Goal: Task Accomplishment & Management: Use online tool/utility

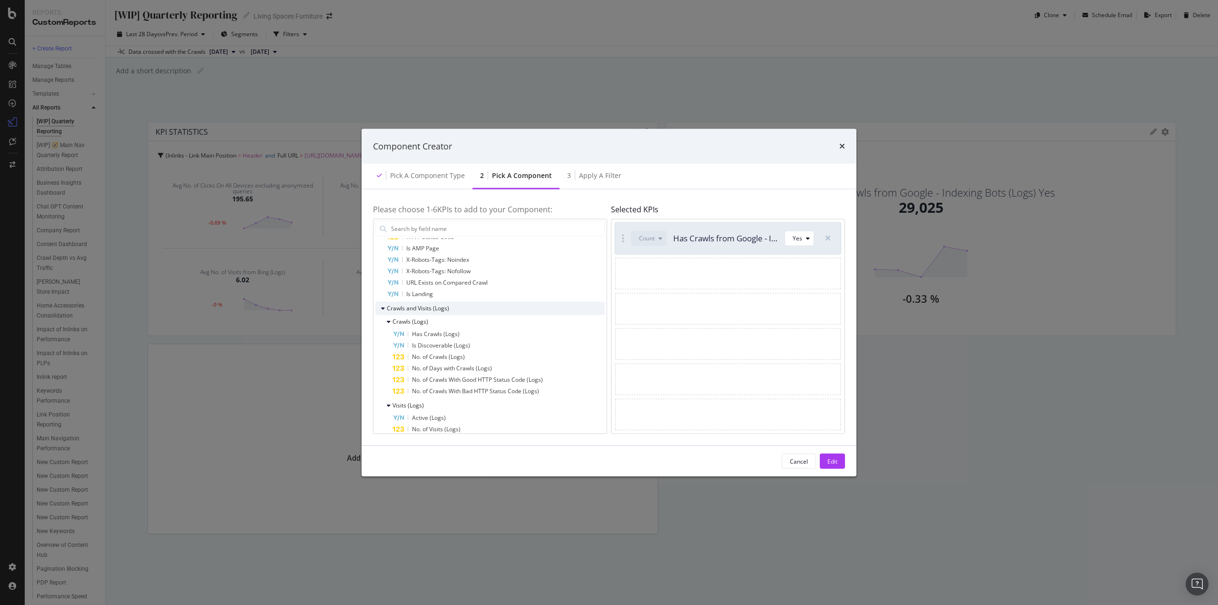
scroll to position [333, 0]
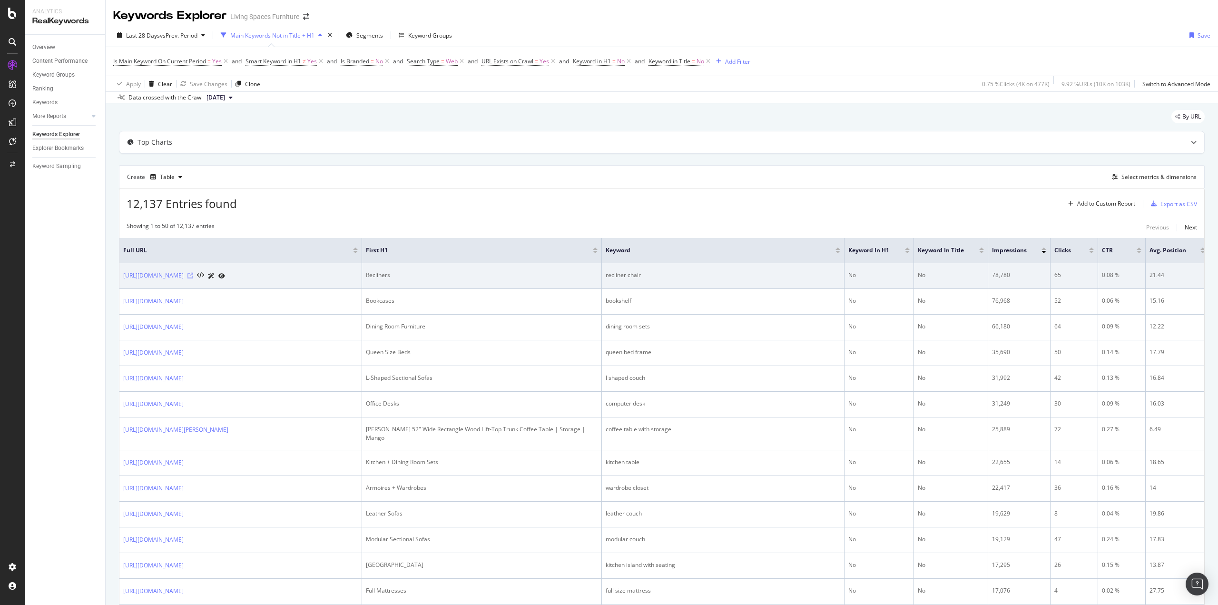
click at [193, 277] on icon at bounding box center [190, 276] width 6 height 6
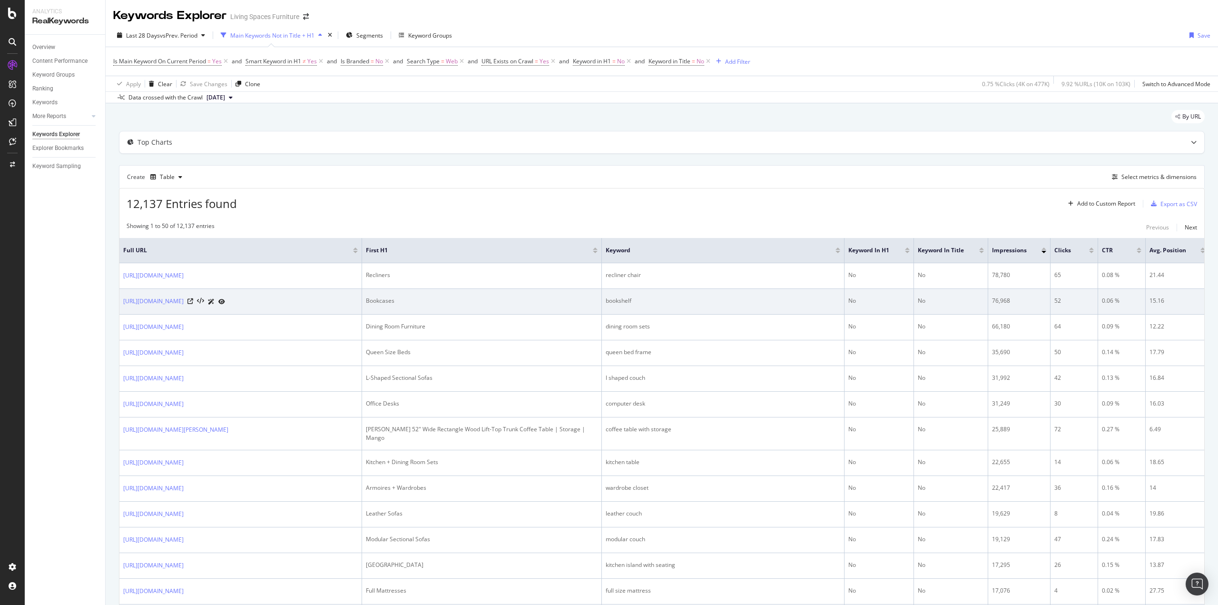
scroll to position [48, 0]
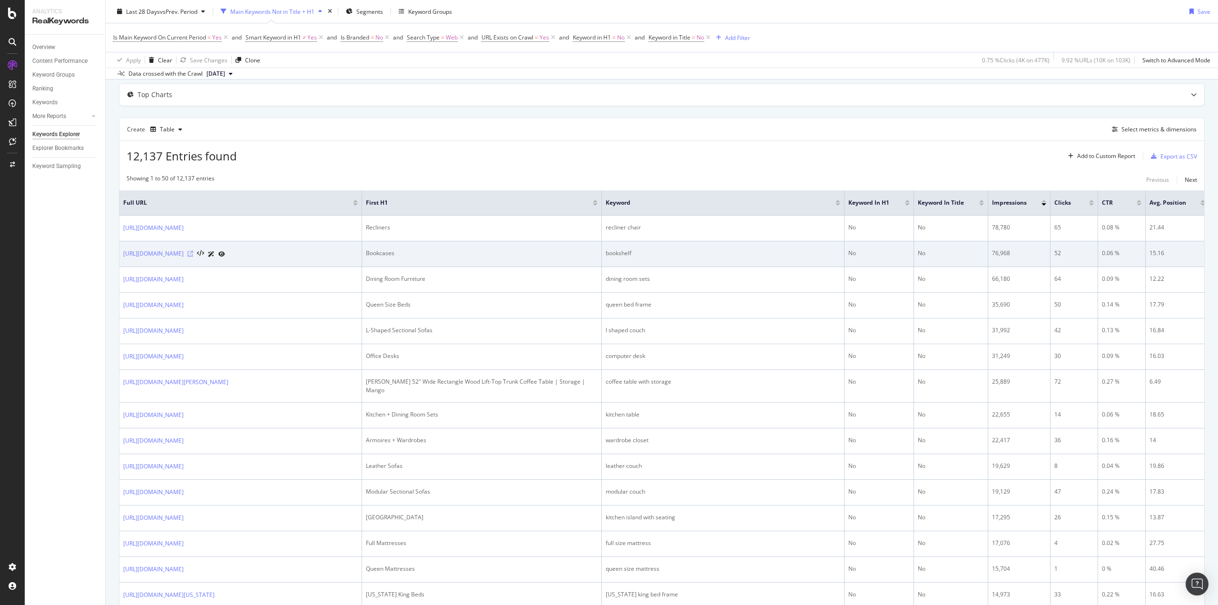
click at [193, 256] on icon at bounding box center [190, 254] width 6 height 6
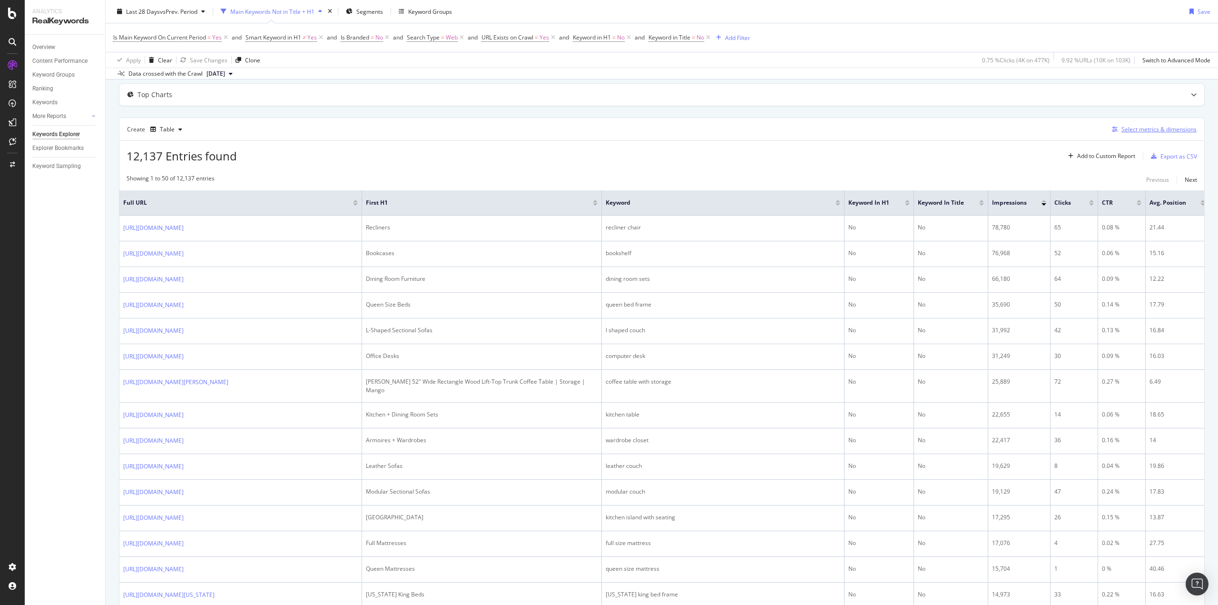
click at [1129, 129] on div "Select metrics & dimensions" at bounding box center [1158, 129] width 75 height 8
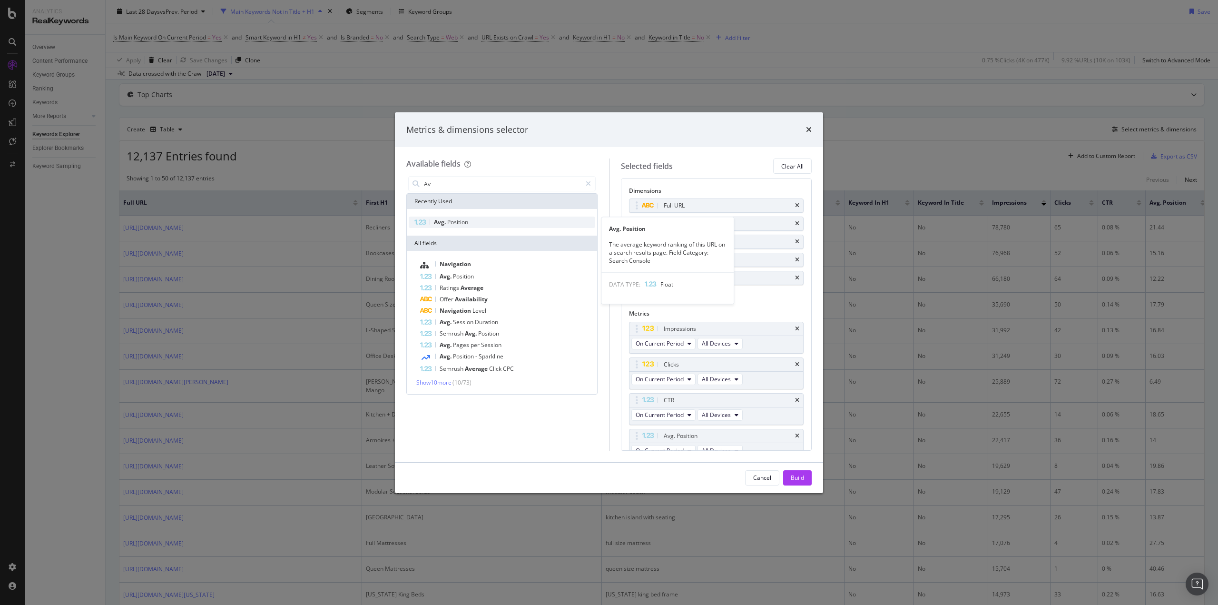
type input "Av"
click at [475, 224] on div "Avg. Position" at bounding box center [502, 221] width 186 height 11
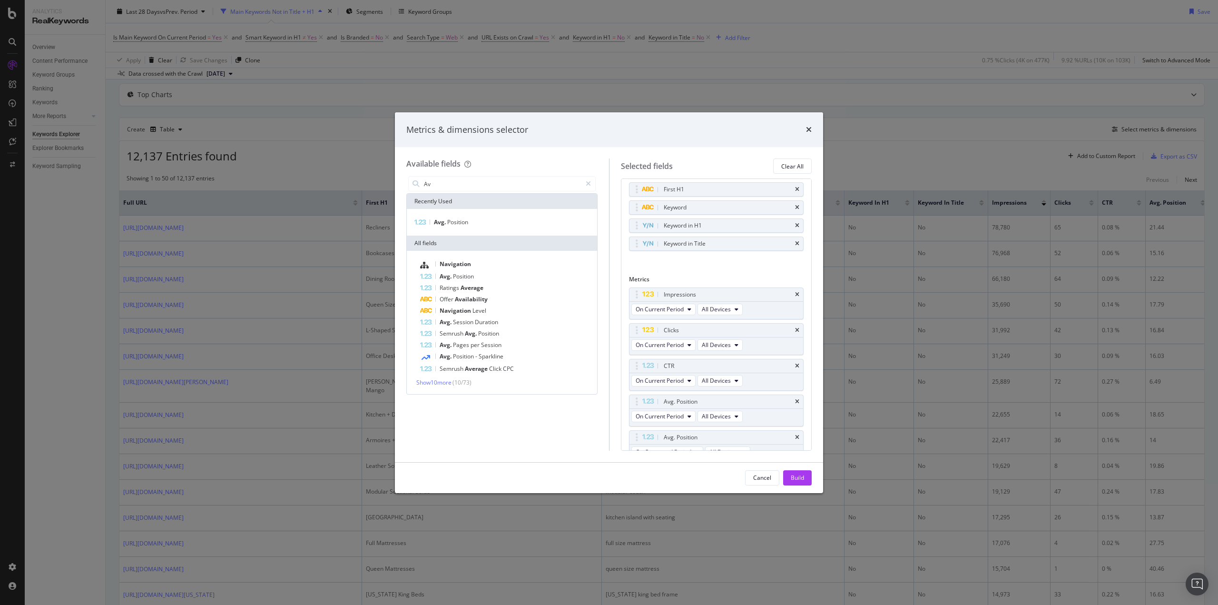
scroll to position [42, 0]
click at [795, 477] on div "Build" at bounding box center [796, 477] width 13 height 8
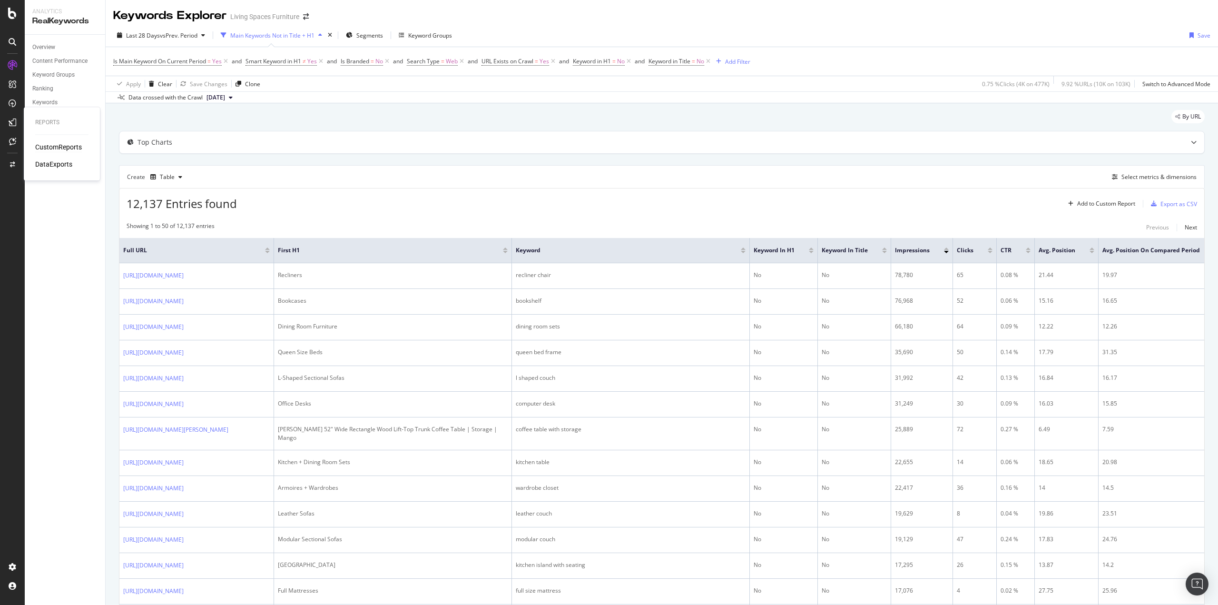
click at [71, 143] on div "CustomReports" at bounding box center [58, 147] width 47 height 10
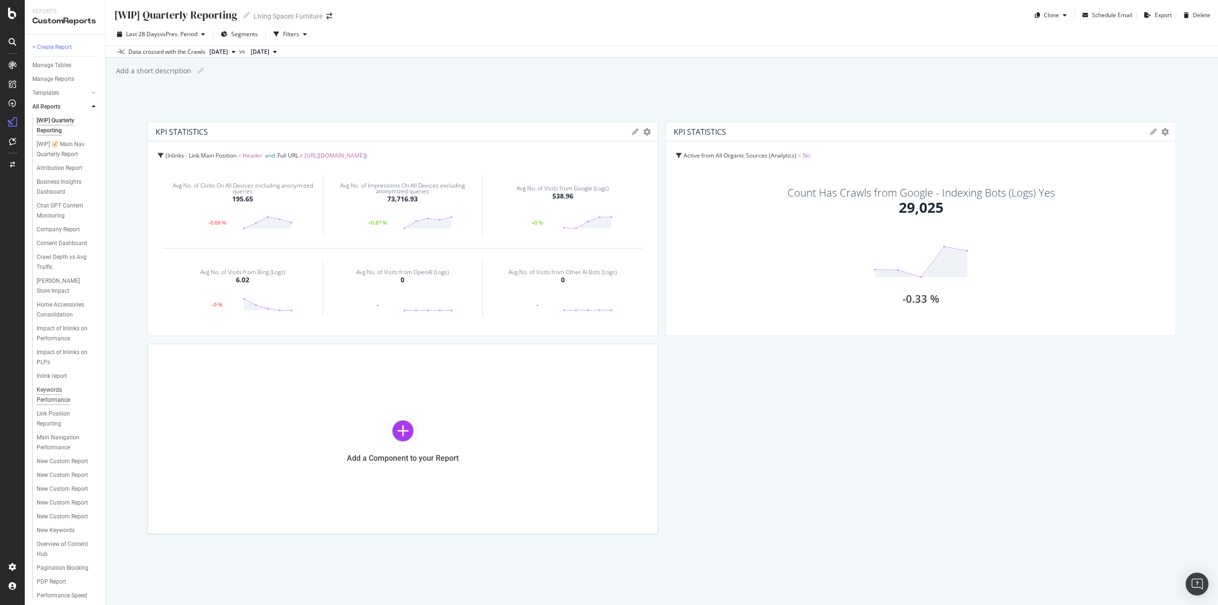
click at [62, 405] on div "Keywords Performance" at bounding box center [63, 395] width 53 height 20
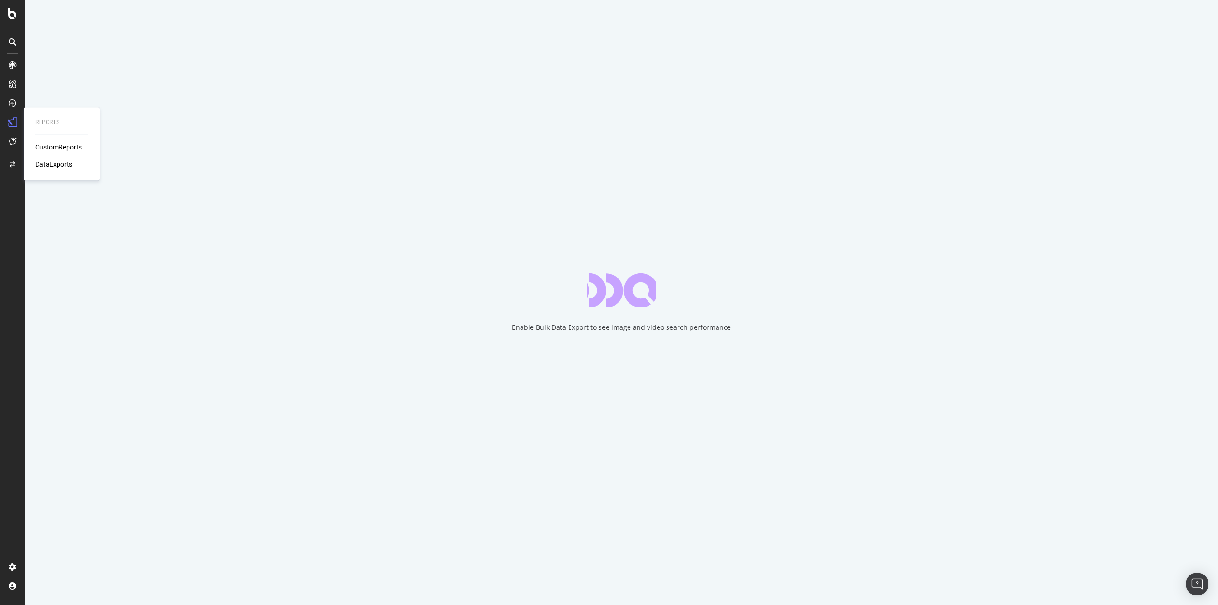
click at [52, 146] on div "CustomReports" at bounding box center [58, 147] width 47 height 10
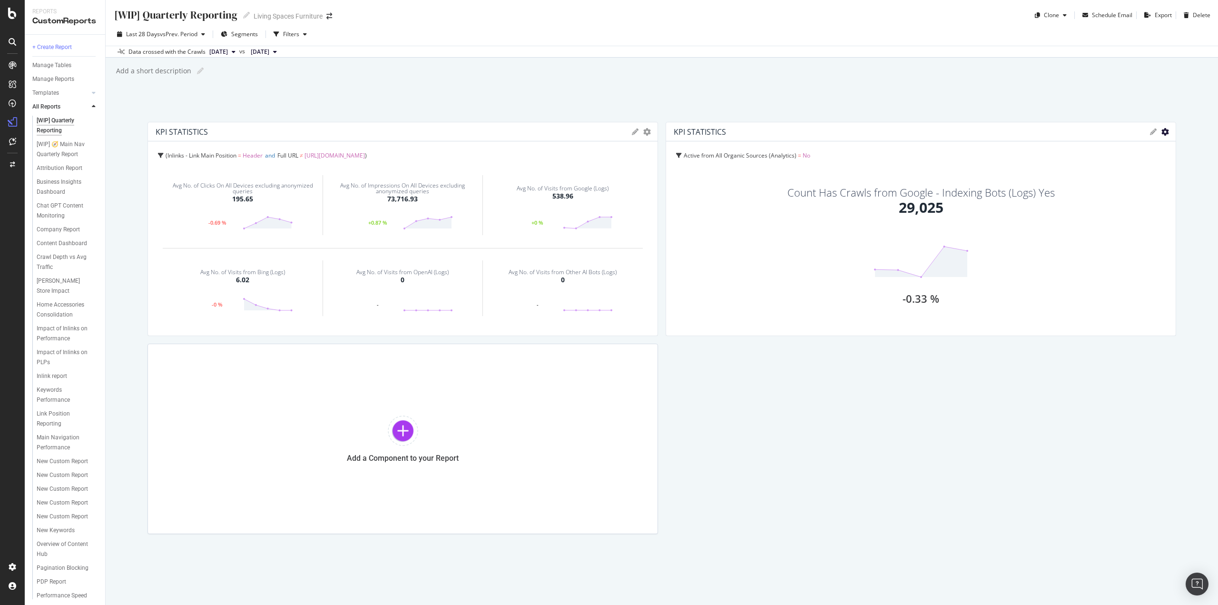
click at [651, 132] on icon "gear" at bounding box center [647, 132] width 8 height 8
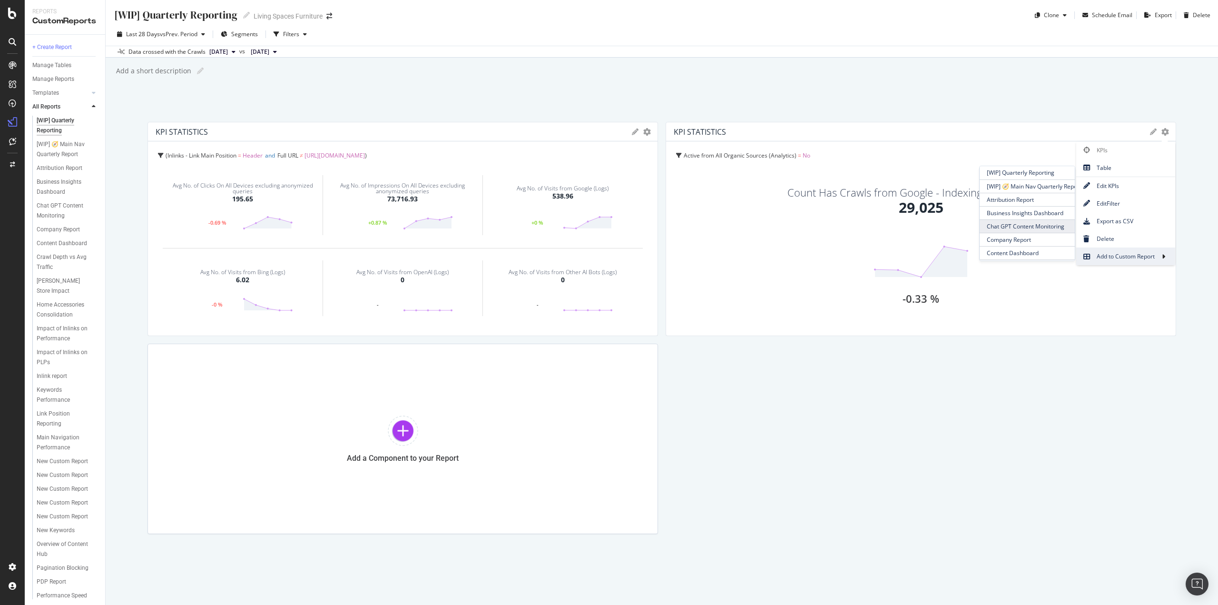
click at [1002, 225] on span "Chat GPT Content Monitoring" at bounding box center [1026, 226] width 95 height 13
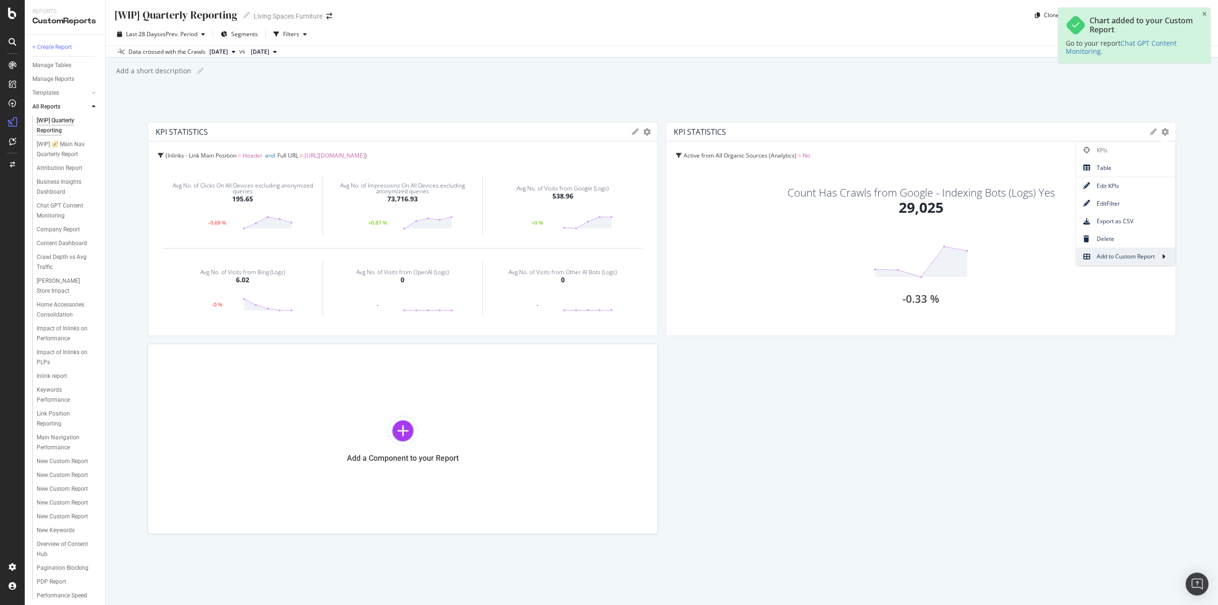
click at [1203, 10] on div "Chart added to your Custom Report Go to your report Chat GPT Content Monitoring…" at bounding box center [1134, 35] width 152 height 55
click at [1205, 16] on icon "close toast" at bounding box center [1204, 14] width 4 height 6
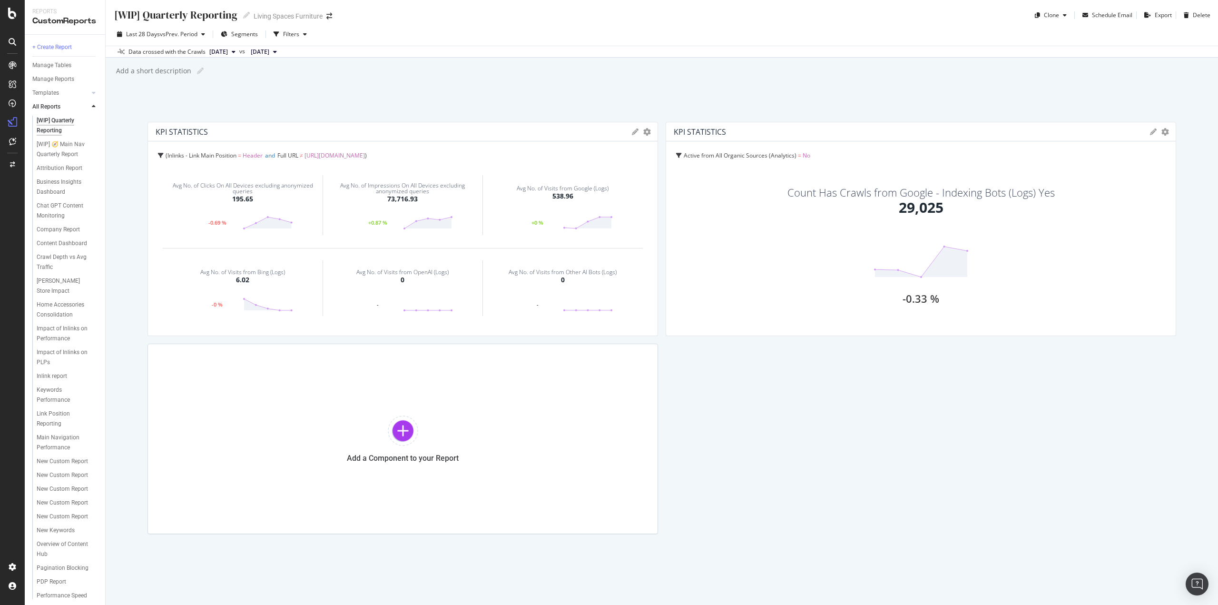
click at [1150, 131] on icon at bounding box center [1153, 131] width 7 height 7
click at [1124, 207] on div "Cancel" at bounding box center [1133, 204] width 18 height 7
click at [63, 575] on div "URLs Crawled by Botify and Google" at bounding box center [65, 573] width 56 height 20
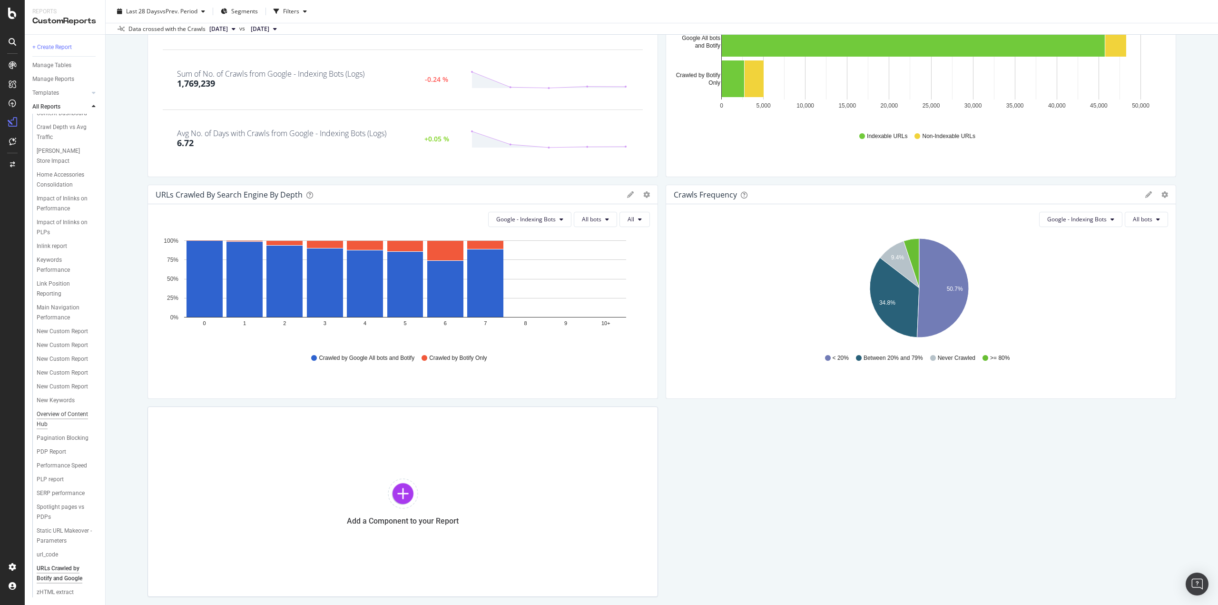
scroll to position [229, 0]
click at [57, 395] on div "New Keywords" at bounding box center [56, 400] width 38 height 10
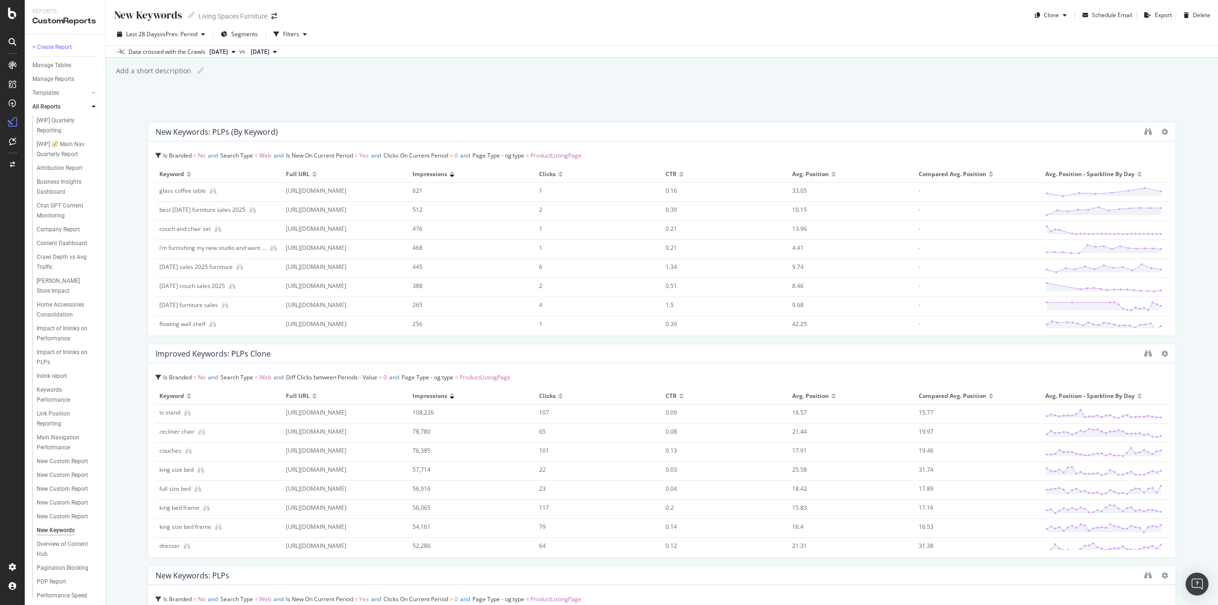
click at [373, 224] on div "https://www.livingspaces.com/departments/furniture/living-room/living-room-sets…" at bounding box center [339, 228] width 107 height 9
click at [375, 229] on div "https://www.livingspaces.com/departments/furniture/living-room/living-room-sets…" at bounding box center [339, 228] width 107 height 9
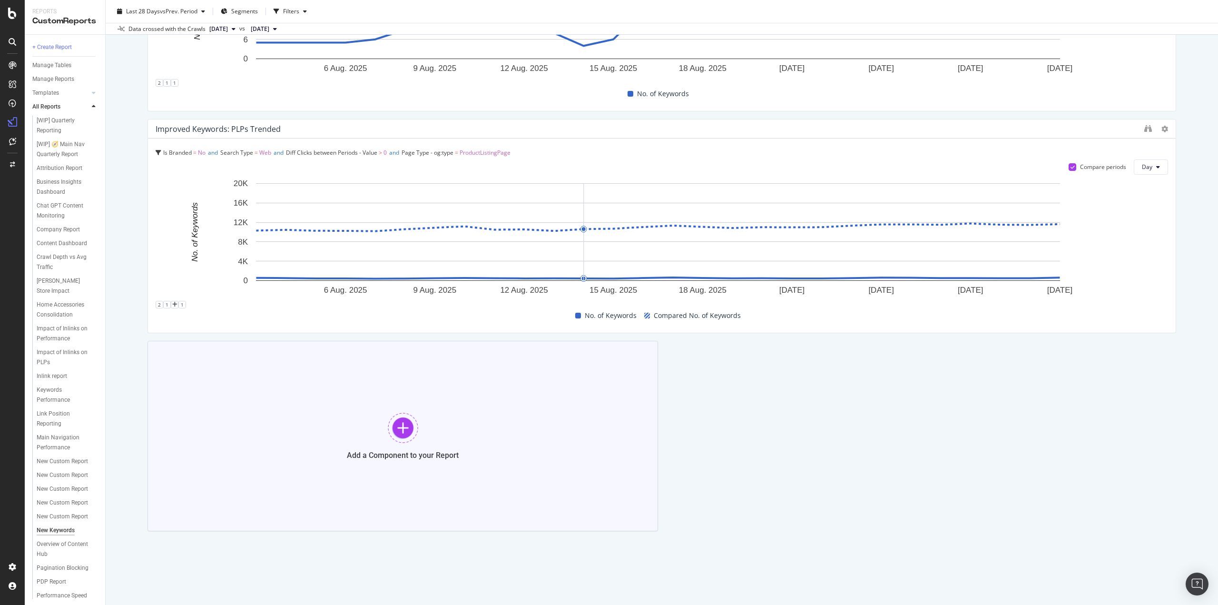
scroll to position [669, 0]
click at [407, 426] on div at bounding box center [403, 426] width 30 height 30
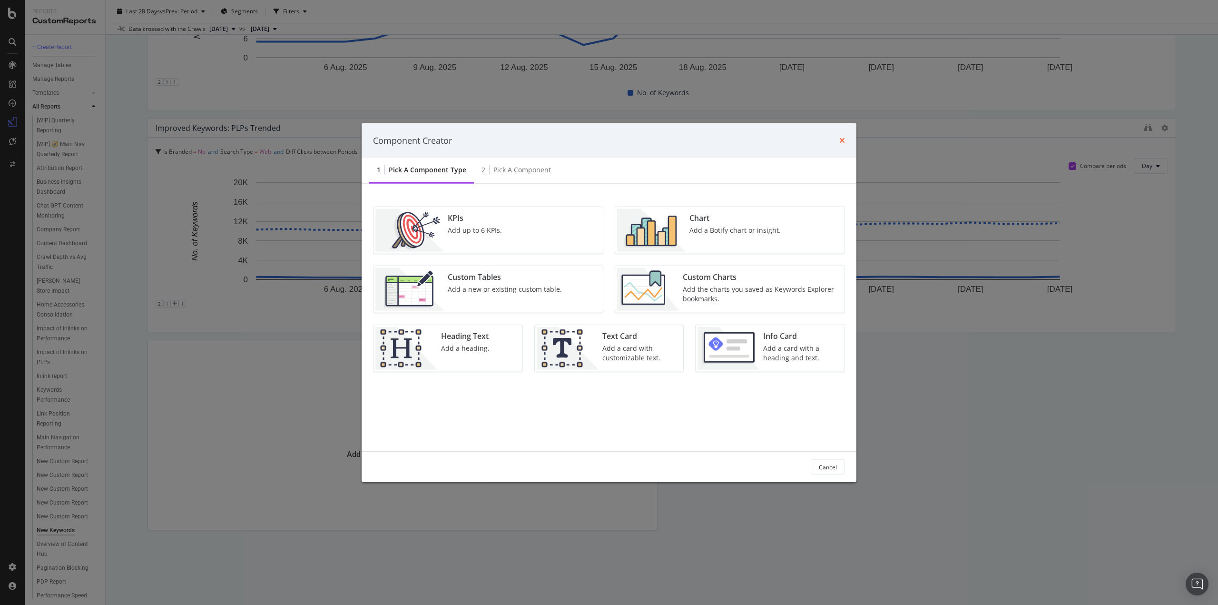
click at [842, 139] on icon "times" at bounding box center [842, 141] width 6 height 8
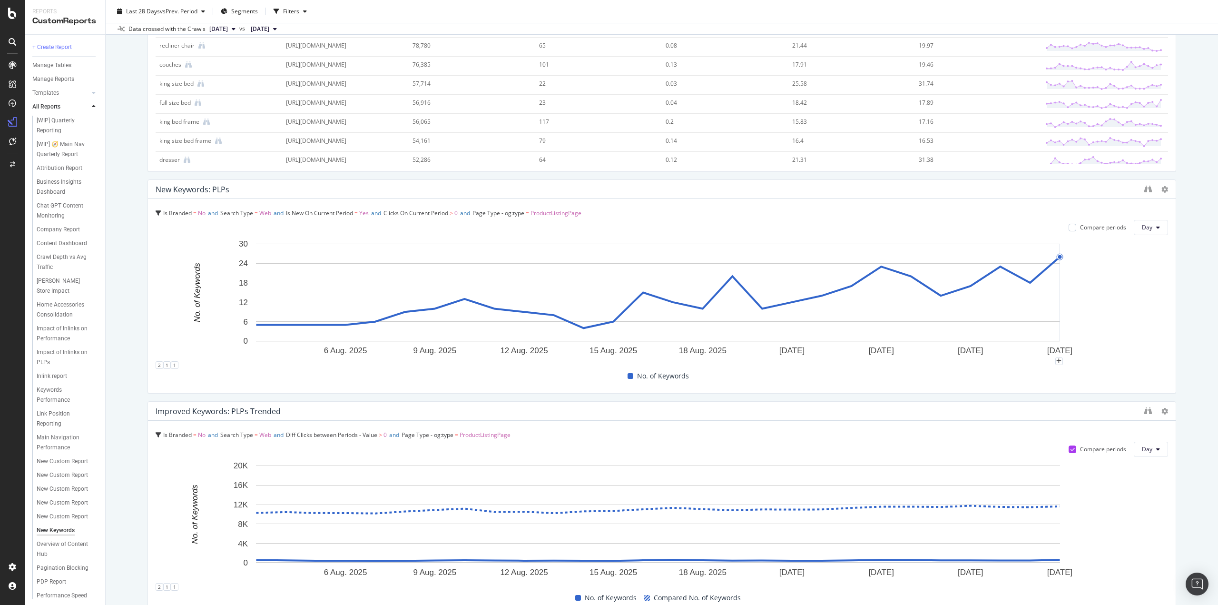
scroll to position [383, 0]
click at [1161, 192] on icon at bounding box center [1164, 191] width 7 height 7
click at [1203, 309] on div "New Keywords New Keywords Living Spaces Furniture Clone Schedule Email Export D…" at bounding box center [662, 302] width 1112 height 605
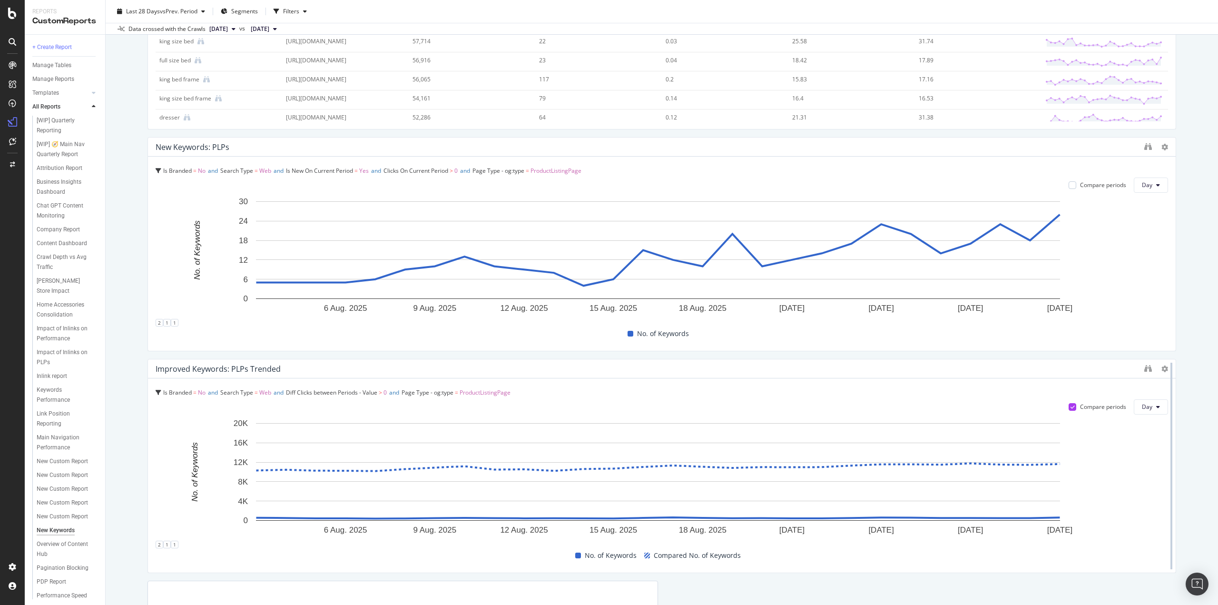
scroll to position [478, 0]
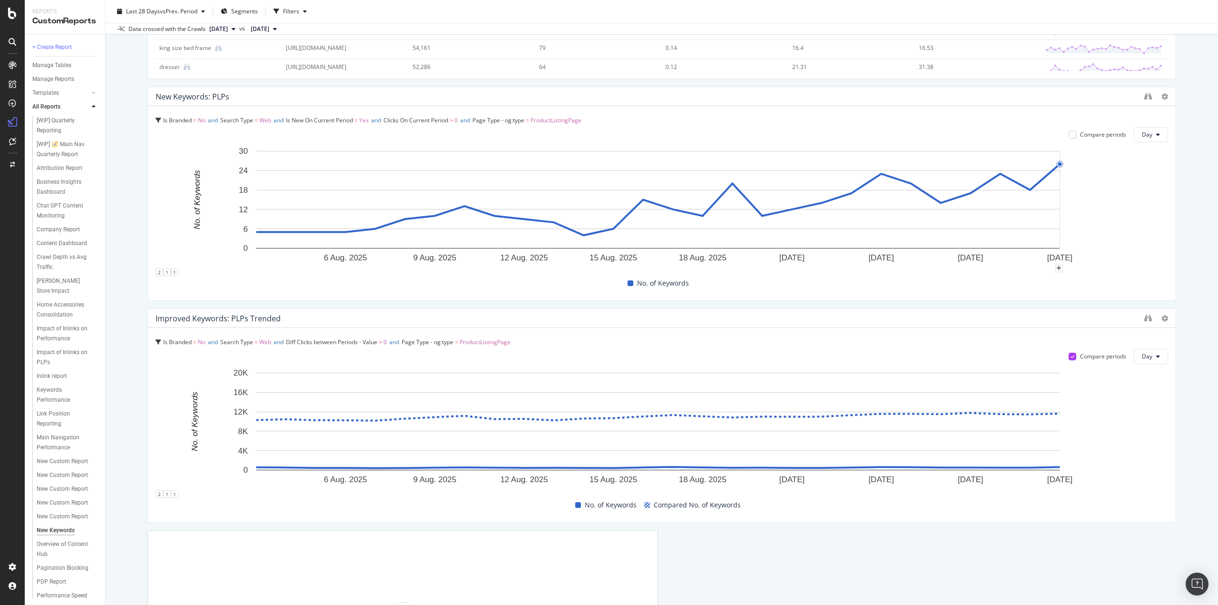
click at [1118, 263] on rect "A chart." at bounding box center [658, 207] width 1005 height 122
drag, startPoint x: 1142, startPoint y: 282, endPoint x: 1172, endPoint y: 283, distance: 30.0
click at [1172, 283] on div "New Keywords New Keywords Living Spaces Furniture Clone Schedule Email Export D…" at bounding box center [662, 302] width 1112 height 605
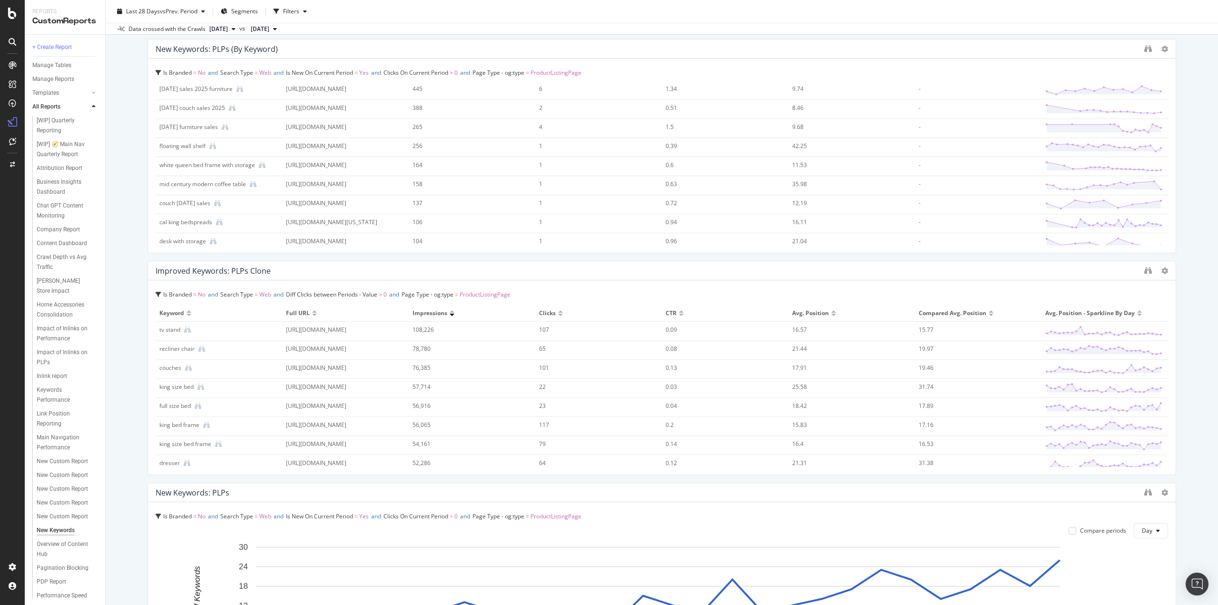
scroll to position [0, 0]
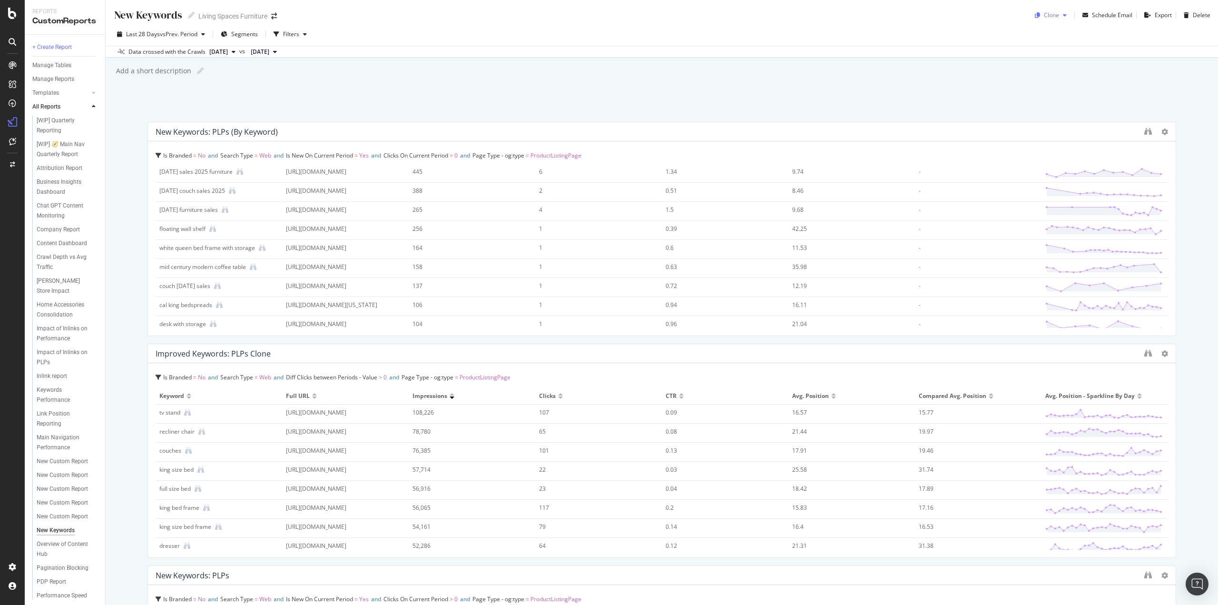
click at [1063, 17] on icon "button" at bounding box center [1065, 15] width 4 height 6
click at [936, 99] on div "New Keywords New Keywords Living Spaces Furniture Clone Schedule Email Export D…" at bounding box center [662, 302] width 1112 height 605
click at [1059, 14] on div "button" at bounding box center [1064, 15] width 11 height 6
click at [1060, 55] on input at bounding box center [1082, 54] width 104 height 17
type input "New Keywords: PDPs"
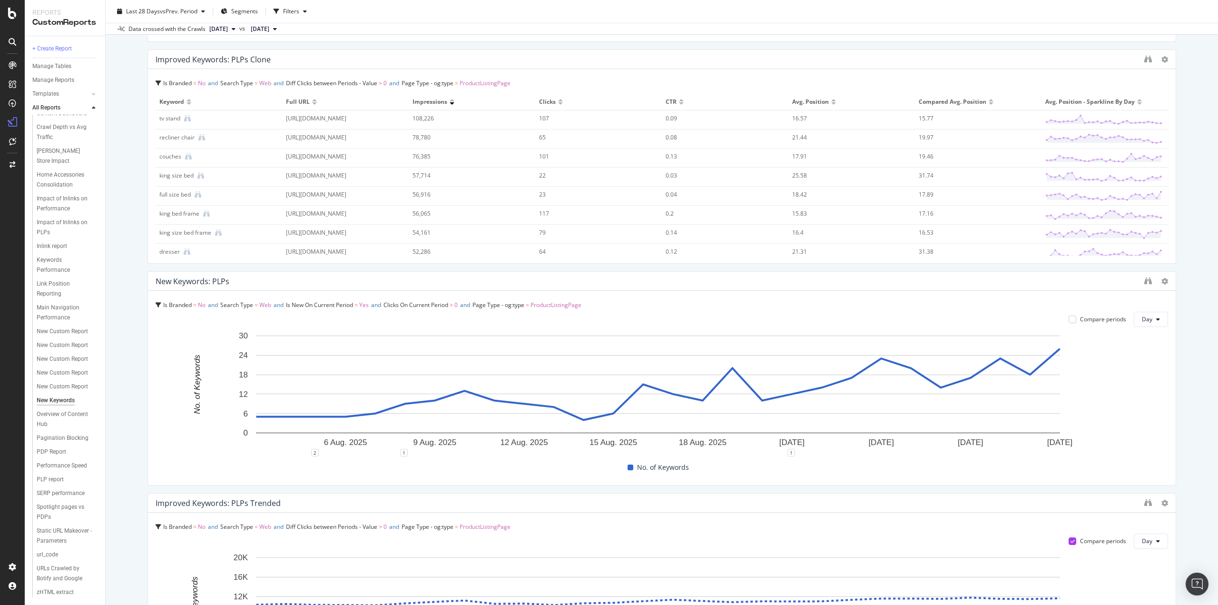
scroll to position [193, 0]
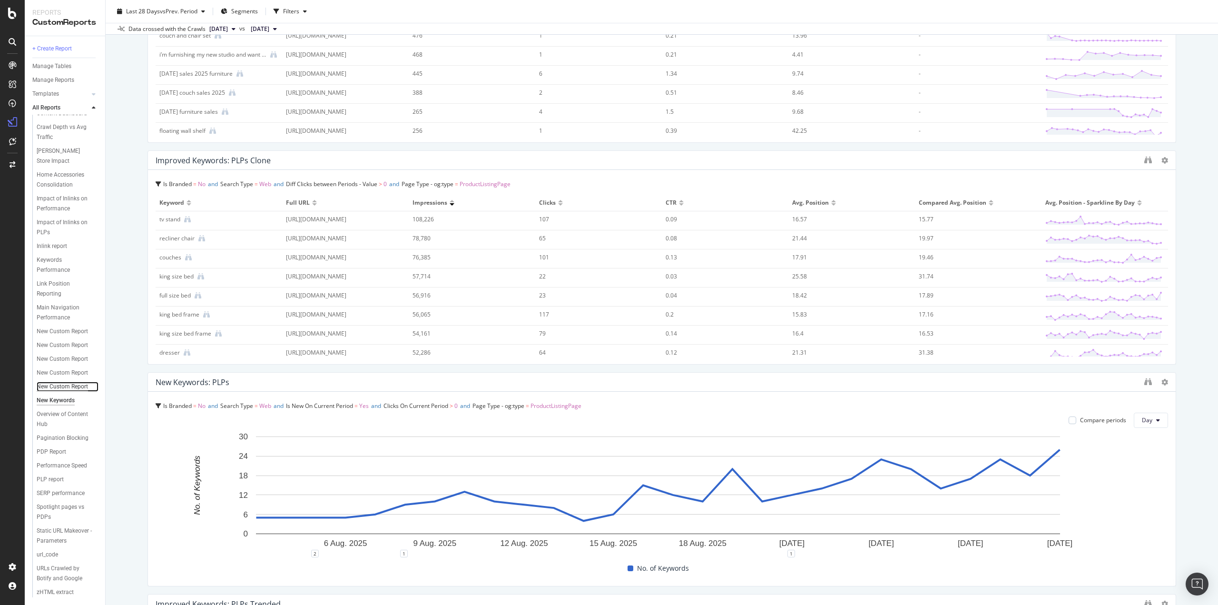
click at [41, 381] on div "New Custom Report" at bounding box center [62, 386] width 51 height 10
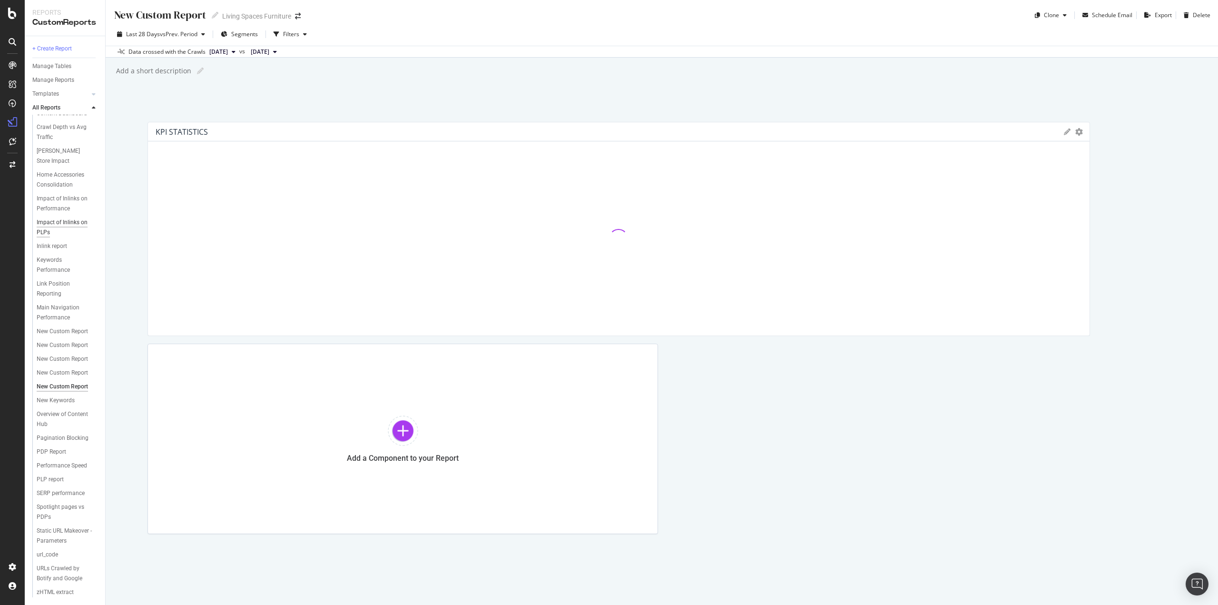
scroll to position [231, 0]
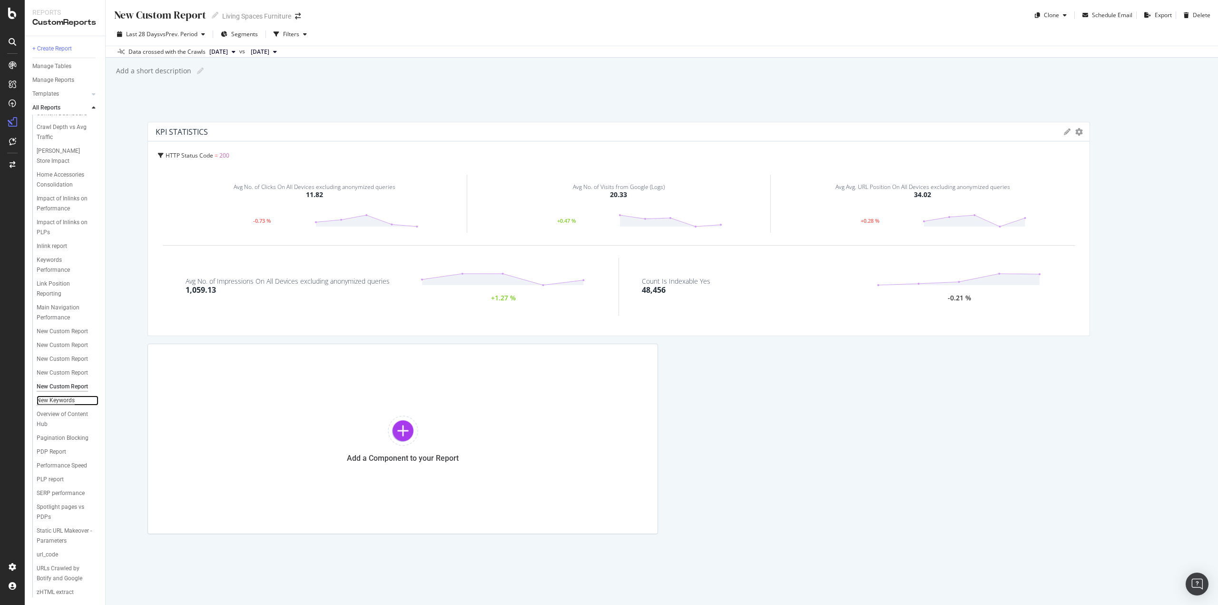
click at [71, 395] on div "New Keywords" at bounding box center [56, 400] width 38 height 10
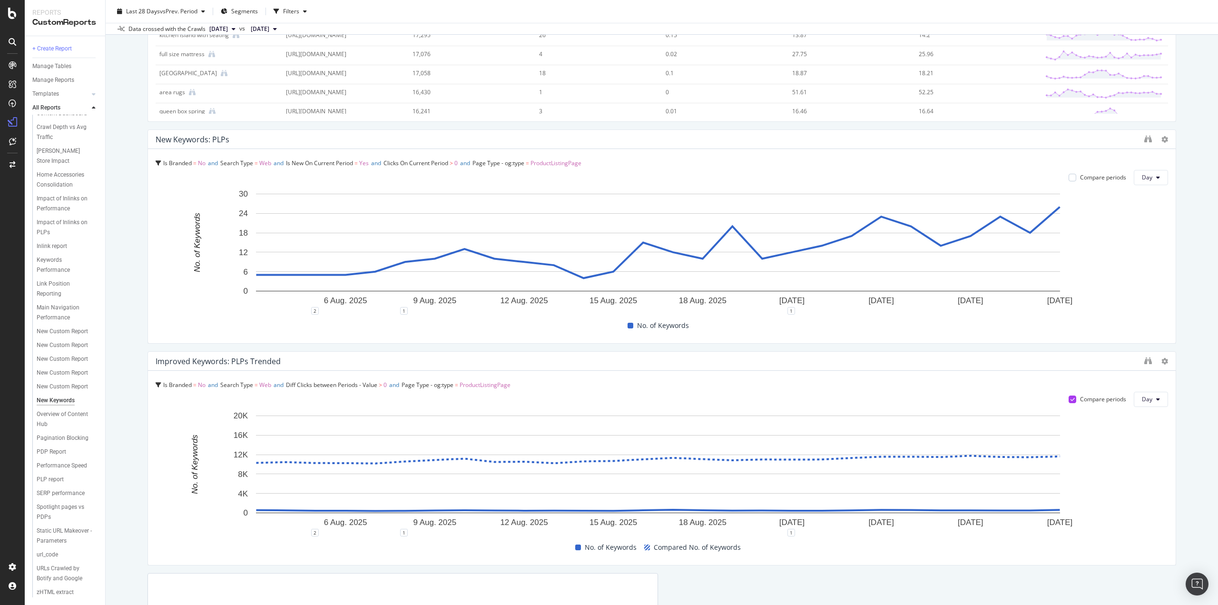
scroll to position [571, 0]
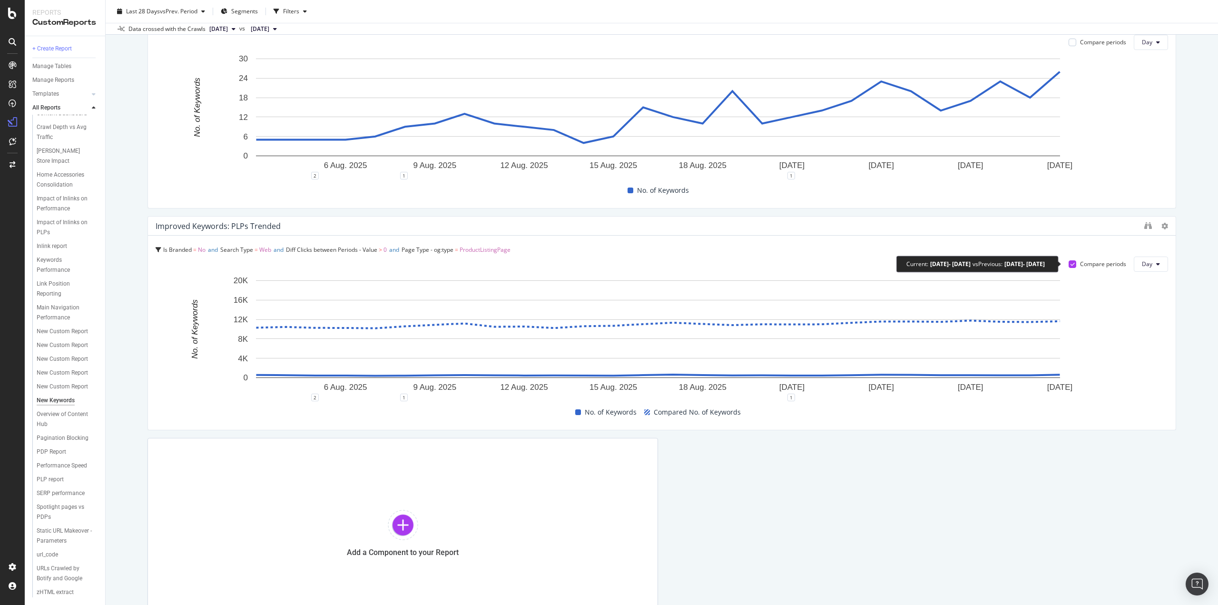
click at [1068, 262] on div at bounding box center [1072, 264] width 8 height 8
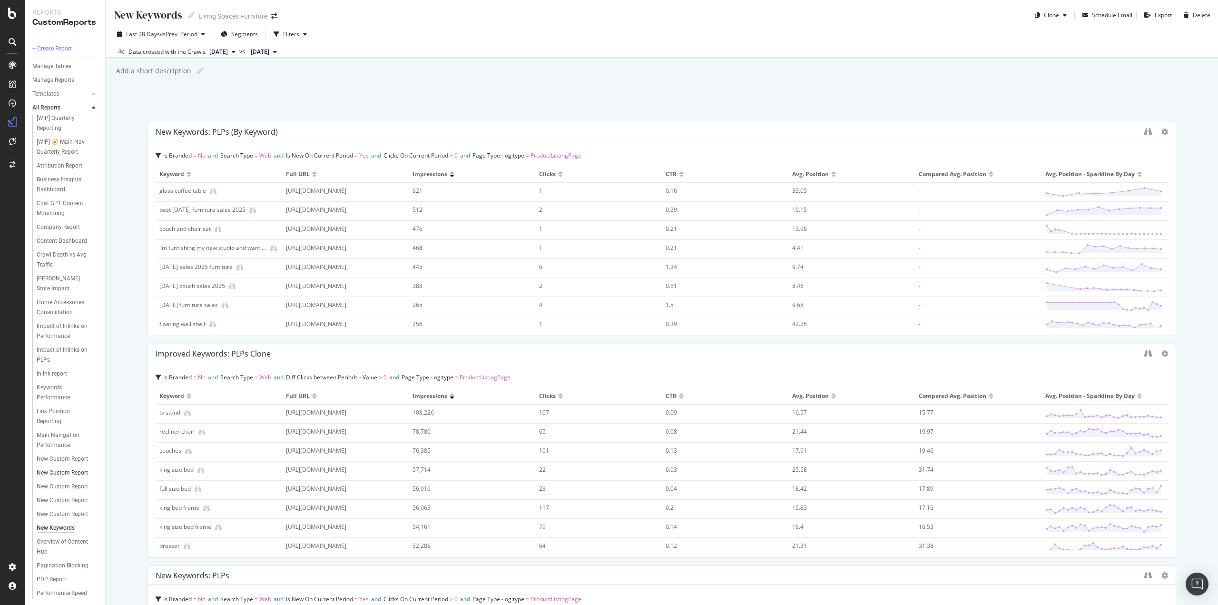
scroll to position [0, 0]
click at [57, 83] on div "Manage Reports" at bounding box center [53, 80] width 42 height 10
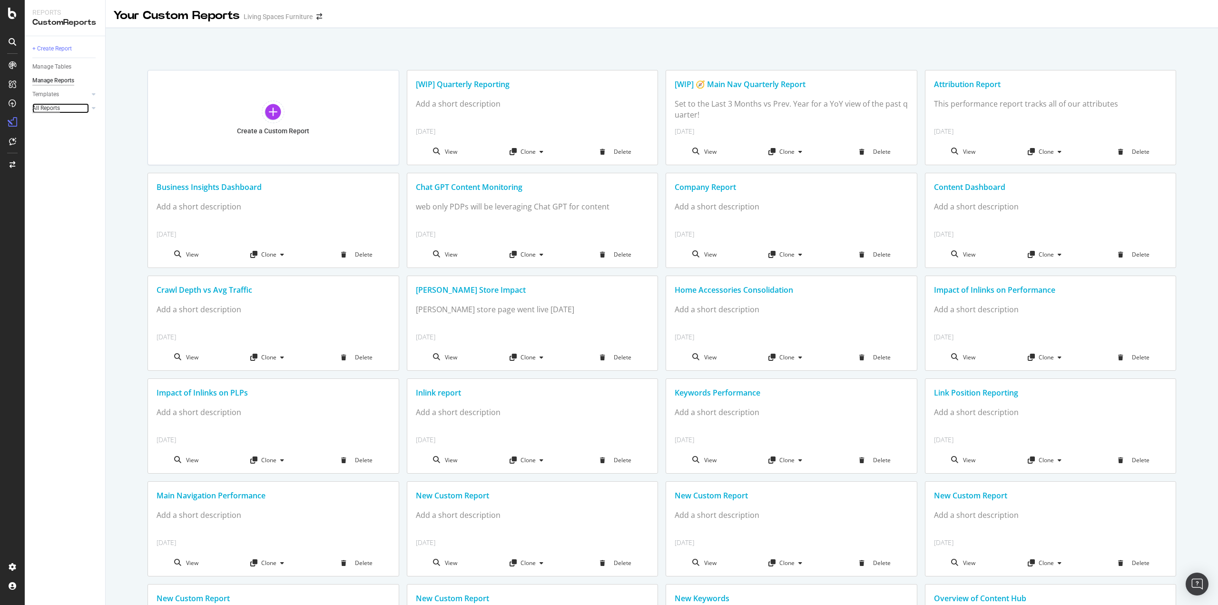
click at [58, 111] on div "All Reports" at bounding box center [46, 108] width 28 height 10
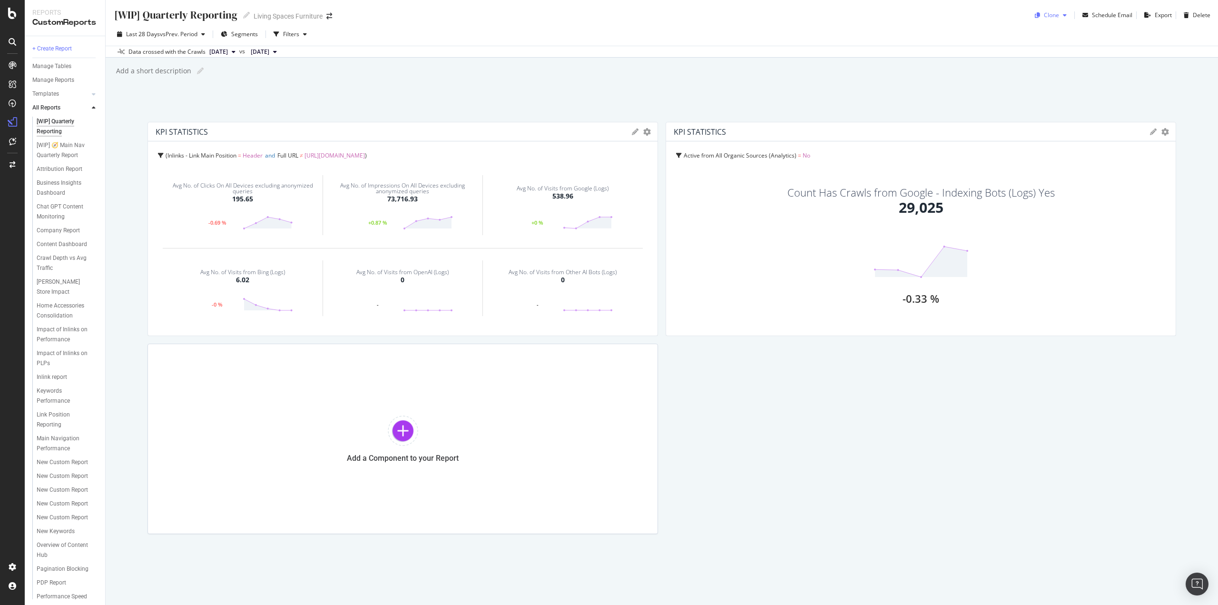
click at [1063, 17] on icon "button" at bounding box center [1065, 15] width 4 height 6
click at [917, 83] on div "[WIP] Quarterly Reporting [WIP] Quarterly Reporting Living Spaces Furniture Clo…" at bounding box center [662, 302] width 1112 height 605
click at [1050, 15] on div "Clone" at bounding box center [1050, 15] width 15 height 8
click at [534, 72] on div "Add a short description Add a short description" at bounding box center [666, 71] width 1102 height 14
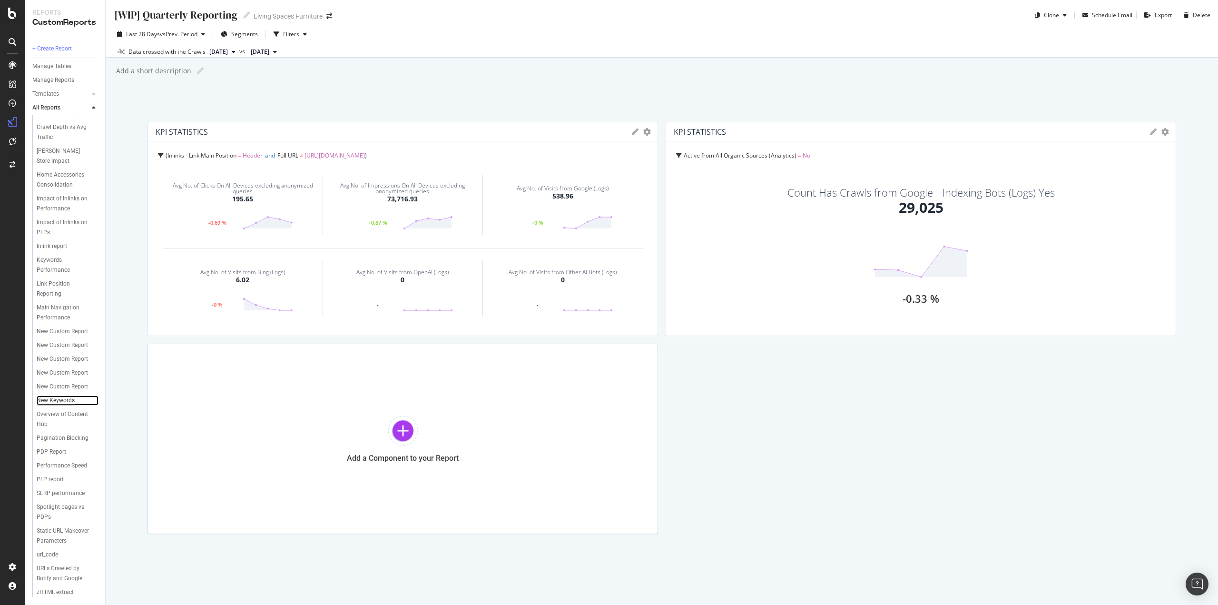
click at [49, 395] on div "New Keywords" at bounding box center [56, 400] width 38 height 10
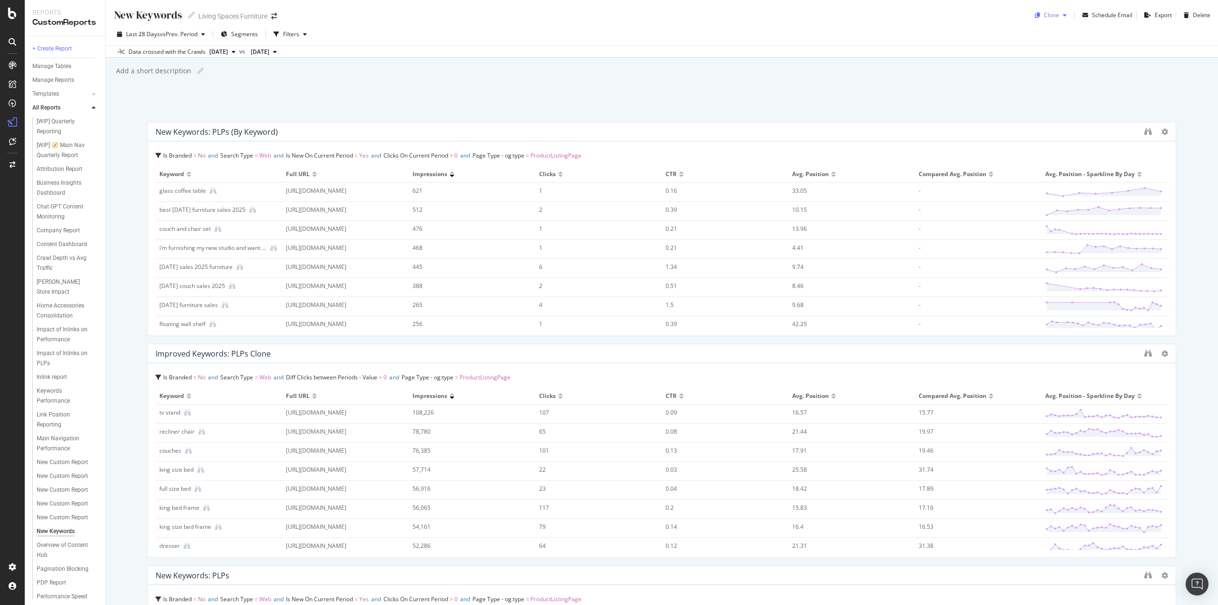
click at [1062, 12] on div "Clone" at bounding box center [1050, 15] width 39 height 14
click at [1067, 78] on span "Living Spaces Furniture" at bounding box center [1082, 77] width 100 height 10
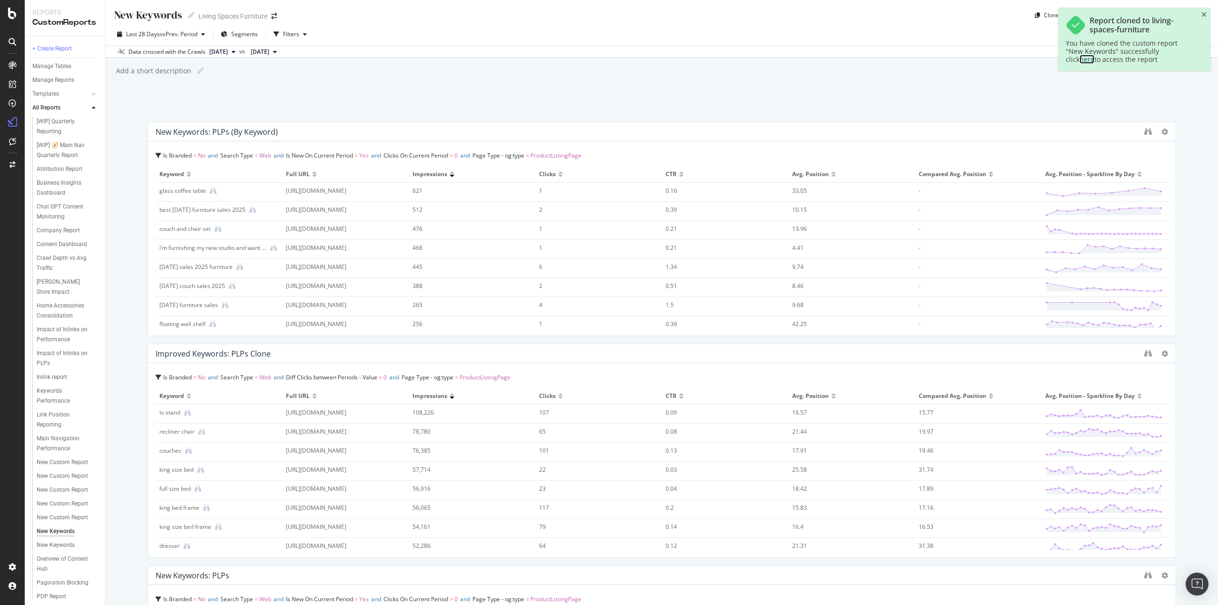
click at [1094, 55] on link "here" at bounding box center [1086, 59] width 15 height 9
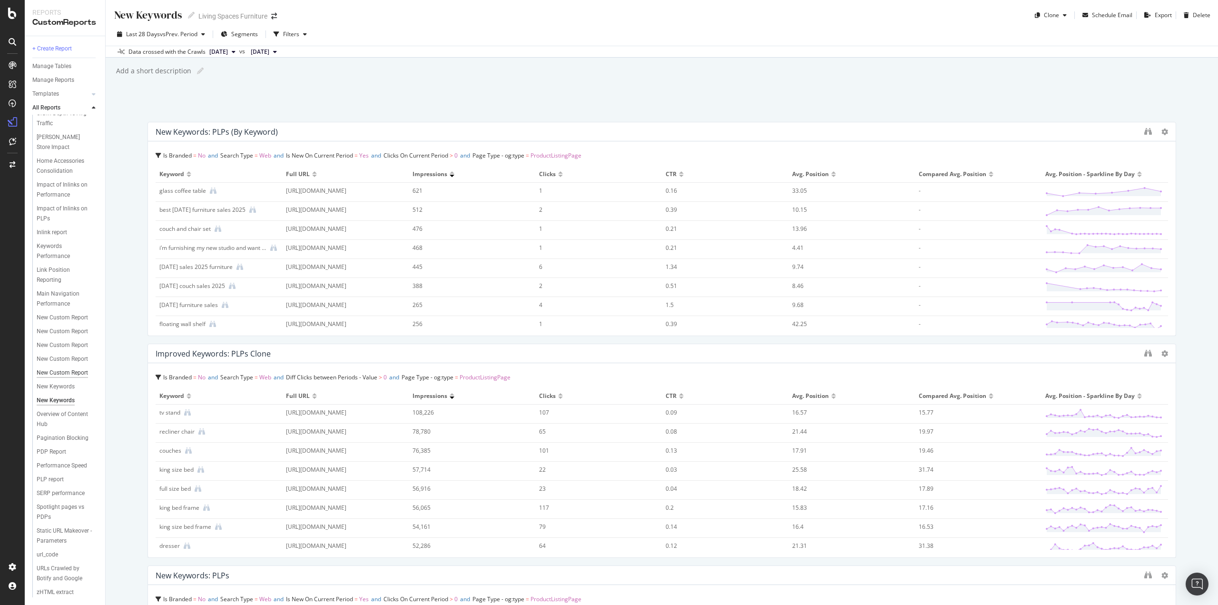
scroll to position [238, 0]
click at [193, 15] on icon at bounding box center [191, 15] width 7 height 7
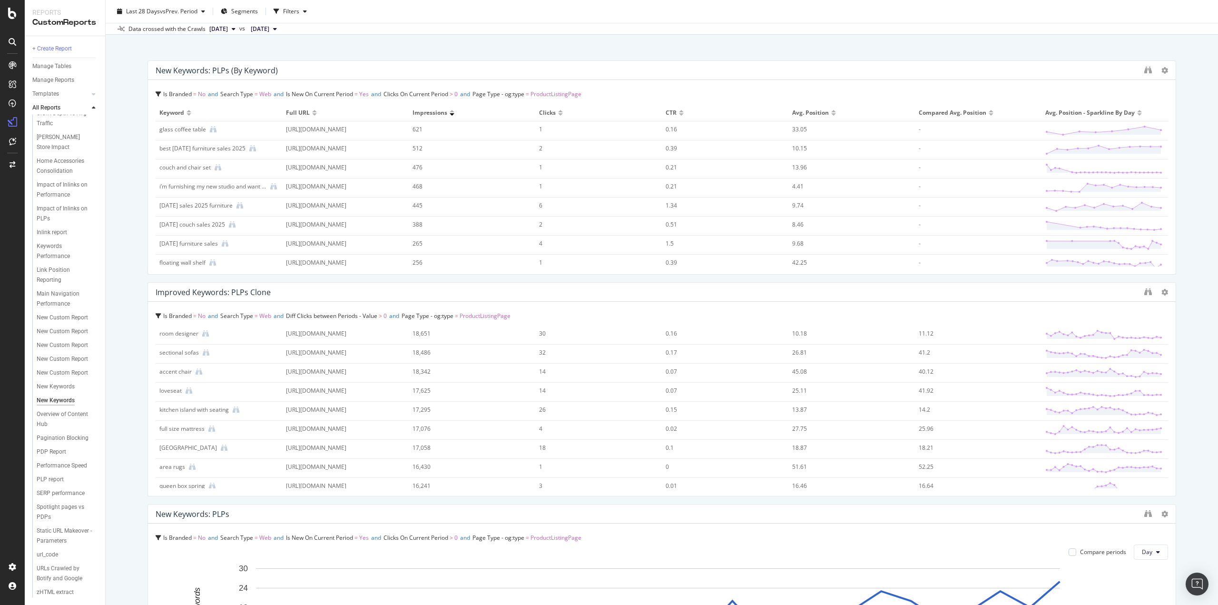
scroll to position [0, 0]
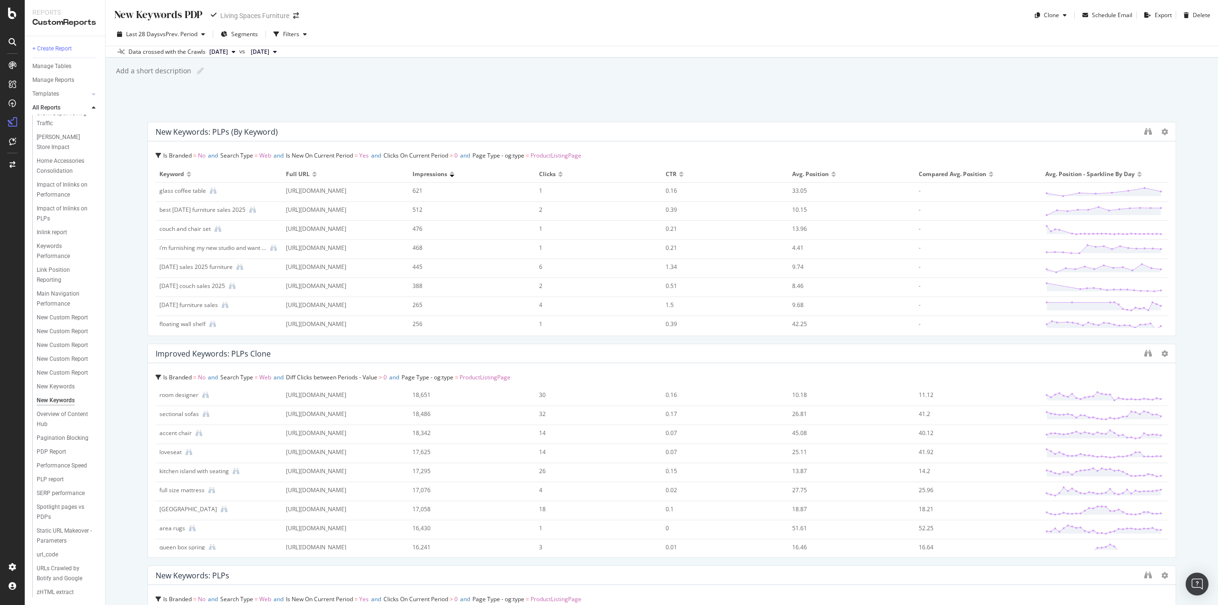
type input "New Keywords PDPs"
click at [68, 381] on div "New Keywords" at bounding box center [56, 386] width 38 height 10
click at [193, 17] on icon at bounding box center [191, 15] width 7 height 7
type input "New Keywords PLPs"
click at [117, 224] on div "New Keywords PLPs New Keywords PLPs Living Spaces Furniture Clone Schedule Emai…" at bounding box center [662, 302] width 1112 height 605
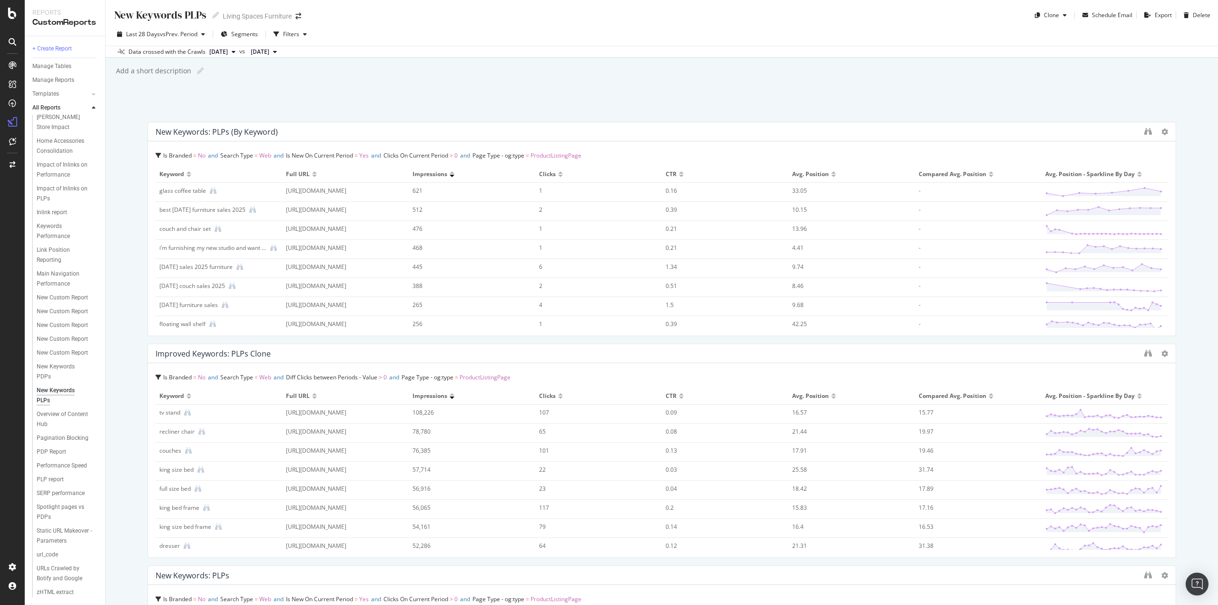
scroll to position [190, 0]
click at [52, 381] on div "New Keywords PDPs" at bounding box center [63, 371] width 52 height 20
click at [565, 154] on span "ProductListingPage" at bounding box center [555, 155] width 51 height 8
click at [156, 155] on icon at bounding box center [159, 156] width 6 height 6
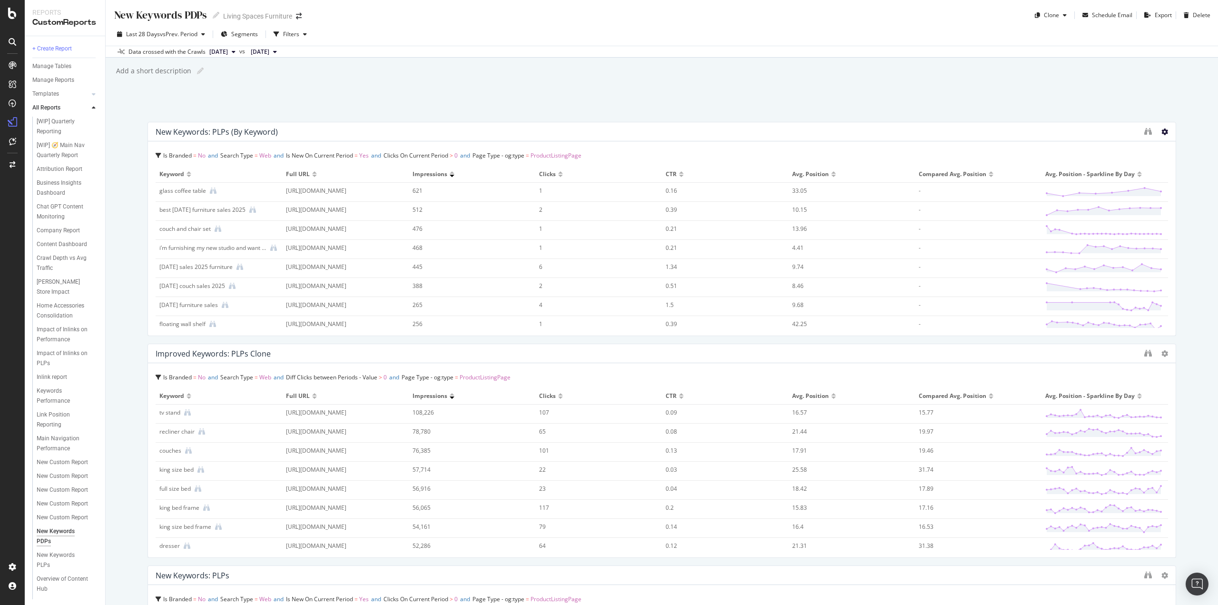
click at [1161, 129] on icon at bounding box center [1164, 131] width 7 height 7
click at [306, 33] on icon "button" at bounding box center [305, 34] width 4 height 6
click at [265, 137] on div "New Keywords: PLPs (by Keyword)" at bounding box center [661, 131] width 1027 height 19
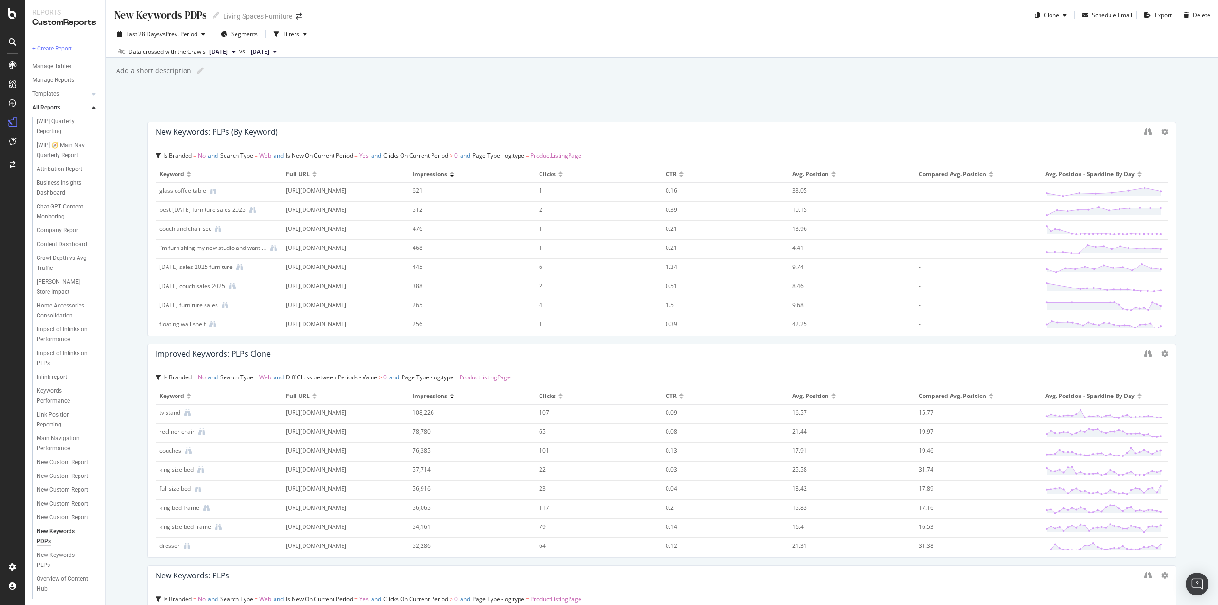
click at [576, 154] on span "ProductListingPage" at bounding box center [555, 155] width 51 height 8
click at [243, 226] on span "Page Type - og:type = ProductListingPage" at bounding box center [216, 231] width 109 height 13
click at [248, 229] on span "ProductListingPage" at bounding box center [245, 232] width 51 height 8
click at [206, 234] on span "Page Type - og:type" at bounding box center [188, 232] width 52 height 8
click at [247, 233] on span "ProductListingPage" at bounding box center [245, 232] width 51 height 8
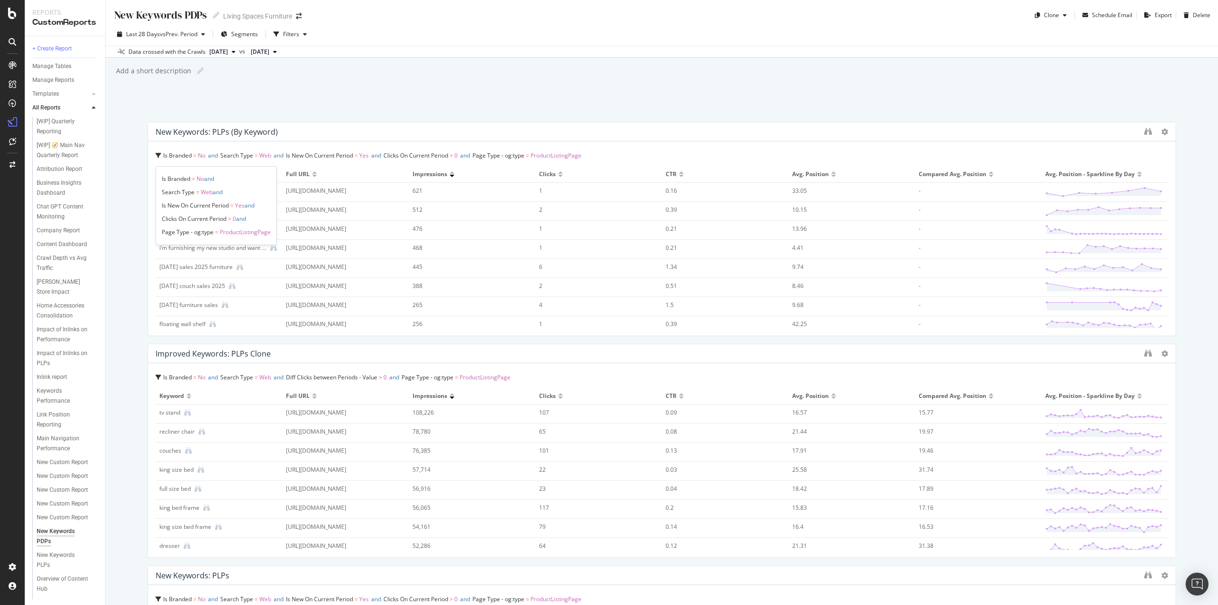
click at [161, 155] on icon at bounding box center [159, 156] width 6 height 6
click at [158, 153] on icon at bounding box center [159, 156] width 6 height 6
click at [304, 34] on icon "button" at bounding box center [305, 34] width 4 height 6
click at [305, 33] on icon "button" at bounding box center [305, 34] width 4 height 6
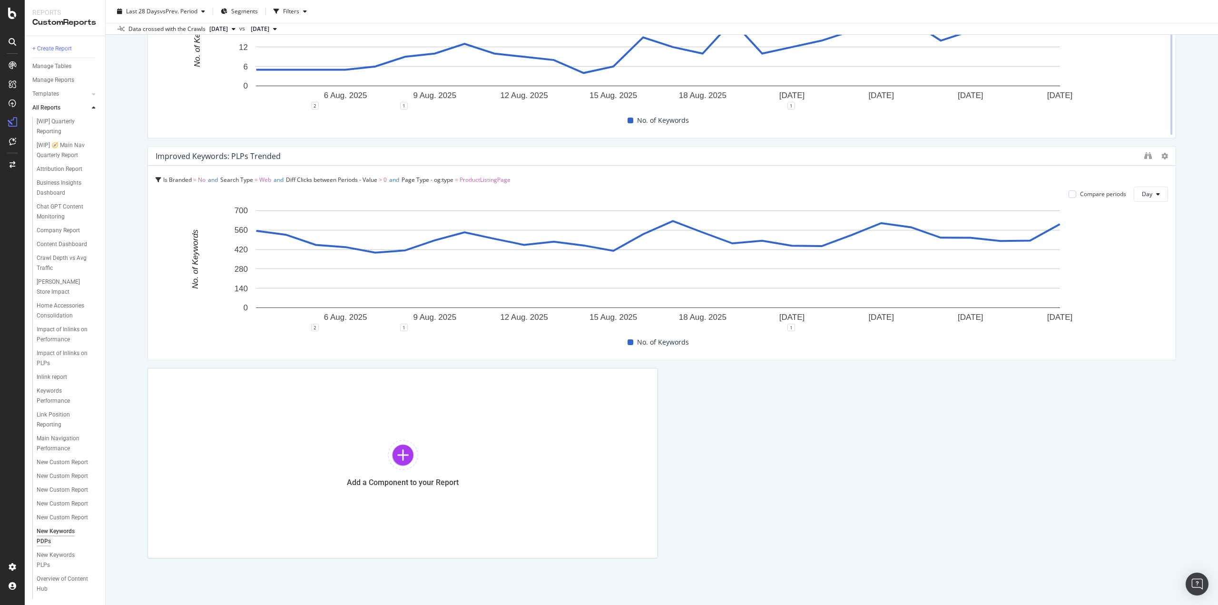
scroll to position [669, 0]
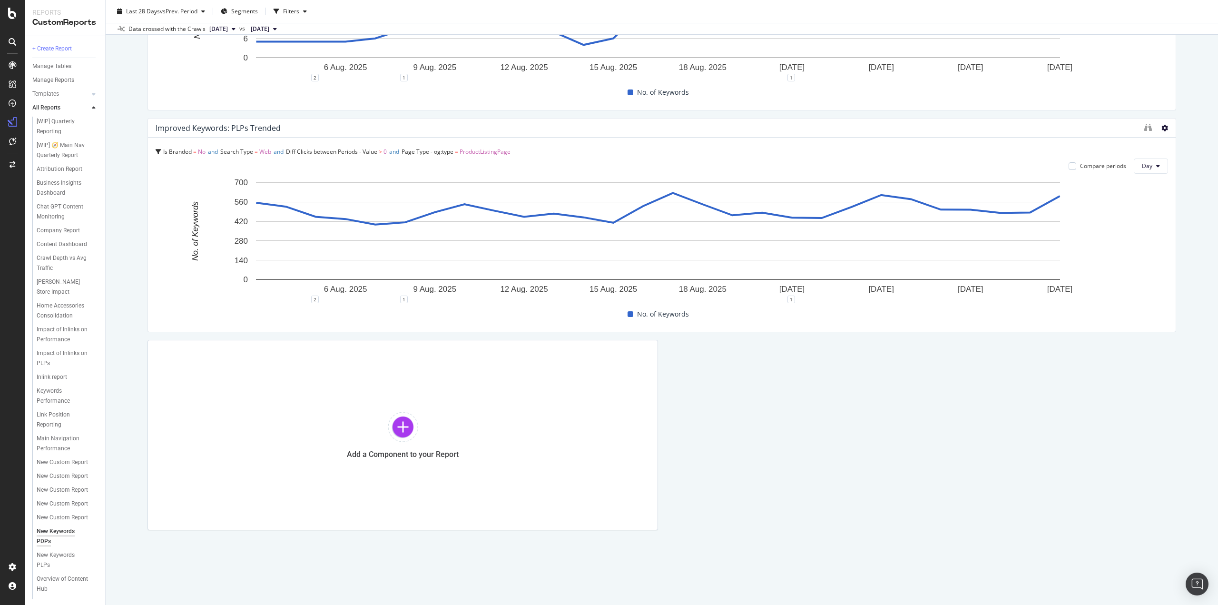
click at [1161, 129] on icon at bounding box center [1164, 128] width 7 height 7
click at [1161, 123] on div at bounding box center [1164, 128] width 7 height 10
click at [1161, 125] on icon at bounding box center [1164, 128] width 7 height 7
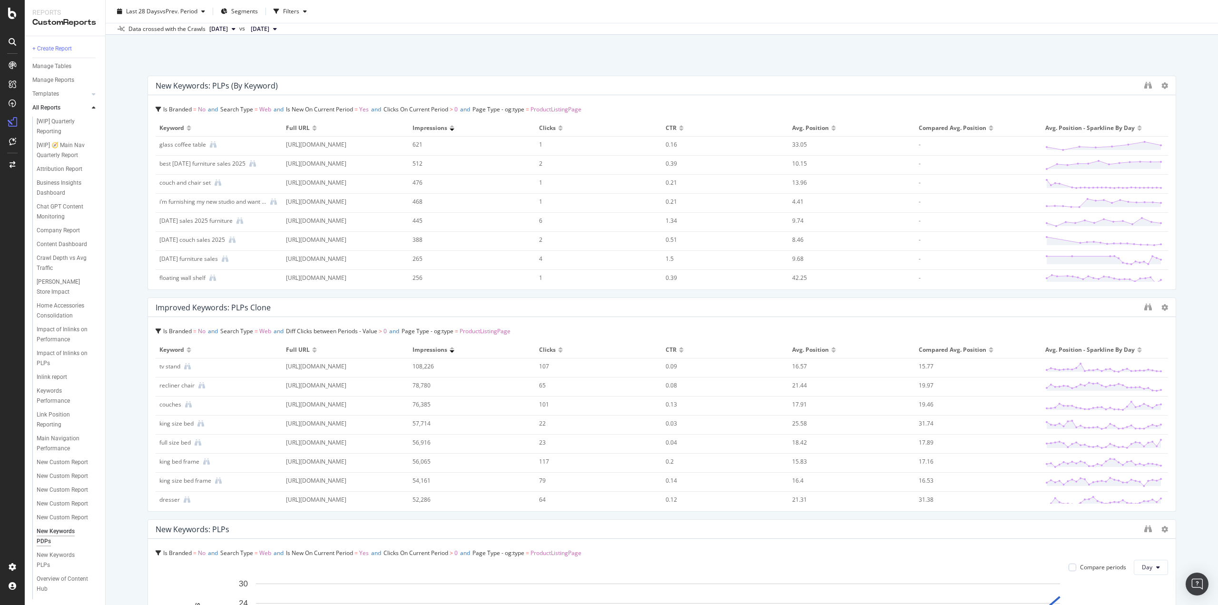
scroll to position [0, 0]
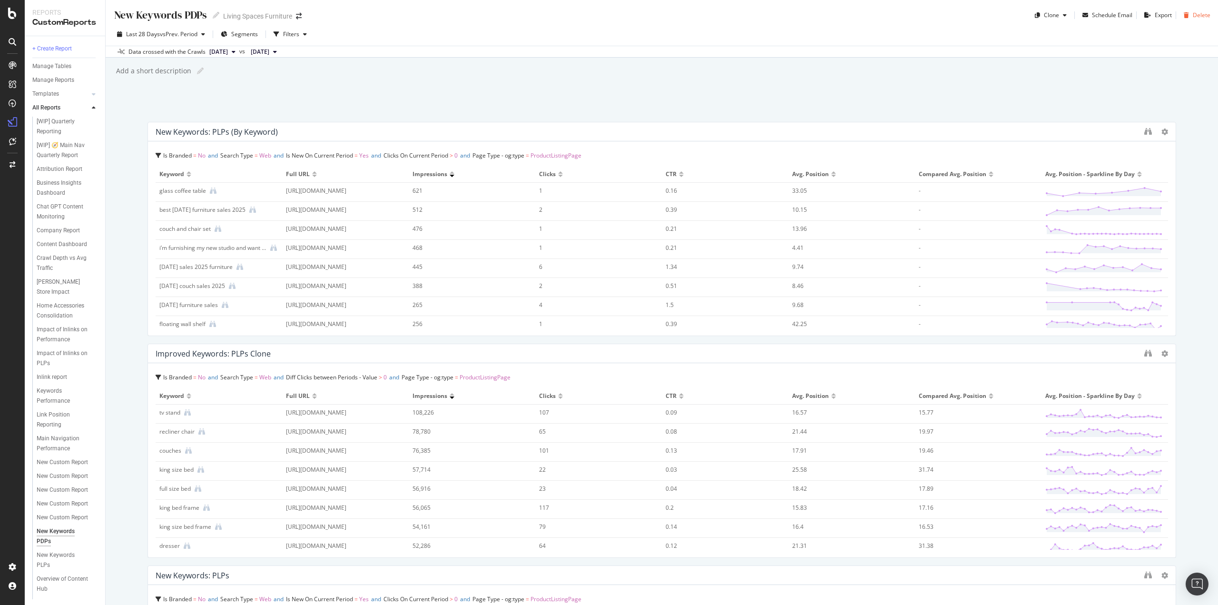
click at [1192, 12] on div "Delete" at bounding box center [1201, 15] width 18 height 8
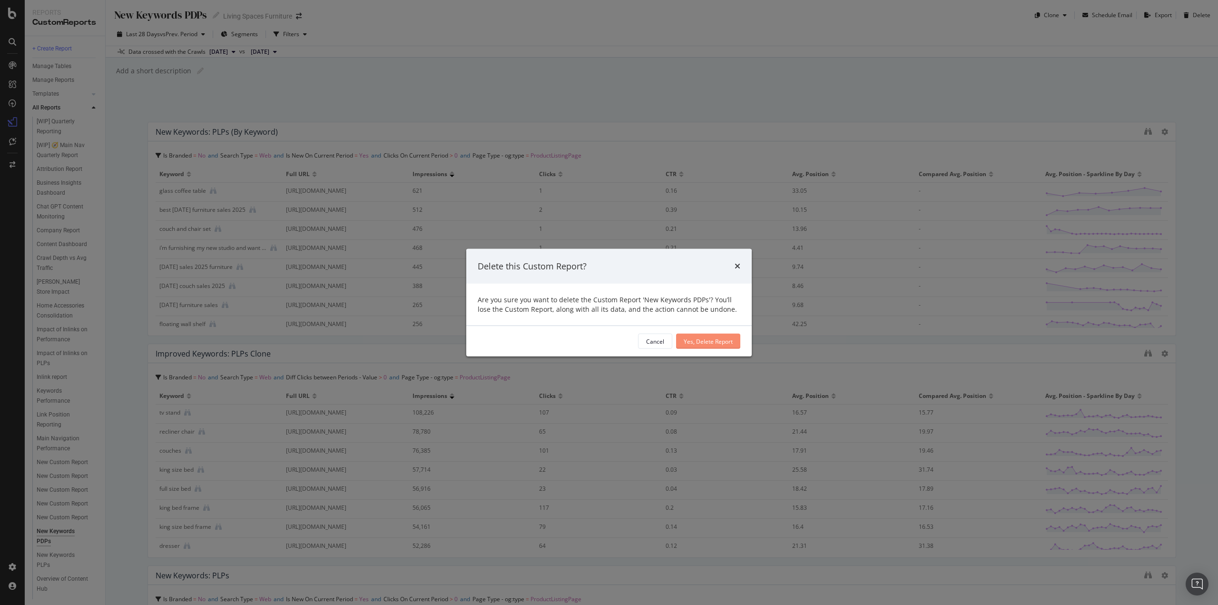
click at [708, 345] on div "Yes, Delete Report" at bounding box center [707, 341] width 49 height 14
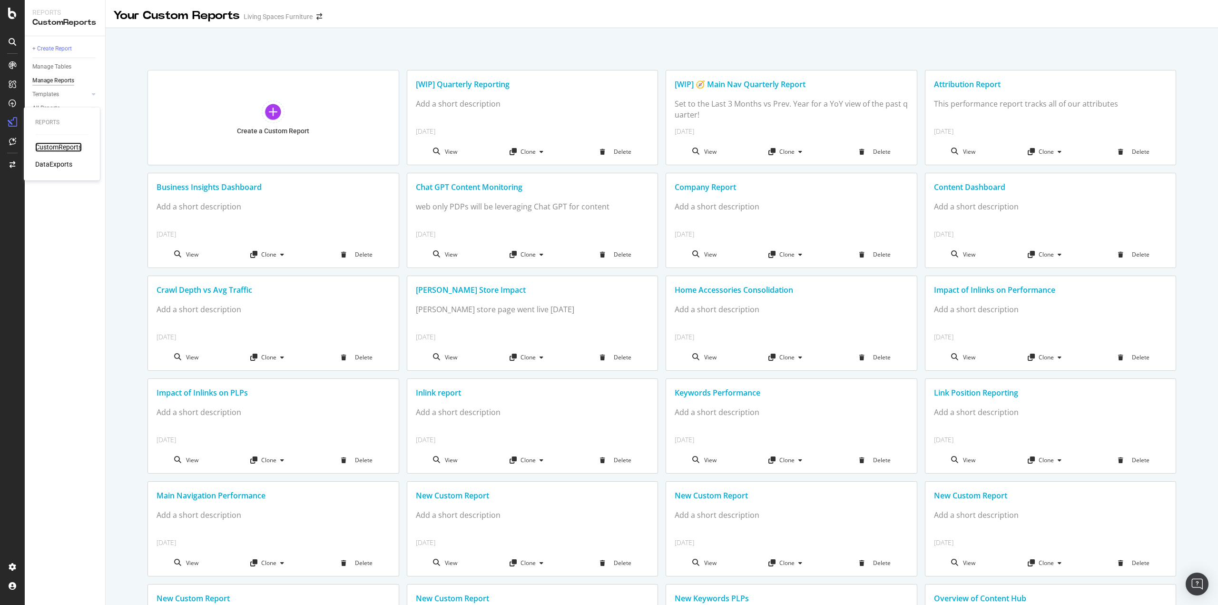
click at [53, 147] on div "CustomReports" at bounding box center [58, 147] width 47 height 10
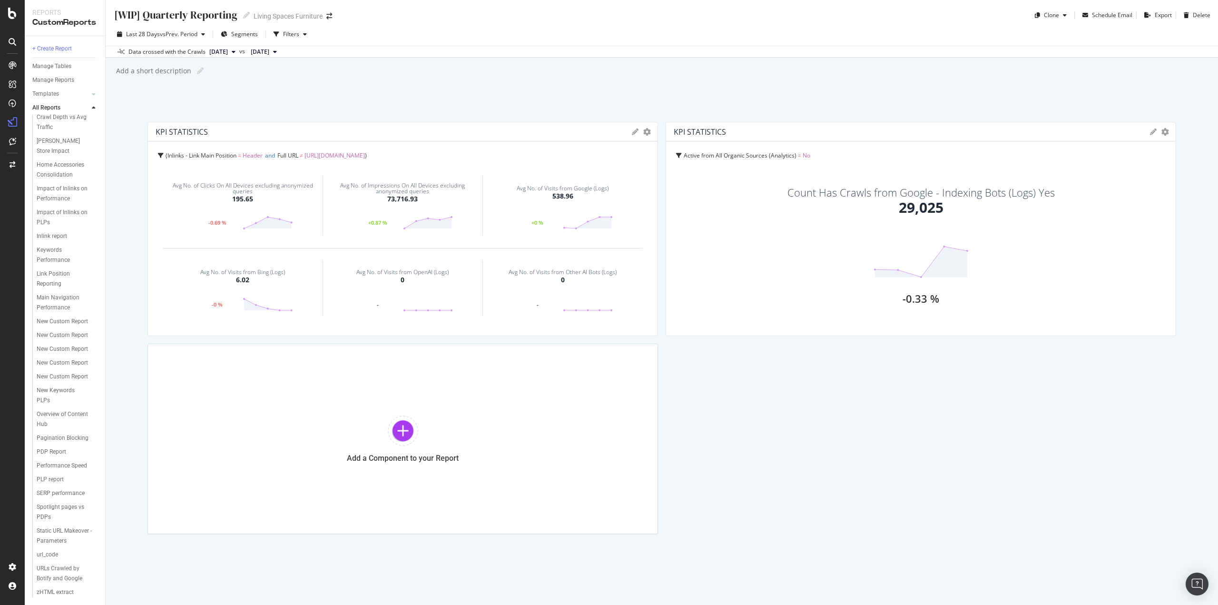
scroll to position [190, 0]
click at [66, 402] on div "New Keywords PLPs" at bounding box center [63, 395] width 52 height 20
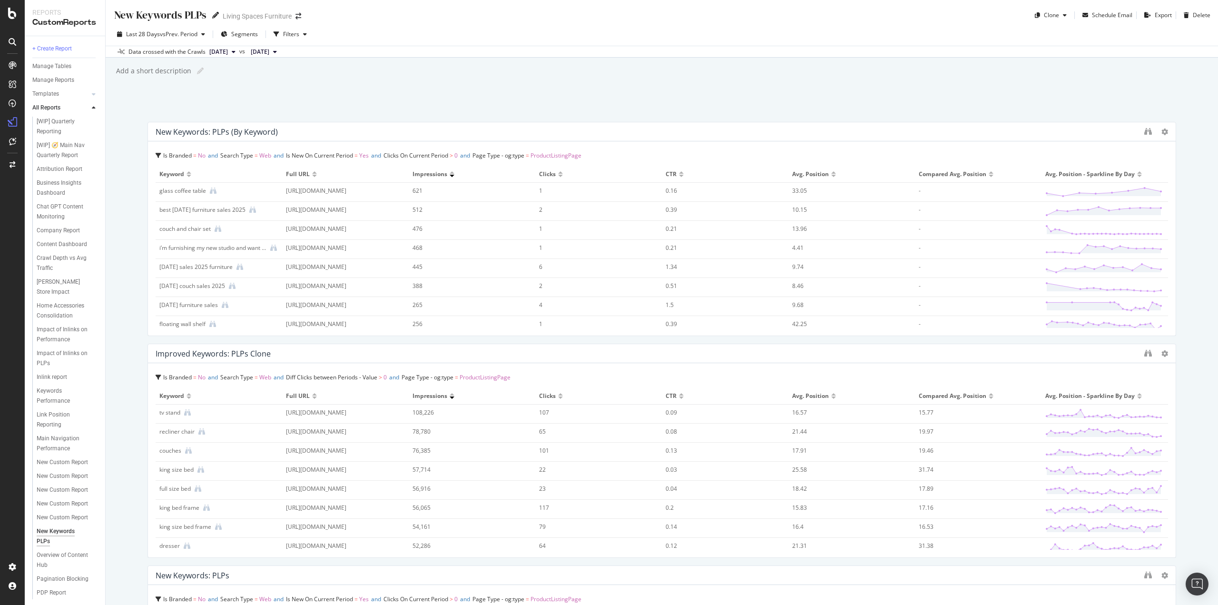
click at [215, 15] on icon at bounding box center [215, 15] width 7 height 7
type input "New Keywords"
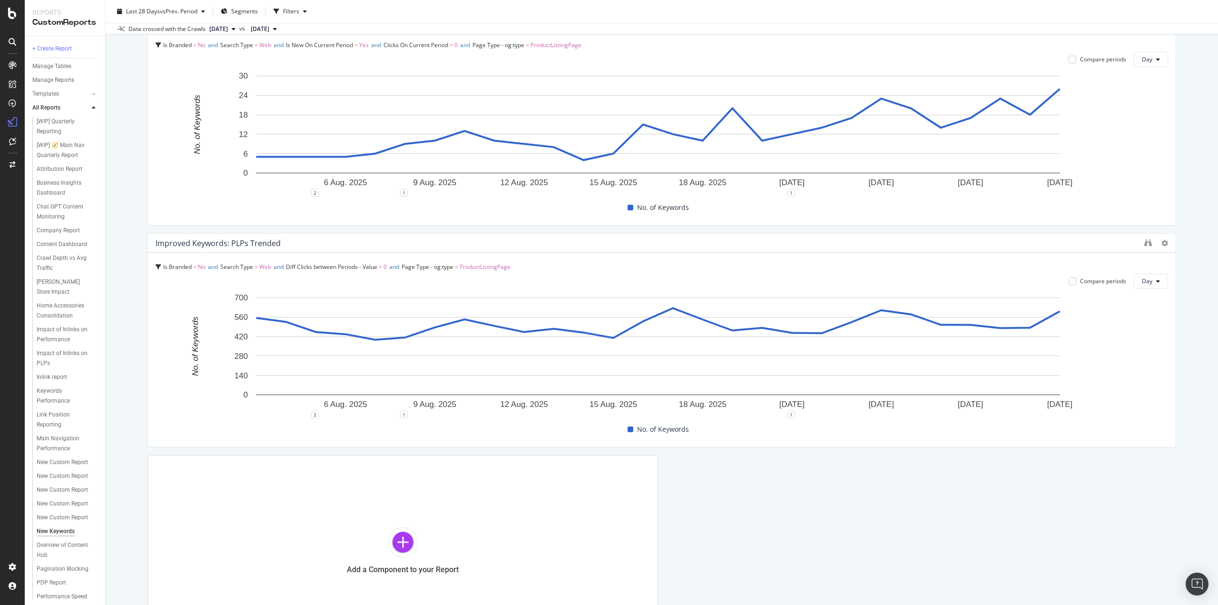
scroll to position [669, 0]
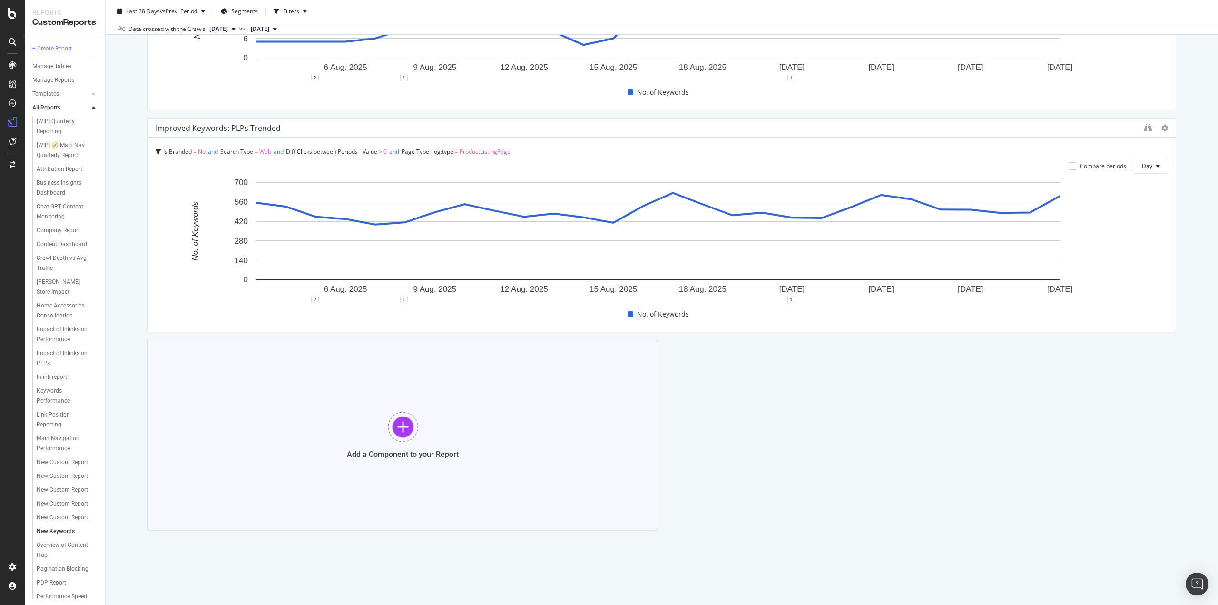
click at [398, 425] on div at bounding box center [403, 426] width 30 height 30
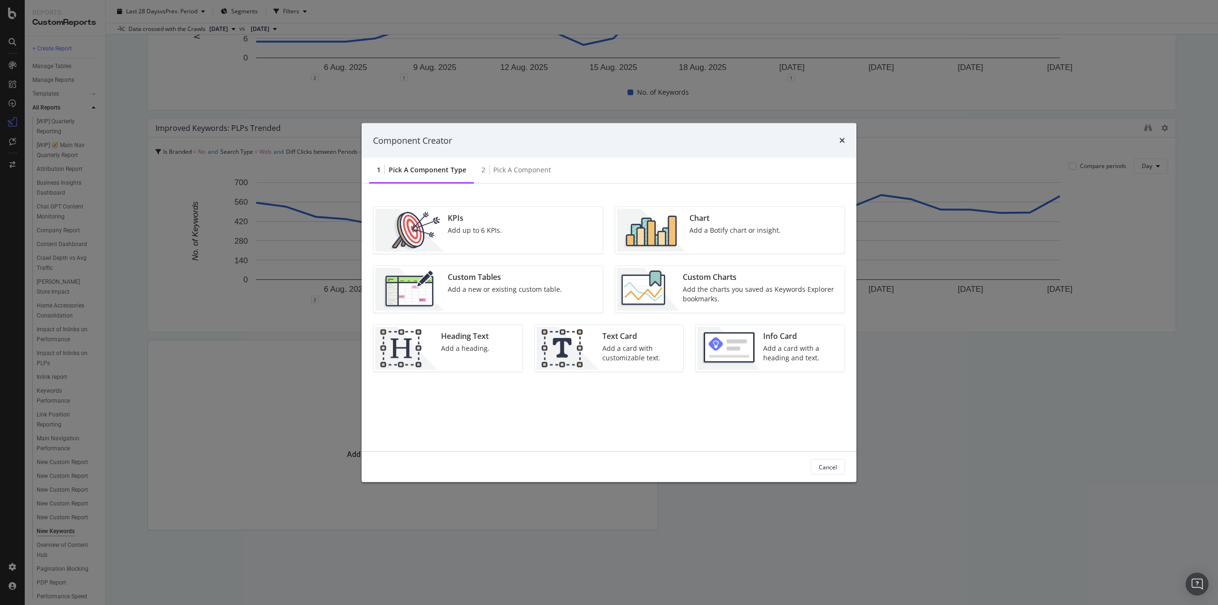
click at [725, 292] on div "Add the charts you saved as Keywords Explorer bookmarks." at bounding box center [761, 293] width 156 height 19
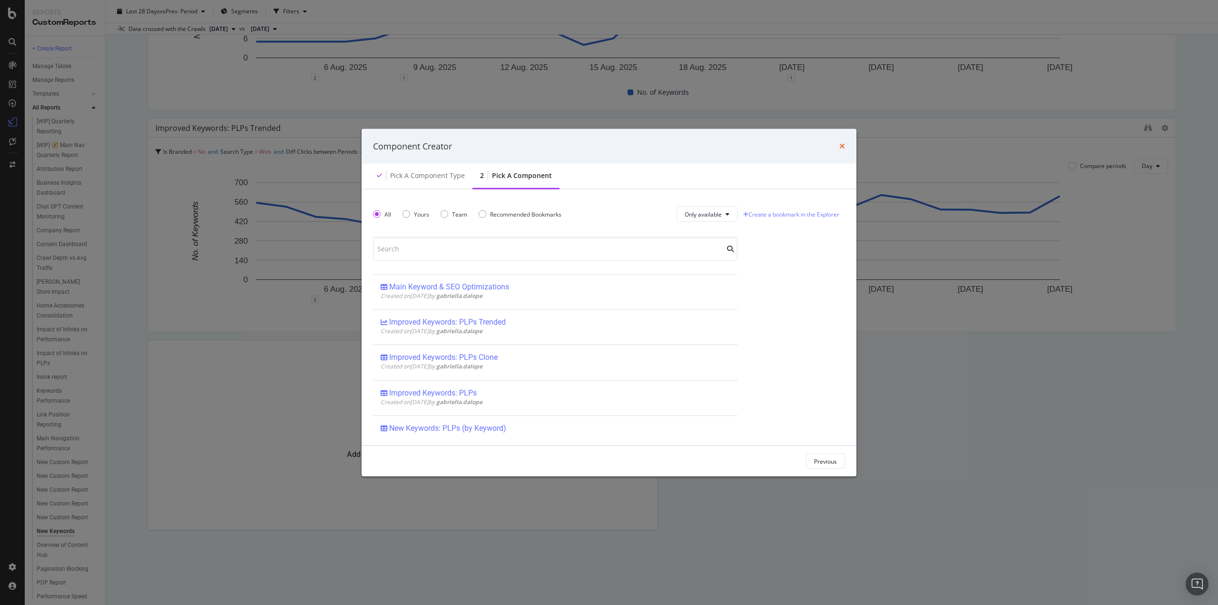
click at [844, 146] on icon "times" at bounding box center [842, 146] width 6 height 8
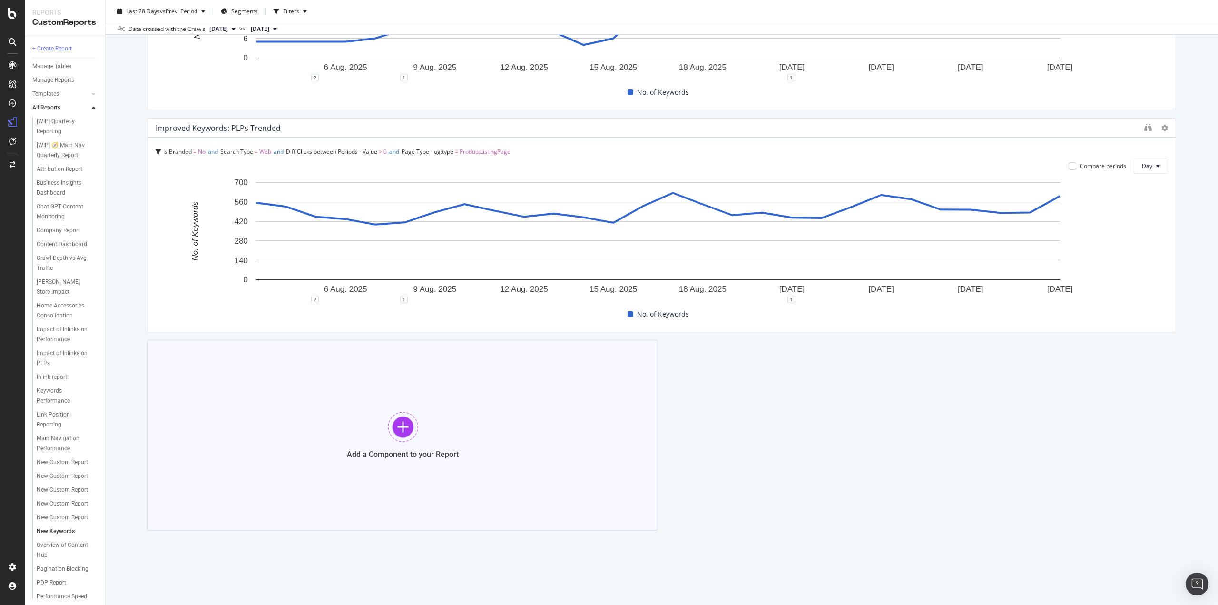
click at [402, 426] on div at bounding box center [403, 426] width 30 height 30
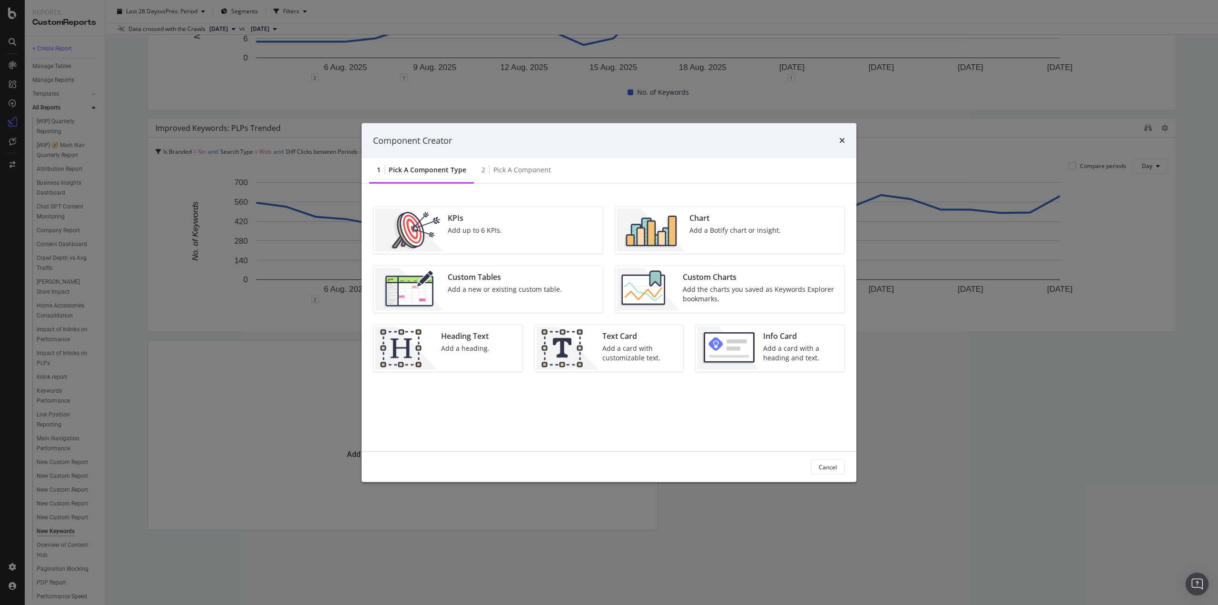
click at [842, 142] on icon "times" at bounding box center [842, 141] width 6 height 8
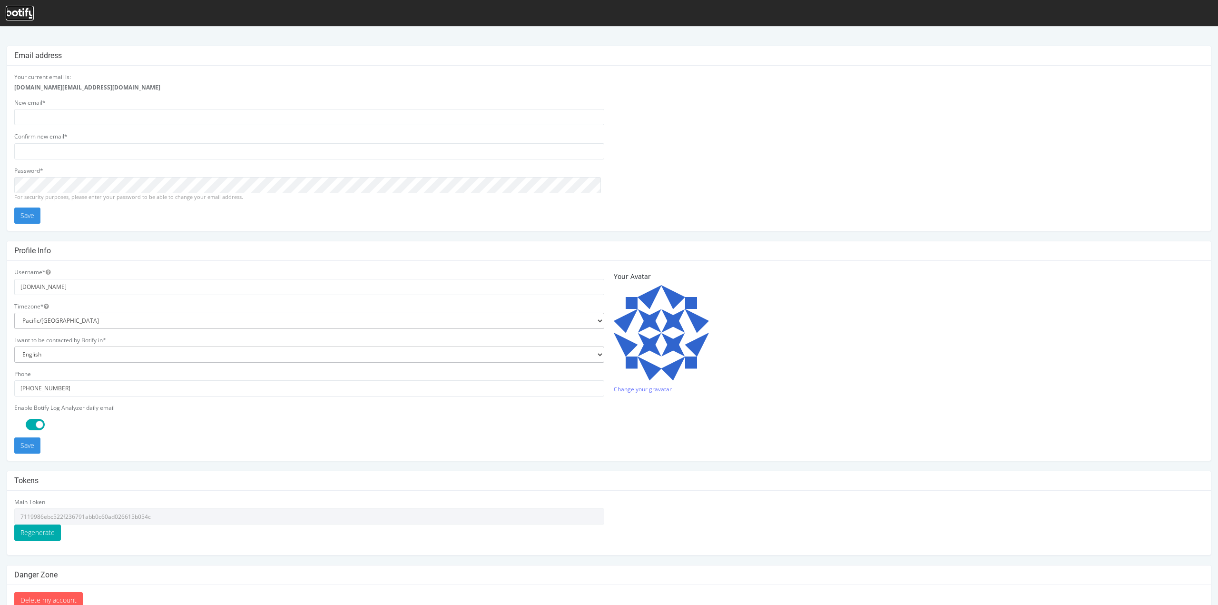
click at [23, 10] on icon at bounding box center [20, 13] width 28 height 10
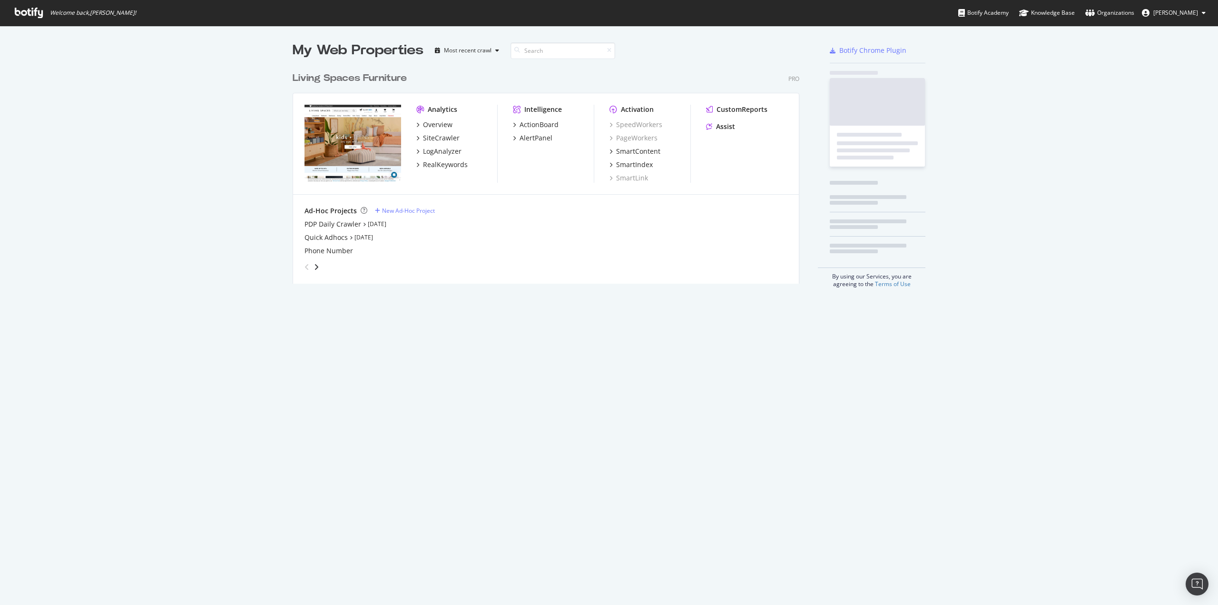
scroll to position [216, 507]
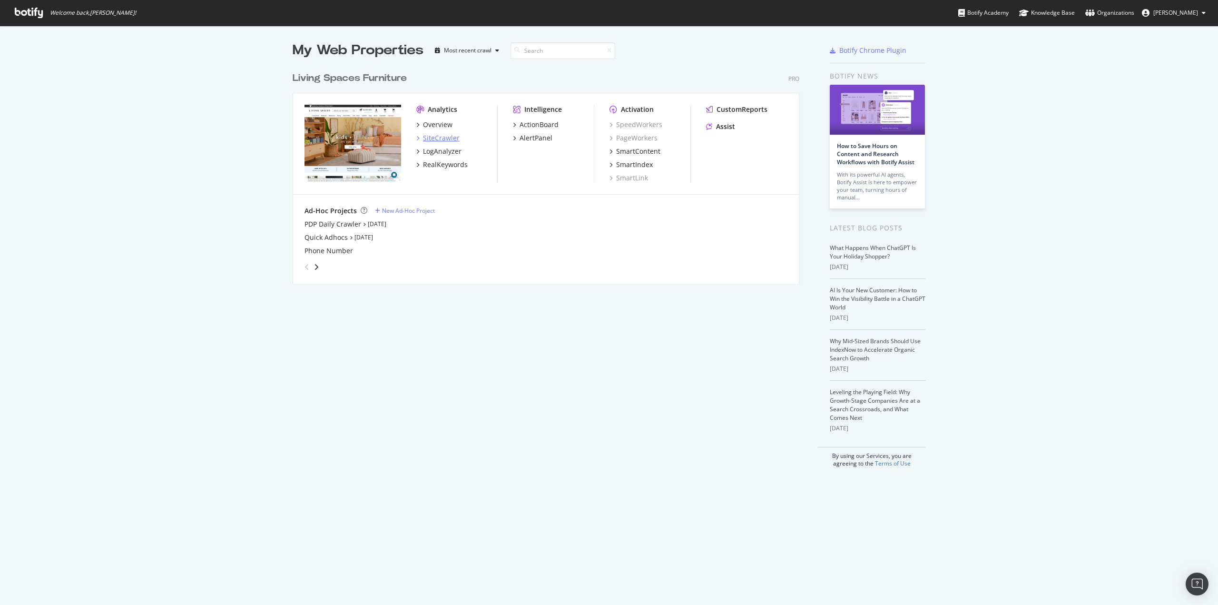
click at [441, 137] on div "SiteCrawler" at bounding box center [441, 138] width 37 height 10
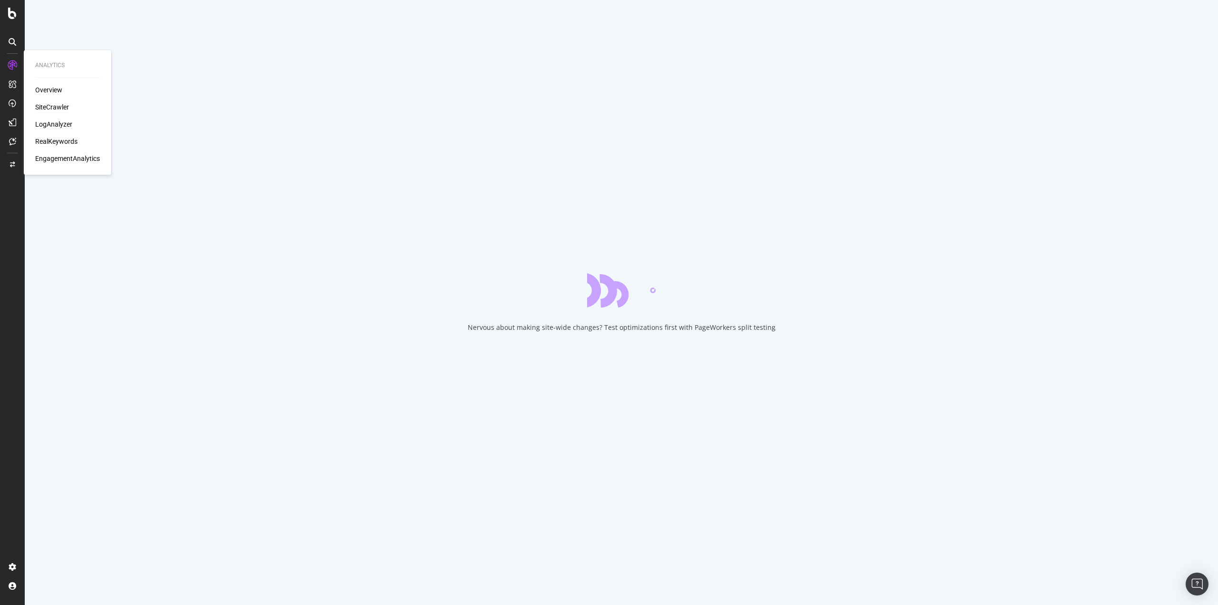
click at [57, 140] on div "RealKeywords" at bounding box center [56, 142] width 42 height 10
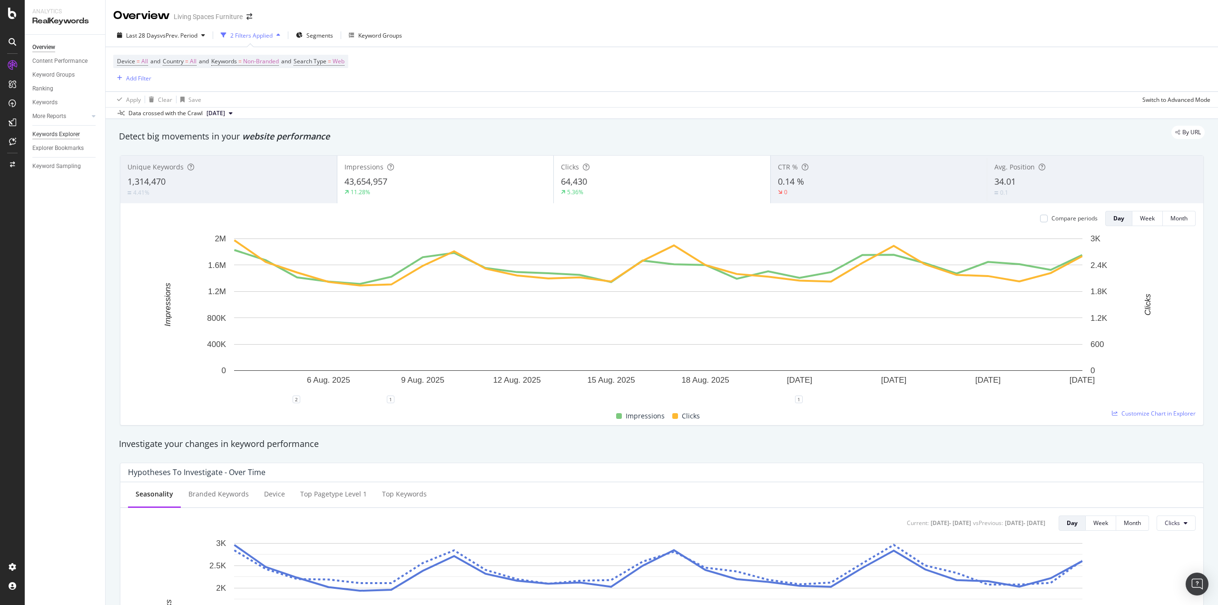
click at [68, 132] on div "Keywords Explorer" at bounding box center [56, 134] width 48 height 10
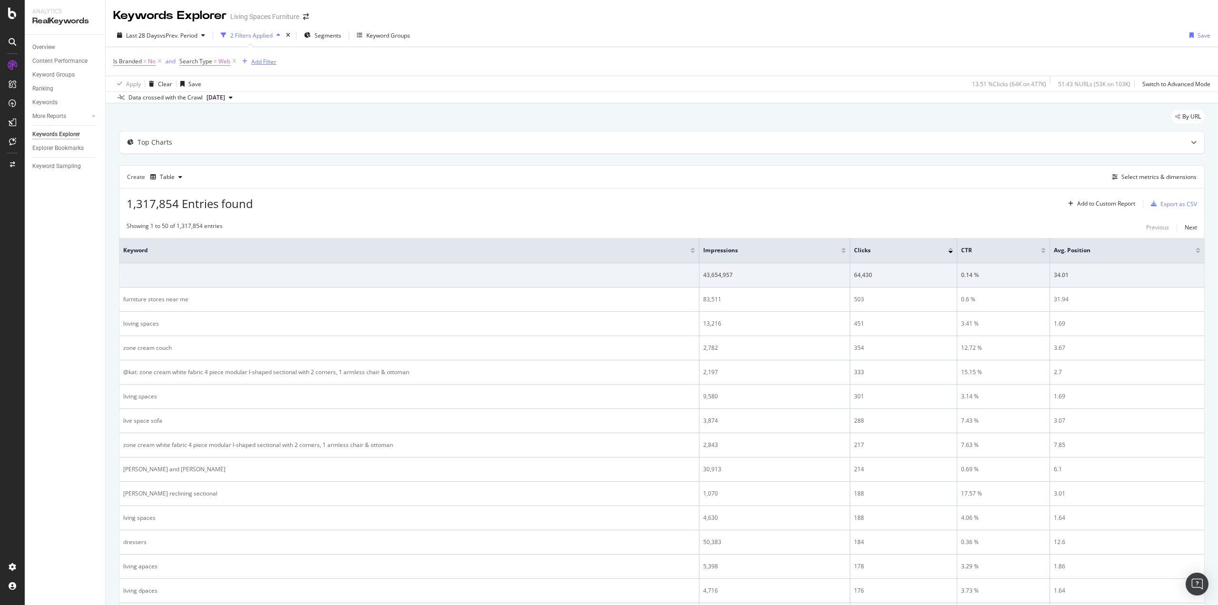
click at [267, 63] on div "Add Filter" at bounding box center [263, 62] width 25 height 8
type input "N"
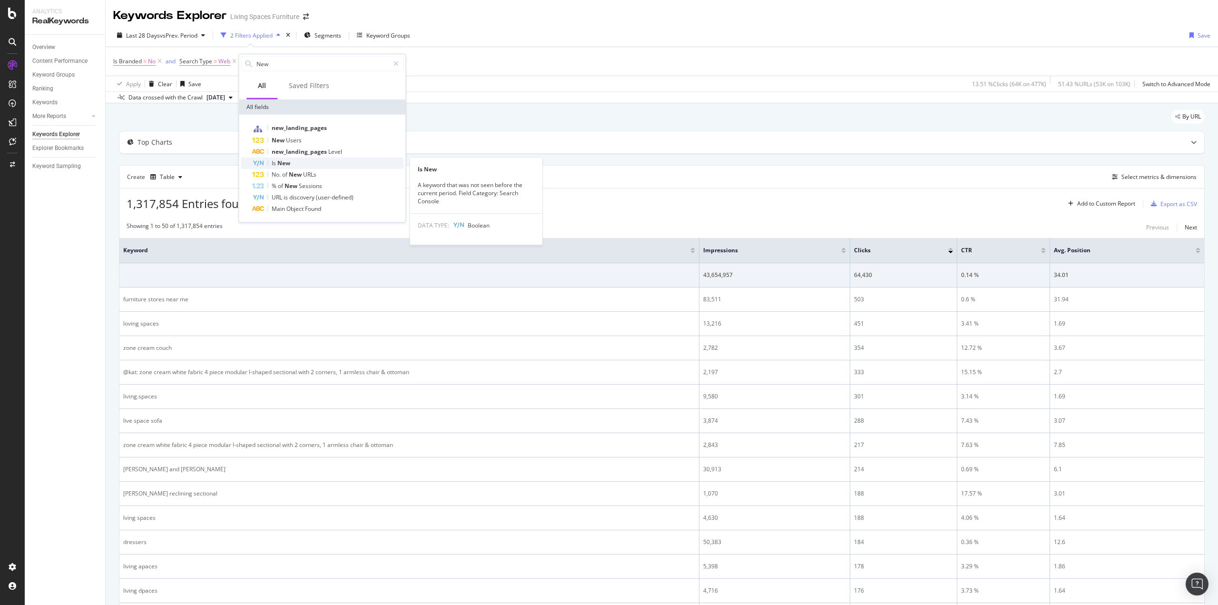
type input "New"
click at [286, 159] on span "New" at bounding box center [283, 163] width 13 height 8
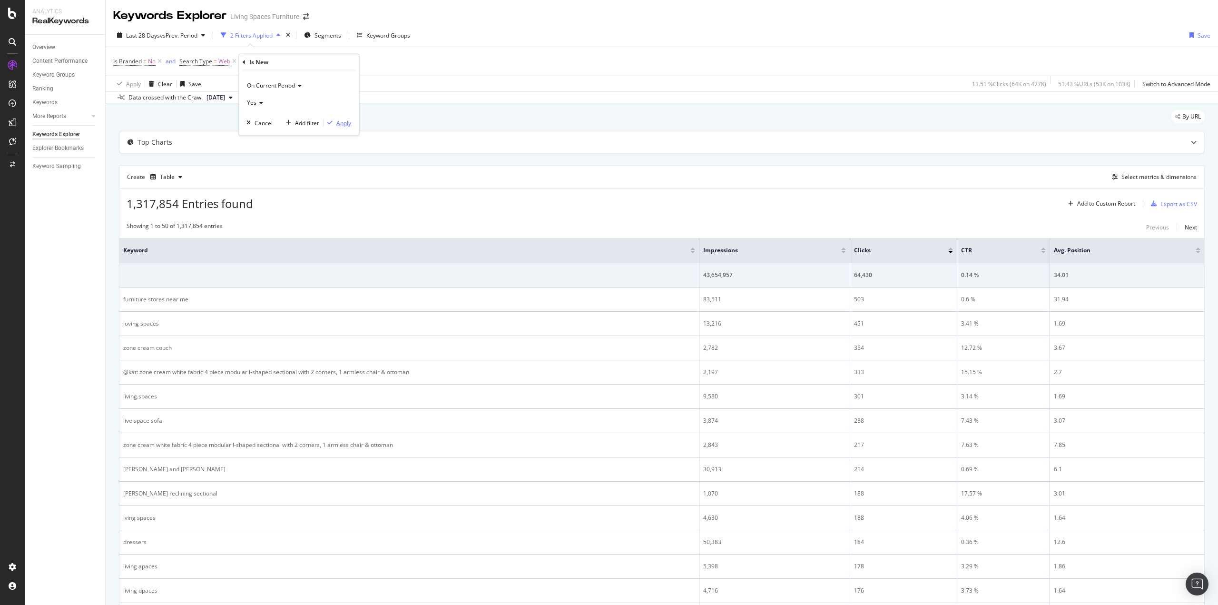
click at [346, 121] on div "Apply" at bounding box center [343, 122] width 15 height 8
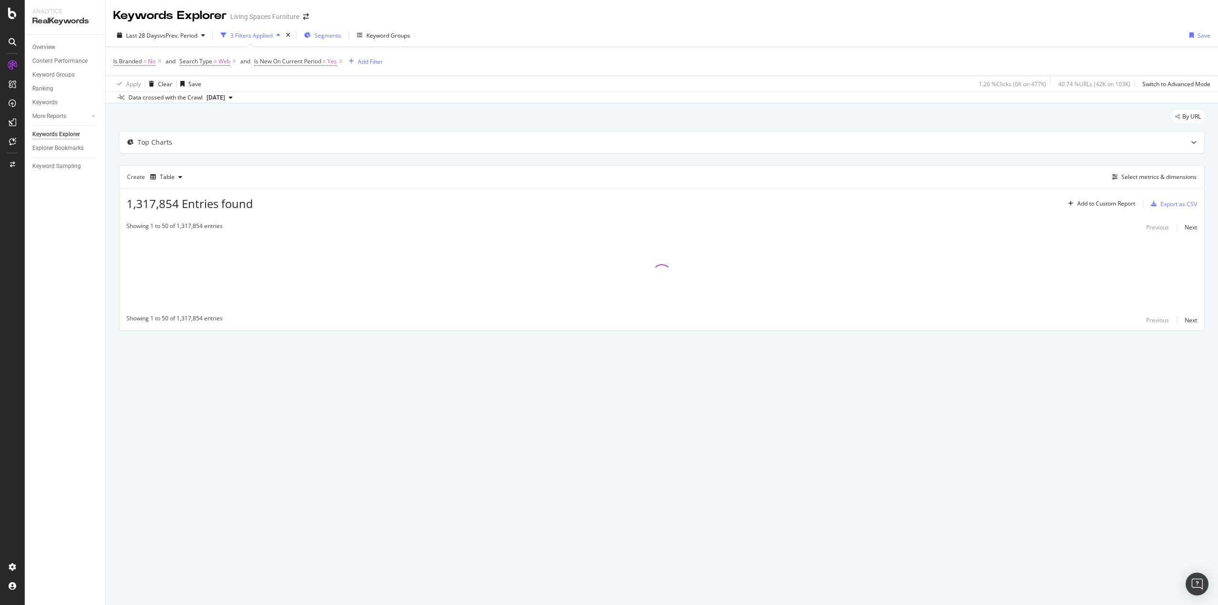
click at [332, 34] on span "Segments" at bounding box center [327, 35] width 27 height 8
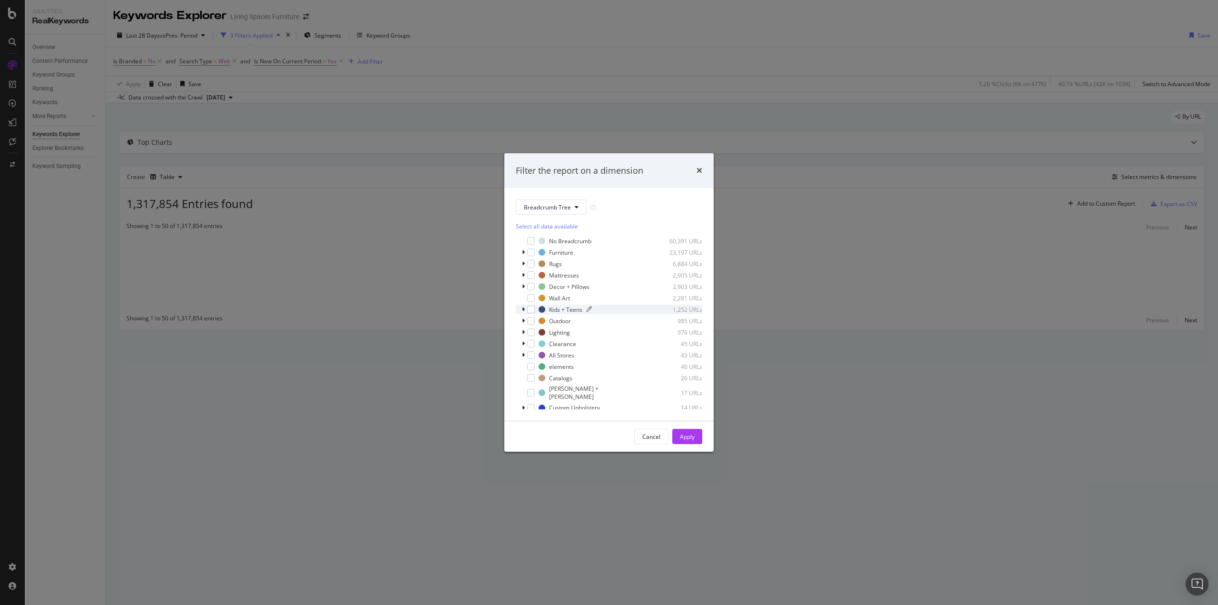
scroll to position [8, 0]
click at [531, 409] on span "Show 7 more" at bounding box center [539, 413] width 32 height 8
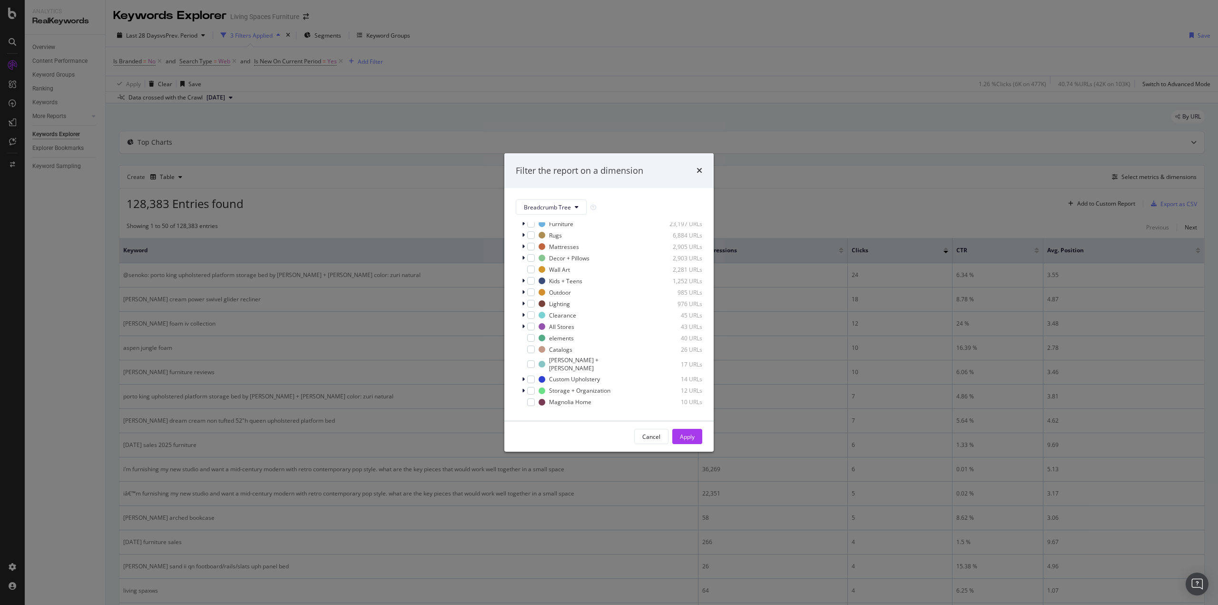
scroll to position [0, 0]
click at [523, 253] on icon "modal" at bounding box center [523, 252] width 3 height 6
click at [569, 204] on span "Breadcrumb Tree" at bounding box center [547, 207] width 47 height 8
click at [572, 239] on span "pagetype" at bounding box center [554, 241] width 61 height 9
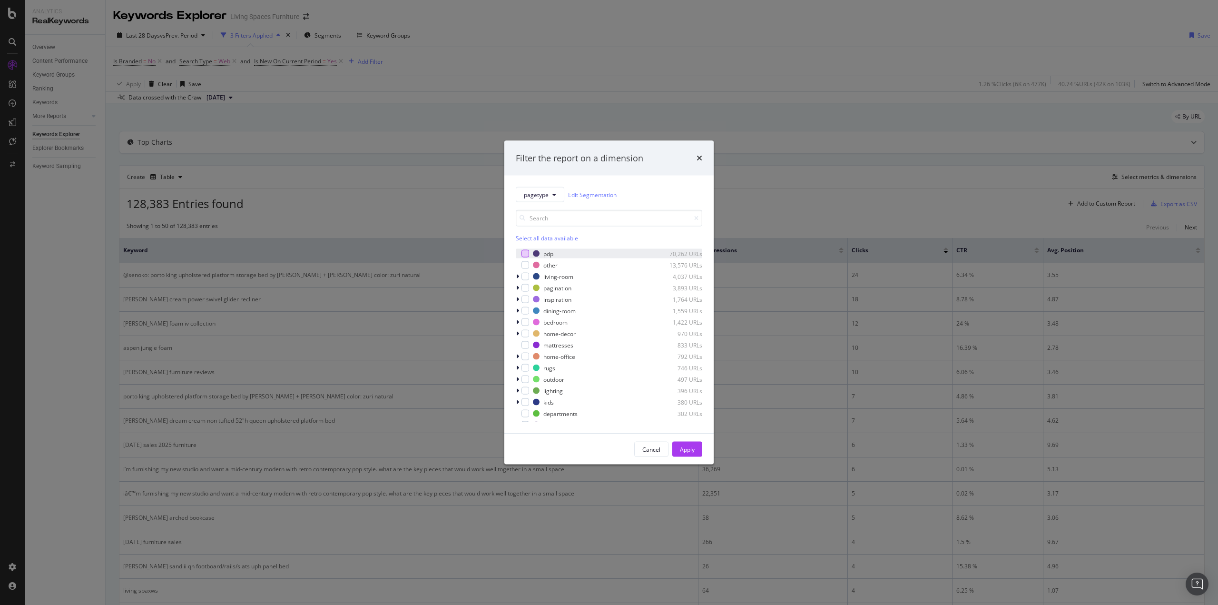
click at [527, 253] on div "modal" at bounding box center [525, 254] width 8 height 8
click at [692, 445] on div "Apply" at bounding box center [687, 449] width 15 height 8
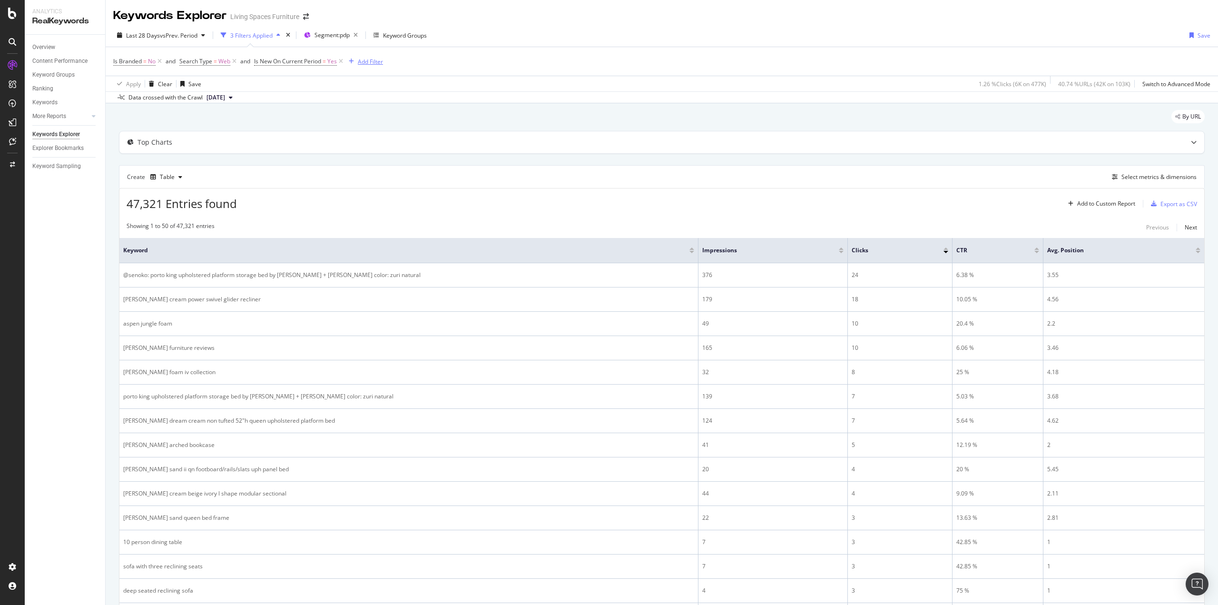
click at [365, 61] on div "Add Filter" at bounding box center [370, 62] width 25 height 8
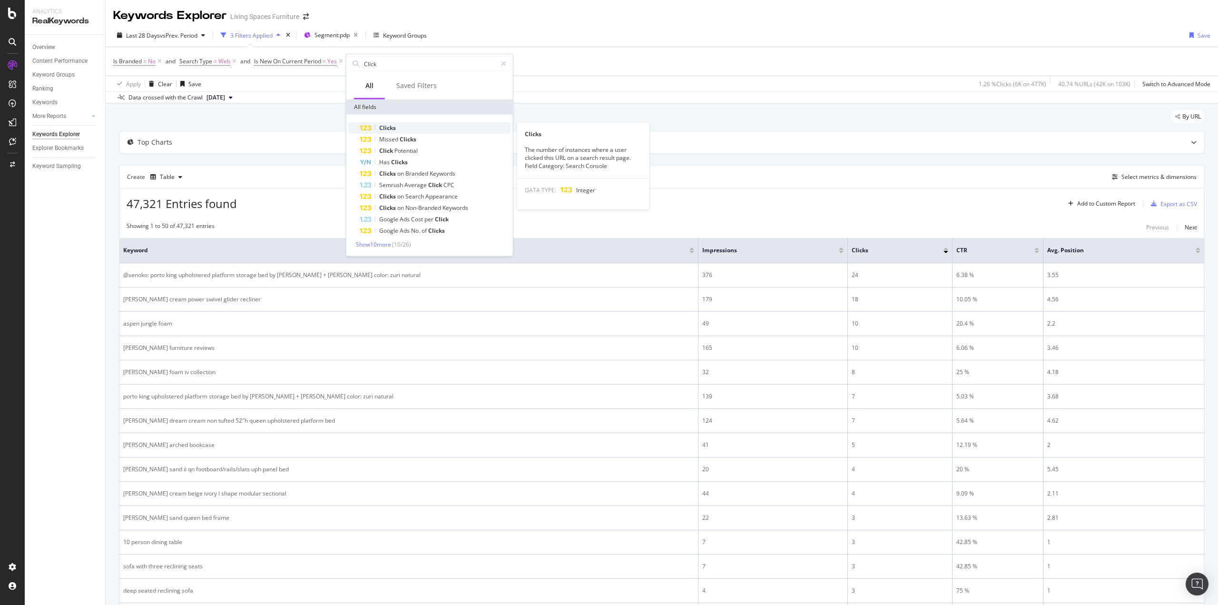
type input "Click"
click at [403, 126] on div "Clicks" at bounding box center [435, 127] width 151 height 11
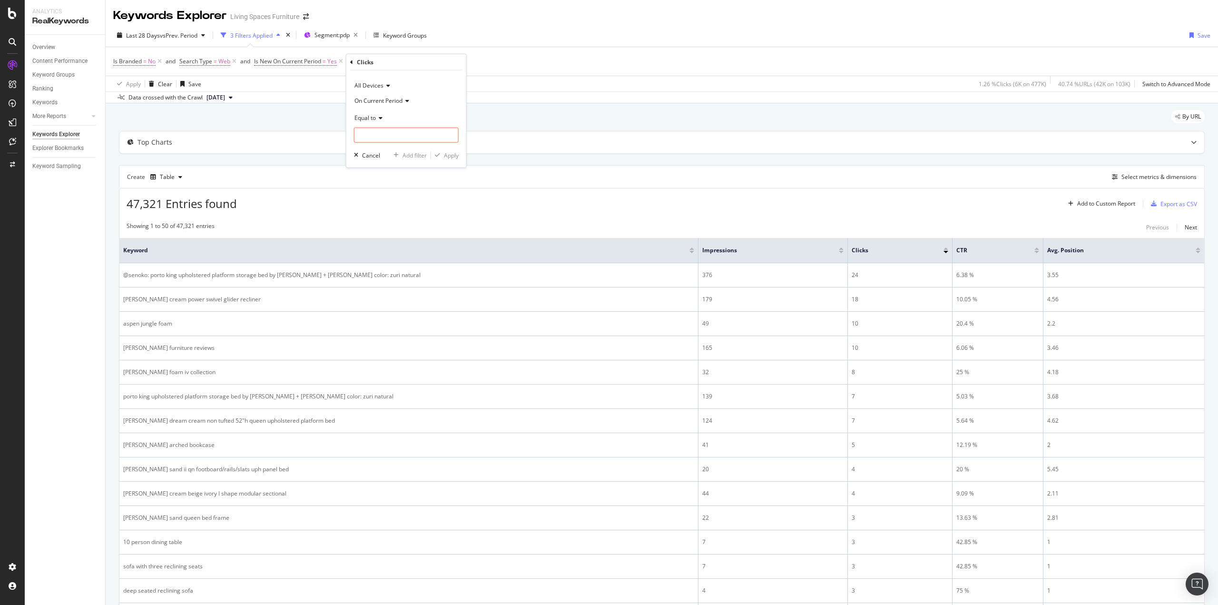
click at [380, 116] on icon at bounding box center [379, 118] width 7 height 6
click at [393, 190] on div "Greater than" at bounding box center [407, 187] width 102 height 12
click at [409, 135] on input "number" at bounding box center [406, 134] width 105 height 15
type input "0"
click at [455, 155] on div "Apply" at bounding box center [451, 155] width 15 height 8
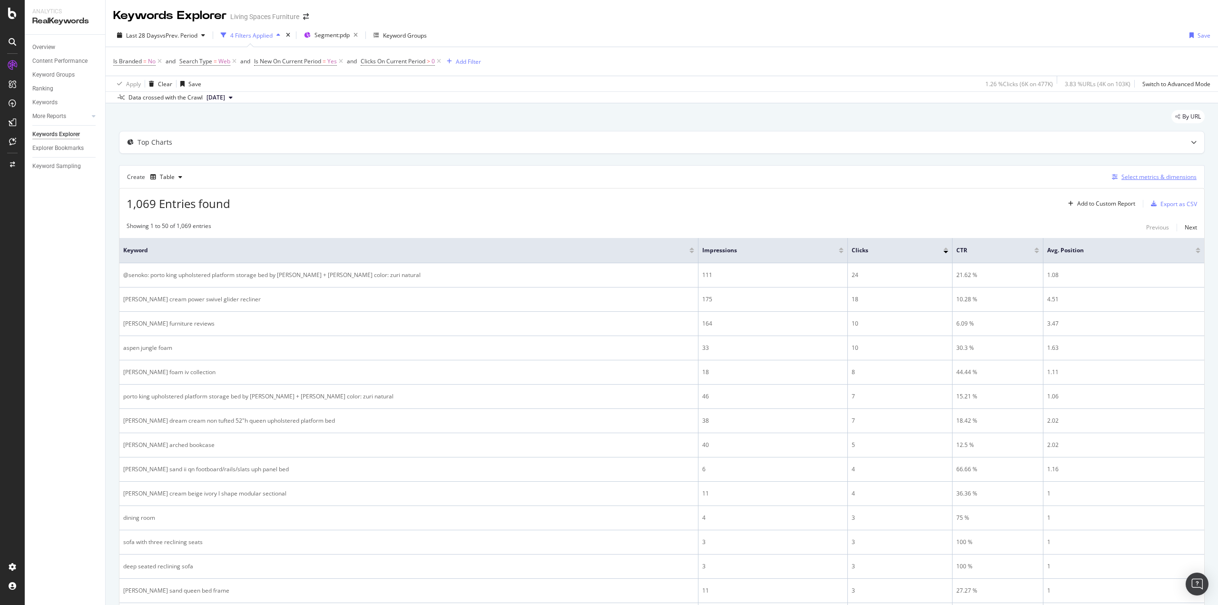
click at [1135, 173] on div "Select metrics & dimensions" at bounding box center [1158, 177] width 75 height 8
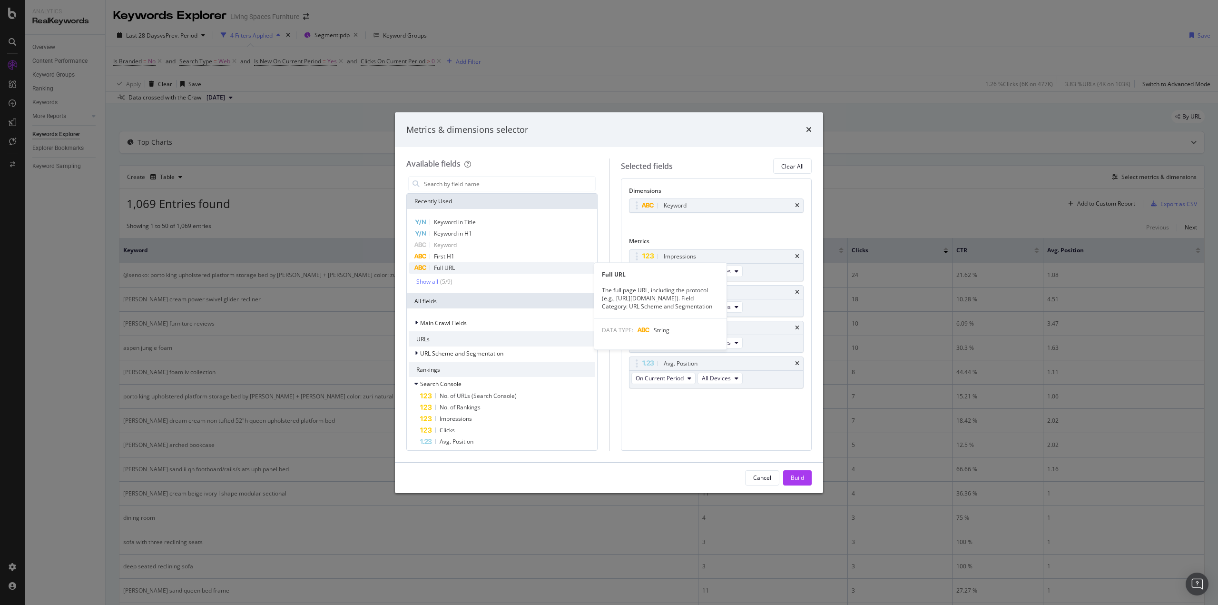
click at [445, 265] on span "Full URL" at bounding box center [444, 267] width 21 height 8
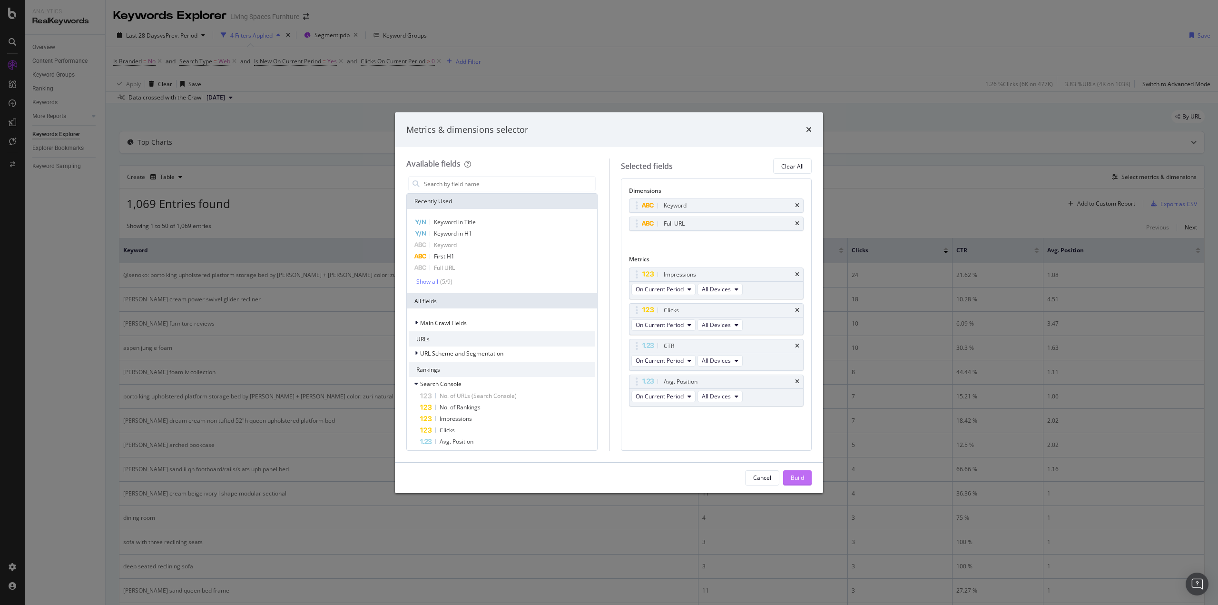
click at [796, 480] on div "Build" at bounding box center [796, 477] width 13 height 8
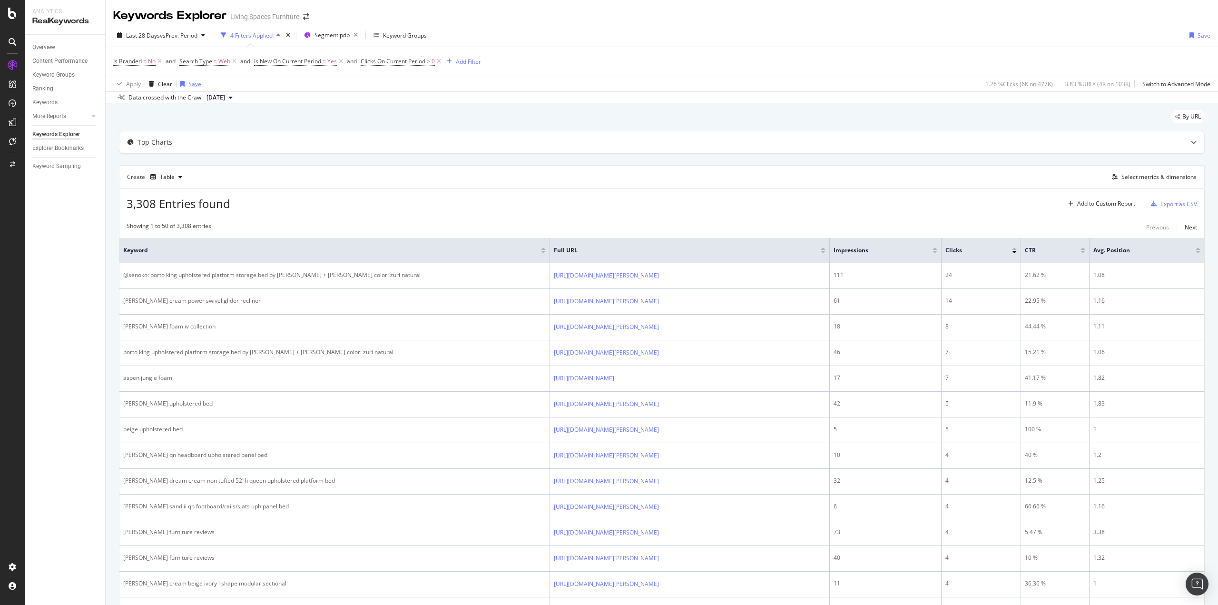
click at [194, 82] on div "Save" at bounding box center [194, 84] width 13 height 8
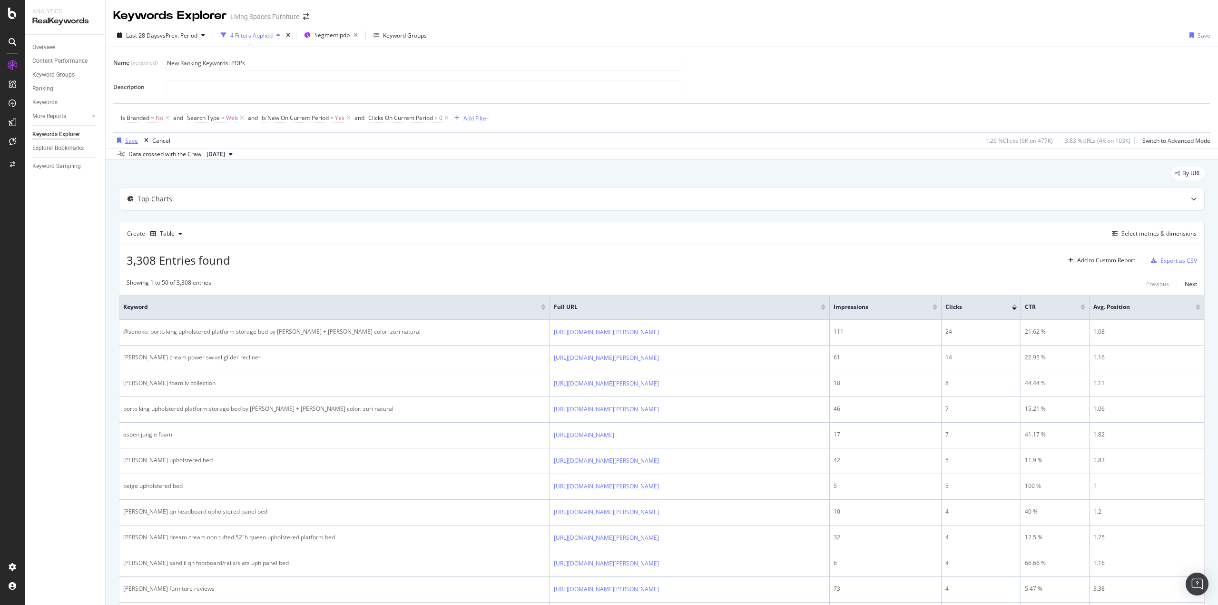
type input "New Ranking Keywords: PDPs"
click at [127, 138] on div "Save" at bounding box center [131, 141] width 13 height 8
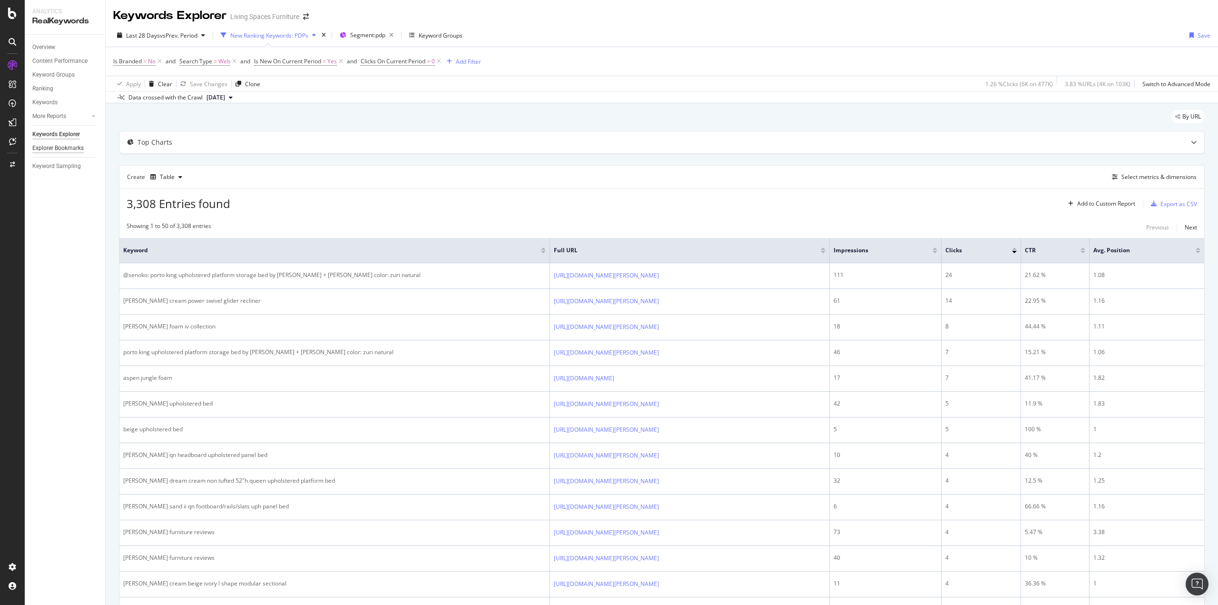
click at [58, 150] on div "Explorer Bookmarks" at bounding box center [57, 148] width 51 height 10
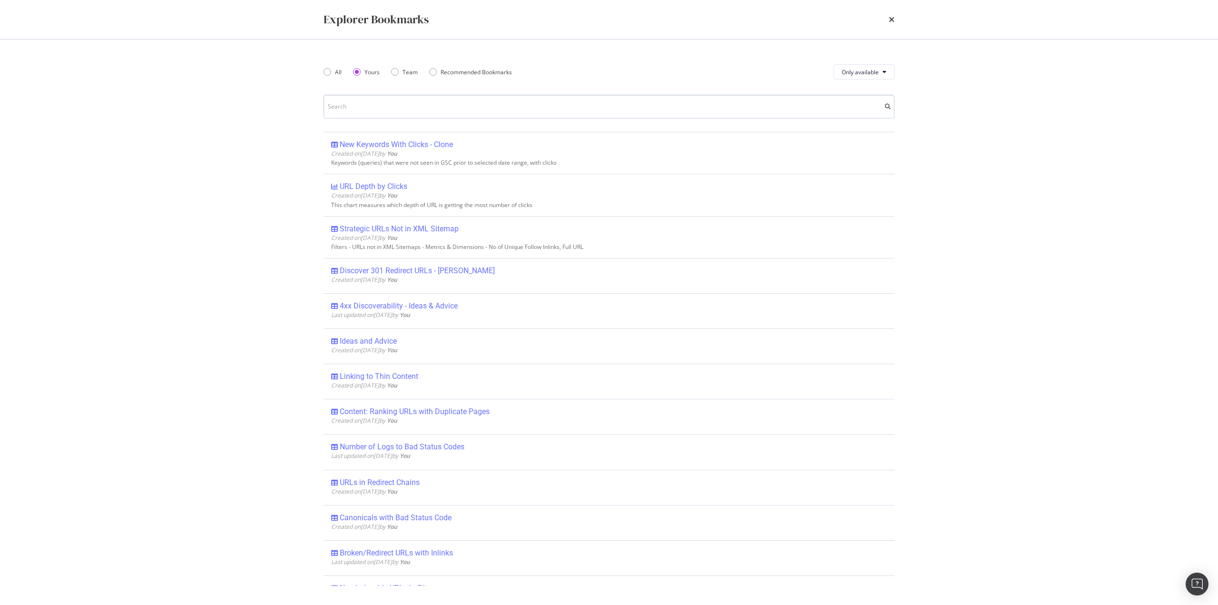
click at [423, 117] on input "modal" at bounding box center [608, 107] width 571 height 24
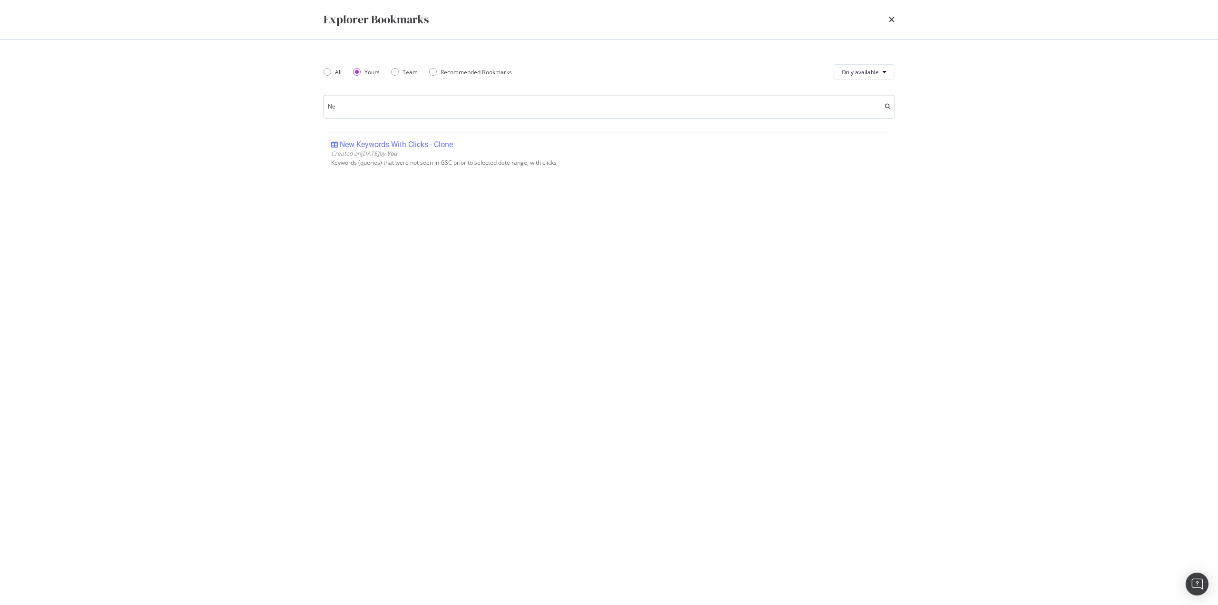
type input "New"
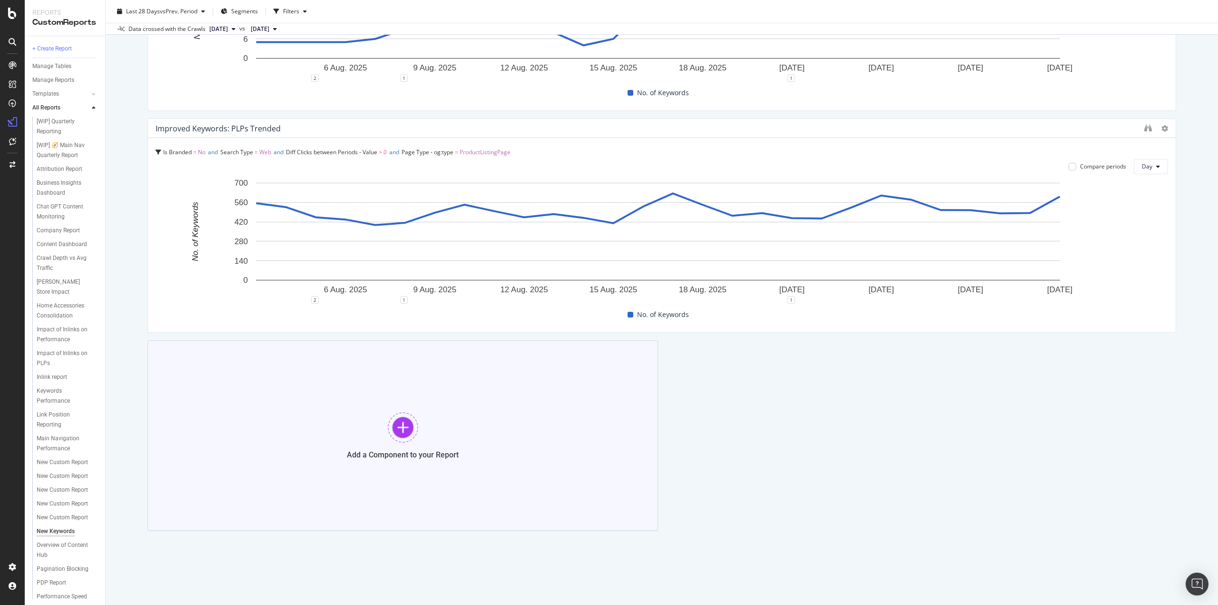
scroll to position [669, 0]
click at [399, 426] on div at bounding box center [403, 426] width 30 height 30
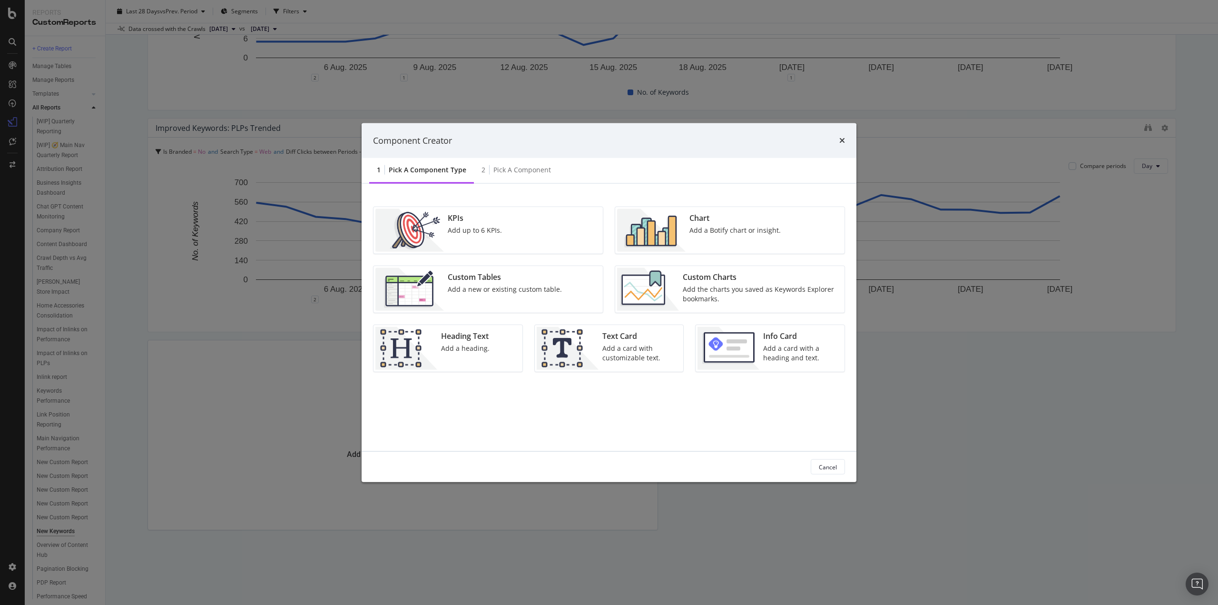
click at [751, 295] on div "Add the charts you saved as Keywords Explorer bookmarks." at bounding box center [761, 293] width 156 height 19
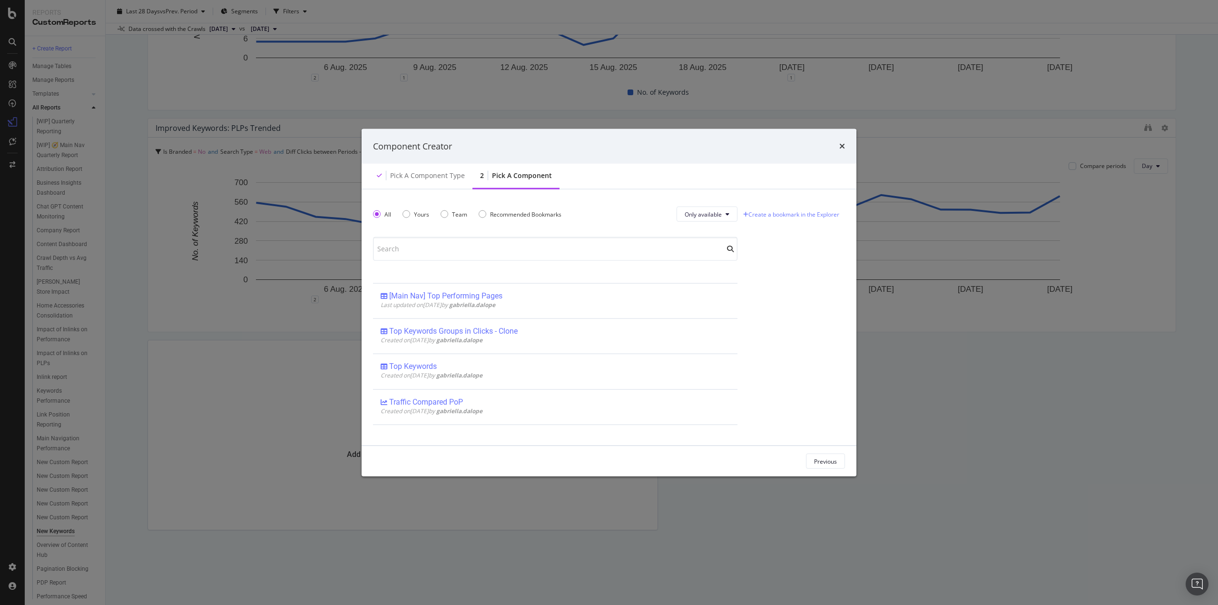
scroll to position [0, 0]
drag, startPoint x: 538, startPoint y: 337, endPoint x: 510, endPoint y: 253, distance: 88.3
click at [510, 253] on input "modal" at bounding box center [555, 249] width 364 height 24
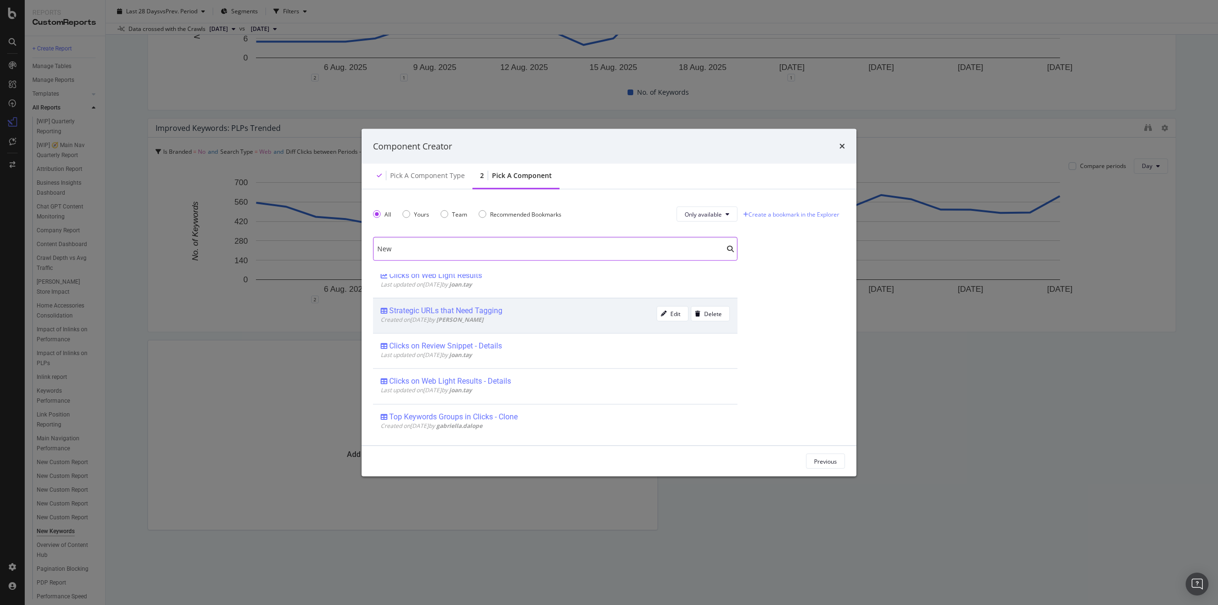
scroll to position [571, 0]
type input "New"
click at [848, 144] on div "Component Creator" at bounding box center [608, 145] width 495 height 35
click at [841, 147] on icon "times" at bounding box center [842, 146] width 6 height 8
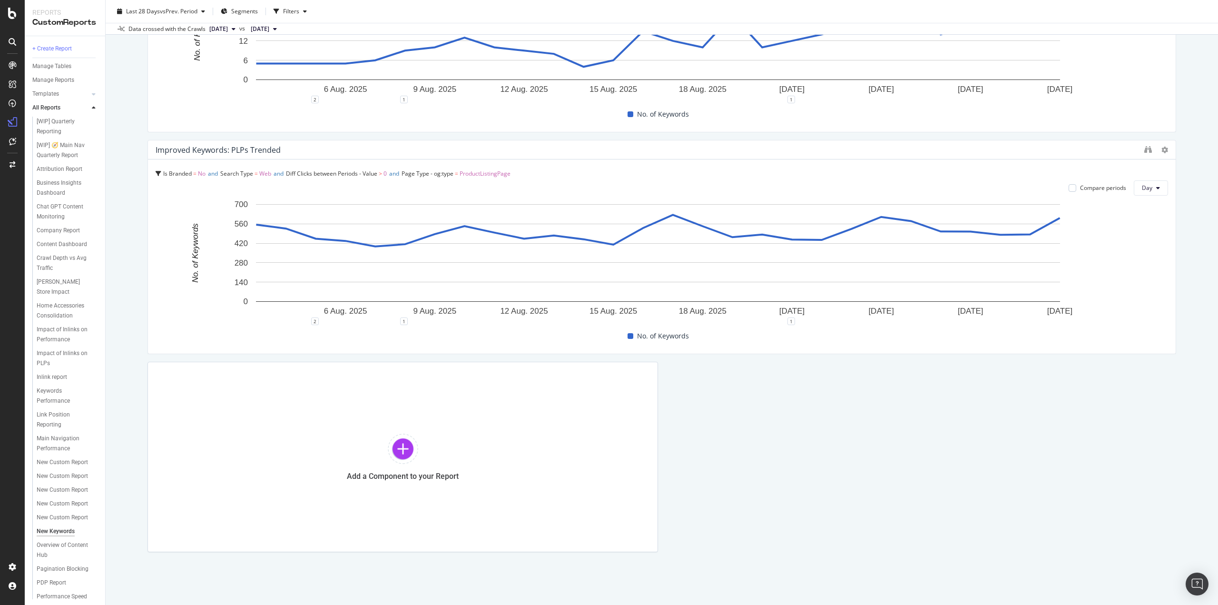
scroll to position [669, 0]
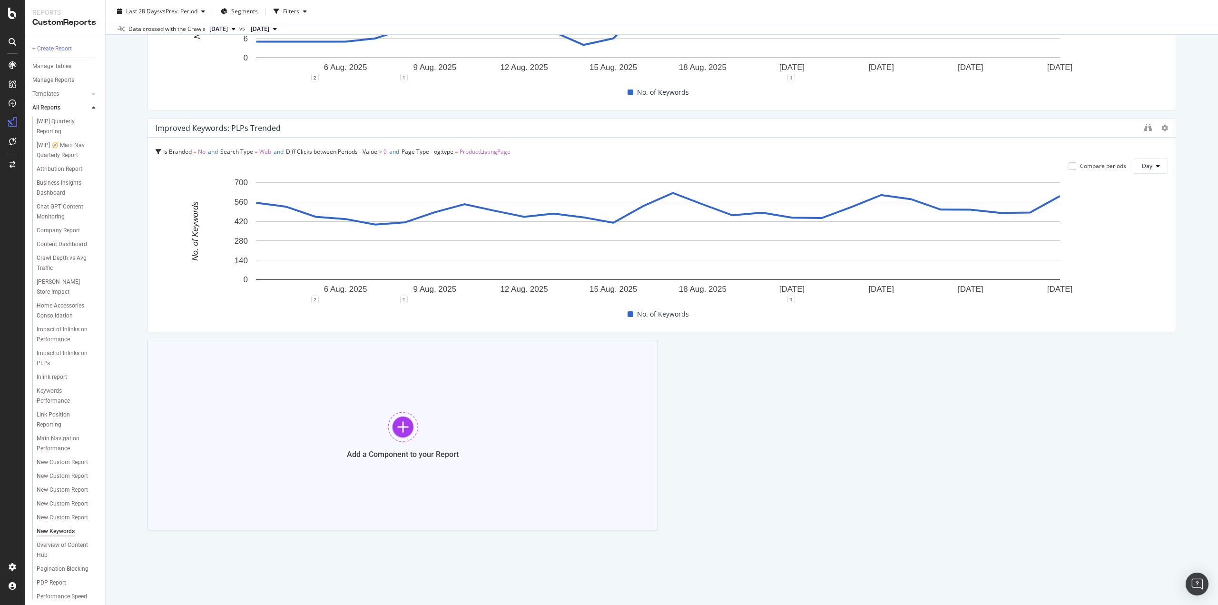
click at [396, 424] on div at bounding box center [403, 426] width 30 height 30
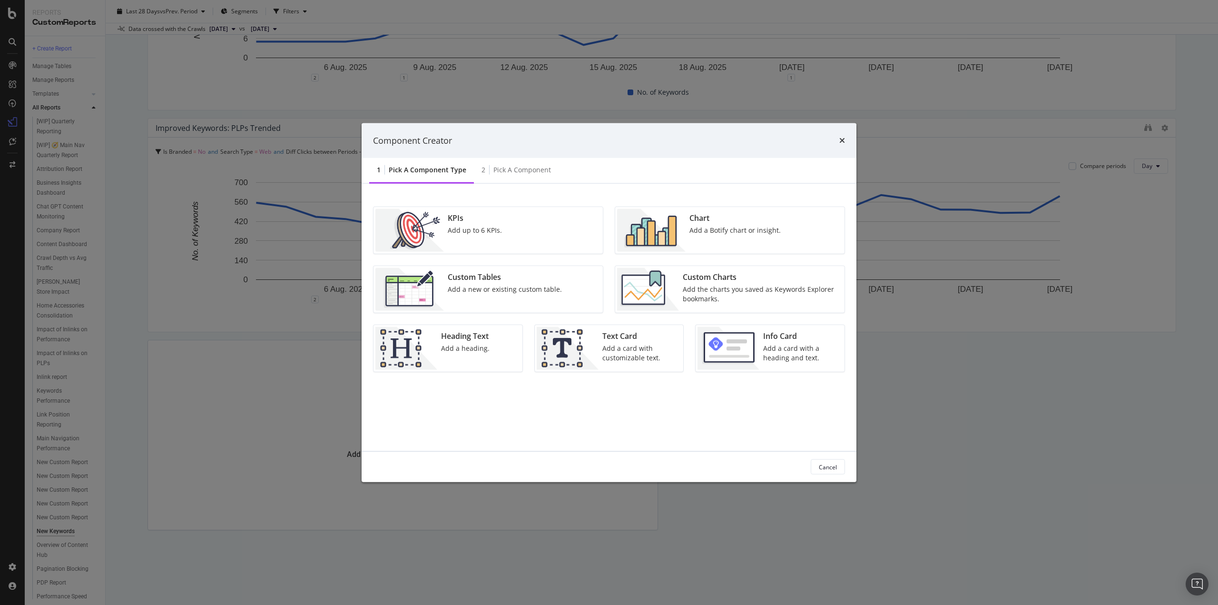
click at [750, 294] on div "Add the charts you saved as Keywords Explorer bookmarks." at bounding box center [761, 293] width 156 height 19
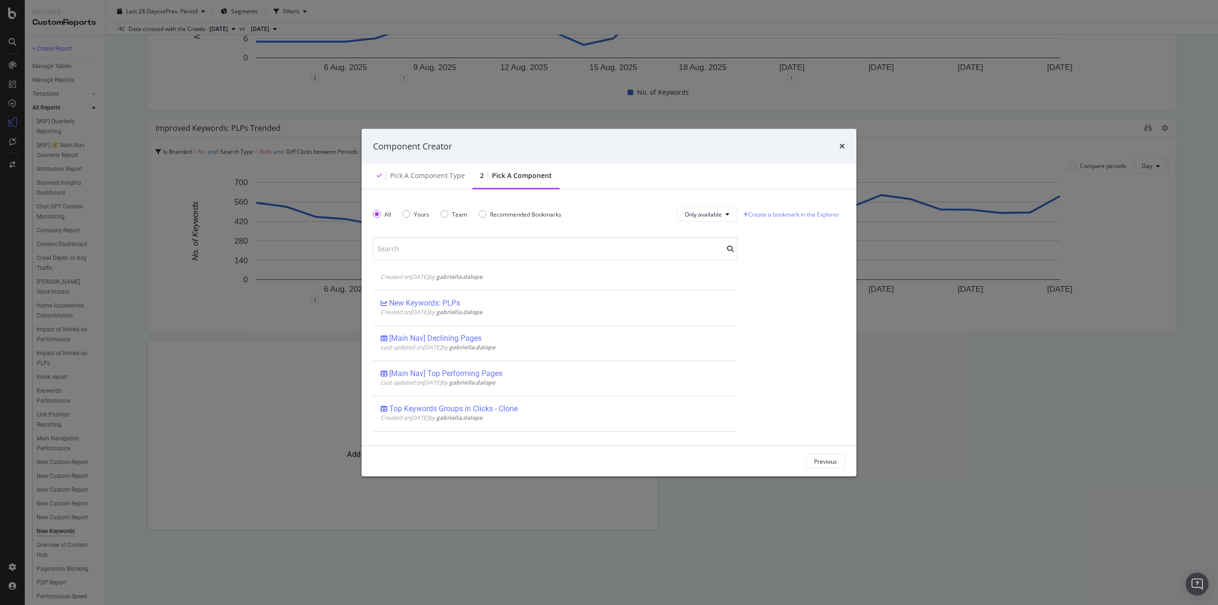
scroll to position [0, 0]
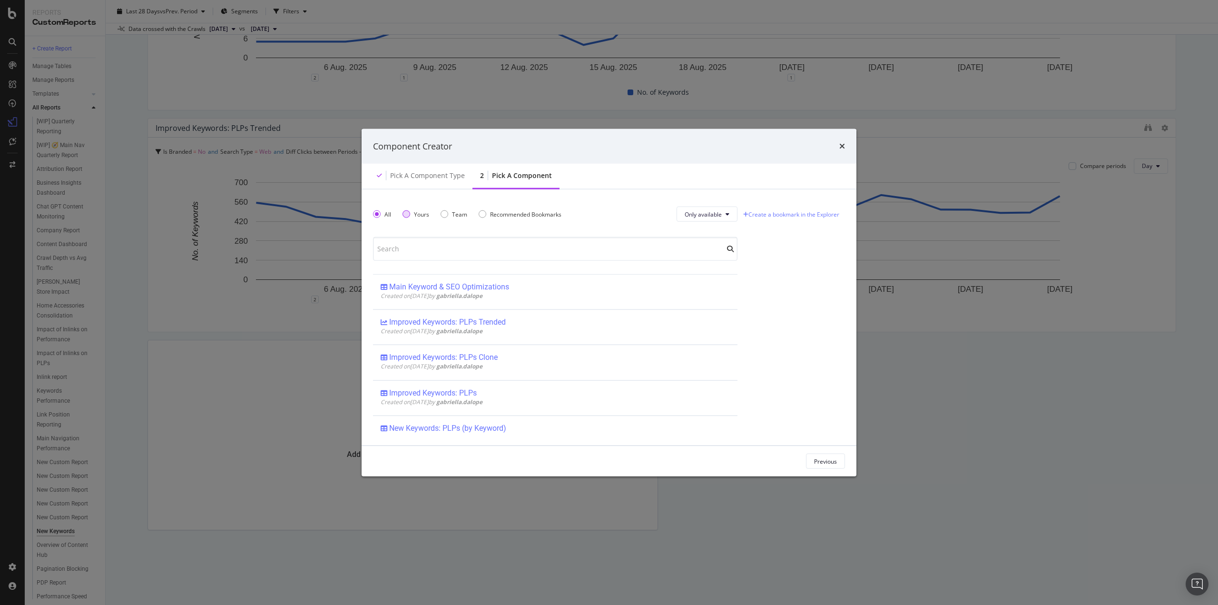
click at [409, 216] on div "Yours" at bounding box center [415, 214] width 27 height 8
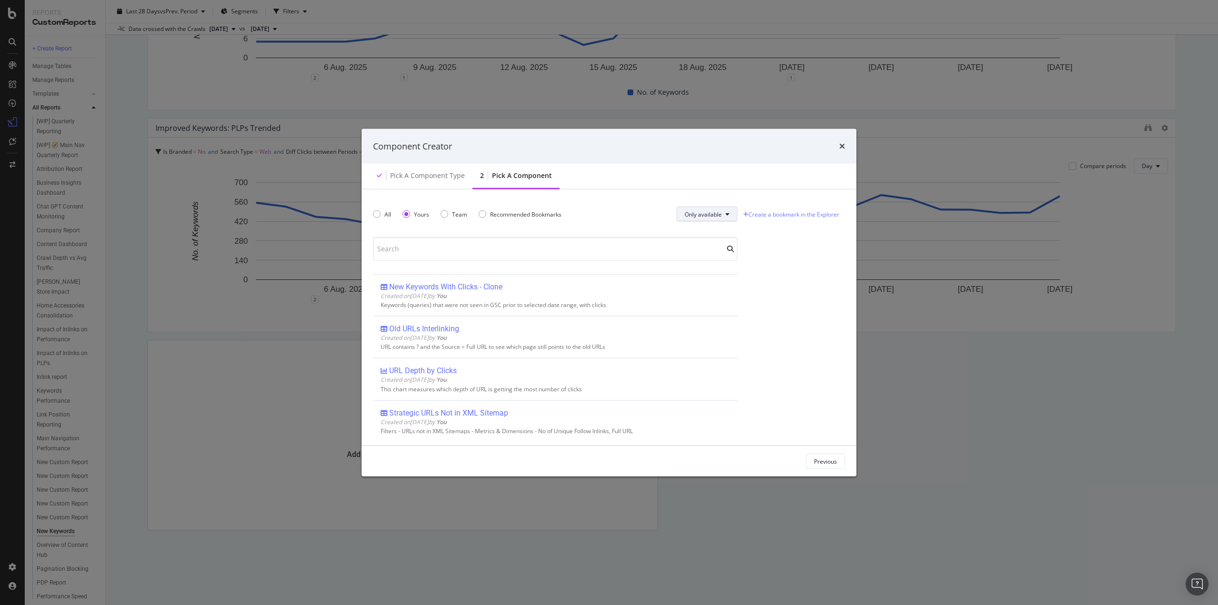
click at [727, 211] on icon "modal" at bounding box center [727, 214] width 4 height 6
click at [707, 229] on span "All" at bounding box center [702, 233] width 38 height 9
click at [516, 244] on input "modal" at bounding box center [555, 249] width 364 height 24
type input "New"
drag, startPoint x: 840, startPoint y: 149, endPoint x: 646, endPoint y: 32, distance: 226.2
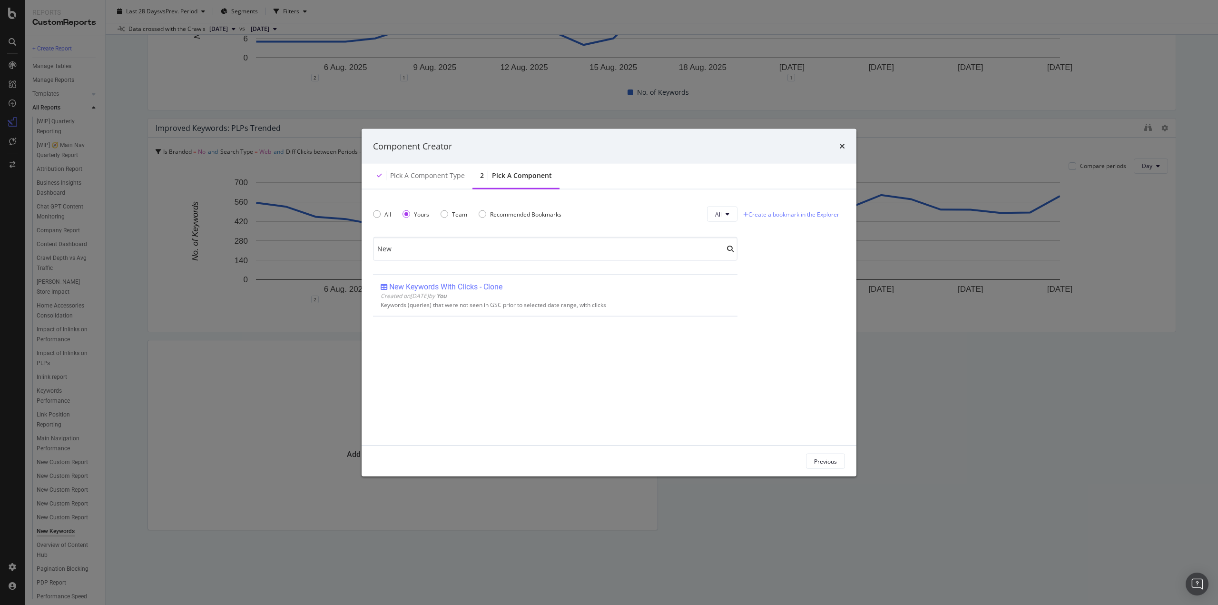
click at [840, 149] on icon "times" at bounding box center [842, 146] width 6 height 8
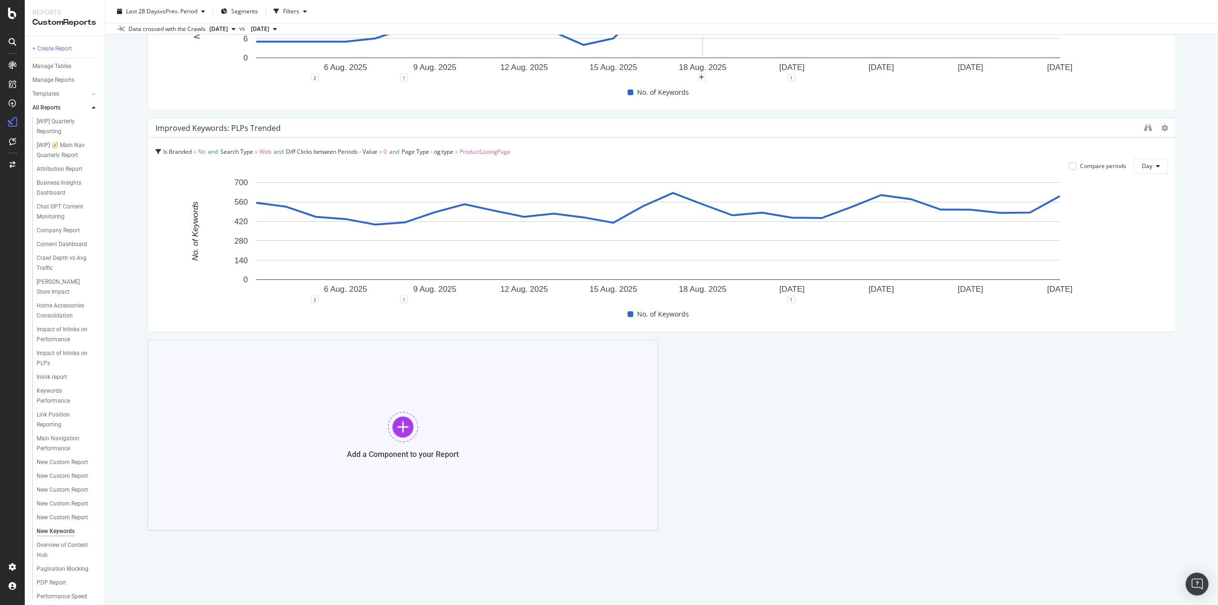
click at [402, 429] on div at bounding box center [403, 426] width 30 height 30
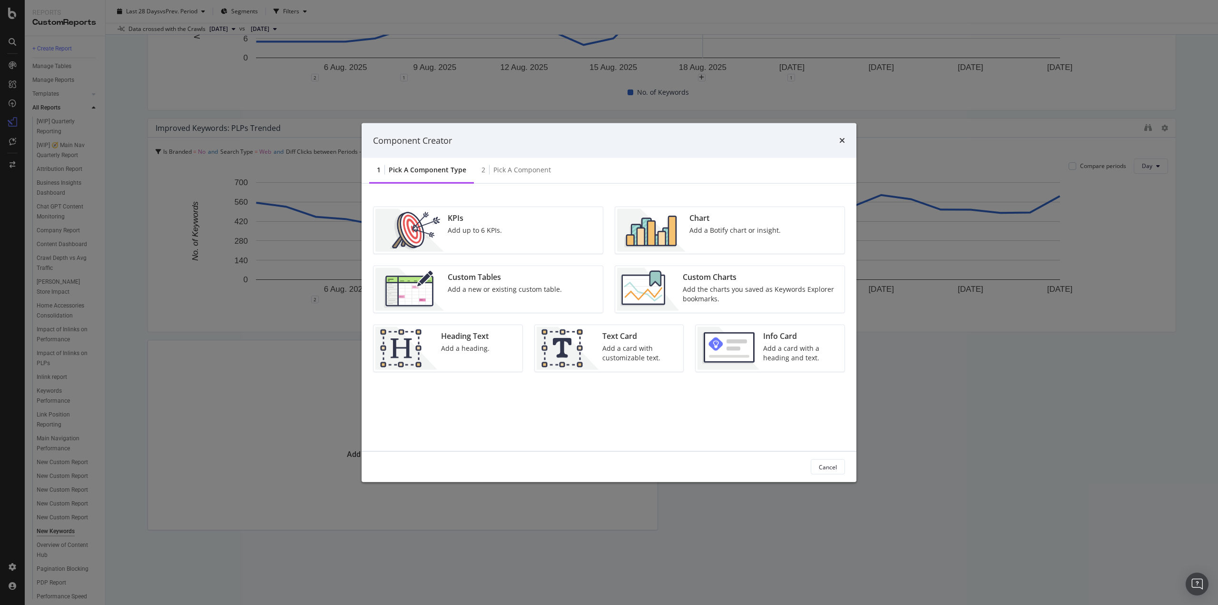
click at [745, 282] on div "Custom Charts" at bounding box center [761, 277] width 156 height 11
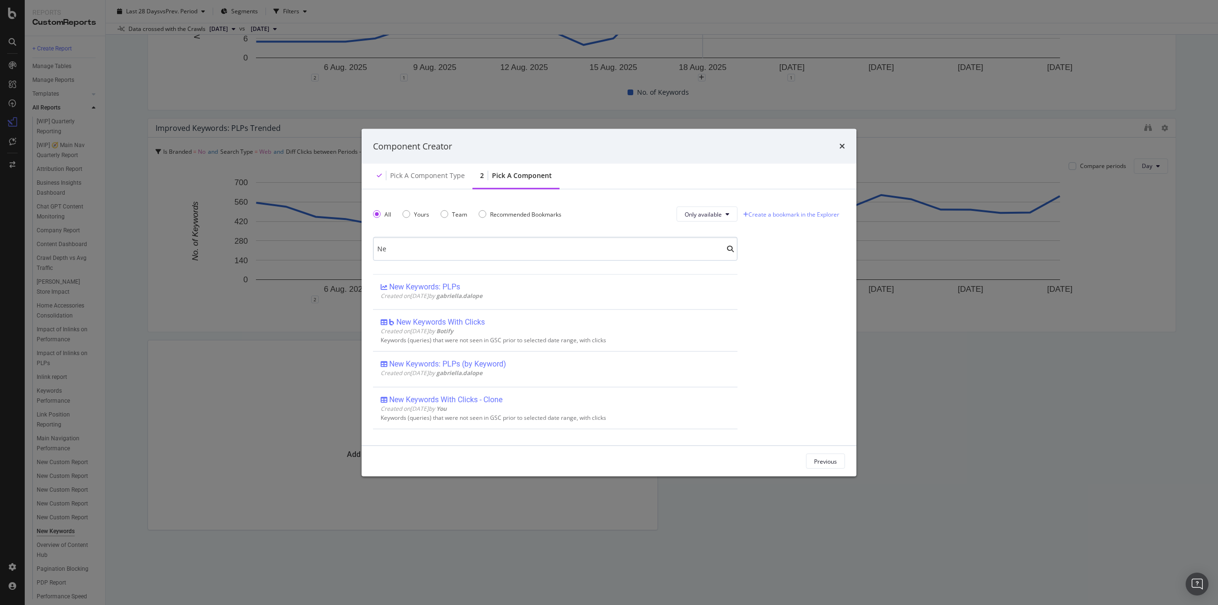
type input "N"
click at [789, 216] on link "Create a bookmark in the Explorer" at bounding box center [791, 214] width 100 height 14
click at [764, 215] on link "Create a bookmark in the Explorer" at bounding box center [791, 214] width 100 height 14
drag, startPoint x: 844, startPoint y: 146, endPoint x: 643, endPoint y: 30, distance: 231.8
click at [844, 146] on icon "times" at bounding box center [842, 146] width 6 height 8
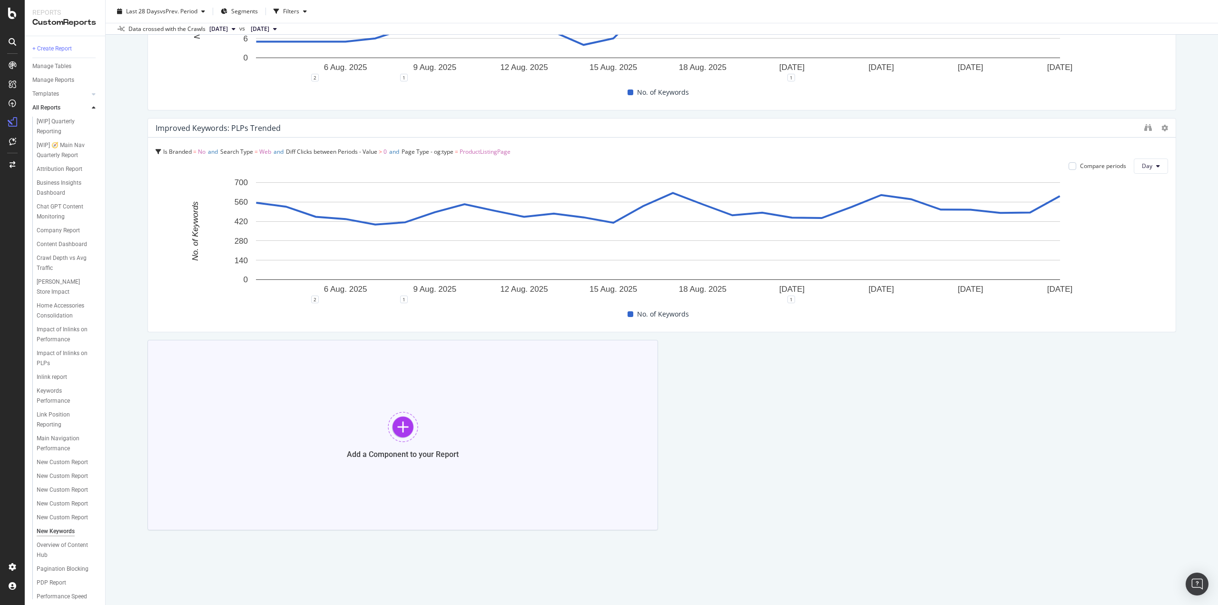
click at [403, 423] on div at bounding box center [403, 426] width 30 height 30
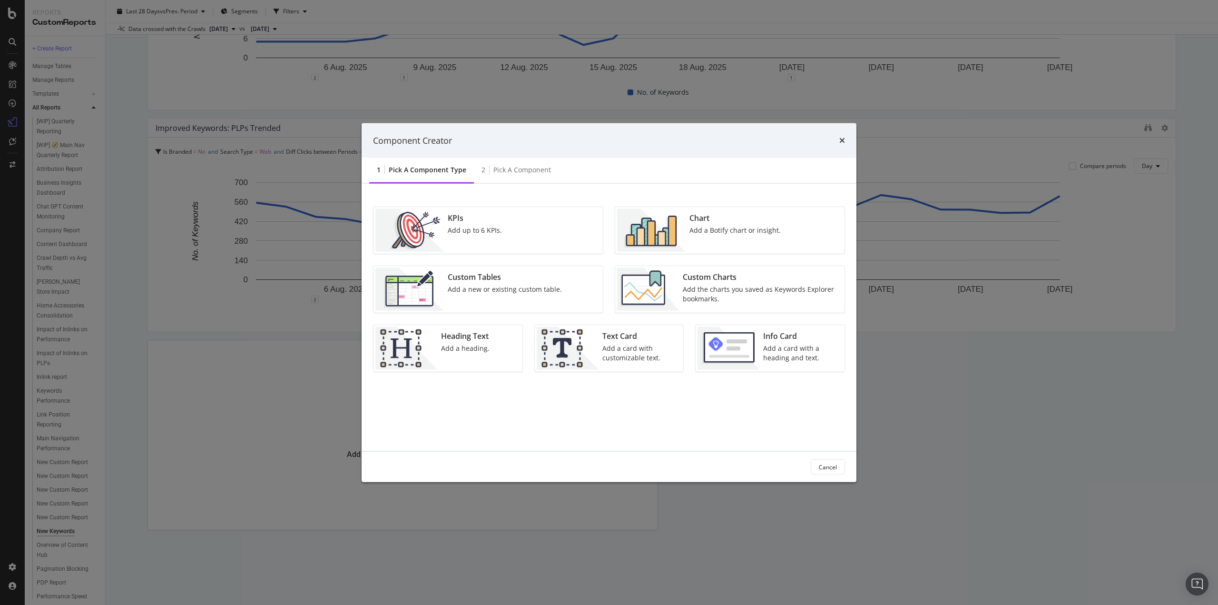
click at [745, 277] on div "Custom Charts" at bounding box center [761, 277] width 156 height 11
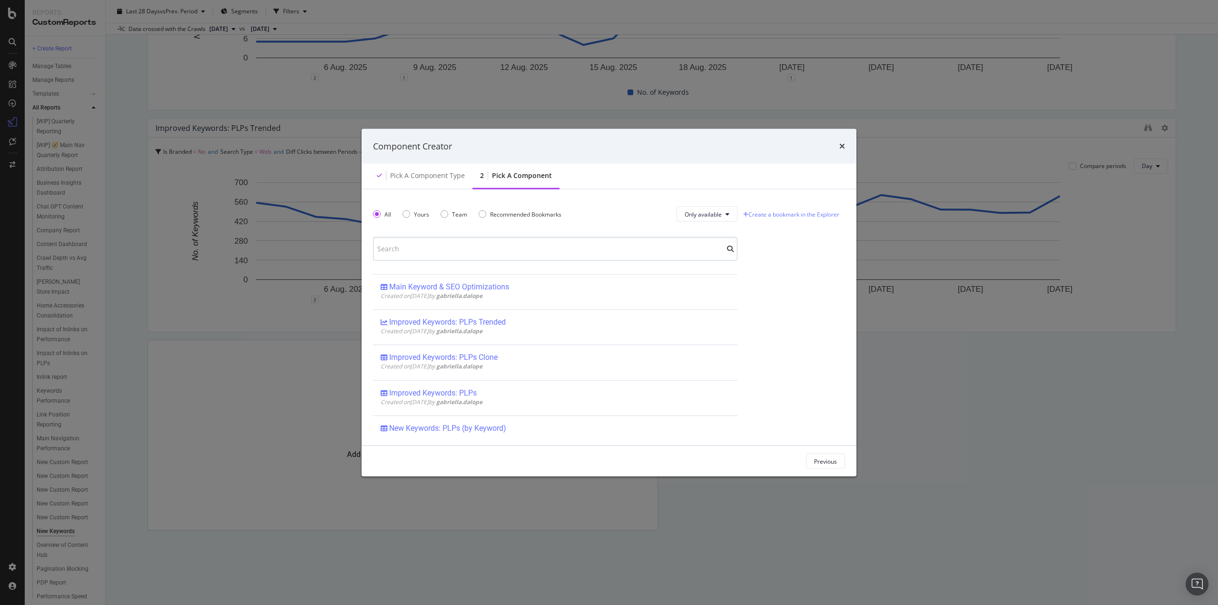
click at [545, 251] on input "modal" at bounding box center [555, 249] width 364 height 24
type input "N"
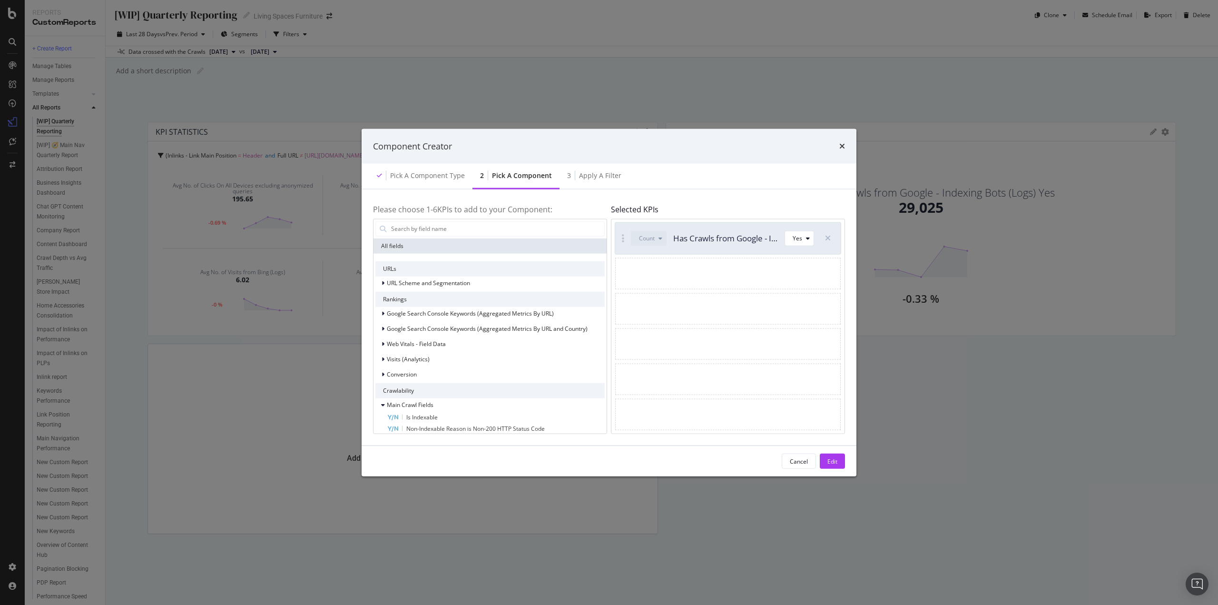
scroll to position [333, 0]
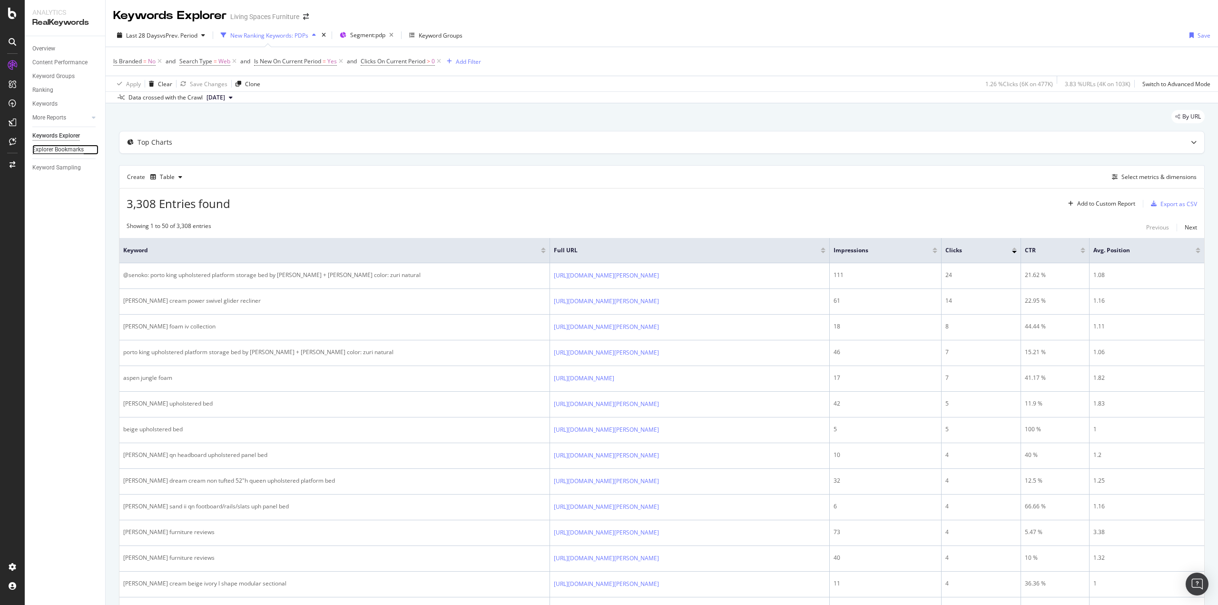
click at [67, 151] on div "Explorer Bookmarks" at bounding box center [57, 150] width 51 height 10
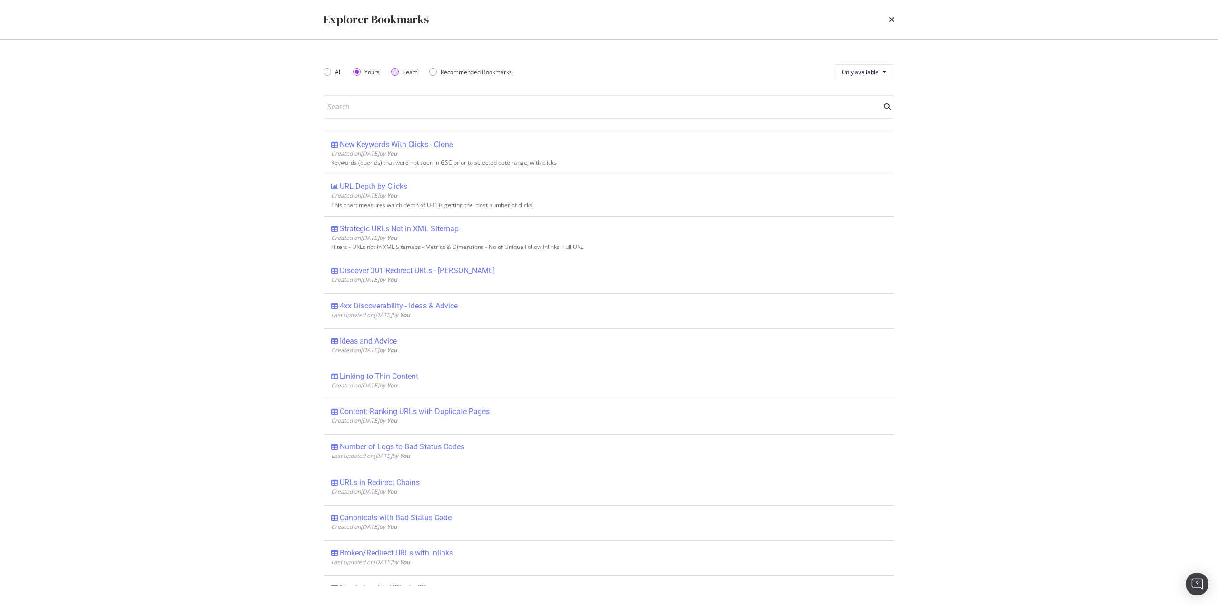
click at [394, 72] on div "Team" at bounding box center [395, 72] width 8 height 8
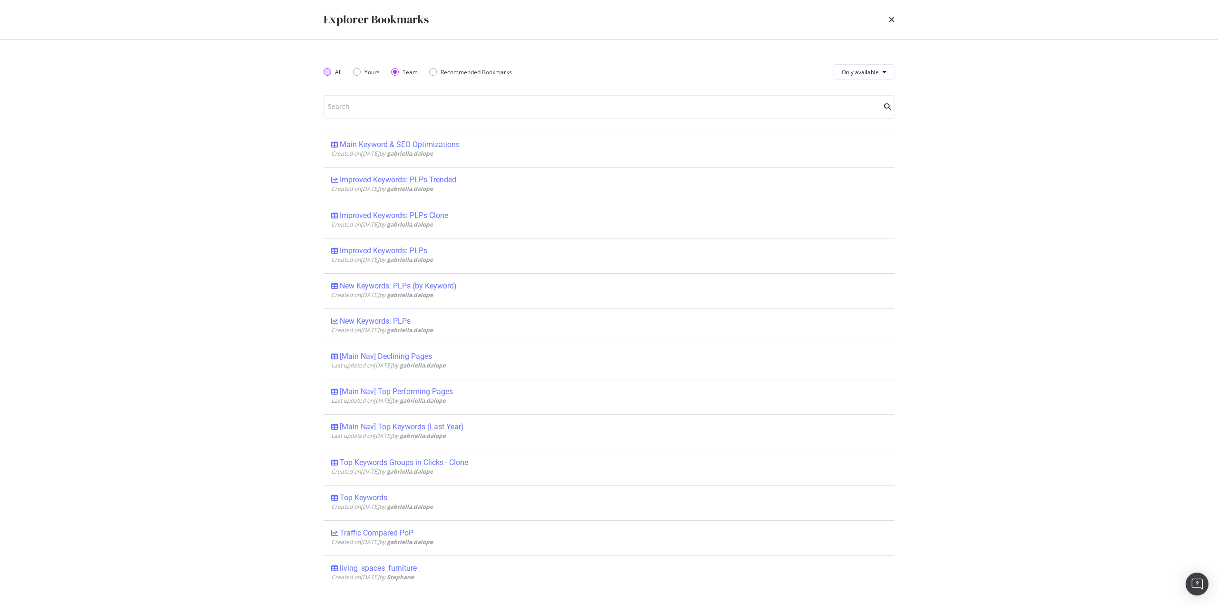
click at [331, 73] on div "All" at bounding box center [332, 72] width 18 height 8
click at [458, 103] on input "modal" at bounding box center [608, 107] width 571 height 24
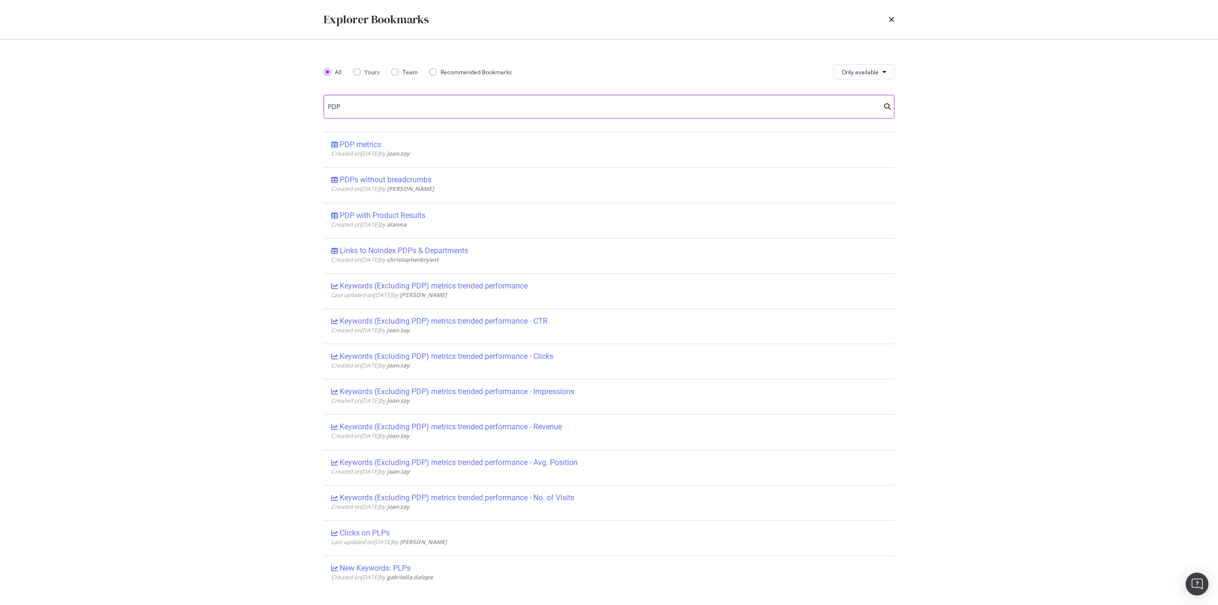
type input "PDP"
click at [892, 24] on div "times" at bounding box center [891, 19] width 6 height 16
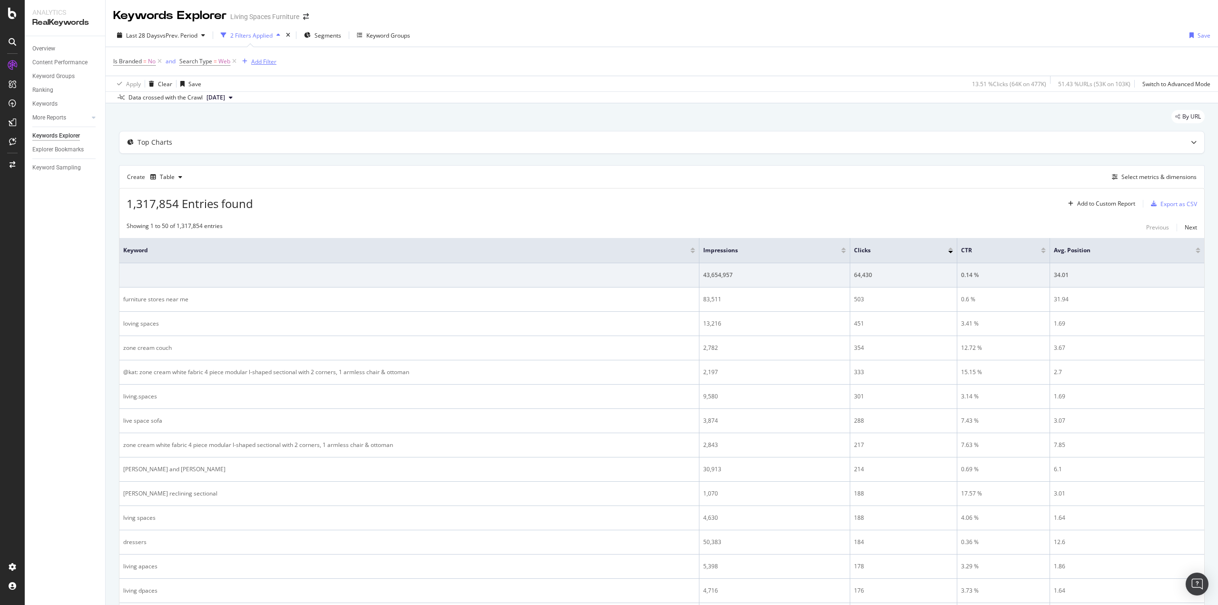
click at [263, 60] on div "Add Filter" at bounding box center [263, 62] width 25 height 8
click at [617, 81] on div "Apply Clear Save 13.51 % Clicks ( 64K on 477K ) 51.43 % URLs ( 53K on 103K ) Sw…" at bounding box center [662, 84] width 1112 height 16
click at [262, 66] on div "Add Filter" at bounding box center [257, 61] width 38 height 10
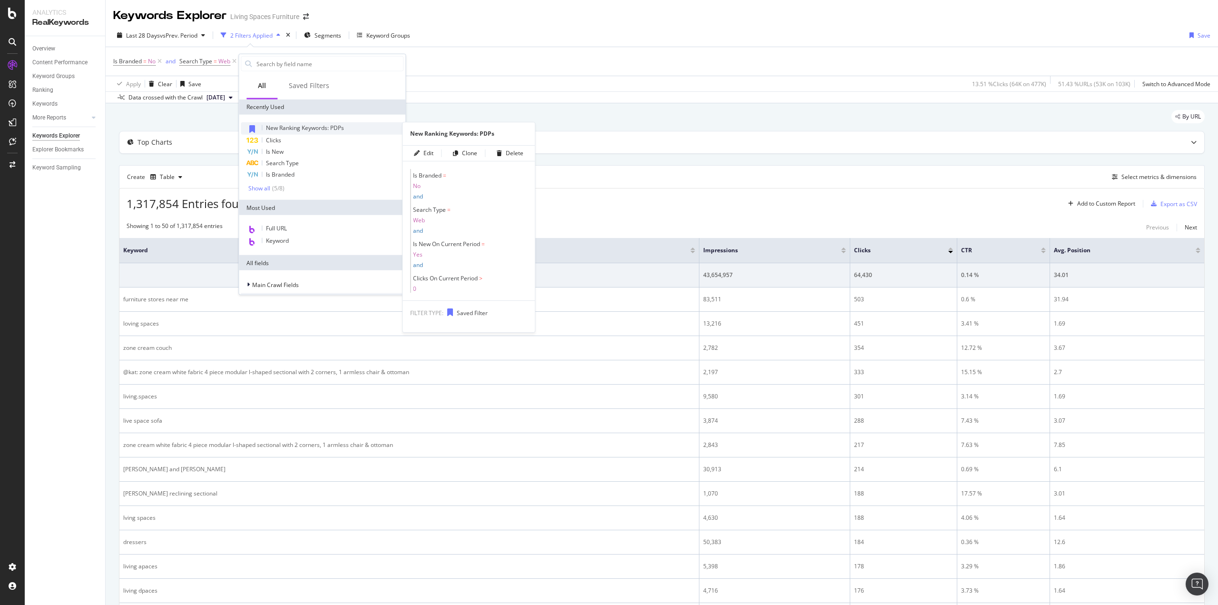
click at [328, 129] on span "New Ranking Keywords: PDPs" at bounding box center [305, 128] width 78 height 8
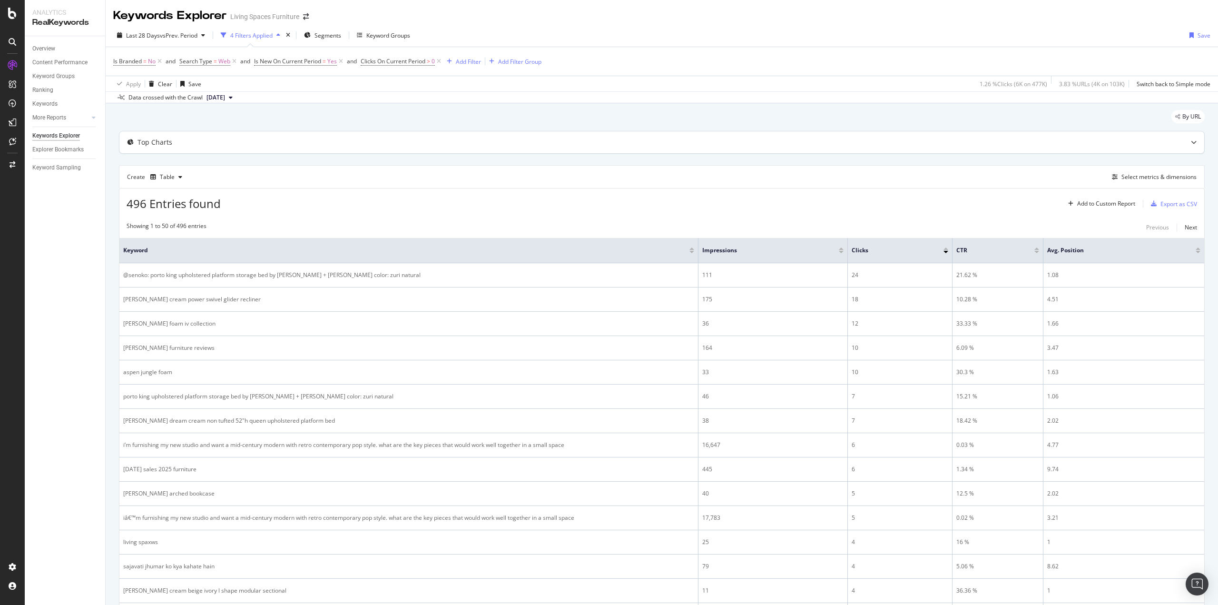
click at [1183, 141] on div at bounding box center [1193, 142] width 21 height 22
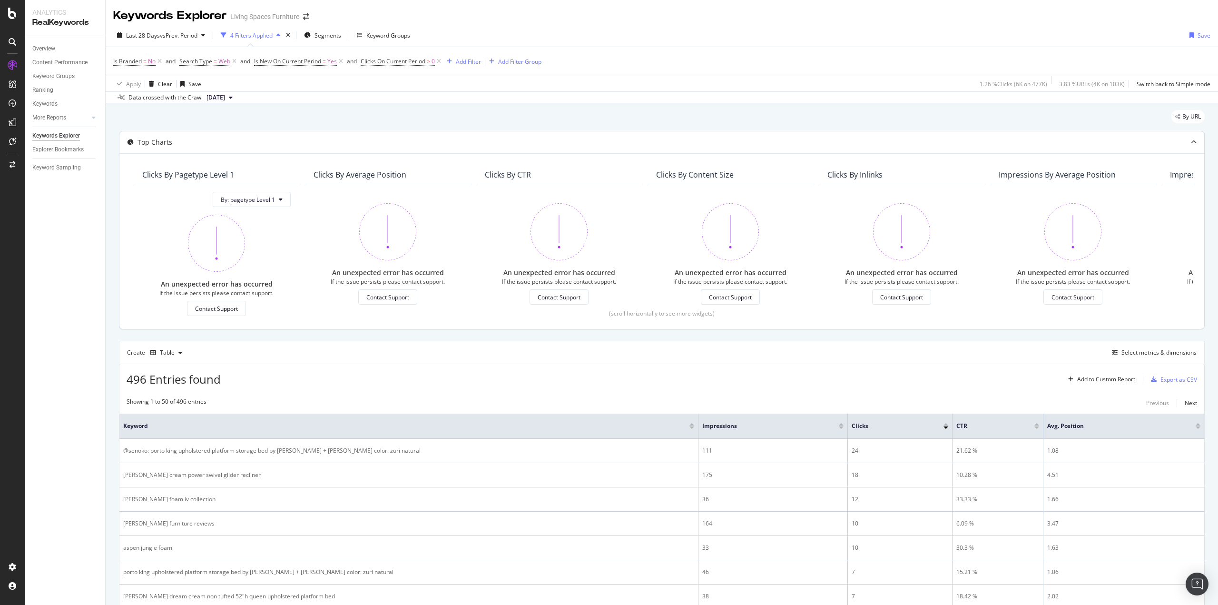
click at [1190, 140] on icon at bounding box center [1193, 142] width 6 height 6
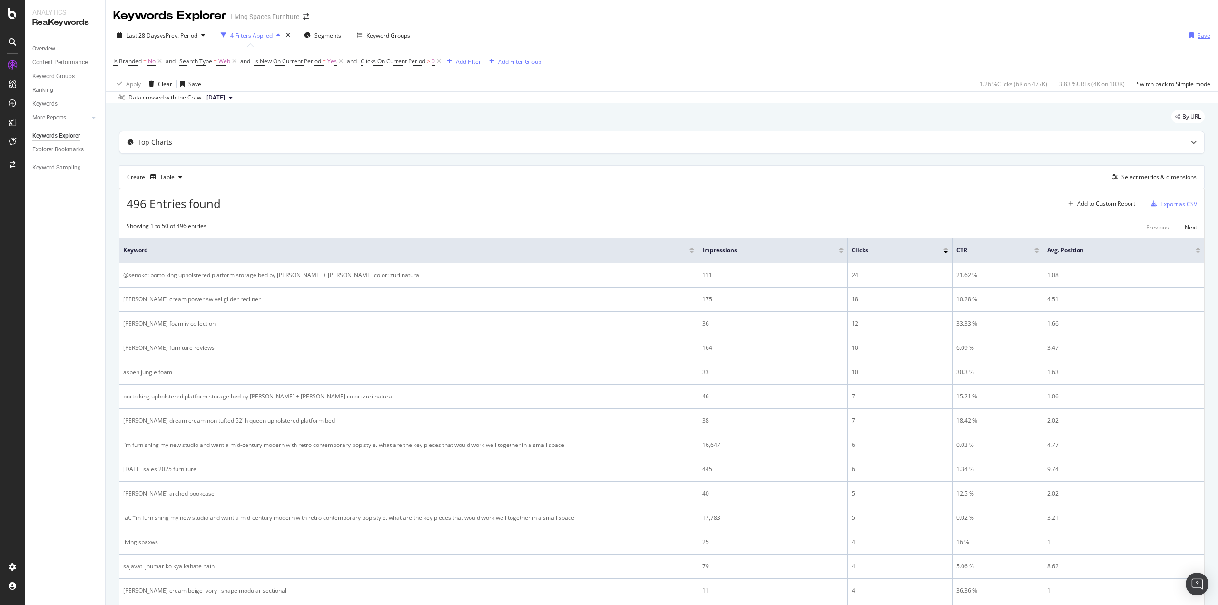
click at [1197, 33] on div "Save" at bounding box center [1203, 35] width 13 height 8
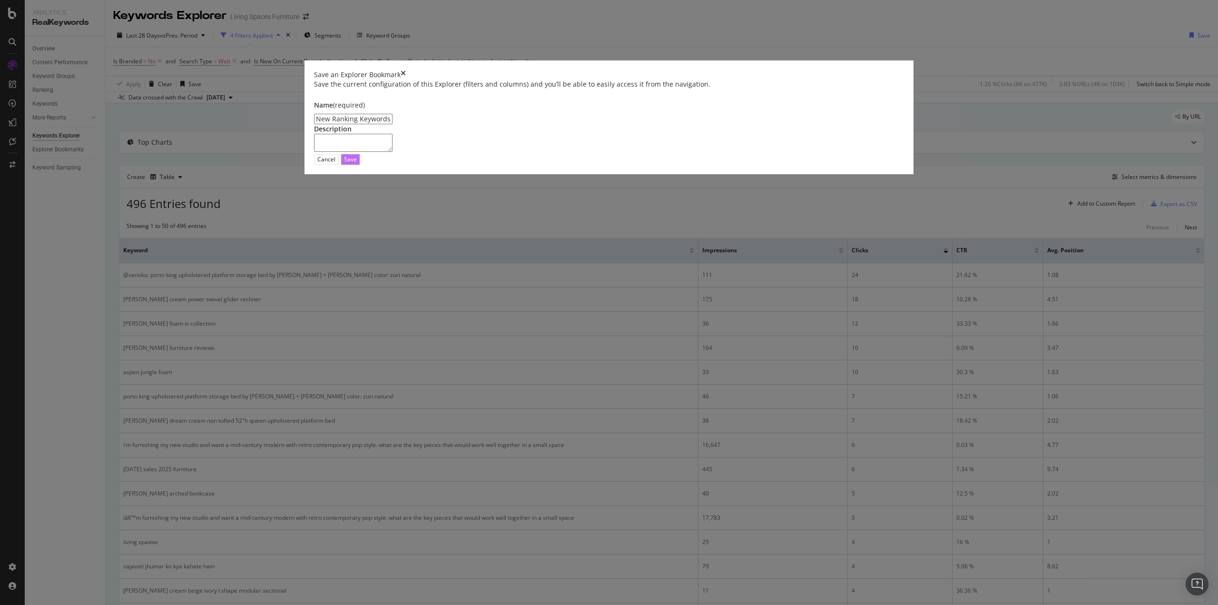
type input "New Ranking Keywords: PDPs"
click at [357, 163] on div "Save" at bounding box center [350, 159] width 13 height 8
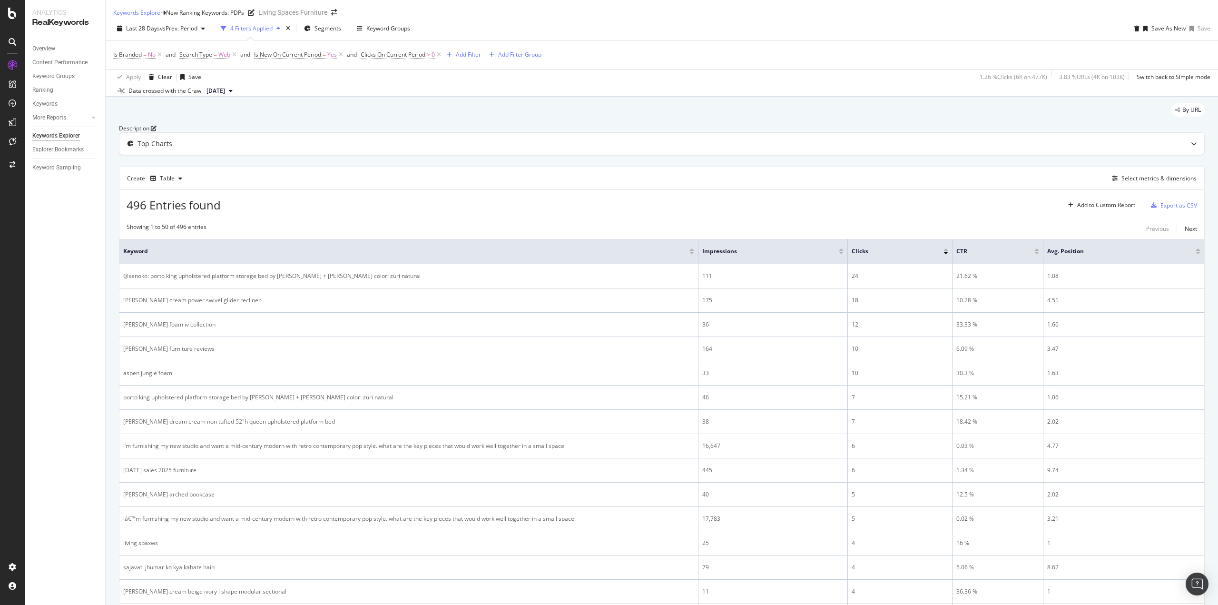
click at [215, 604] on link "here" at bounding box center [208, 609] width 15 height 9
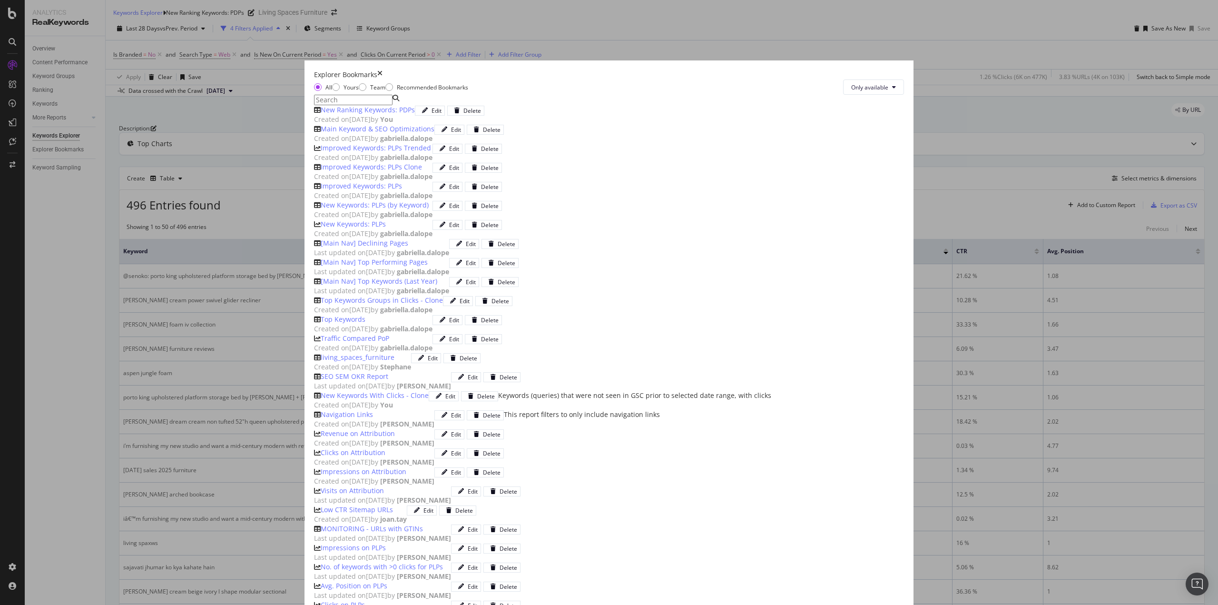
click at [415, 115] on div "New Ranking Keywords: PDPs" at bounding box center [368, 110] width 94 height 10
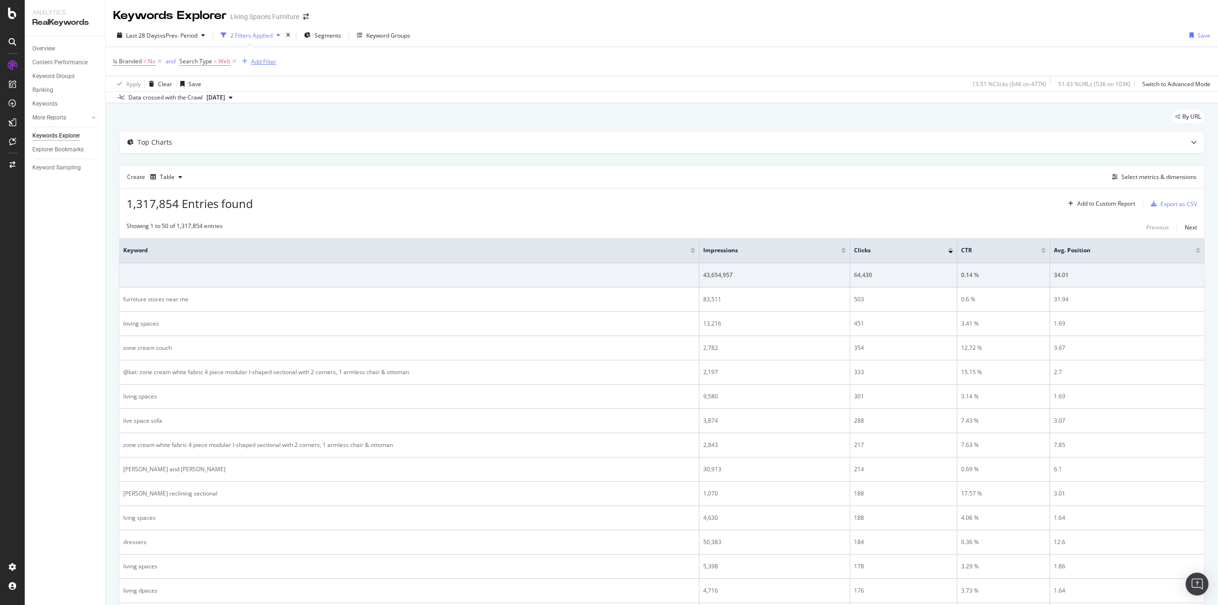
click at [259, 60] on div "Add Filter" at bounding box center [263, 62] width 25 height 8
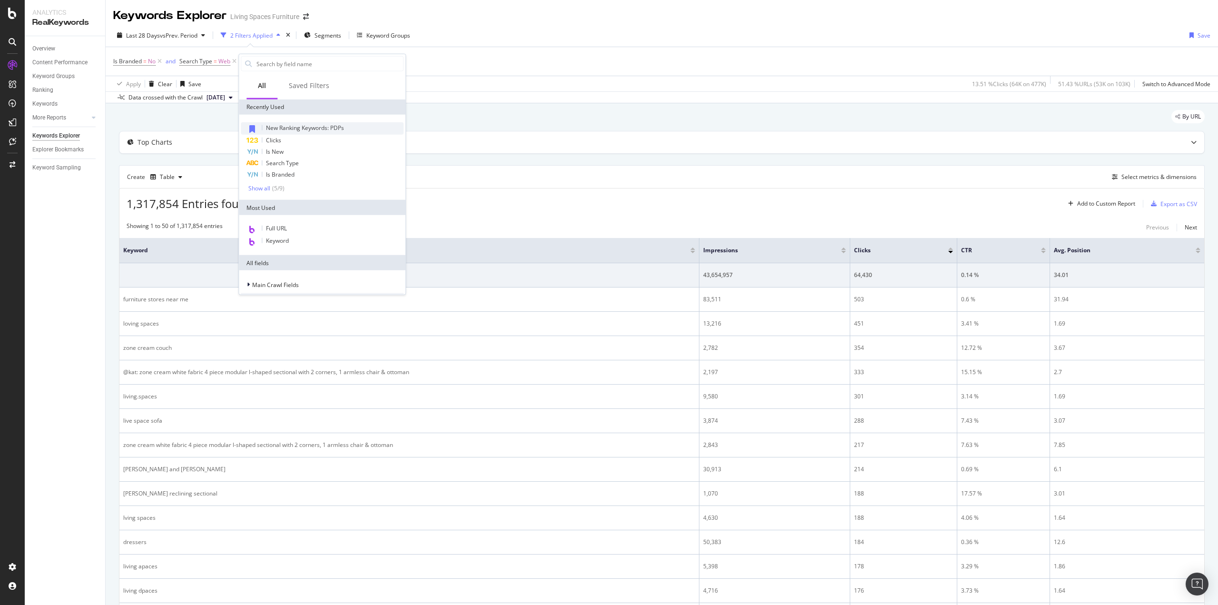
click at [296, 125] on span "New Ranking Keywords: PDPs" at bounding box center [305, 128] width 78 height 8
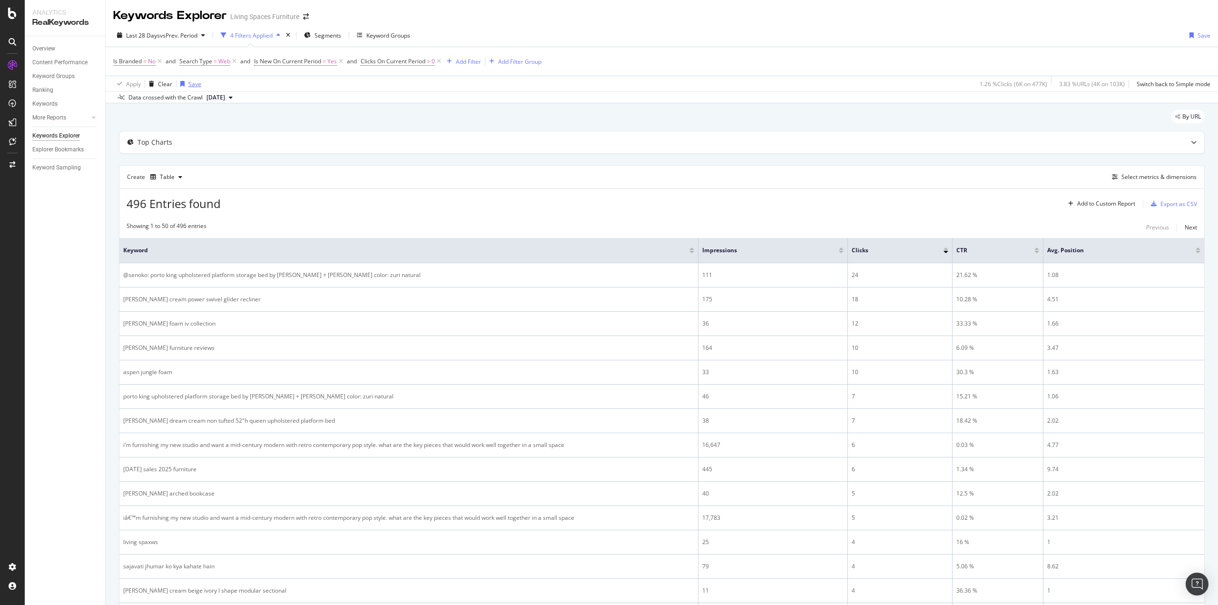
click at [196, 85] on div "Save" at bounding box center [194, 84] width 13 height 8
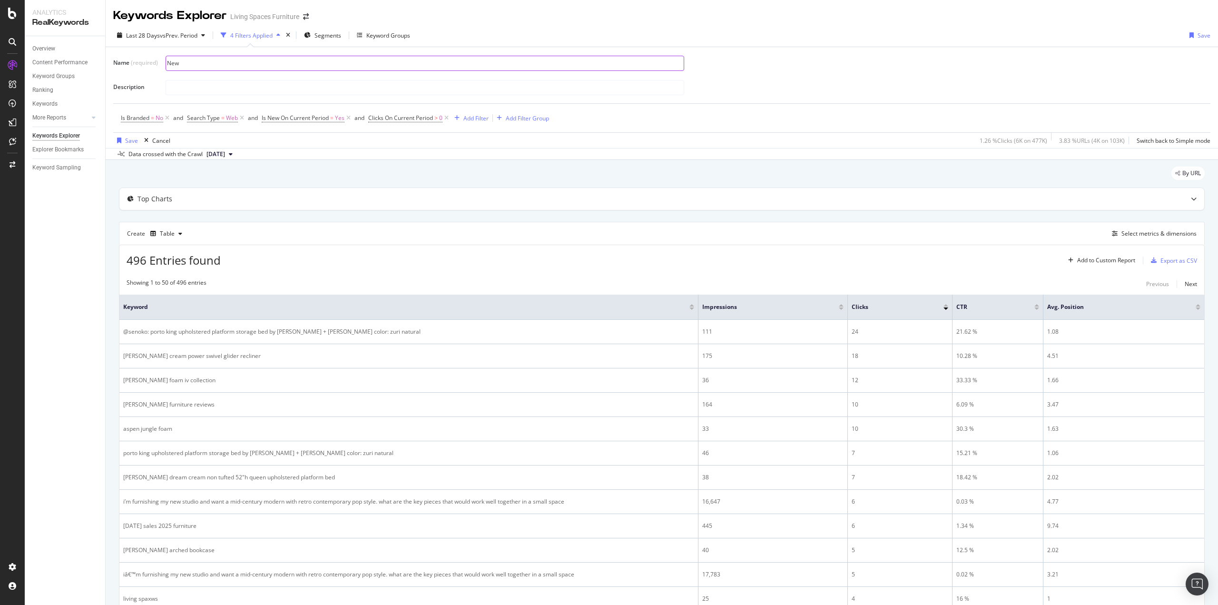
type input "New Ranking Keywords: PDPs"
click at [131, 140] on div "Save" at bounding box center [131, 141] width 13 height 8
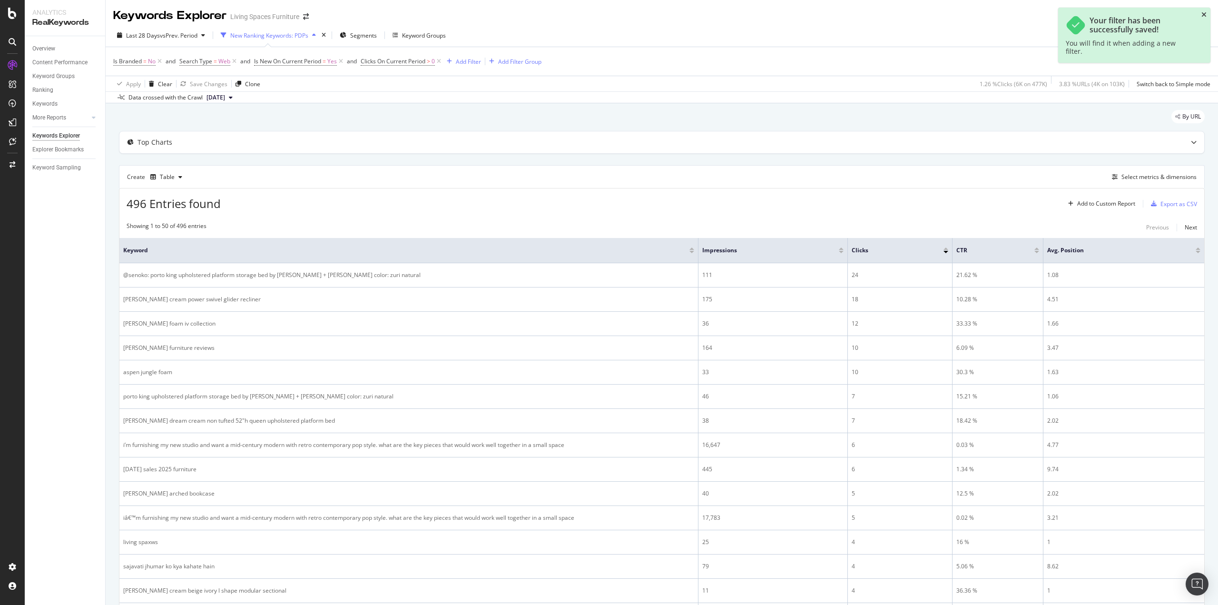
click at [1204, 14] on icon "close toast" at bounding box center [1203, 14] width 5 height 7
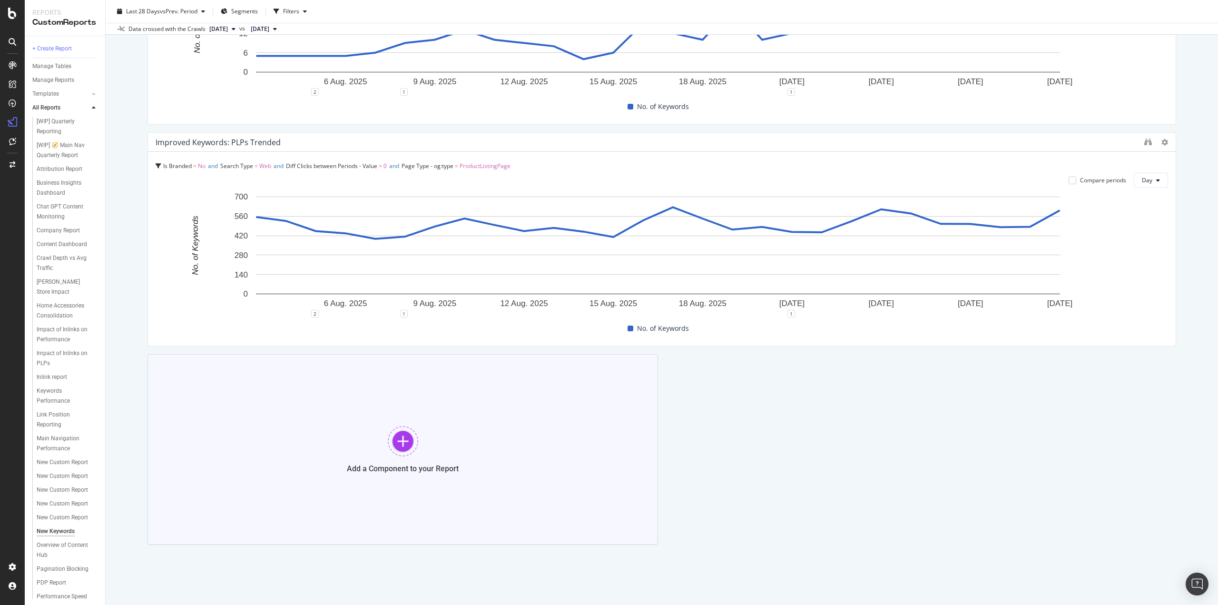
scroll to position [669, 0]
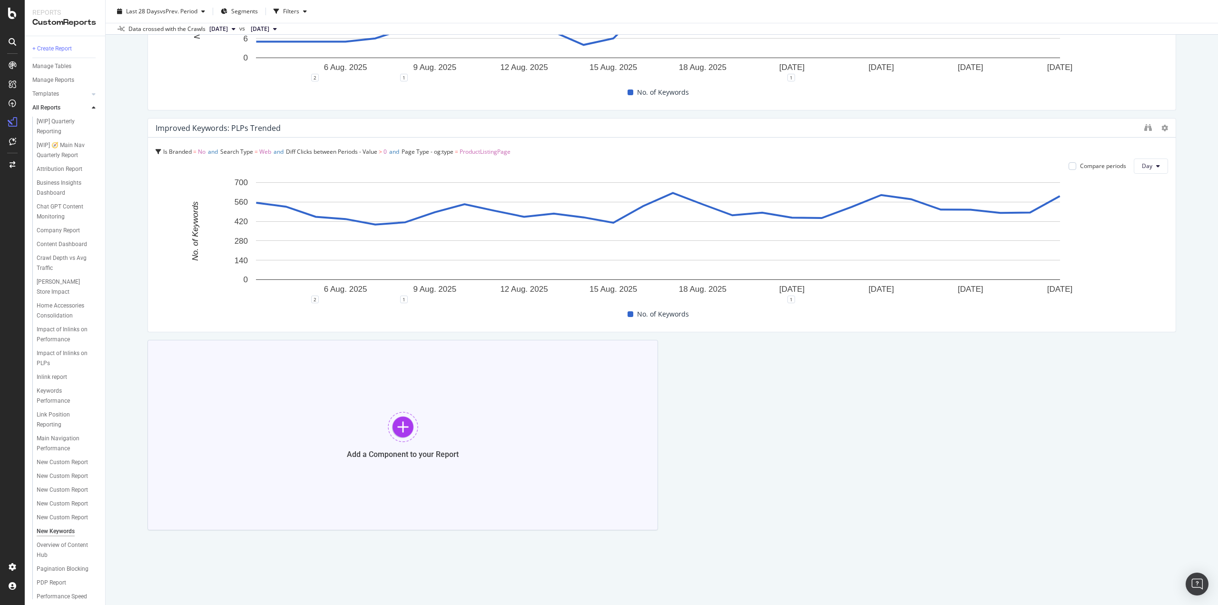
click at [404, 429] on div at bounding box center [403, 426] width 30 height 30
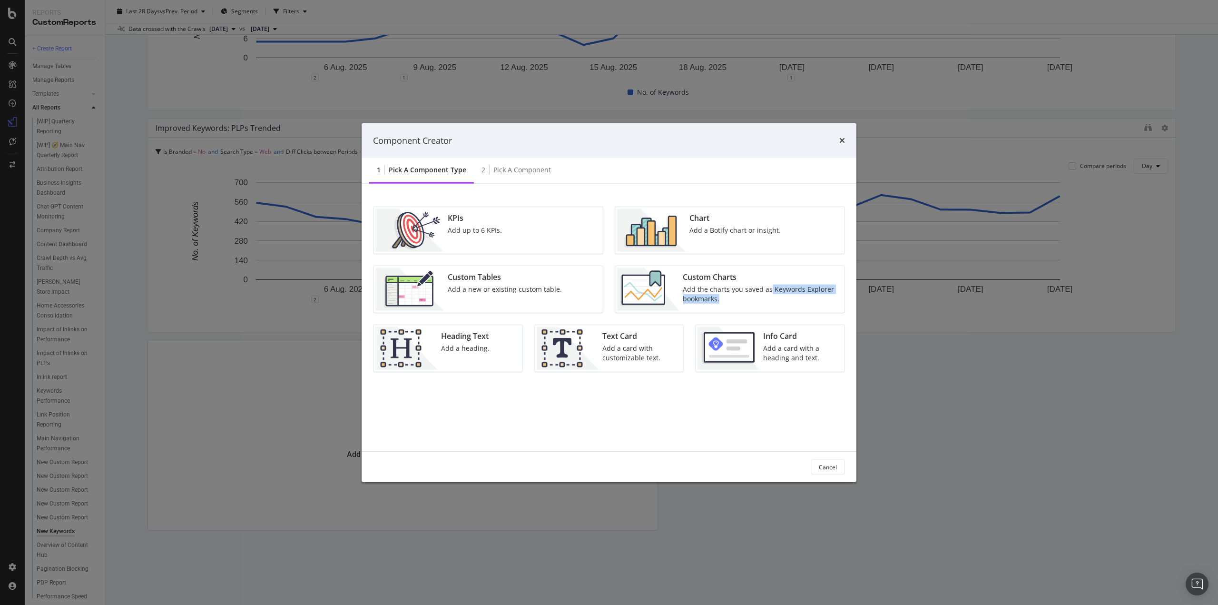
click at [766, 300] on div "Add the charts you saved as Keywords Explorer bookmarks." at bounding box center [761, 293] width 156 height 19
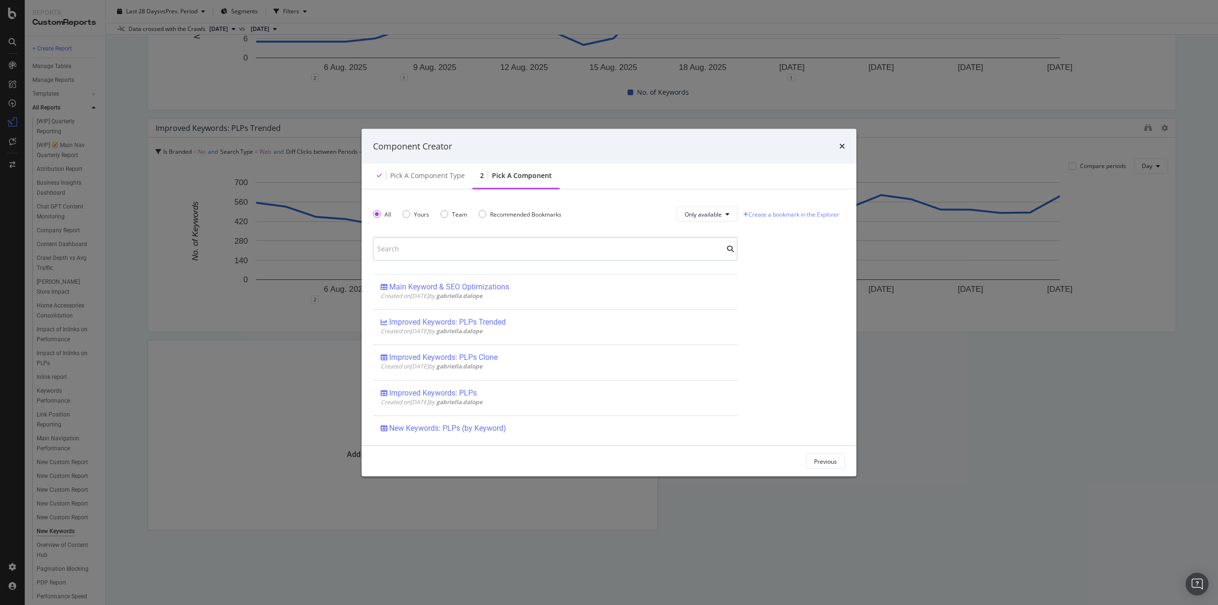
click at [546, 240] on input "modal" at bounding box center [555, 249] width 364 height 24
type input "New Ranking"
click at [845, 145] on div "Component Creator" at bounding box center [608, 145] width 495 height 35
click at [840, 147] on icon "times" at bounding box center [842, 146] width 6 height 8
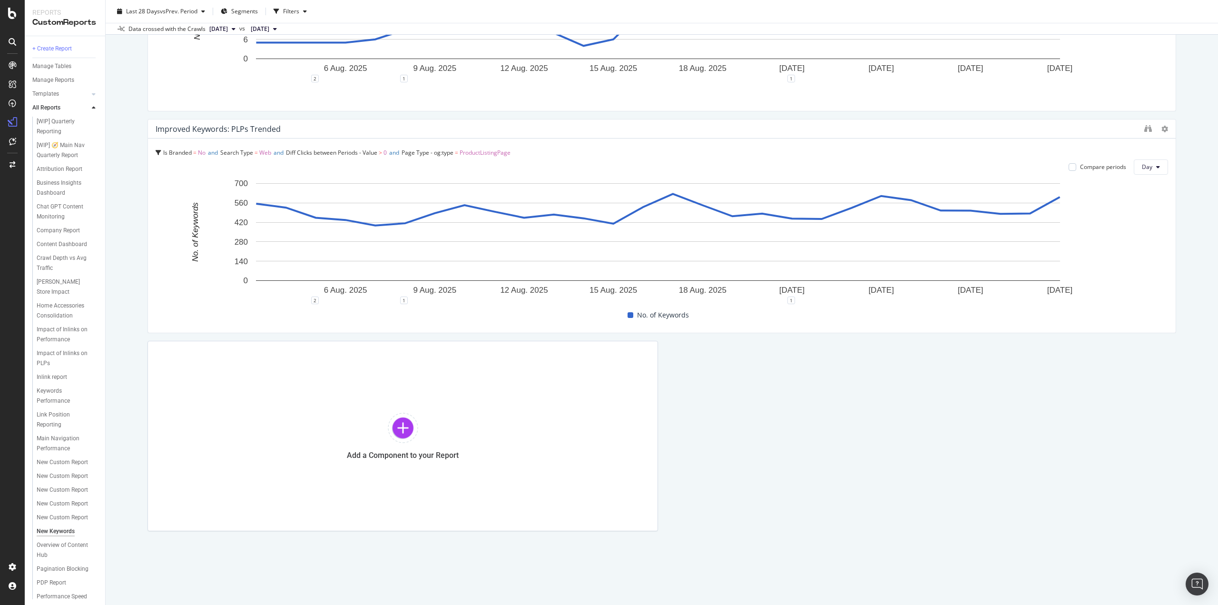
scroll to position [669, 0]
click at [384, 415] on div "Add a Component to your Report" at bounding box center [402, 435] width 510 height 190
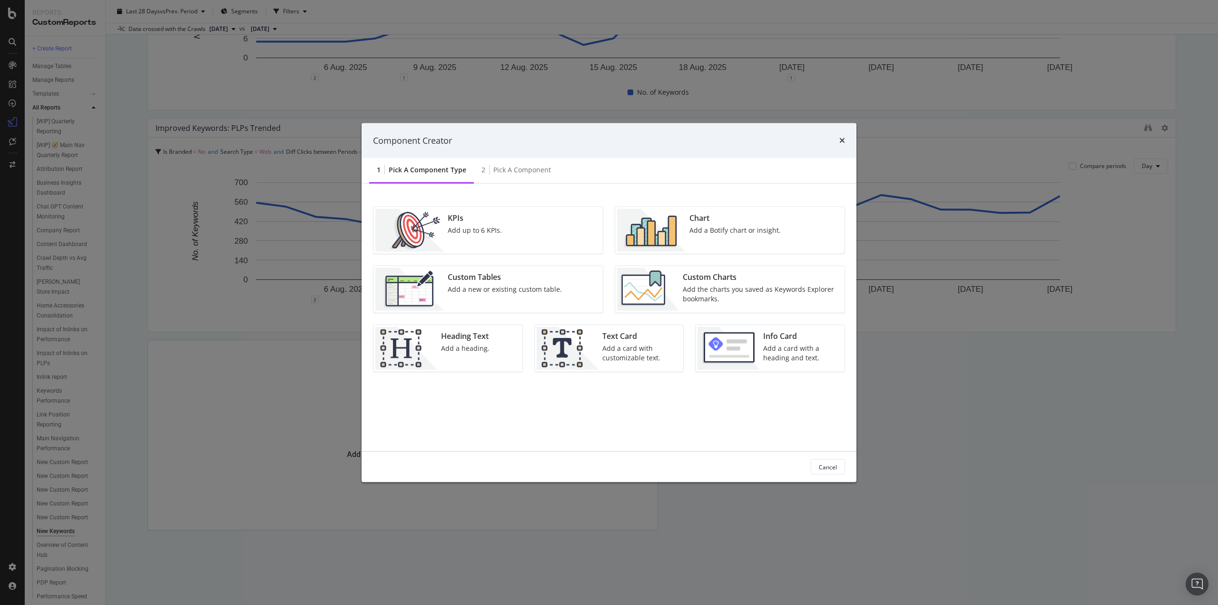
click at [701, 294] on div "Add the charts you saved as Keywords Explorer bookmarks." at bounding box center [761, 293] width 156 height 19
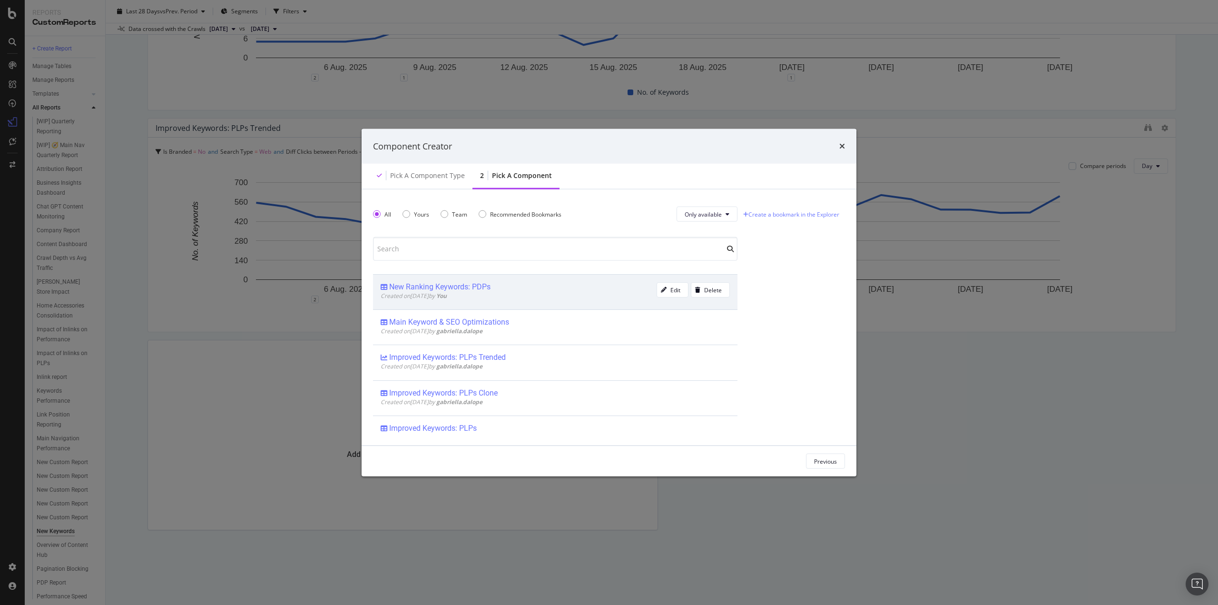
click at [487, 288] on div "New Ranking Keywords: PDPs" at bounding box center [439, 287] width 101 height 10
click at [841, 460] on button "Add Component" at bounding box center [816, 460] width 58 height 15
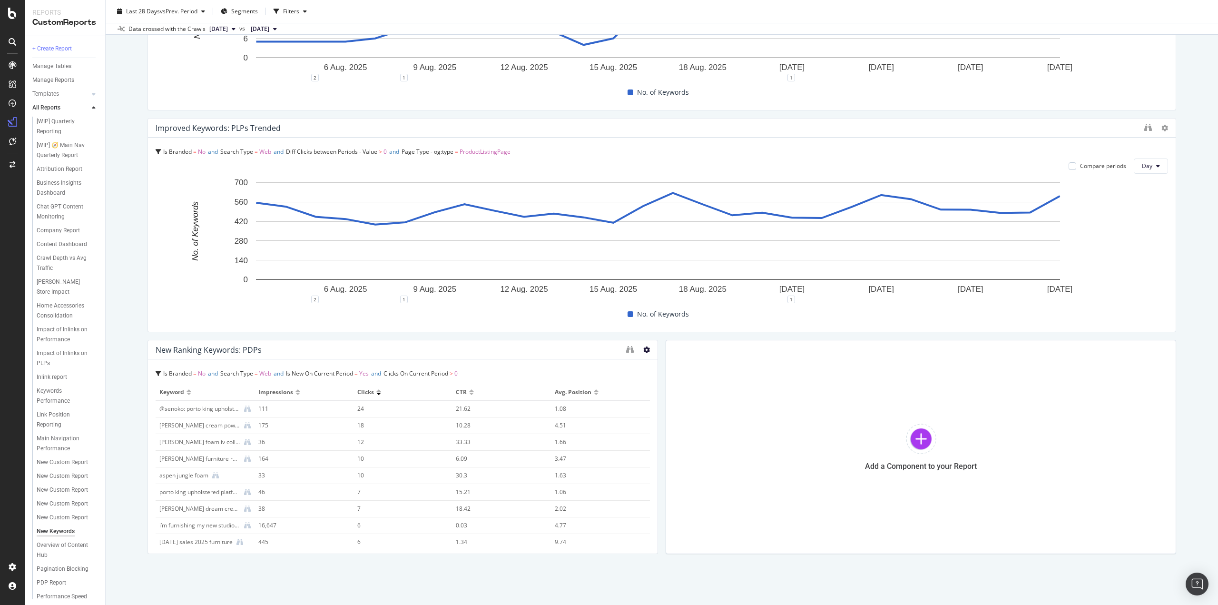
click at [644, 348] on icon at bounding box center [646, 349] width 7 height 7
click at [654, 361] on icon at bounding box center [653, 364] width 5 height 6
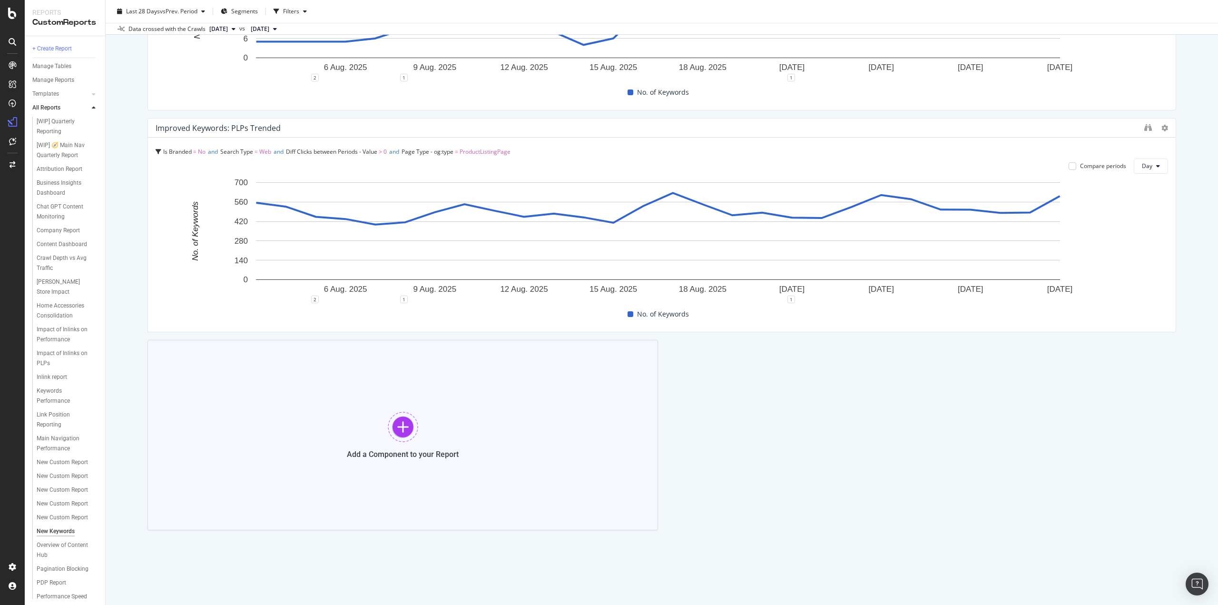
click at [403, 424] on div at bounding box center [403, 426] width 30 height 30
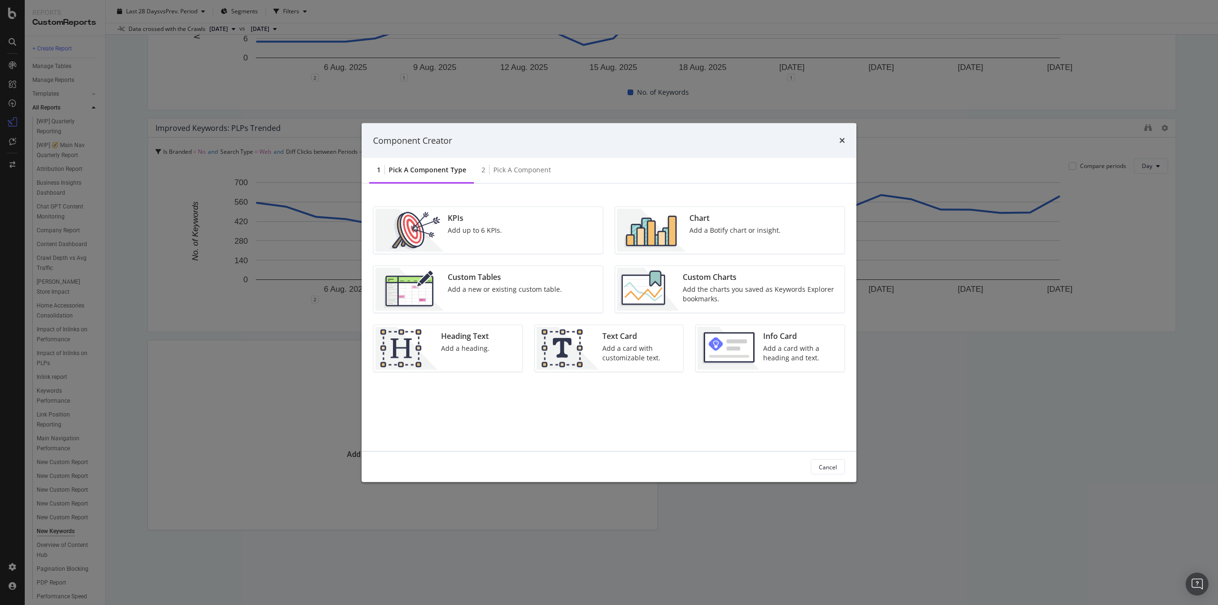
click at [690, 294] on div "Add the charts you saved as Keywords Explorer bookmarks." at bounding box center [761, 293] width 156 height 19
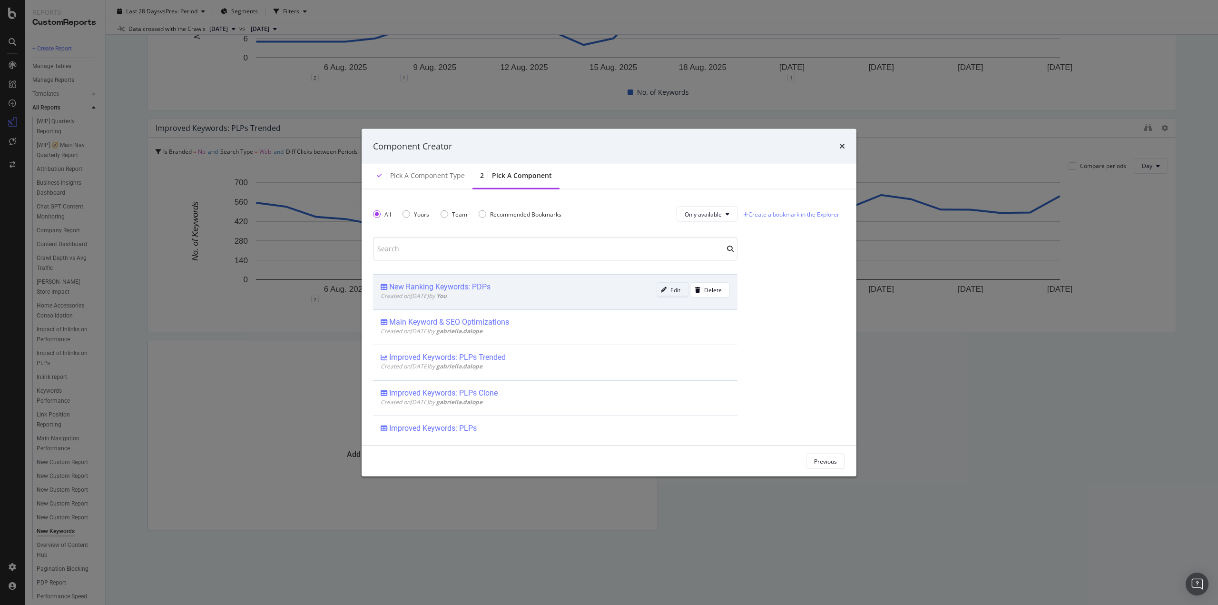
click at [673, 290] on button "Edit" at bounding box center [672, 289] width 32 height 15
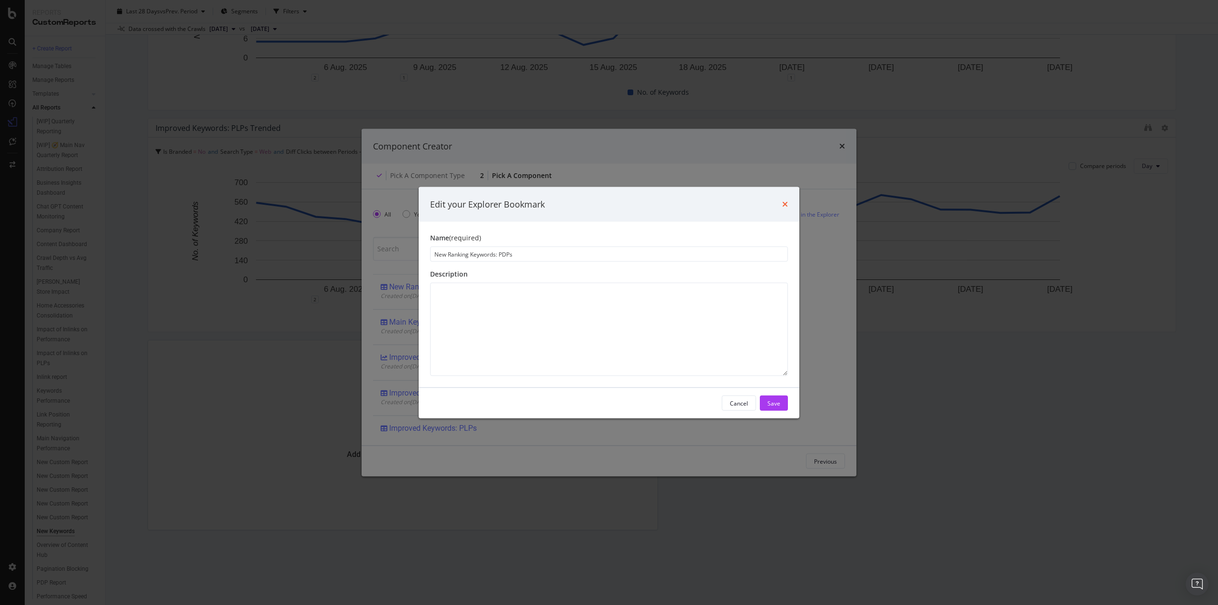
click at [781, 205] on div "Edit your Explorer Bookmark" at bounding box center [609, 204] width 358 height 12
click at [787, 202] on icon "times" at bounding box center [785, 204] width 6 height 8
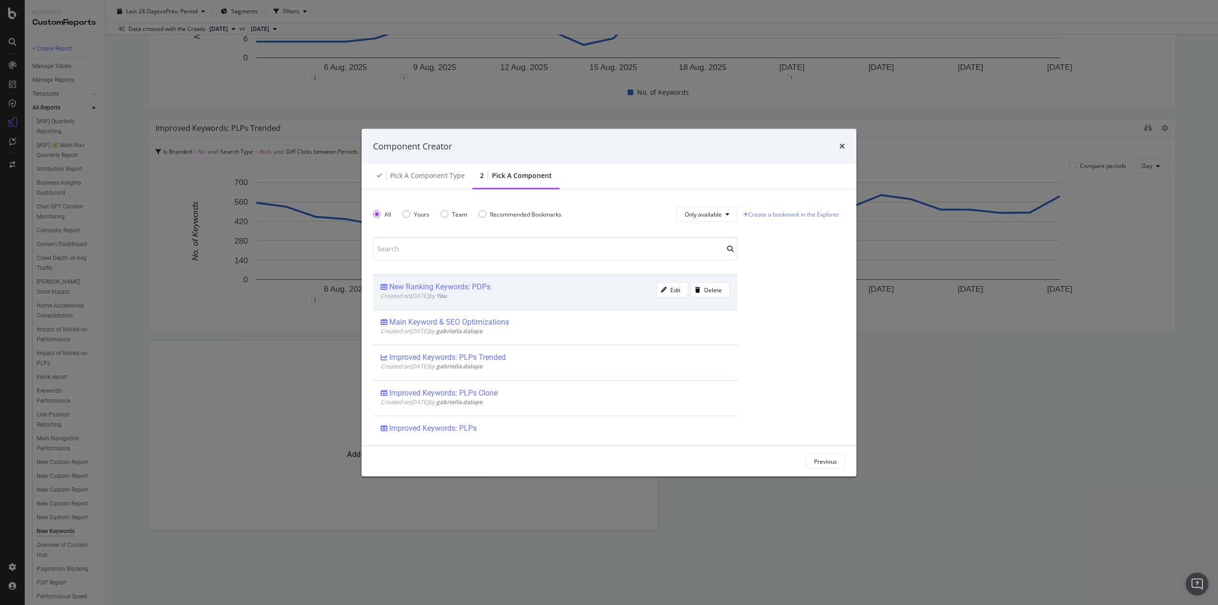
click at [444, 289] on div "New Ranking Keywords: PDPs" at bounding box center [439, 287] width 101 height 10
click at [826, 461] on div "Add Component" at bounding box center [815, 461] width 43 height 8
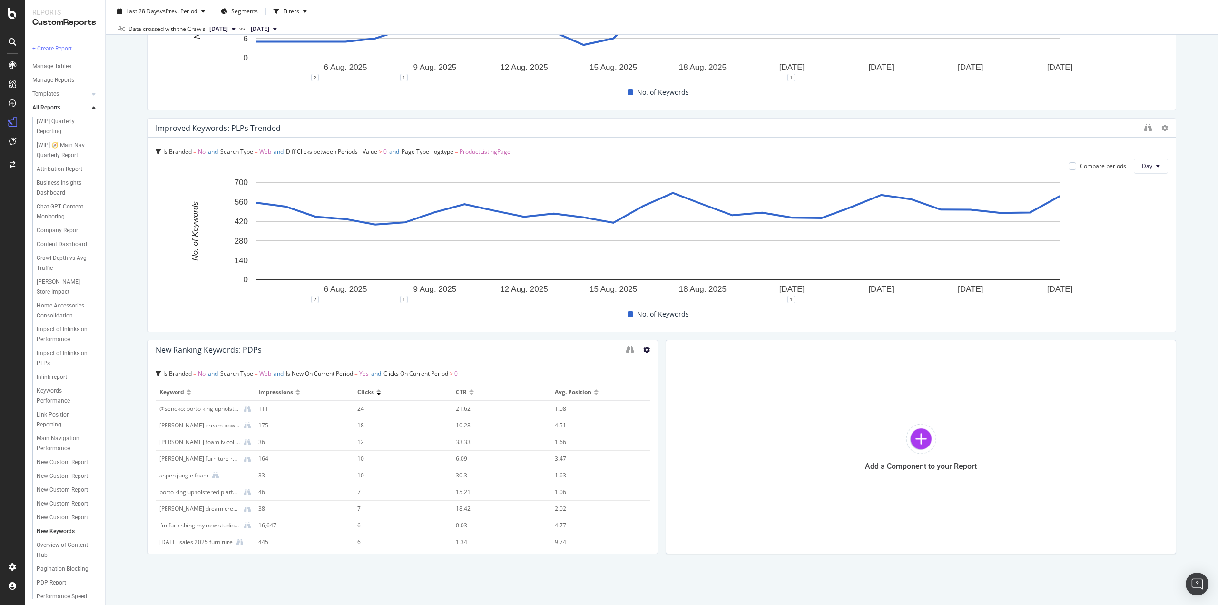
click at [644, 349] on icon at bounding box center [646, 349] width 7 height 7
drag, startPoint x: 667, startPoint y: 367, endPoint x: 378, endPoint y: 426, distance: 295.1
click at [667, 367] on span "Delete" at bounding box center [672, 363] width 18 height 9
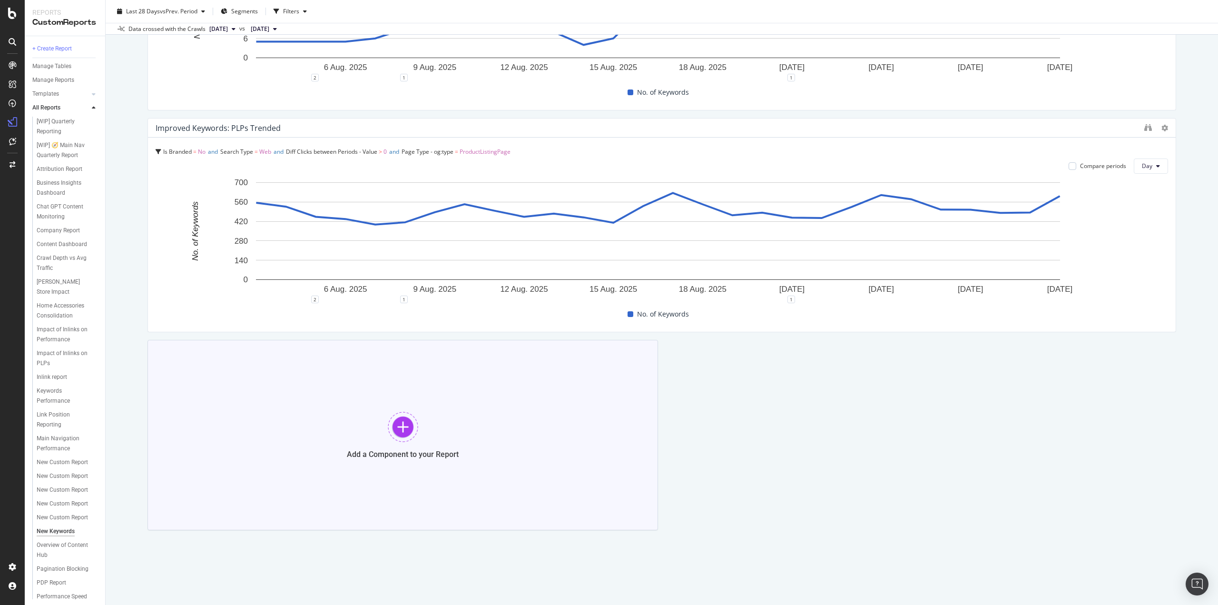
click at [407, 424] on div at bounding box center [403, 426] width 30 height 30
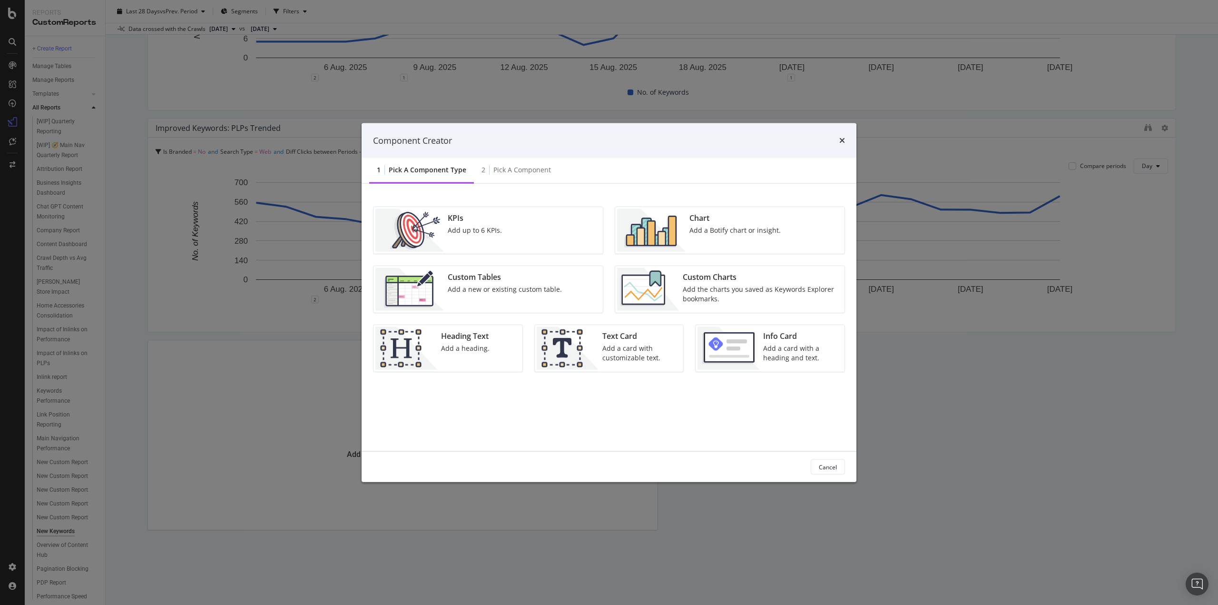
click at [695, 232] on div "Add a Botify chart or insight." at bounding box center [734, 230] width 91 height 10
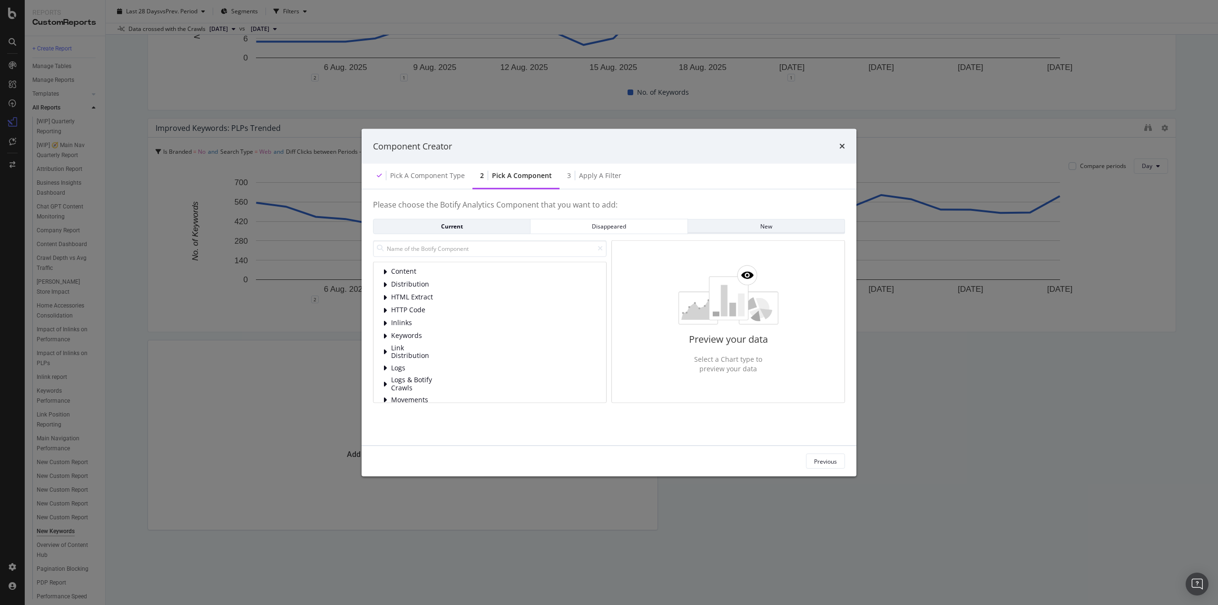
click at [743, 225] on div "New" at bounding box center [765, 226] width 141 height 8
click at [496, 227] on div "Current" at bounding box center [451, 226] width 141 height 8
click at [590, 176] on div "Apply a Filter" at bounding box center [600, 176] width 42 height 10
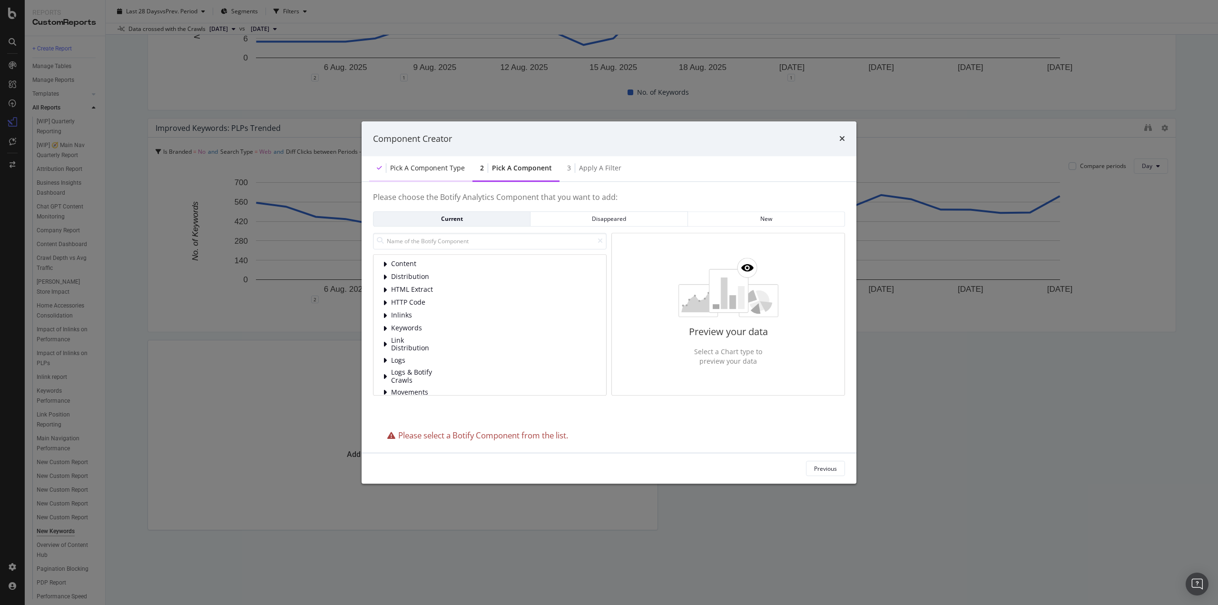
click at [442, 170] on div "Pick a Component type" at bounding box center [427, 168] width 75 height 10
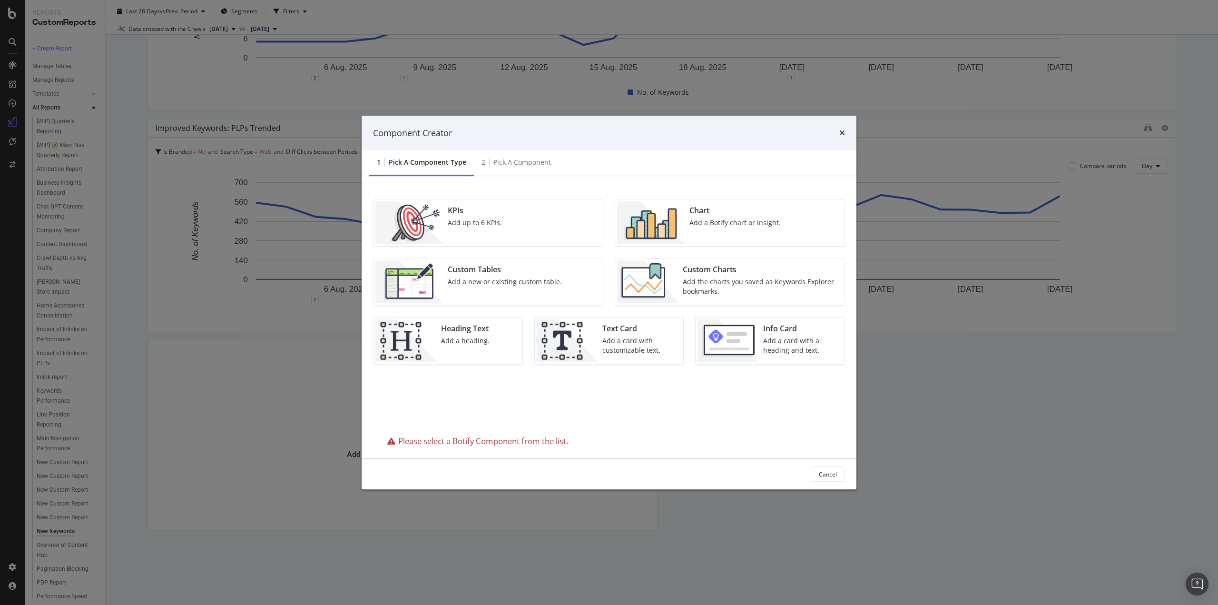
click at [492, 268] on div "Custom Tables" at bounding box center [505, 269] width 114 height 11
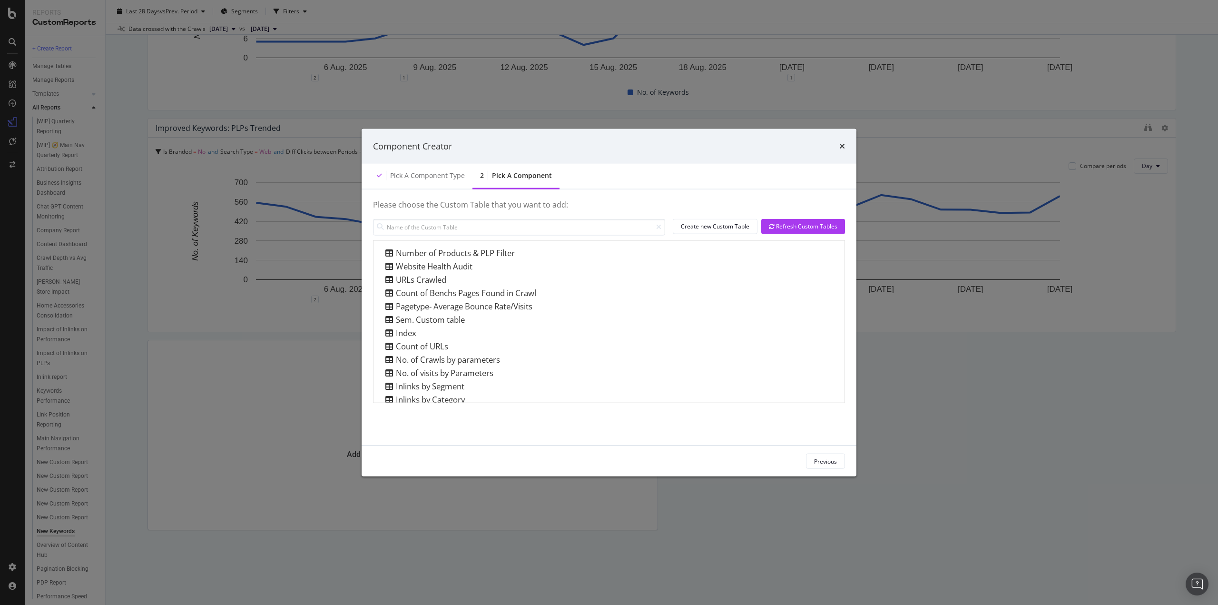
drag, startPoint x: 839, startPoint y: 143, endPoint x: 660, endPoint y: 32, distance: 210.6
click at [839, 144] on icon "times" at bounding box center [842, 146] width 6 height 8
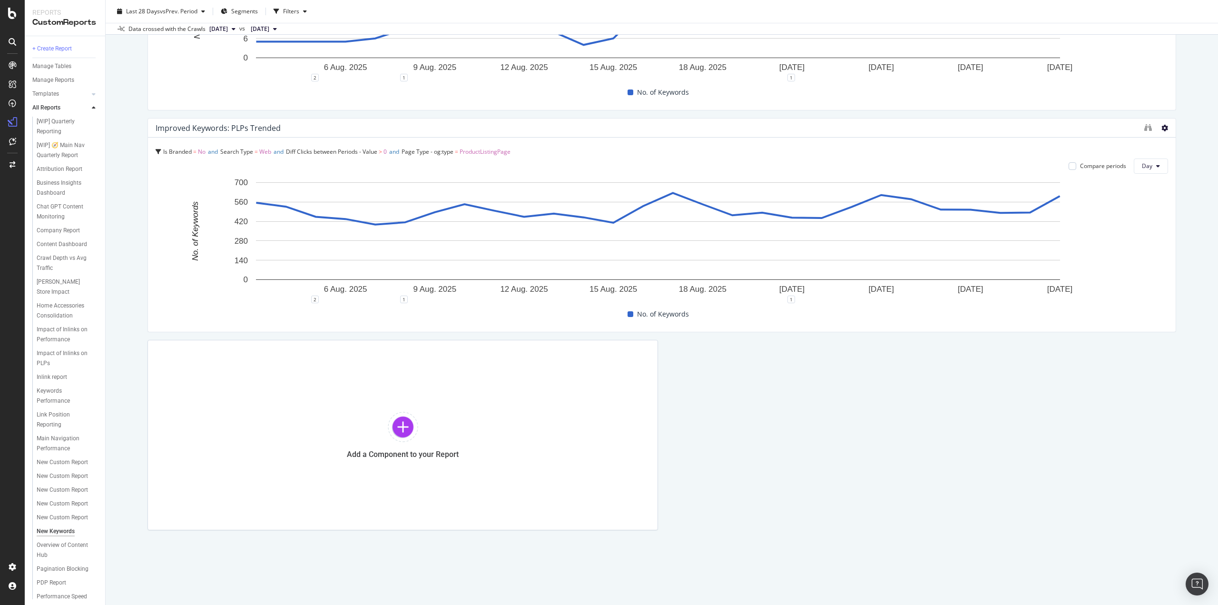
click at [1161, 126] on icon at bounding box center [1164, 128] width 7 height 7
click at [408, 428] on div at bounding box center [403, 426] width 30 height 30
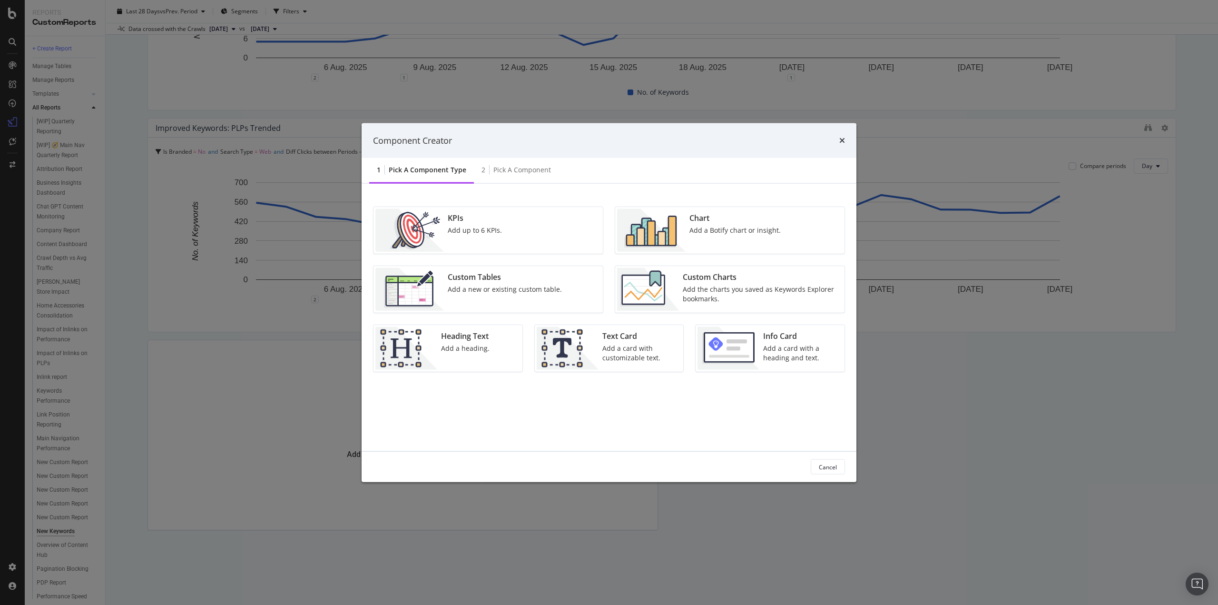
click at [715, 272] on div "Custom Charts" at bounding box center [761, 277] width 156 height 11
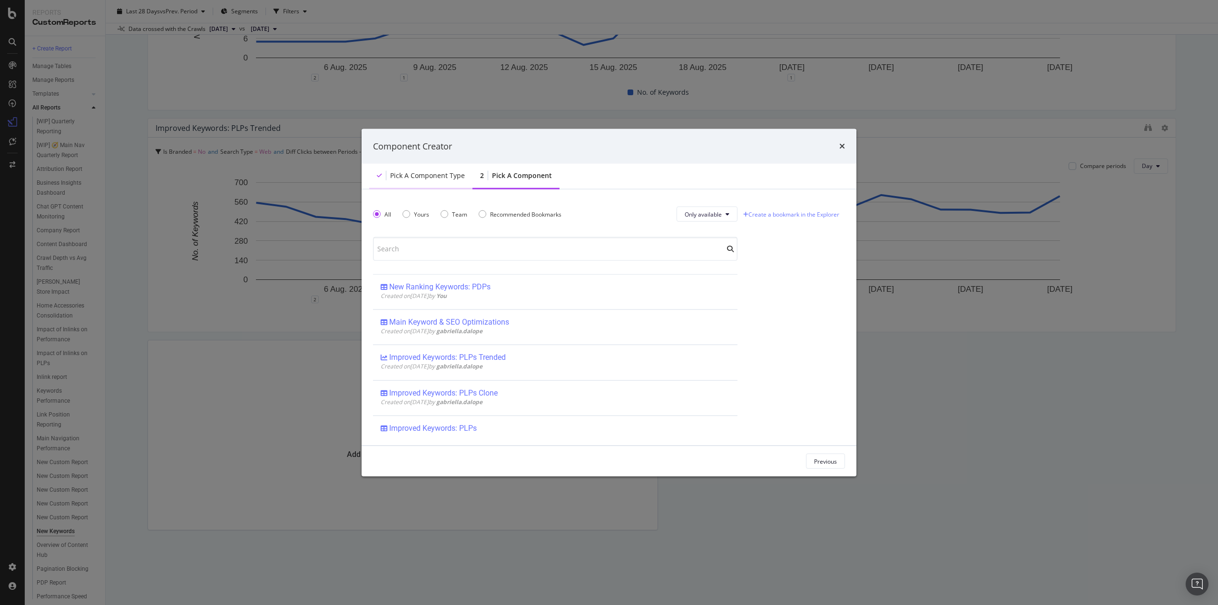
click at [422, 182] on div "Pick a Component type" at bounding box center [420, 176] width 103 height 26
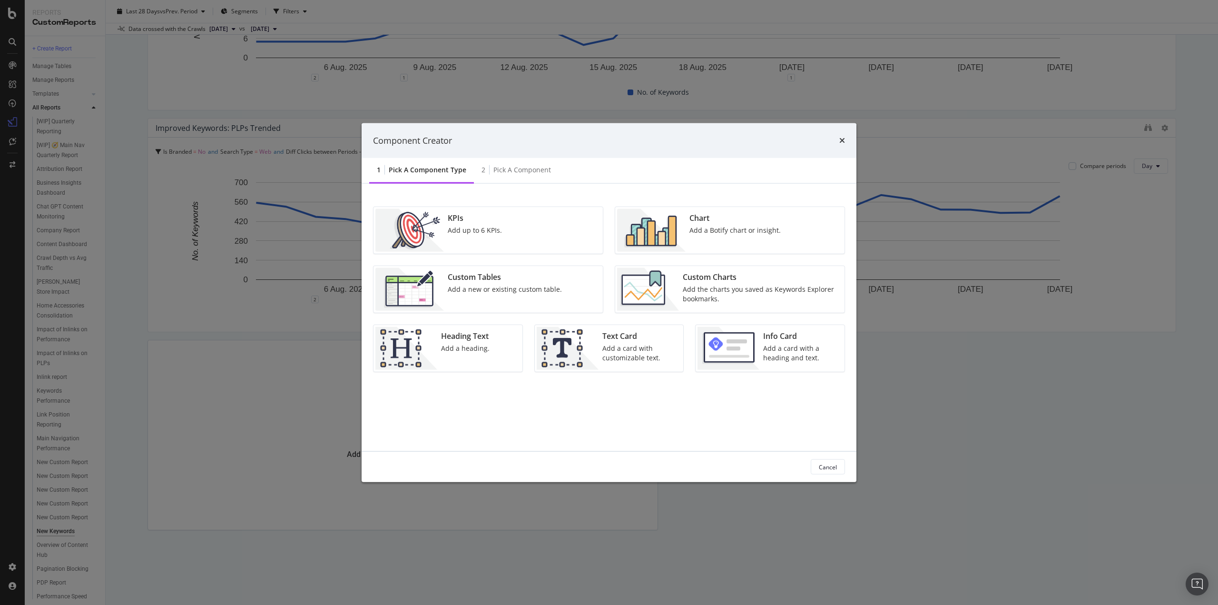
click at [699, 290] on div "Add the charts you saved as Keywords Explorer bookmarks." at bounding box center [761, 293] width 156 height 19
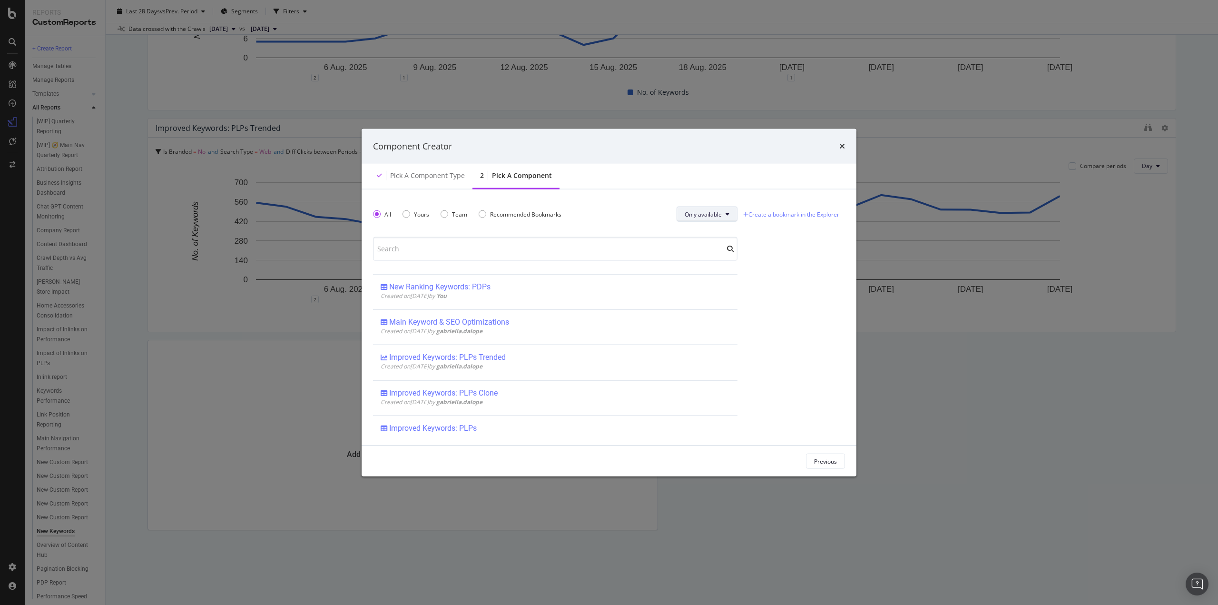
click at [722, 219] on button "Only available" at bounding box center [706, 213] width 61 height 15
click at [478, 287] on div "New Ranking Keywords: PDPs" at bounding box center [439, 287] width 101 height 10
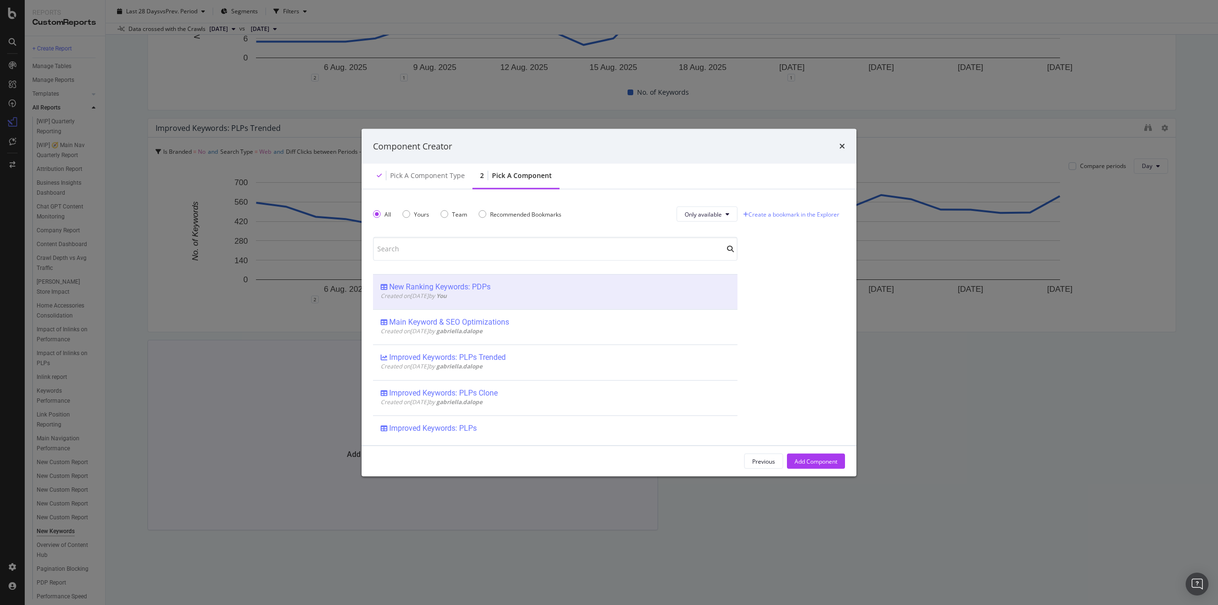
drag, startPoint x: 831, startPoint y: 462, endPoint x: 797, endPoint y: 433, distance: 45.6
click at [831, 462] on div "Add Component" at bounding box center [815, 461] width 43 height 8
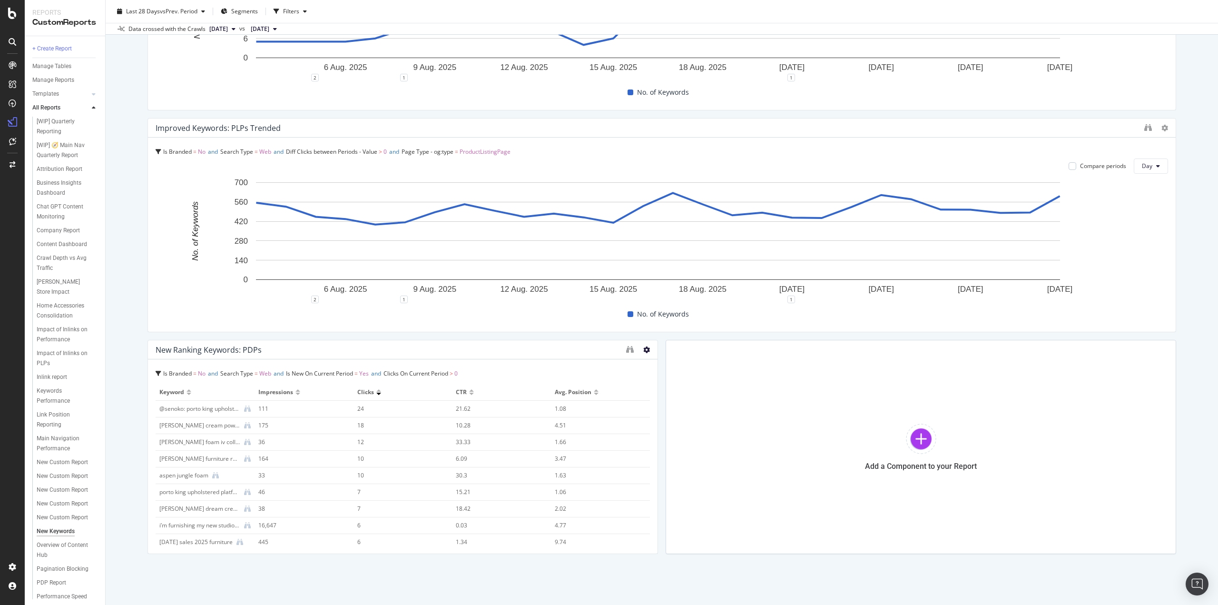
click at [643, 350] on icon at bounding box center [646, 349] width 7 height 7
drag, startPoint x: 680, startPoint y: 369, endPoint x: 530, endPoint y: 443, distance: 167.2
click at [680, 369] on div "Delete" at bounding box center [664, 364] width 48 height 14
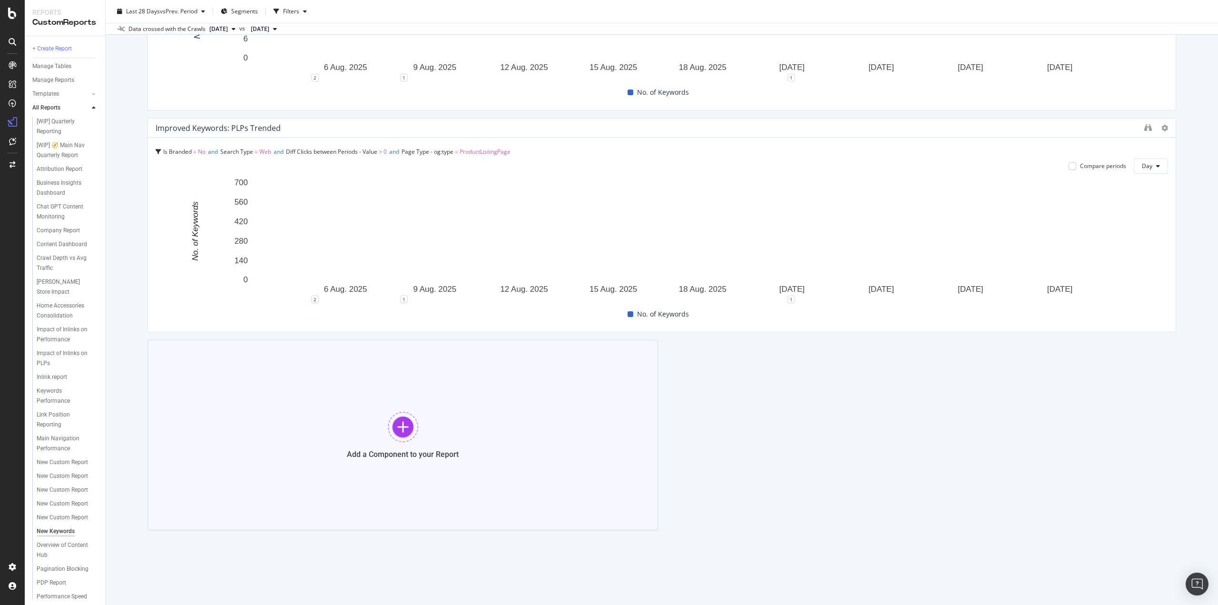
click at [403, 432] on div at bounding box center [403, 426] width 30 height 30
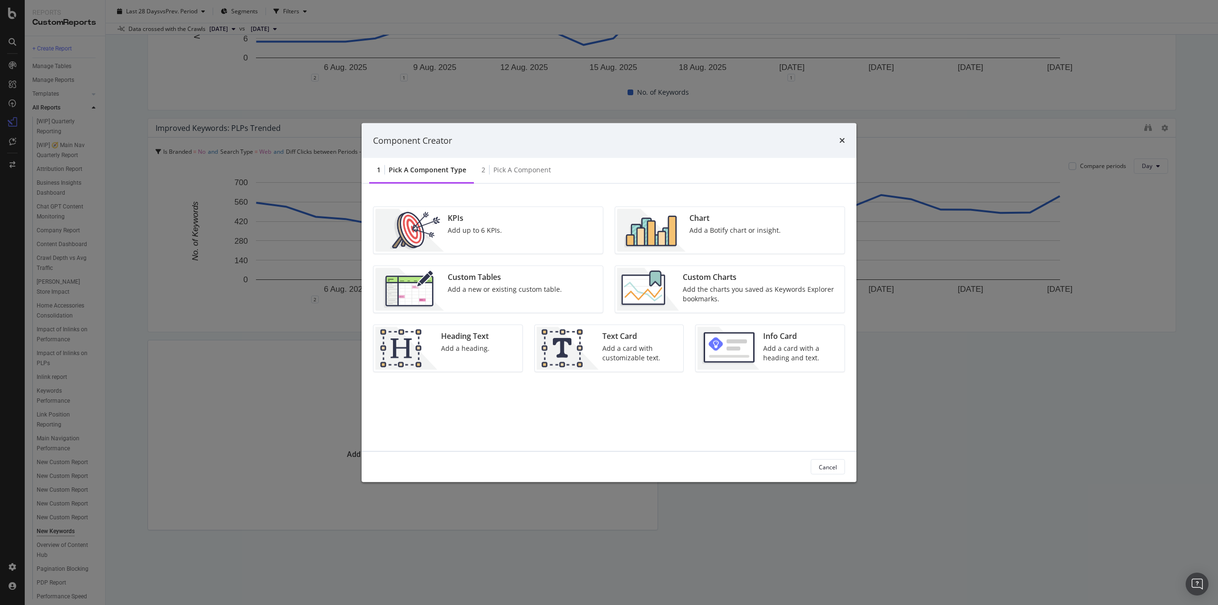
click at [484, 234] on div "Add up to 6 KPIs." at bounding box center [475, 230] width 54 height 10
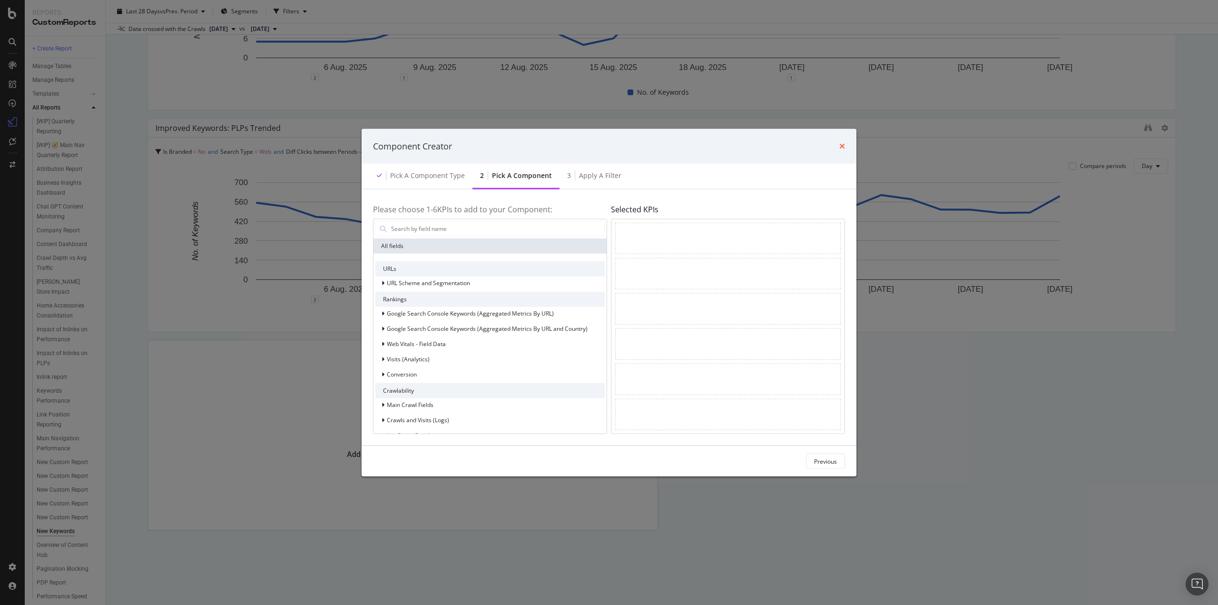
click at [842, 147] on icon "times" at bounding box center [842, 146] width 6 height 8
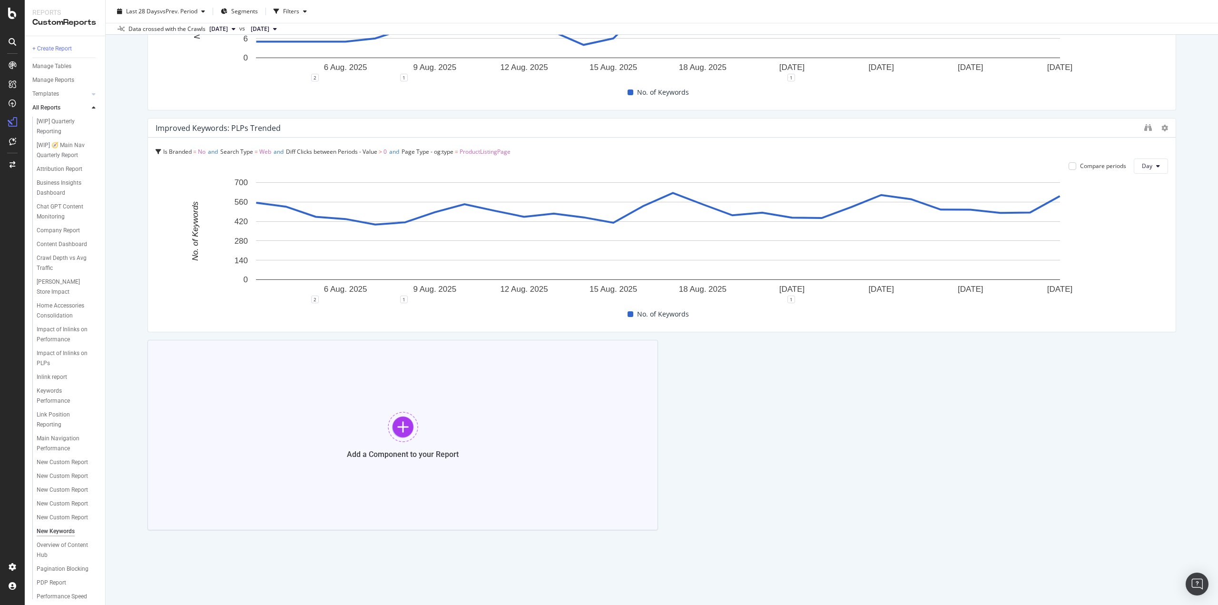
click at [389, 428] on div at bounding box center [403, 426] width 30 height 30
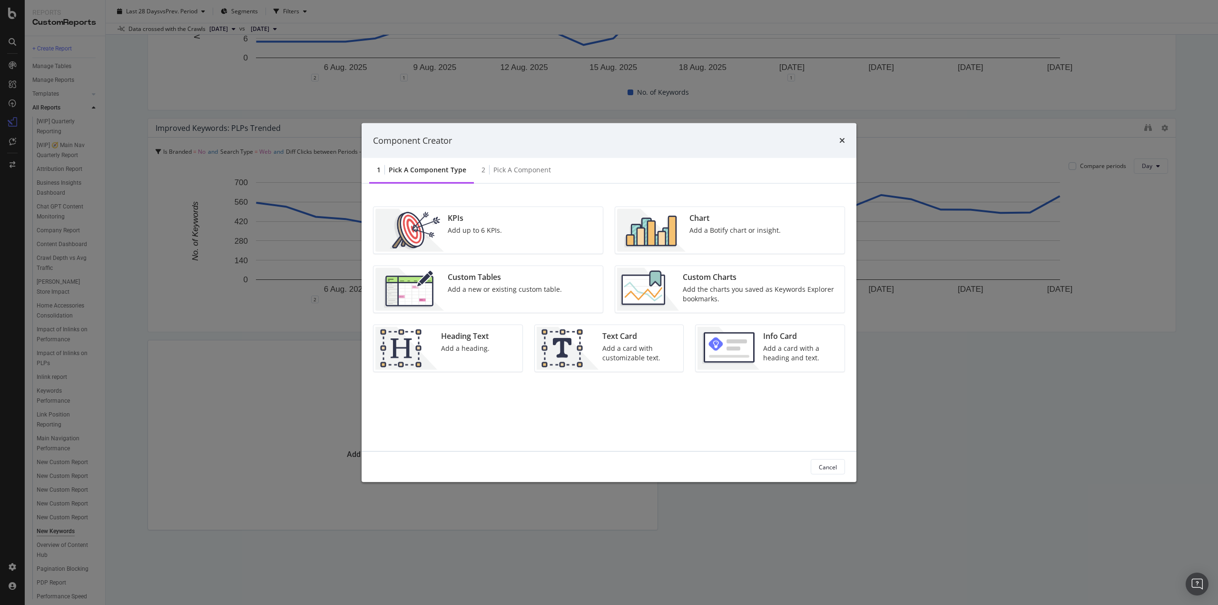
click at [540, 292] on div "Add a new or existing custom table." at bounding box center [505, 289] width 114 height 10
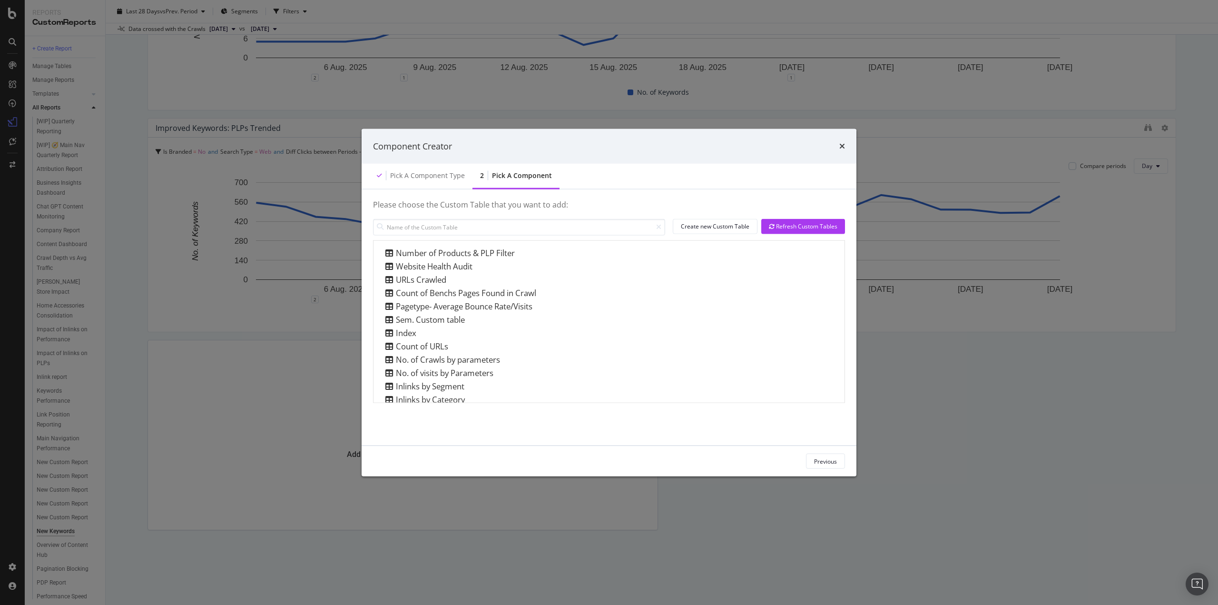
click at [841, 150] on div "times" at bounding box center [842, 146] width 6 height 12
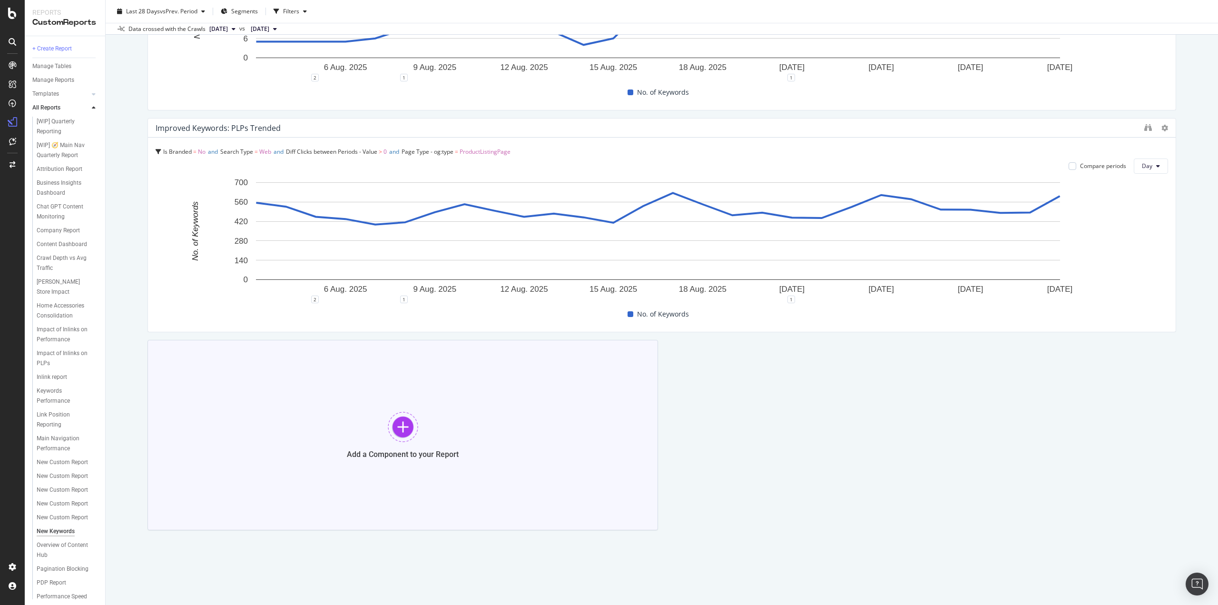
click at [398, 419] on div at bounding box center [403, 426] width 30 height 30
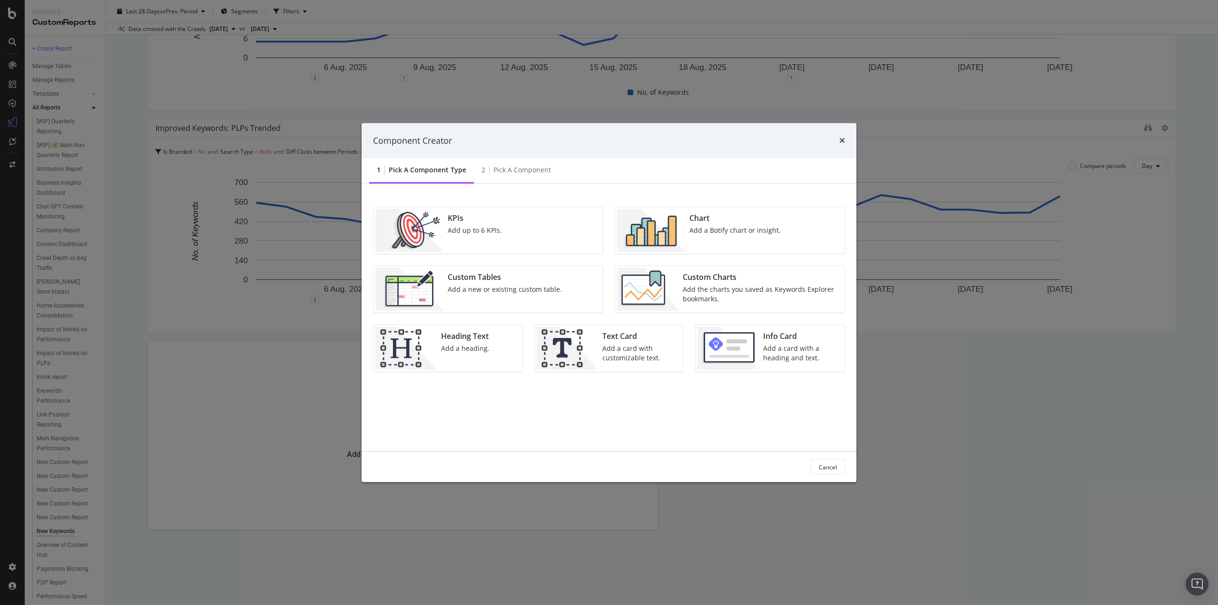
click at [724, 232] on div "Add a Botify chart or insight." at bounding box center [734, 230] width 91 height 10
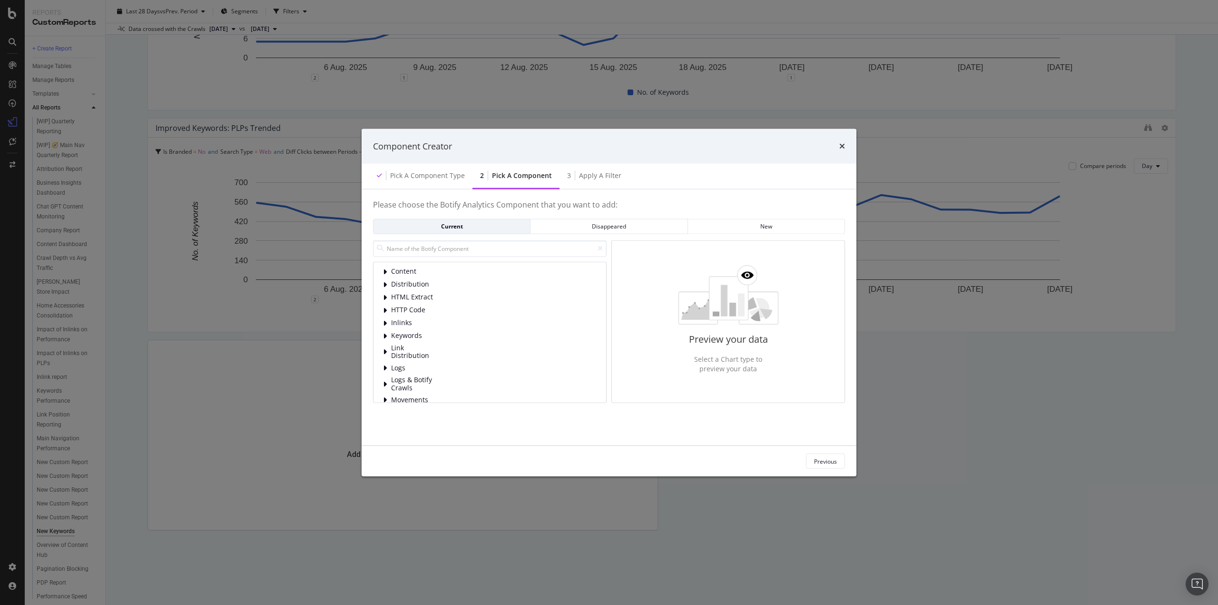
click at [759, 321] on img "modal" at bounding box center [728, 293] width 100 height 59
click at [638, 225] on div "Disappeared" at bounding box center [608, 226] width 141 height 8
click at [720, 233] on div "New" at bounding box center [765, 225] width 141 height 13
click at [467, 228] on div "Current" at bounding box center [451, 226] width 141 height 8
click at [445, 172] on div "Pick a Component type" at bounding box center [427, 176] width 75 height 10
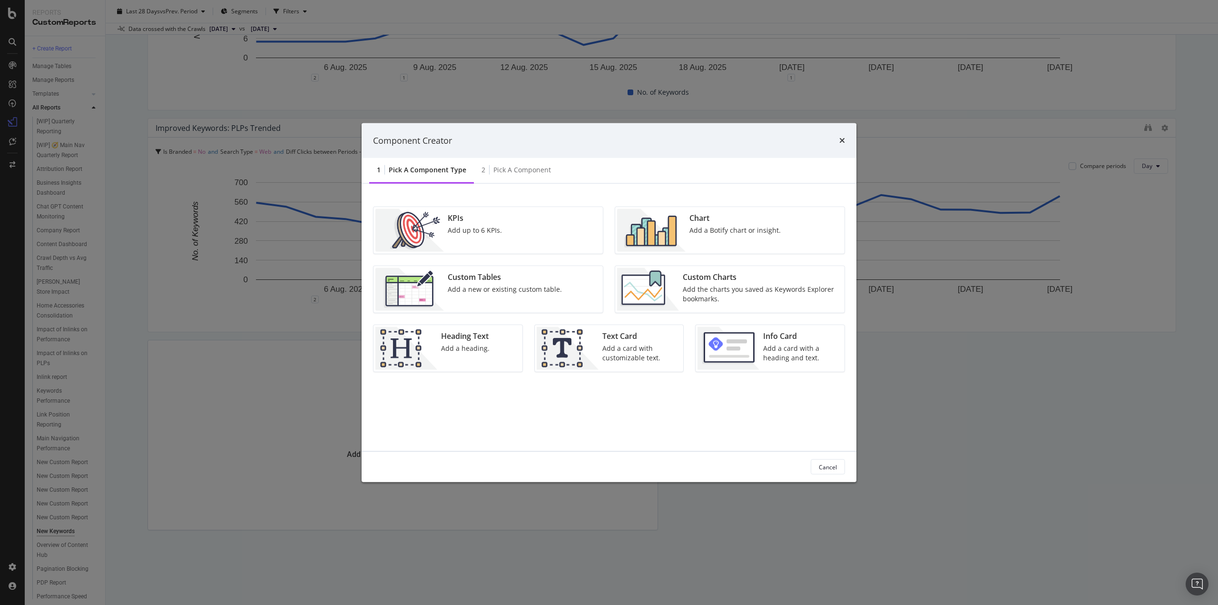
click at [747, 287] on div "Add the charts you saved as Keywords Explorer bookmarks." at bounding box center [761, 293] width 156 height 19
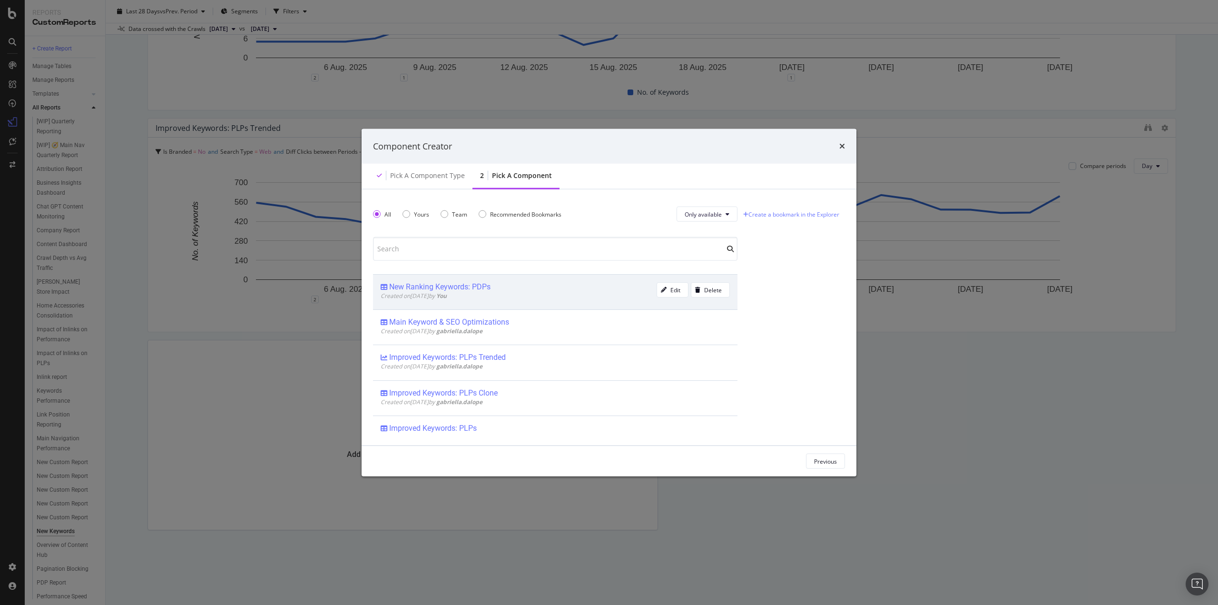
click at [472, 288] on div "New Ranking Keywords: PDPs" at bounding box center [439, 287] width 101 height 10
click at [813, 466] on div "Add Component" at bounding box center [815, 461] width 43 height 14
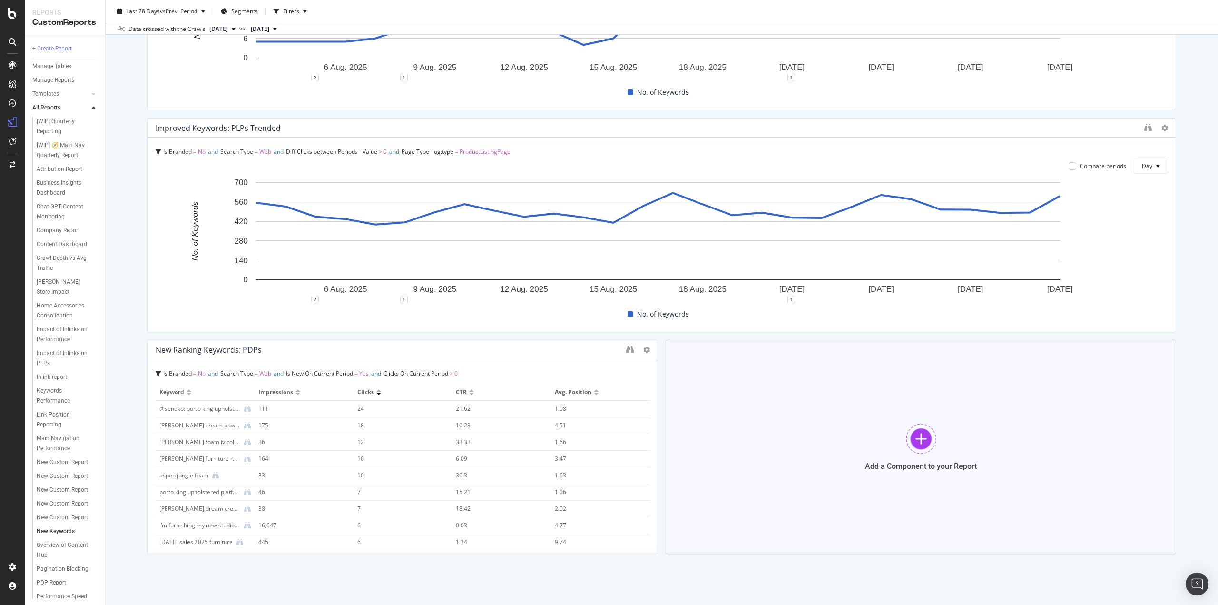
click at [919, 440] on div at bounding box center [921, 438] width 30 height 30
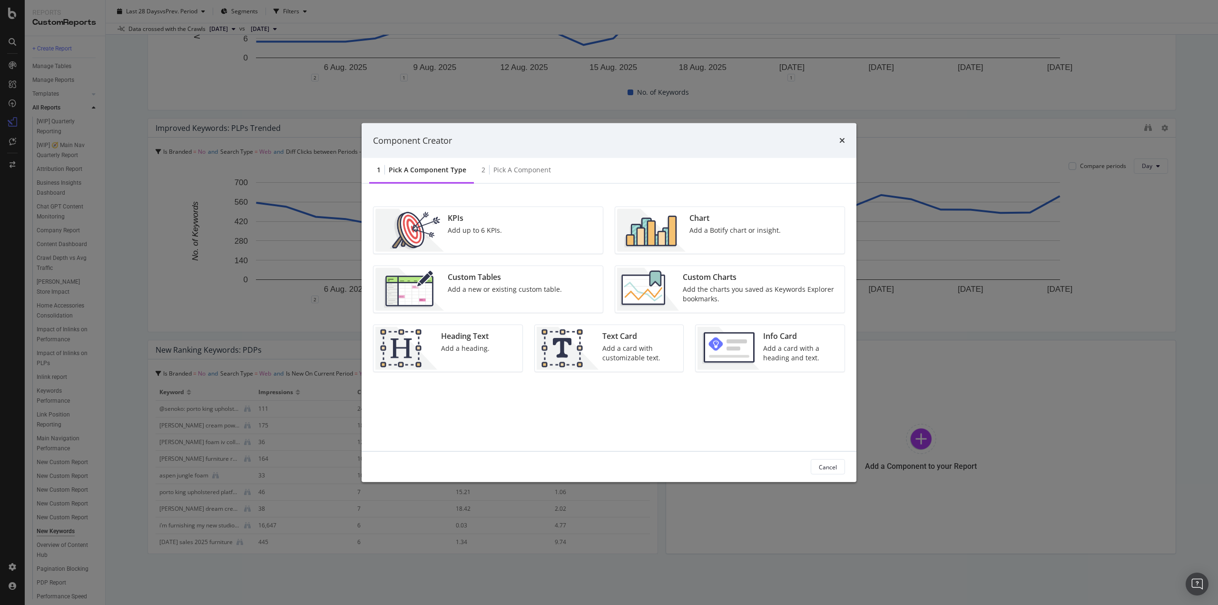
click at [664, 234] on img "modal" at bounding box center [651, 230] width 68 height 43
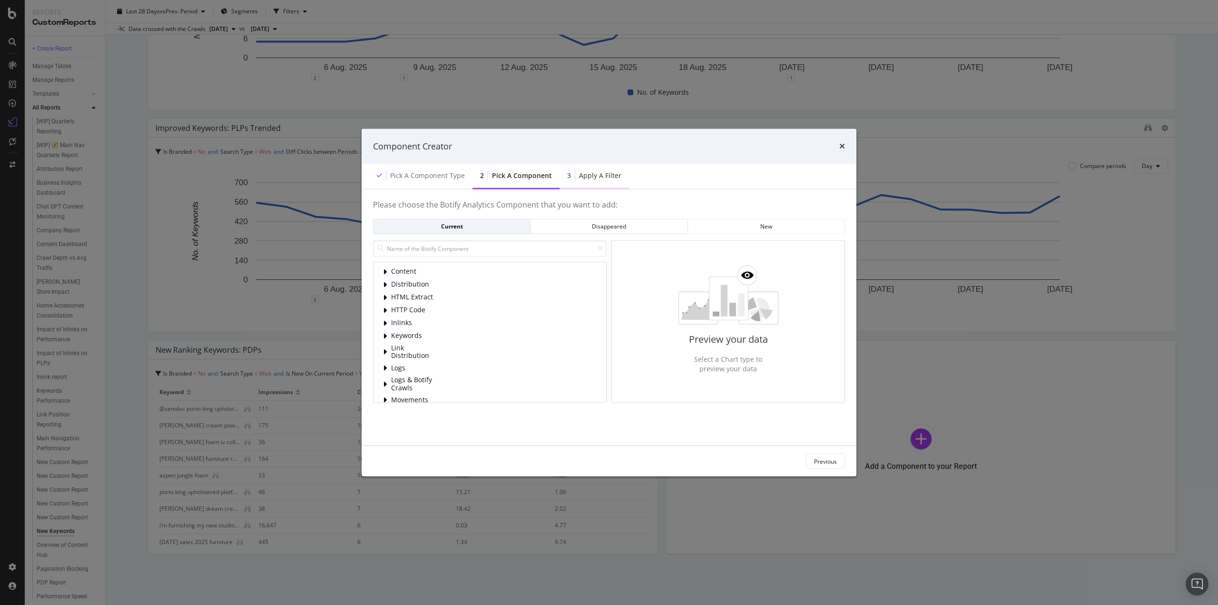
click at [606, 176] on div "Apply a Filter" at bounding box center [600, 176] width 42 height 10
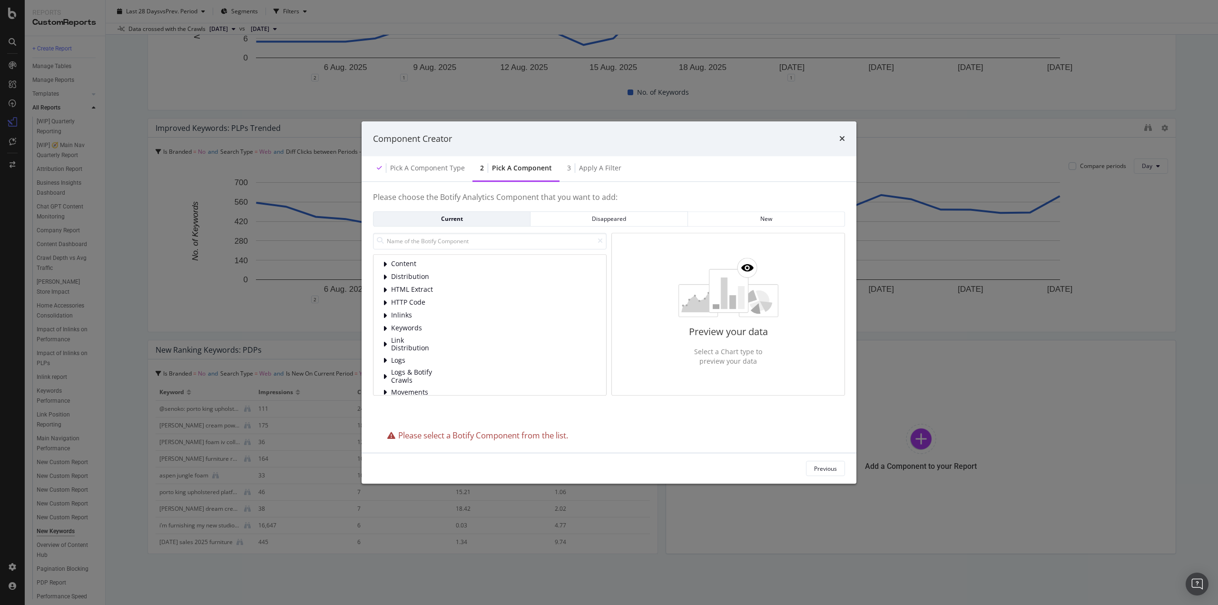
click at [539, 173] on div "Pick a Component" at bounding box center [522, 168] width 60 height 10
click at [382, 280] on div "Content Distribution HTML Extract HTTP Code Inlinks Keywords Link Distribution …" at bounding box center [490, 324] width 234 height 141
click at [384, 281] on icon "modal" at bounding box center [385, 281] width 4 height 8
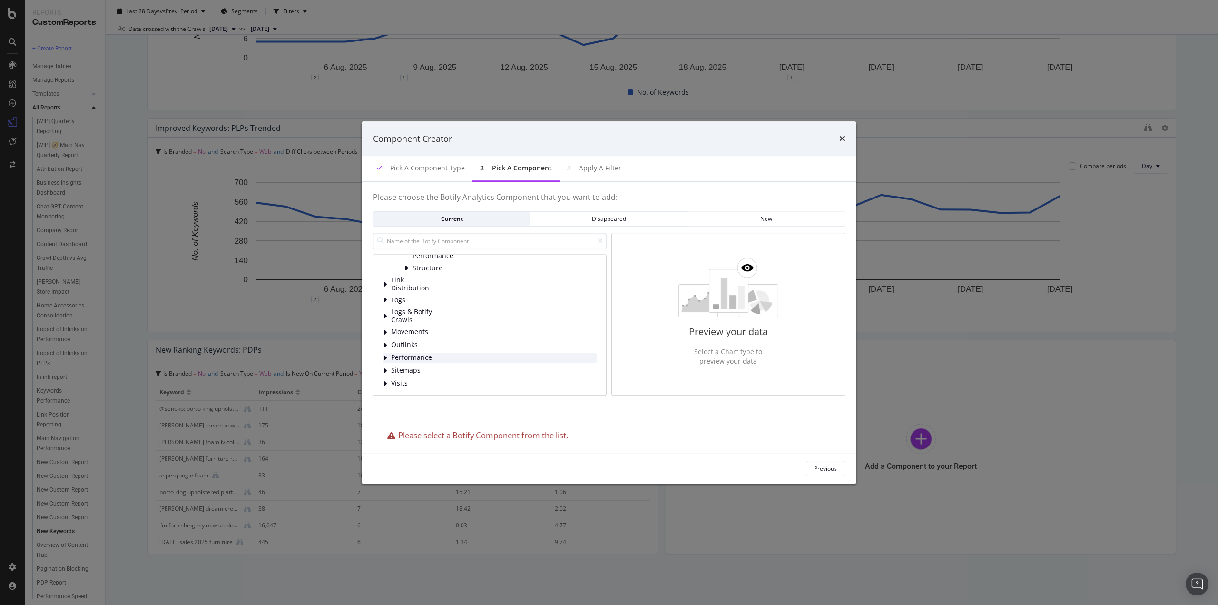
click at [385, 354] on icon "modal" at bounding box center [385, 358] width 4 height 8
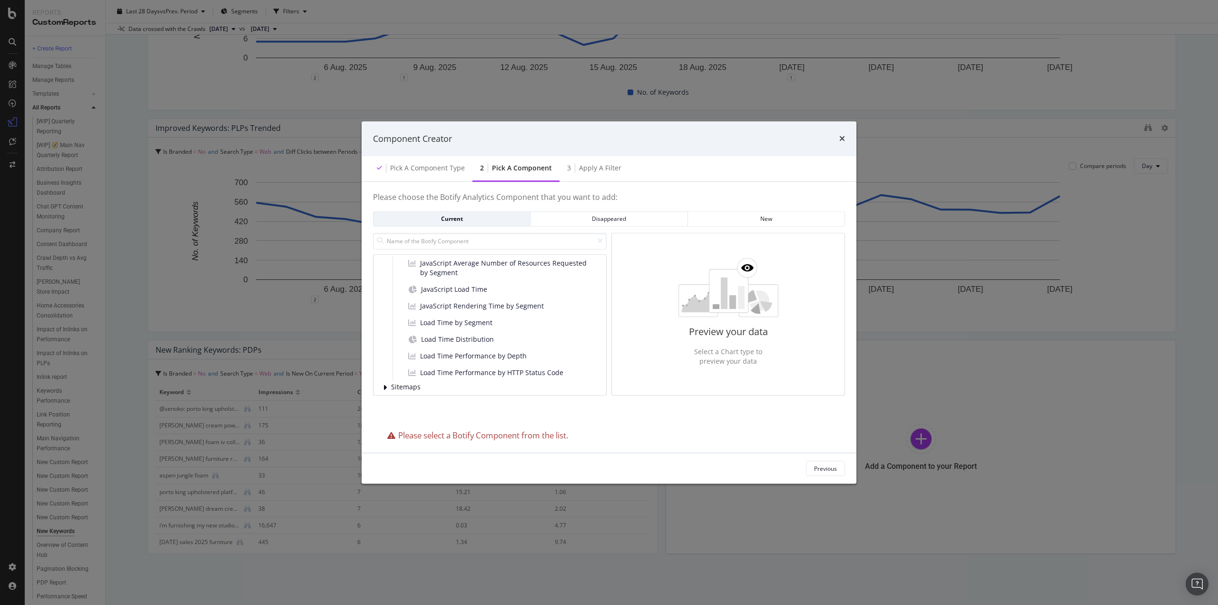
scroll to position [244, 0]
click at [386, 385] on icon "modal" at bounding box center [385, 383] width 4 height 8
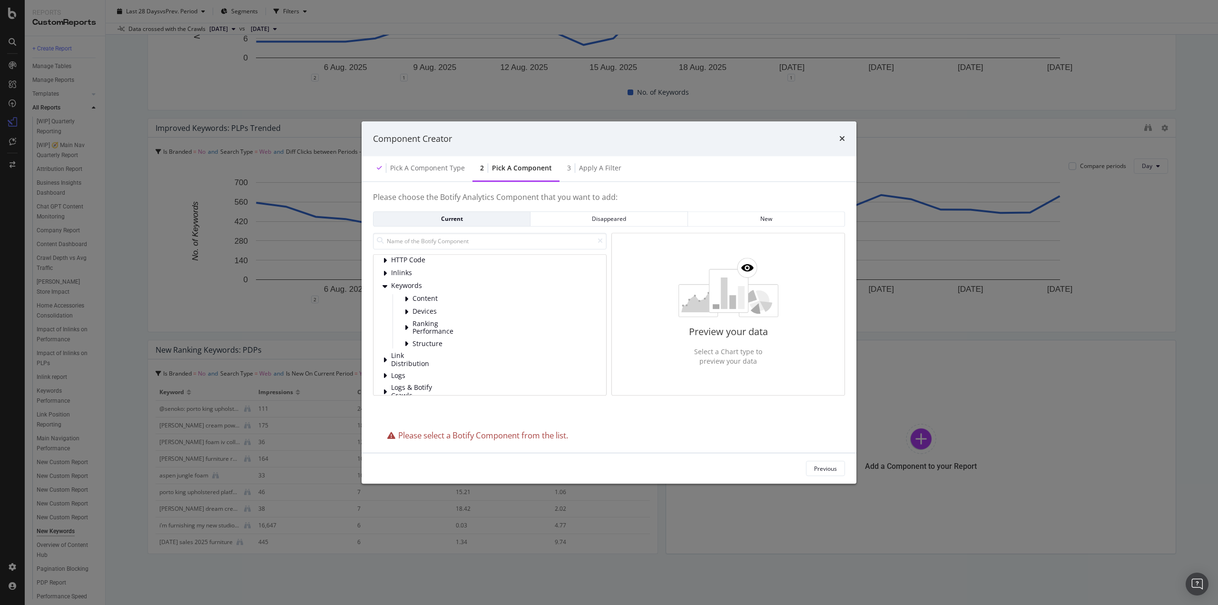
scroll to position [0, 0]
click at [443, 173] on div "Pick a Component type" at bounding box center [427, 168] width 75 height 10
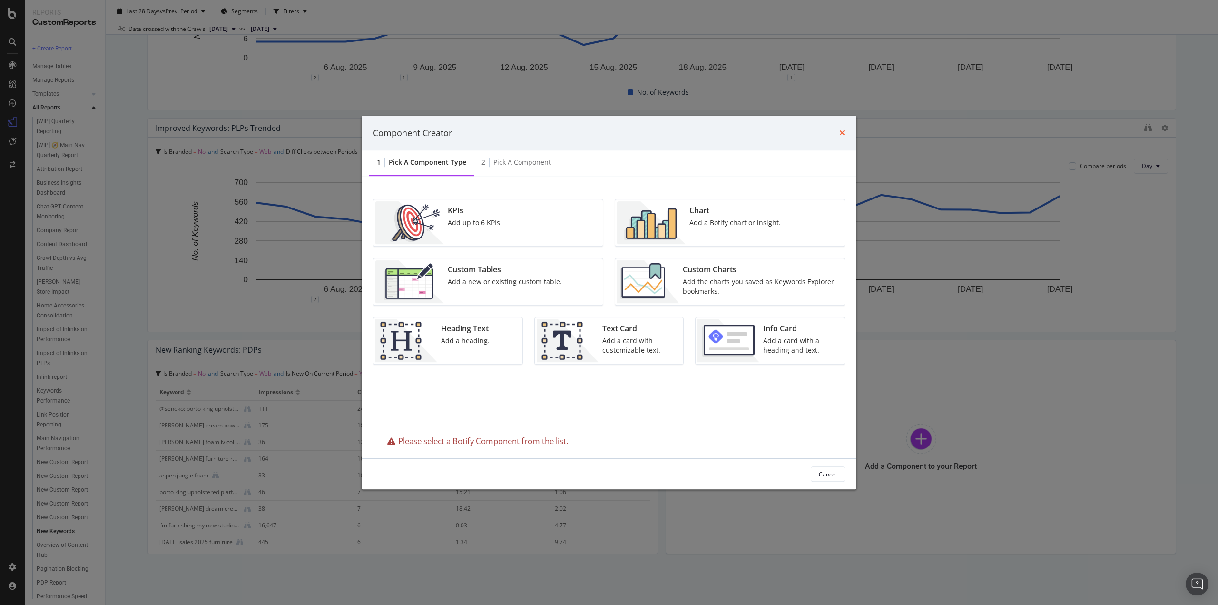
click at [843, 131] on icon "times" at bounding box center [842, 133] width 6 height 8
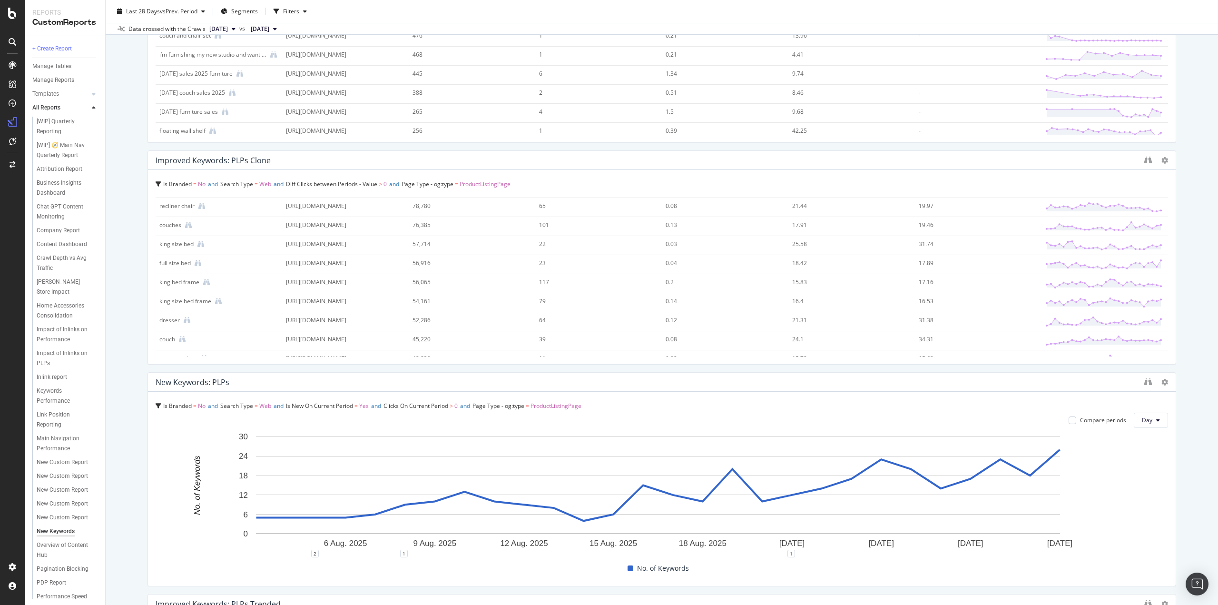
scroll to position [48, 0]
click at [1161, 380] on icon at bounding box center [1164, 382] width 7 height 7
click at [1144, 382] on icon "binoculars" at bounding box center [1148, 382] width 8 height 8
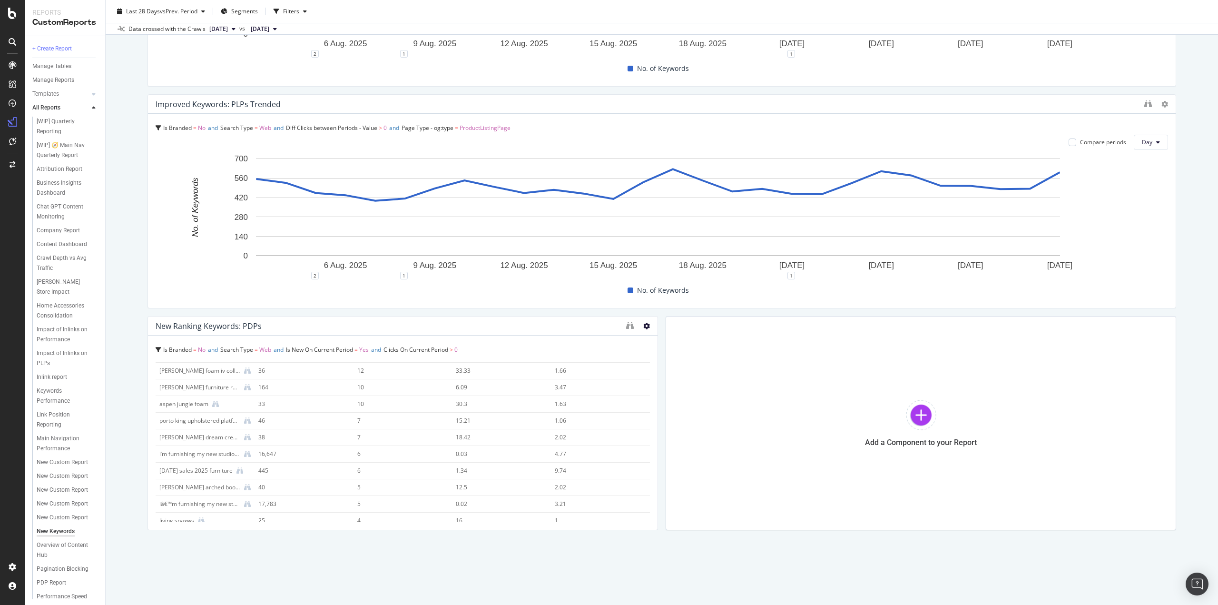
click at [643, 325] on icon at bounding box center [646, 325] width 7 height 7
click at [664, 341] on span "Delete" at bounding box center [672, 339] width 18 height 9
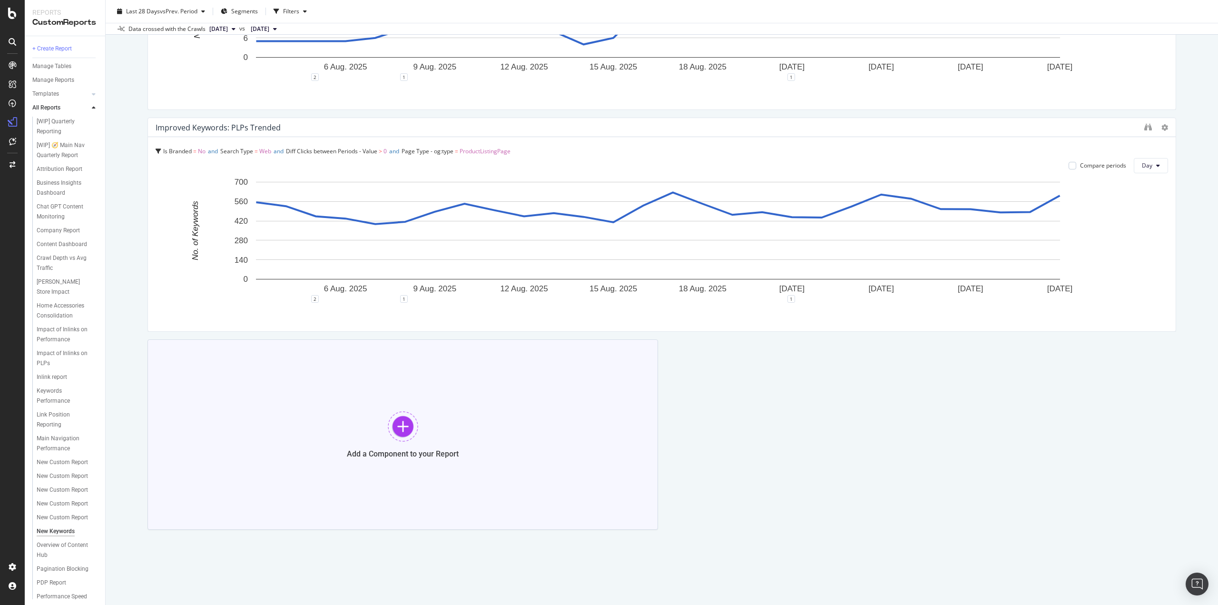
scroll to position [669, 0]
click at [403, 427] on div at bounding box center [403, 426] width 30 height 30
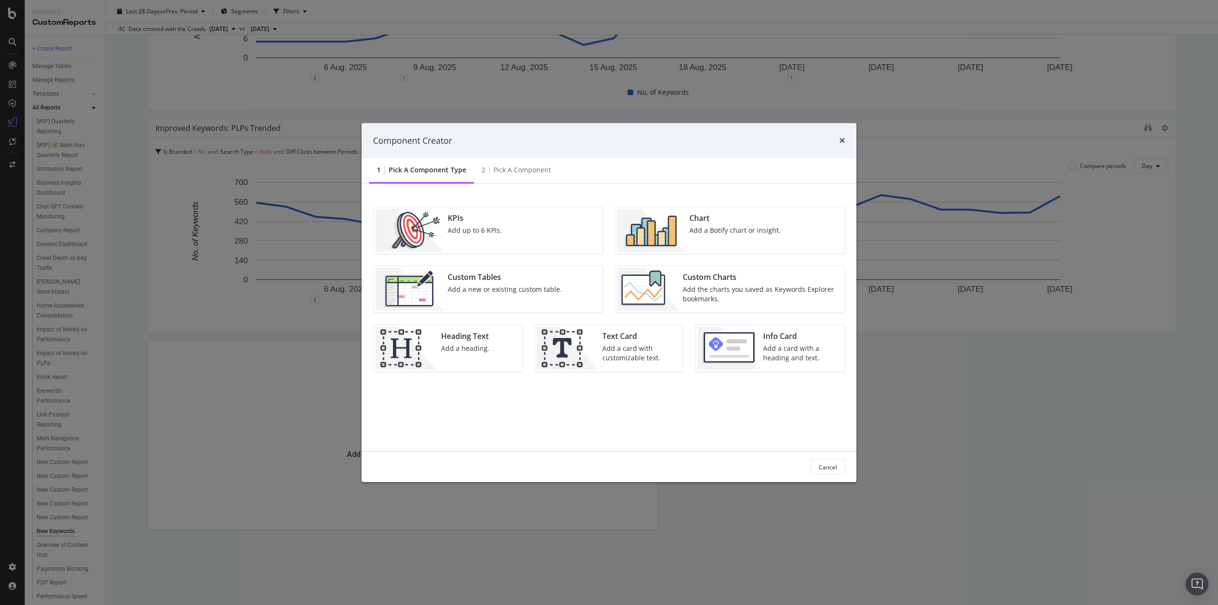
click at [704, 226] on div "Add a Botify chart or insight." at bounding box center [734, 230] width 91 height 10
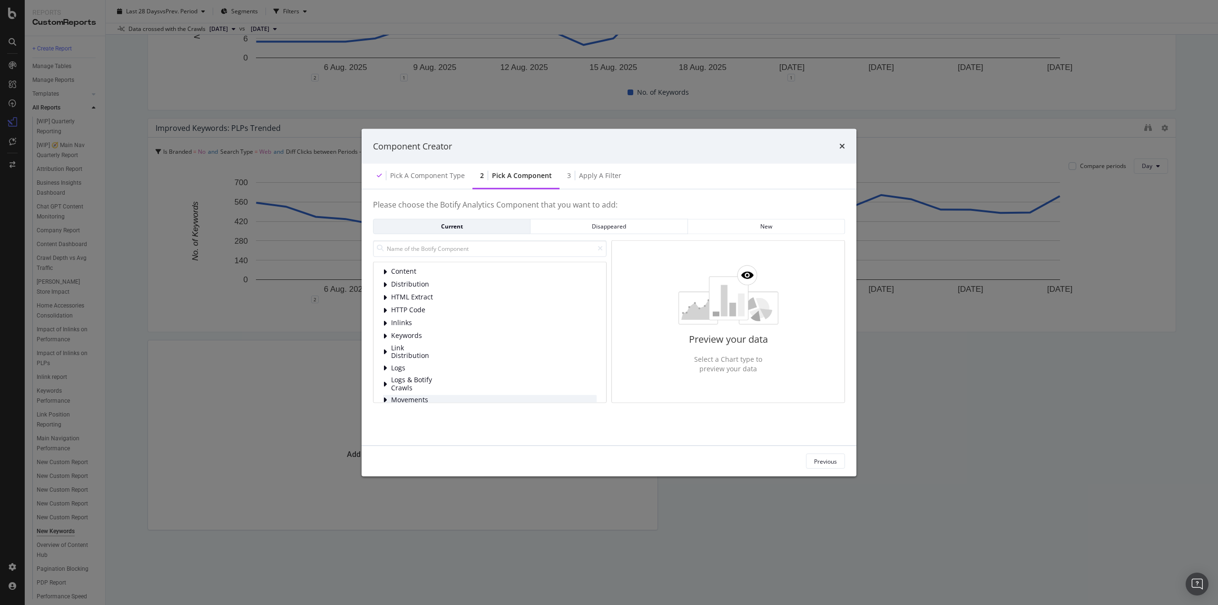
scroll to position [0, 0]
click at [384, 334] on icon "modal" at bounding box center [385, 336] width 4 height 8
click at [404, 330] on icon "modal" at bounding box center [406, 330] width 4 height 8
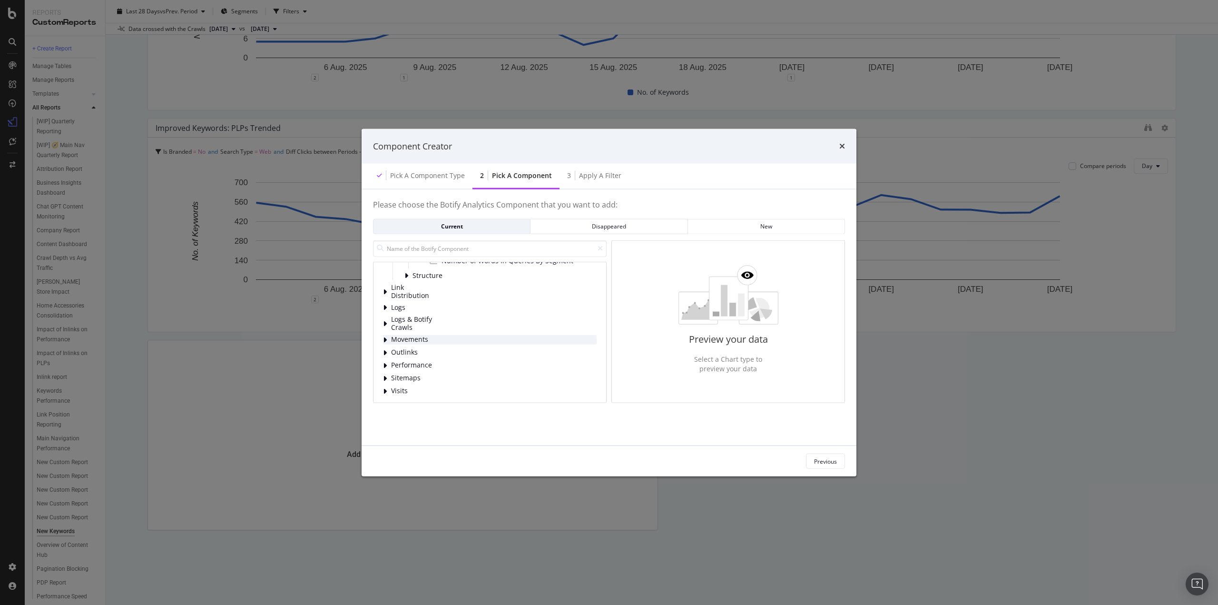
click at [388, 341] on div "Movements" at bounding box center [490, 339] width 214 height 10
click at [387, 362] on div "modal" at bounding box center [386, 365] width 6 height 10
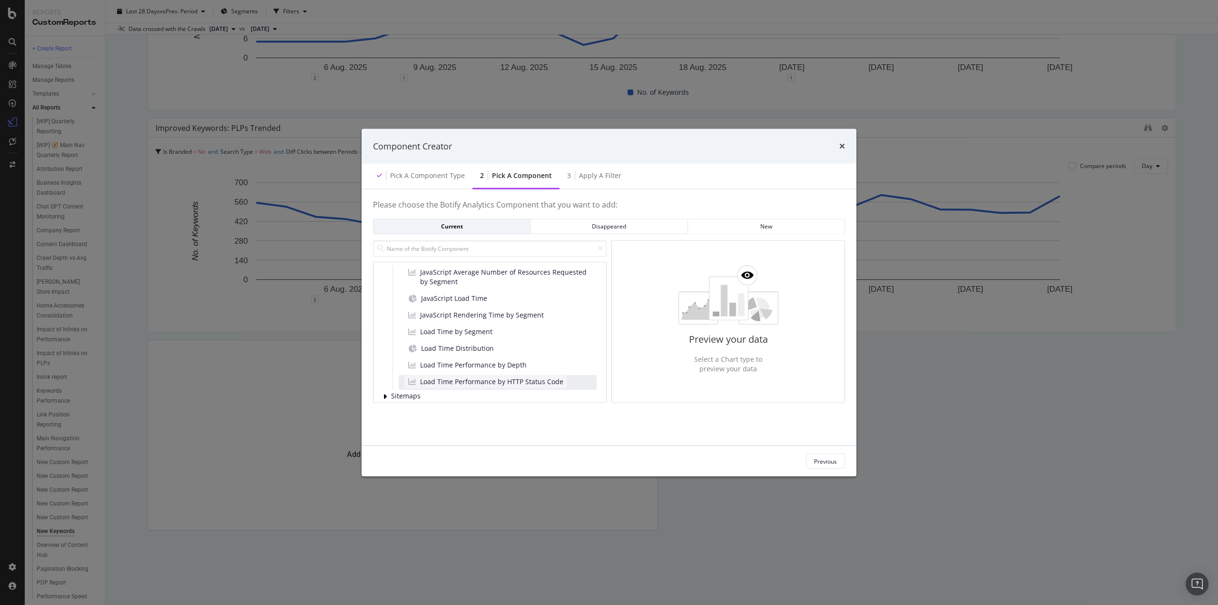
scroll to position [378, 0]
click at [387, 389] on div "modal" at bounding box center [386, 390] width 6 height 10
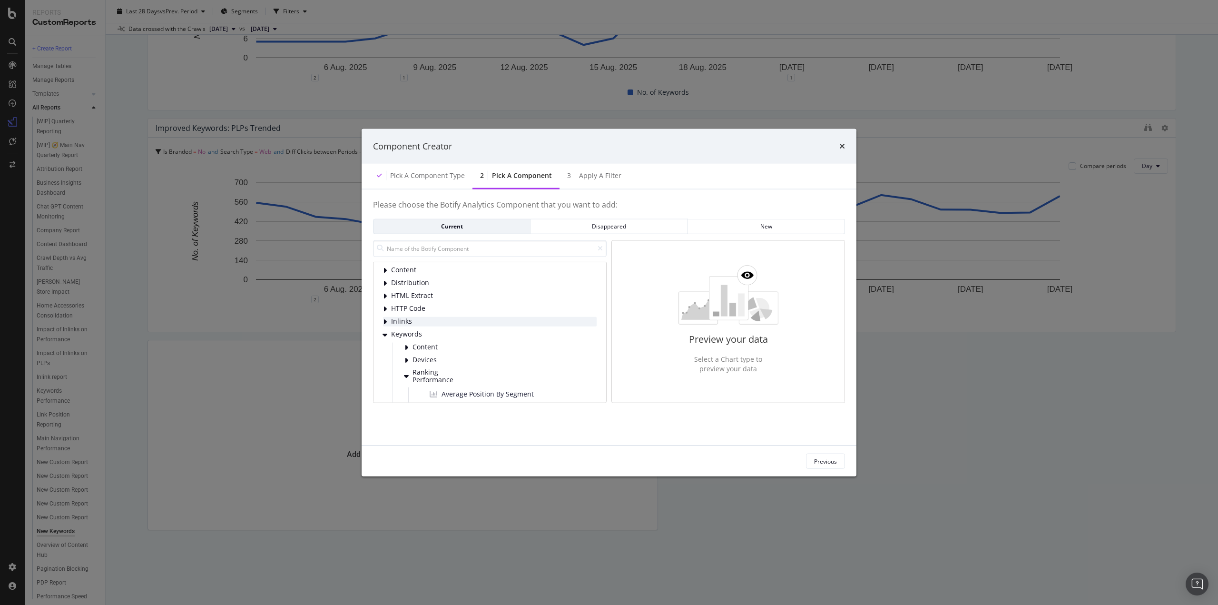
scroll to position [0, 0]
click at [385, 271] on icon "modal" at bounding box center [385, 271] width 4 height 8
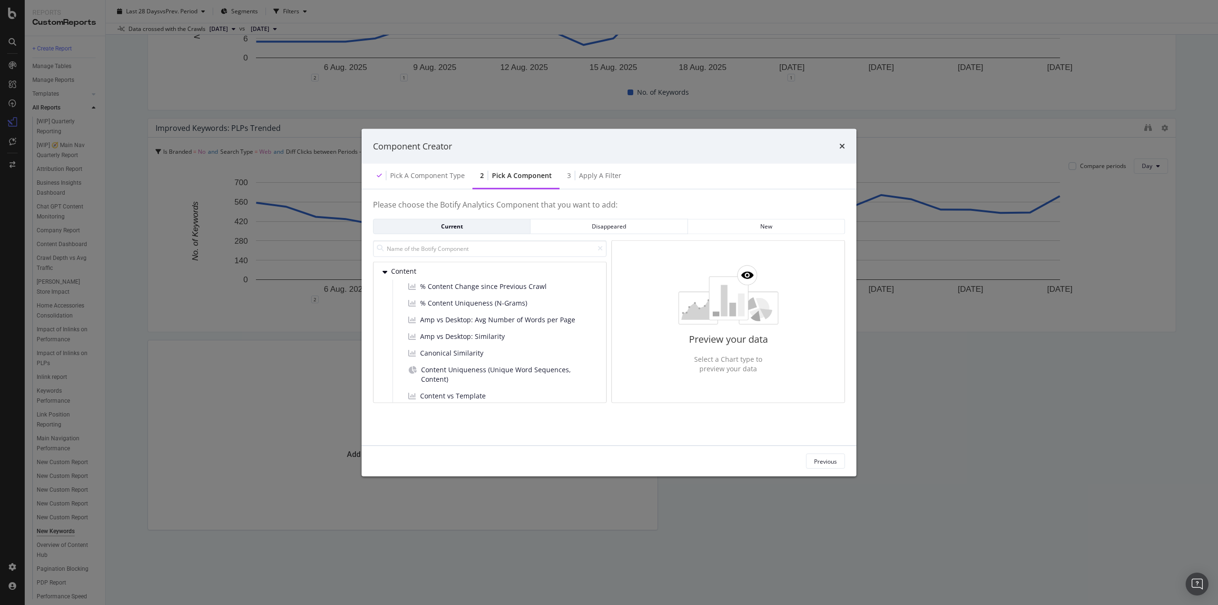
click at [721, 302] on img "modal" at bounding box center [728, 293] width 100 height 59
click at [380, 271] on div "Content % Content Change since Previous Crawl % Content Uniqueness (N-Grams) Am…" at bounding box center [490, 331] width 234 height 141
click at [383, 271] on icon "modal" at bounding box center [384, 271] width 5 height 8
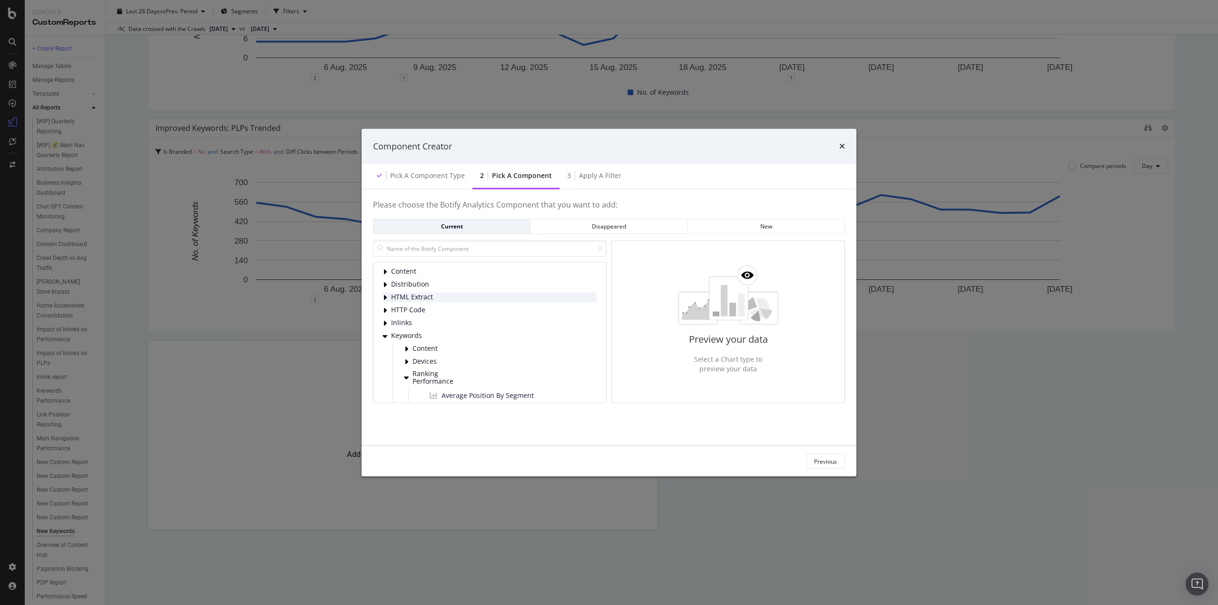
click at [383, 300] on icon "modal" at bounding box center [385, 297] width 4 height 8
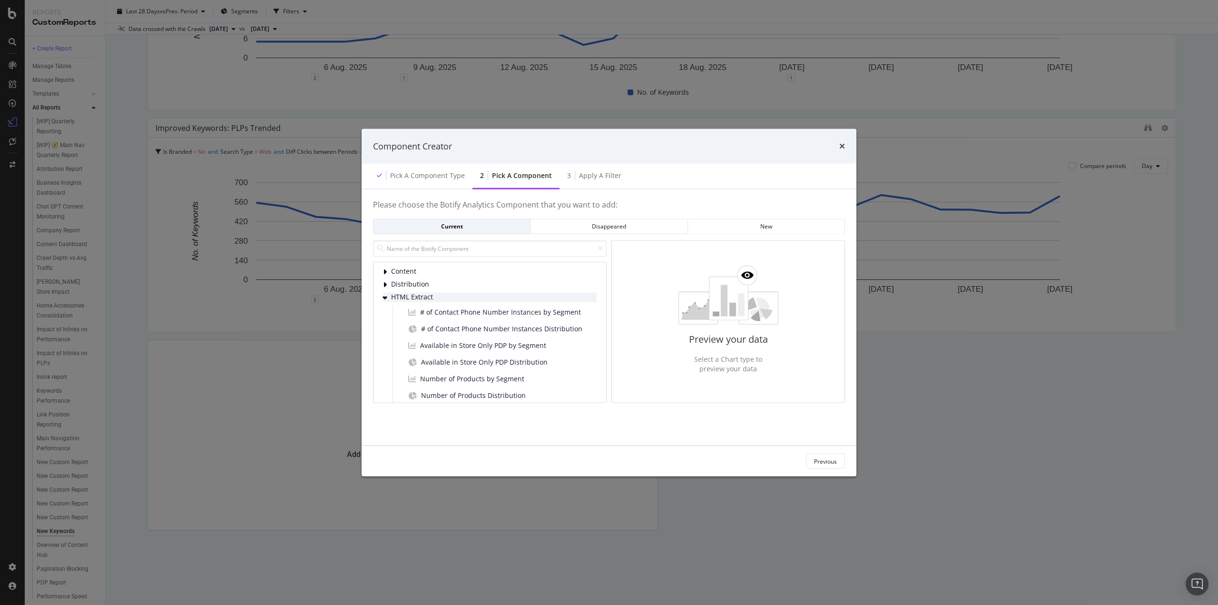
click at [383, 301] on div "modal" at bounding box center [386, 297] width 6 height 10
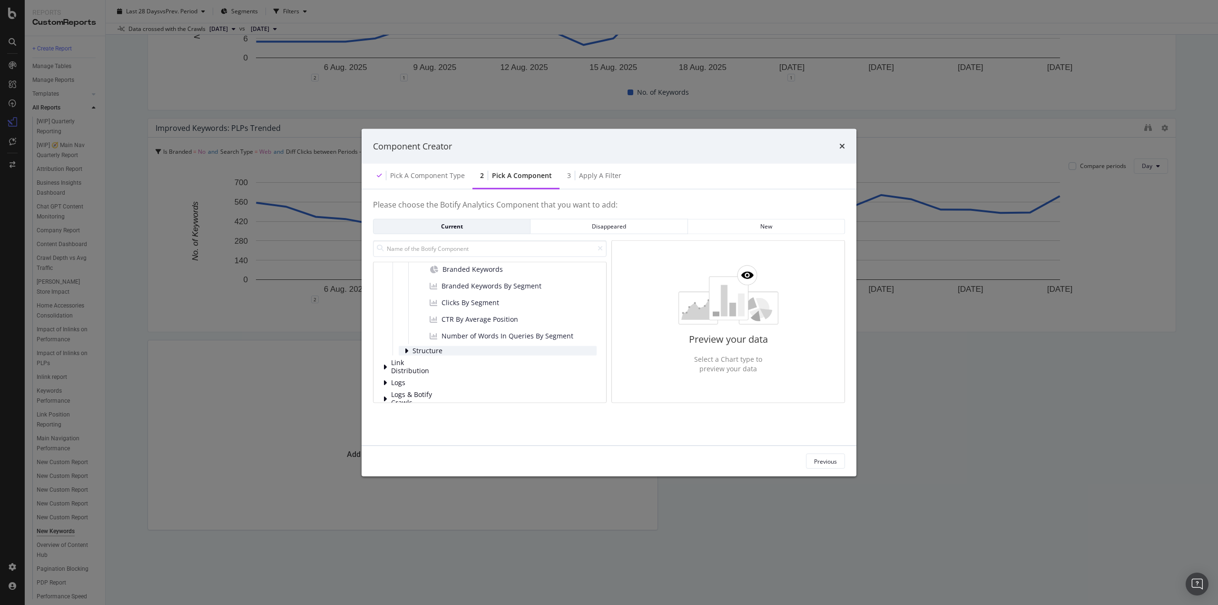
scroll to position [95, 0]
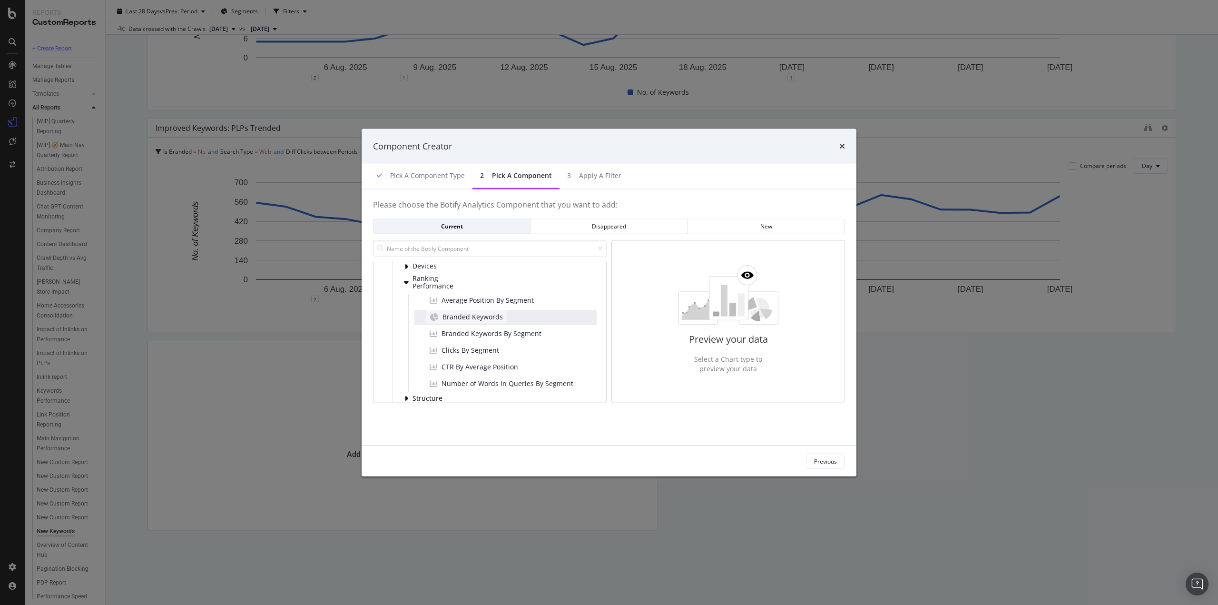
click at [502, 314] on div "Branded Keywords" at bounding box center [466, 316] width 81 height 13
click at [832, 248] on icon "modal" at bounding box center [832, 250] width 7 height 7
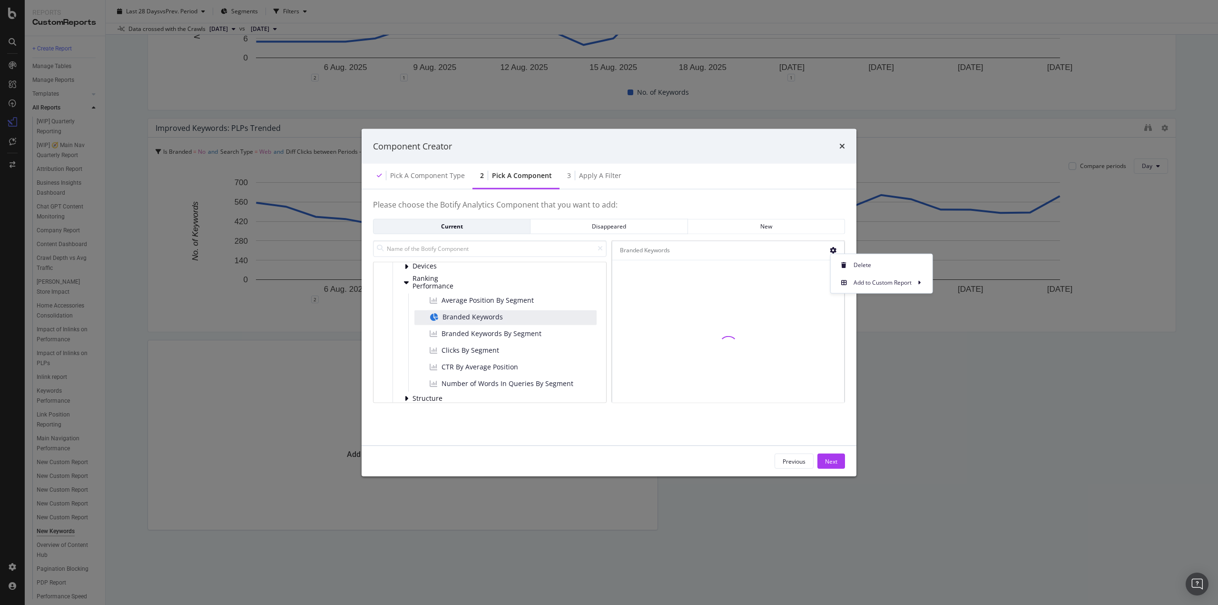
click at [788, 196] on div "Please choose the Botify Analytics Component that you want to add: Current Disa…" at bounding box center [608, 317] width 495 height 256
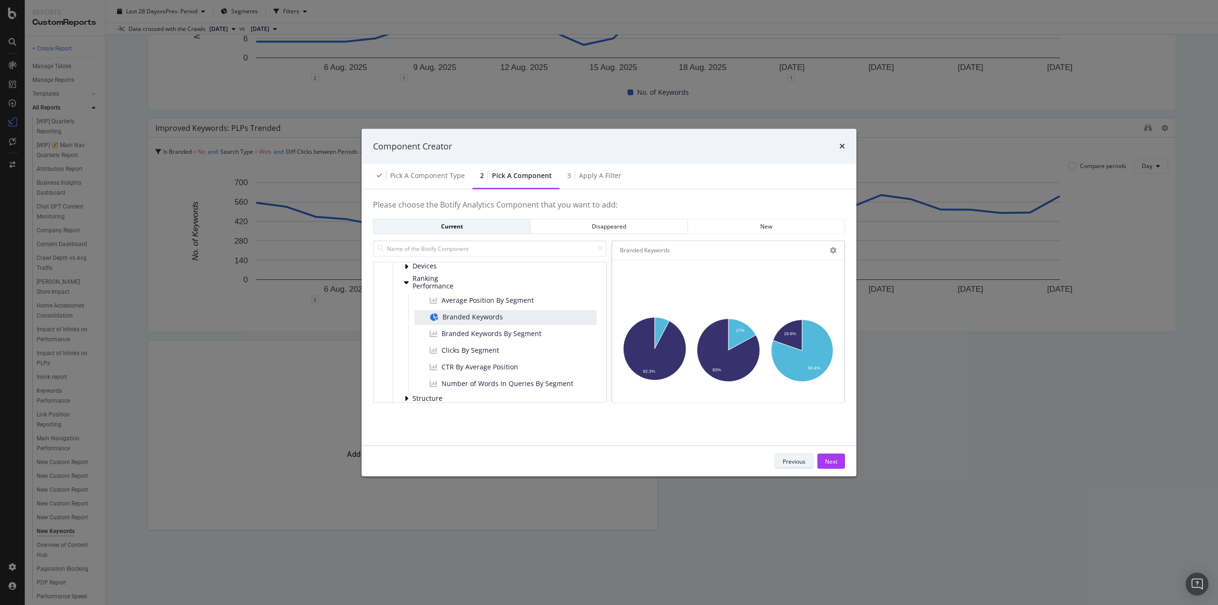
click at [783, 458] on div "Previous" at bounding box center [793, 461] width 23 height 8
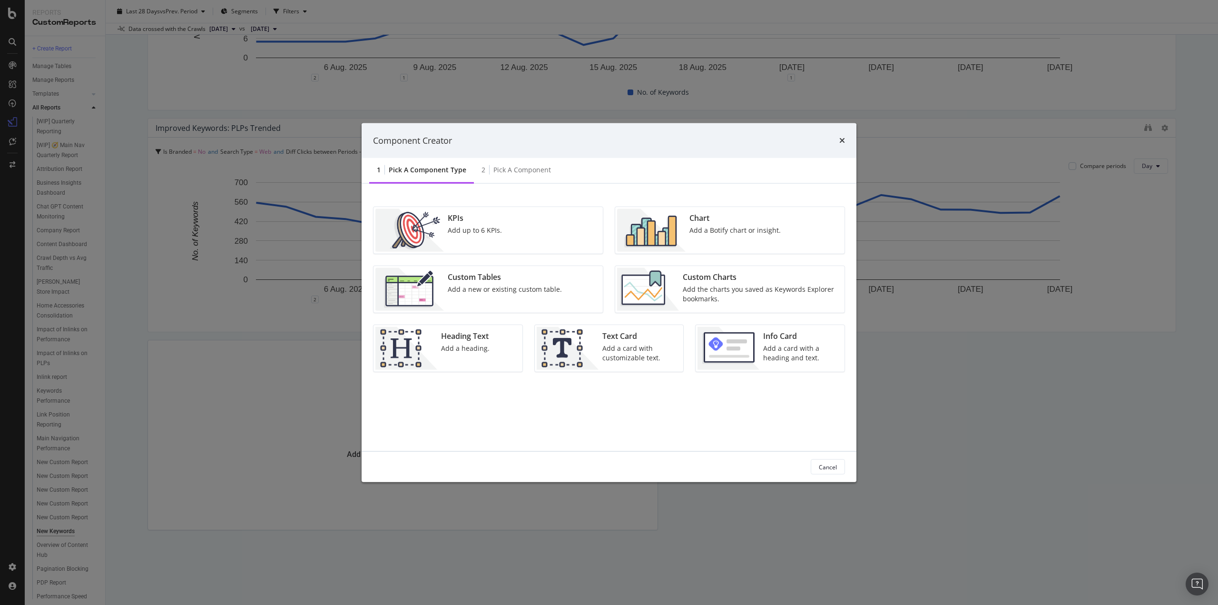
click at [458, 233] on div "Add up to 6 KPIs." at bounding box center [475, 230] width 54 height 10
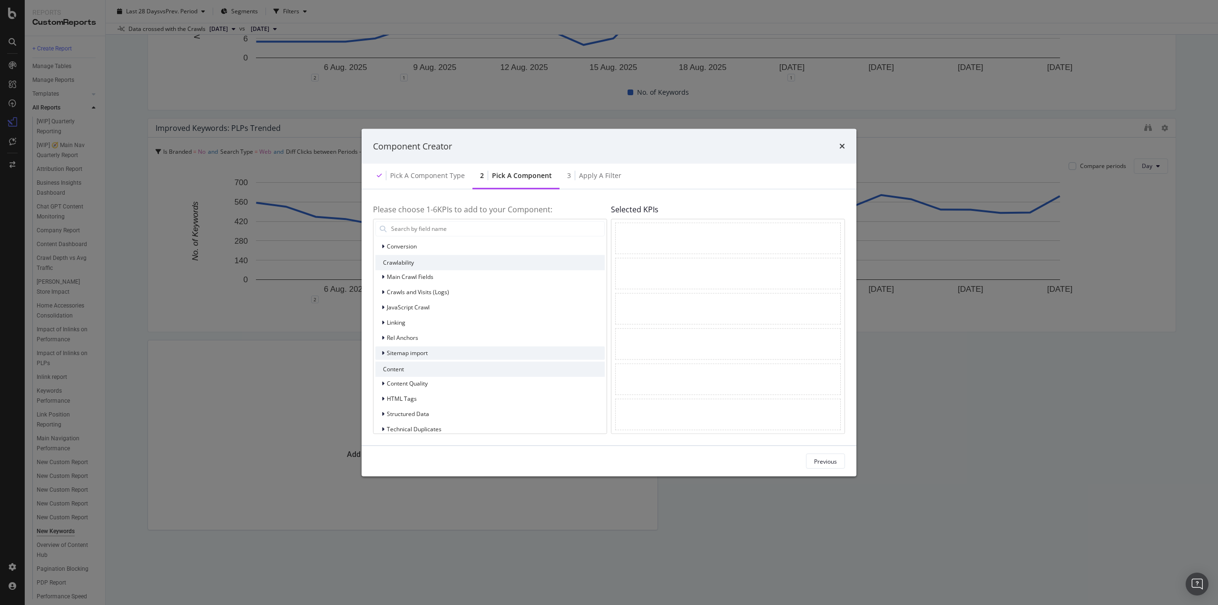
scroll to position [0, 0]
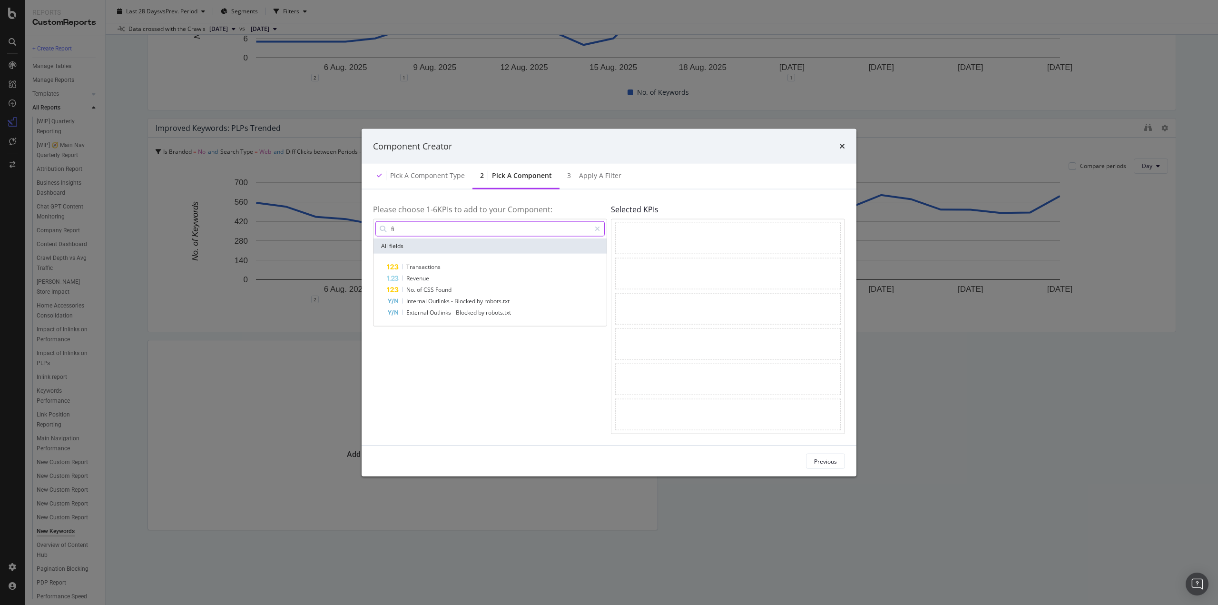
type input "f"
type input "N"
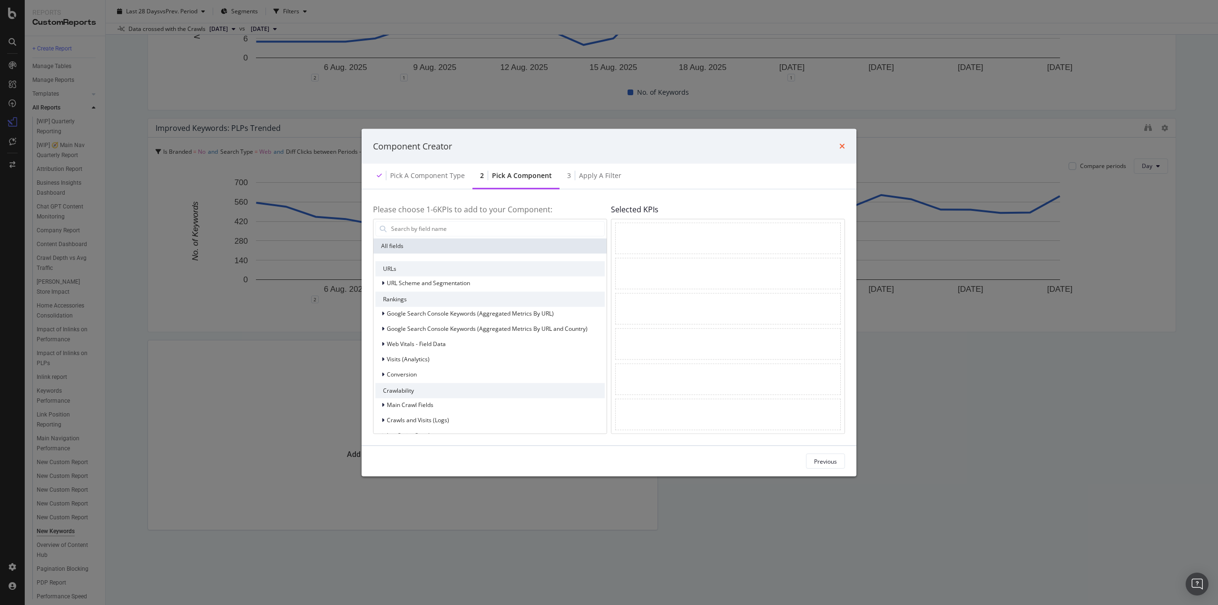
click at [843, 147] on icon "times" at bounding box center [842, 146] width 6 height 8
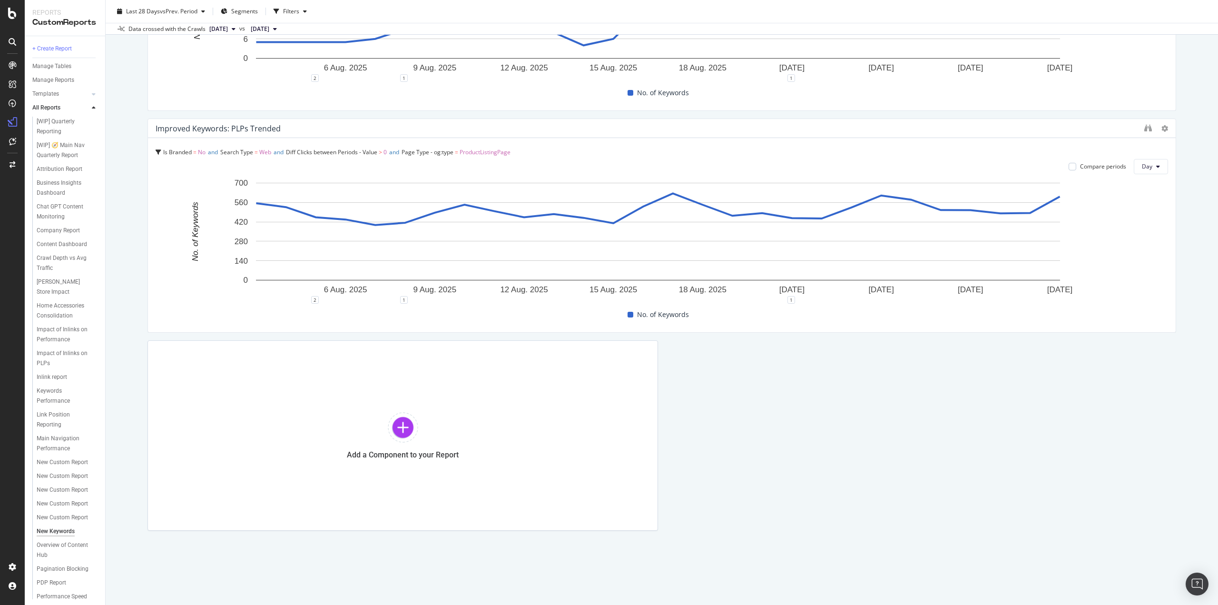
scroll to position [669, 0]
click at [395, 430] on div at bounding box center [403, 426] width 30 height 30
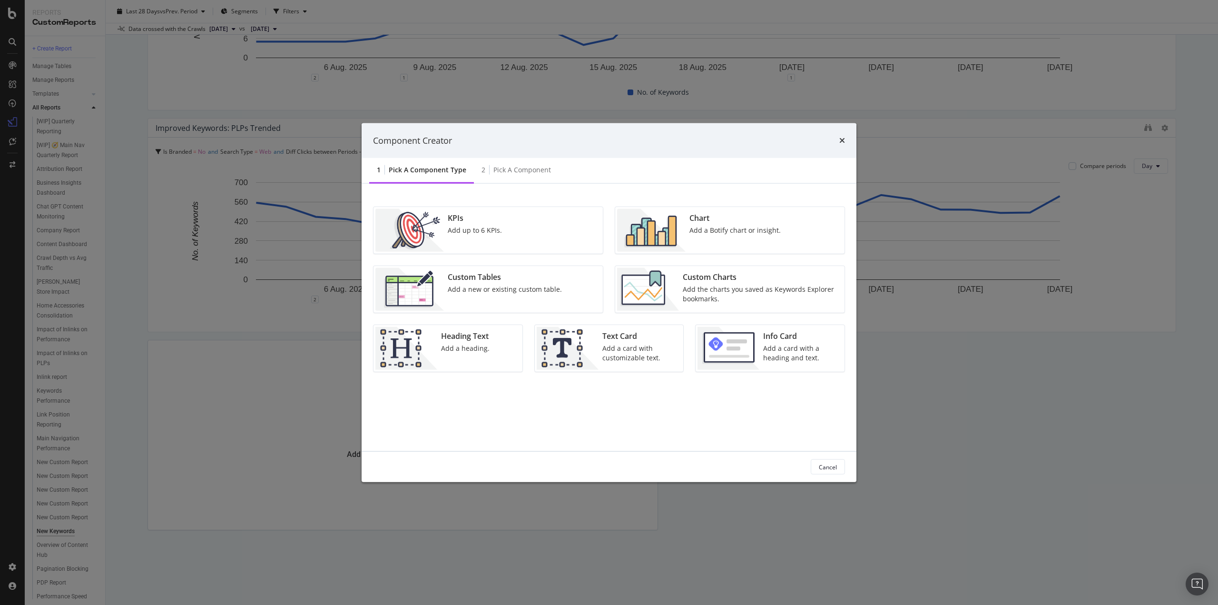
click at [841, 134] on div "times" at bounding box center [842, 140] width 6 height 12
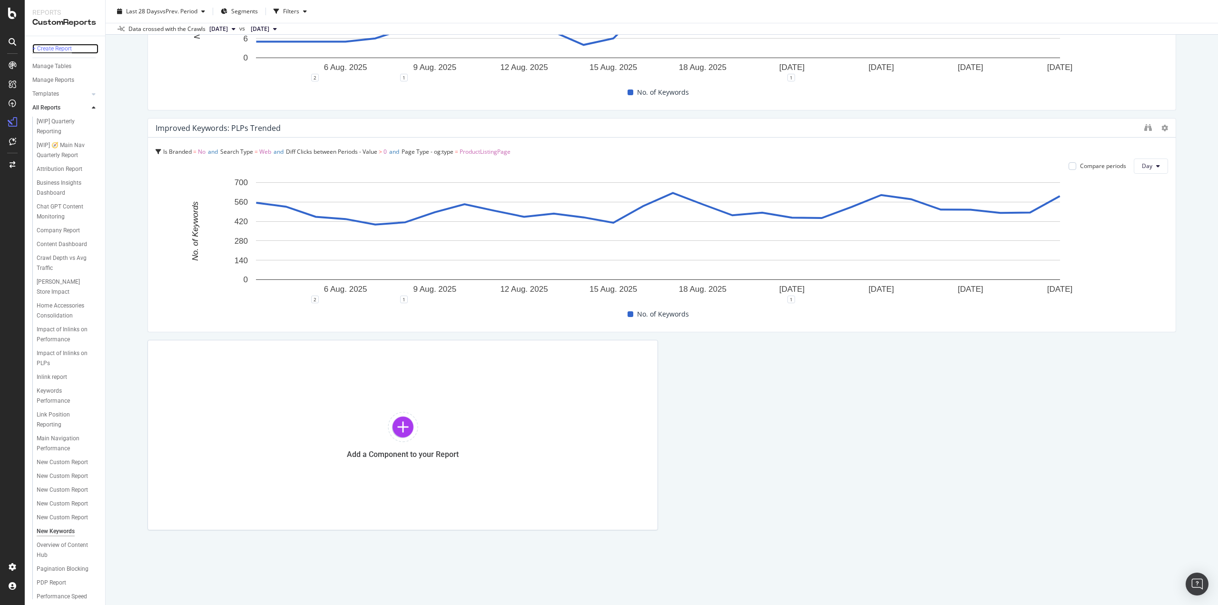
click at [64, 49] on div "+ Create Report" at bounding box center [51, 49] width 39 height 10
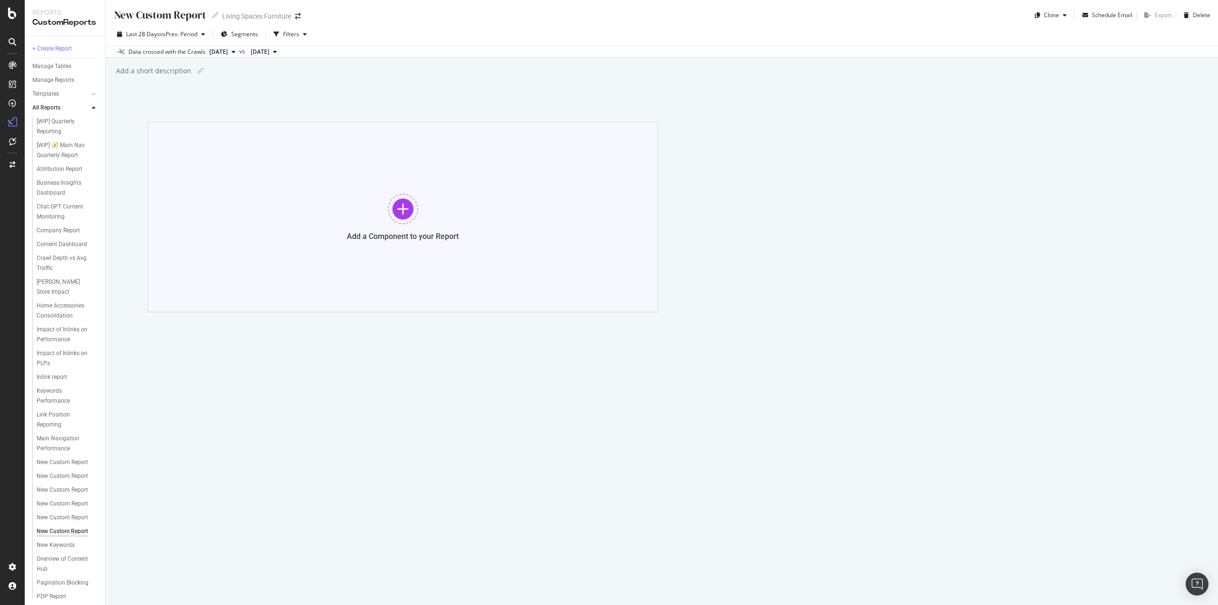
click at [403, 209] on div at bounding box center [403, 209] width 30 height 30
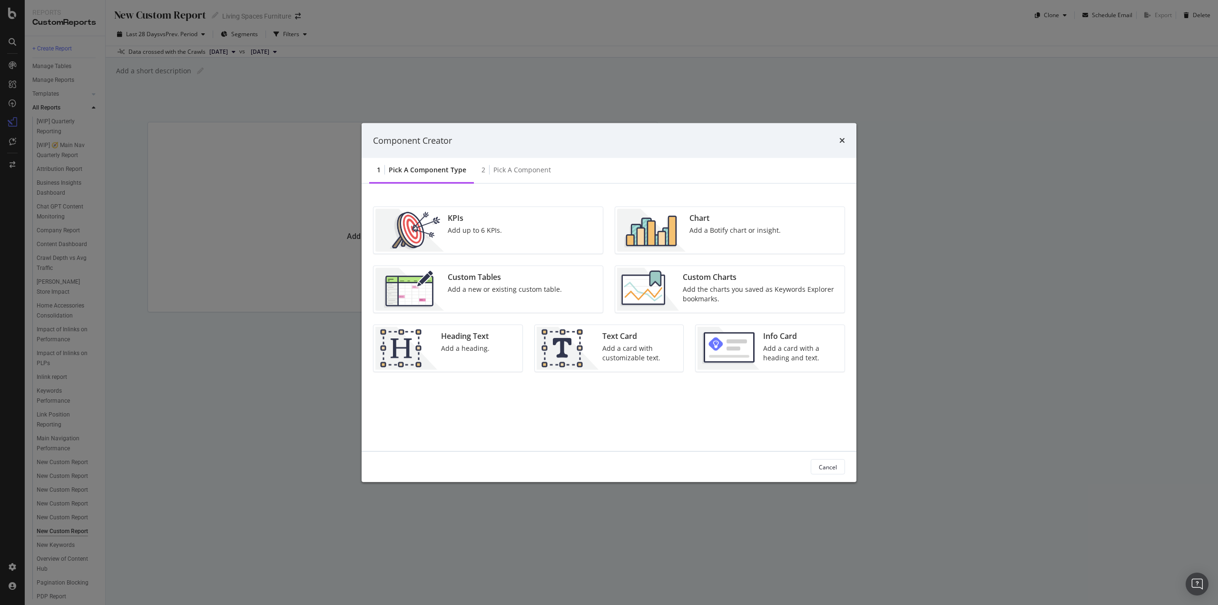
click at [753, 297] on div "Add the charts you saved as Keywords Explorer bookmarks." at bounding box center [761, 293] width 156 height 19
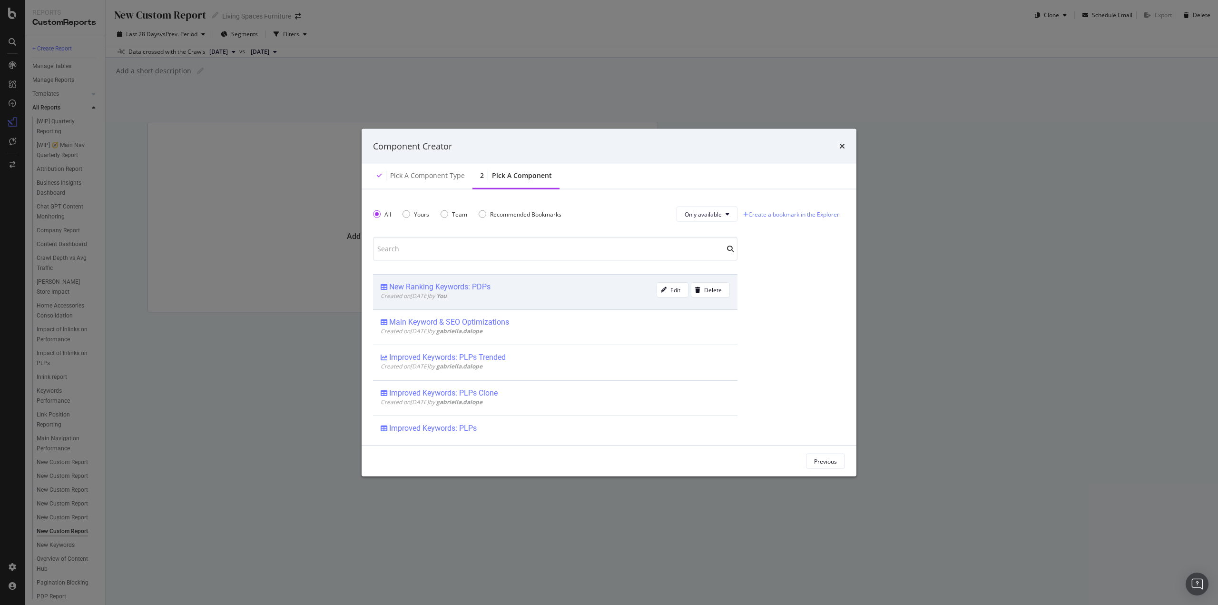
click at [480, 283] on div "New Ranking Keywords: PDPs" at bounding box center [439, 287] width 101 height 10
drag, startPoint x: 607, startPoint y: 294, endPoint x: 659, endPoint y: 289, distance: 52.1
click at [659, 289] on div "modal" at bounding box center [663, 290] width 13 height 6
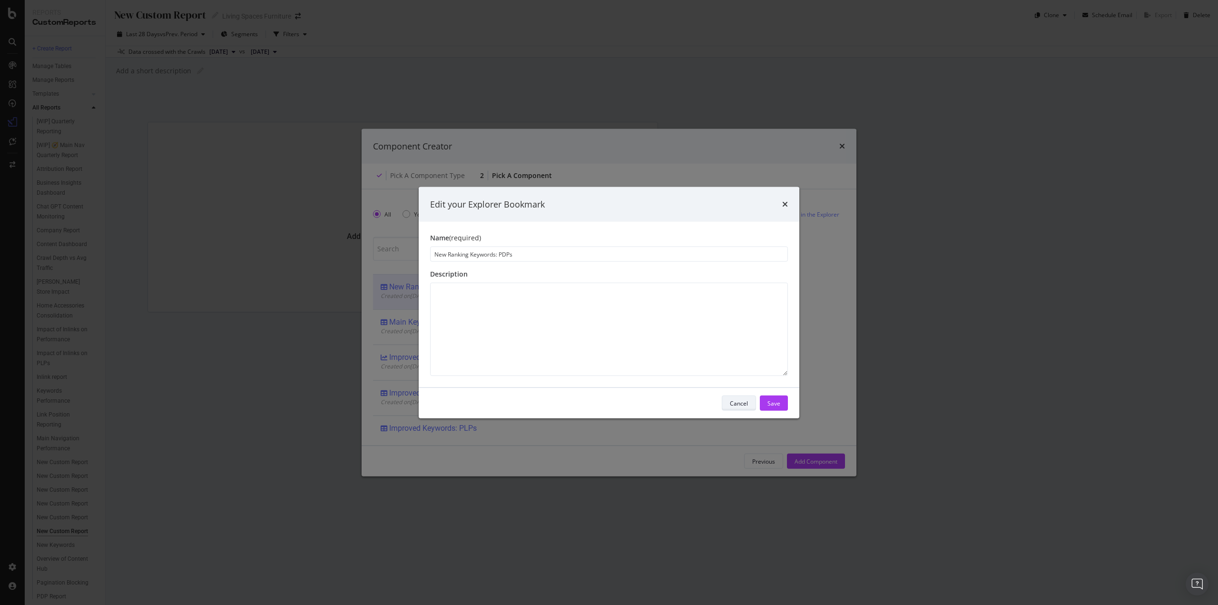
click at [740, 400] on div "Cancel" at bounding box center [739, 403] width 18 height 8
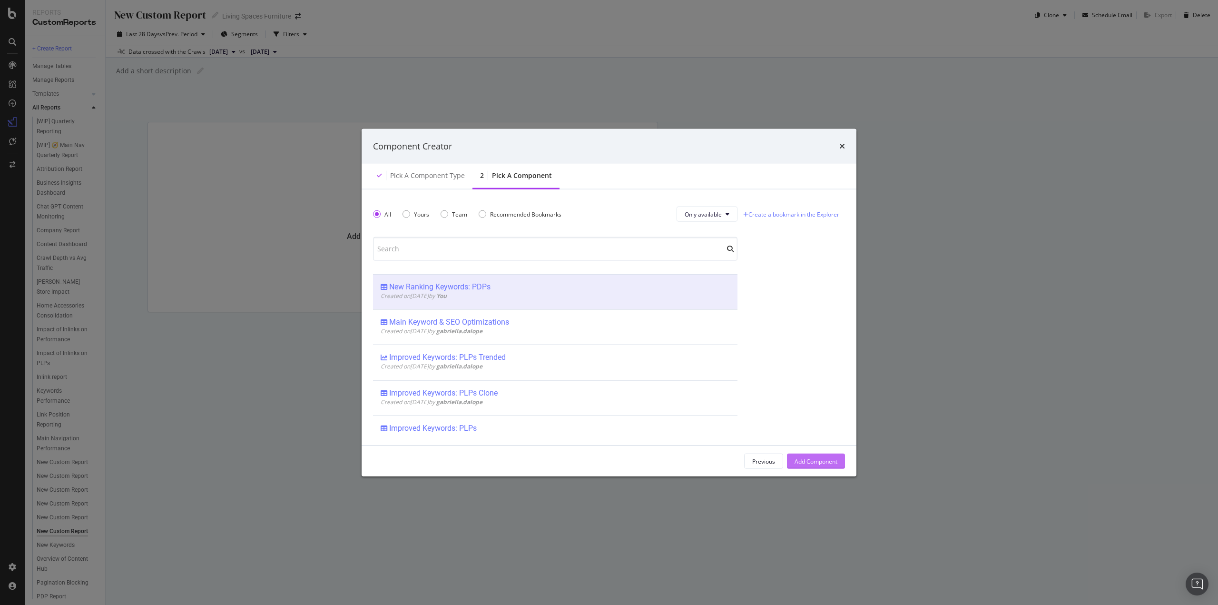
click at [816, 457] on div "Add Component" at bounding box center [815, 461] width 43 height 8
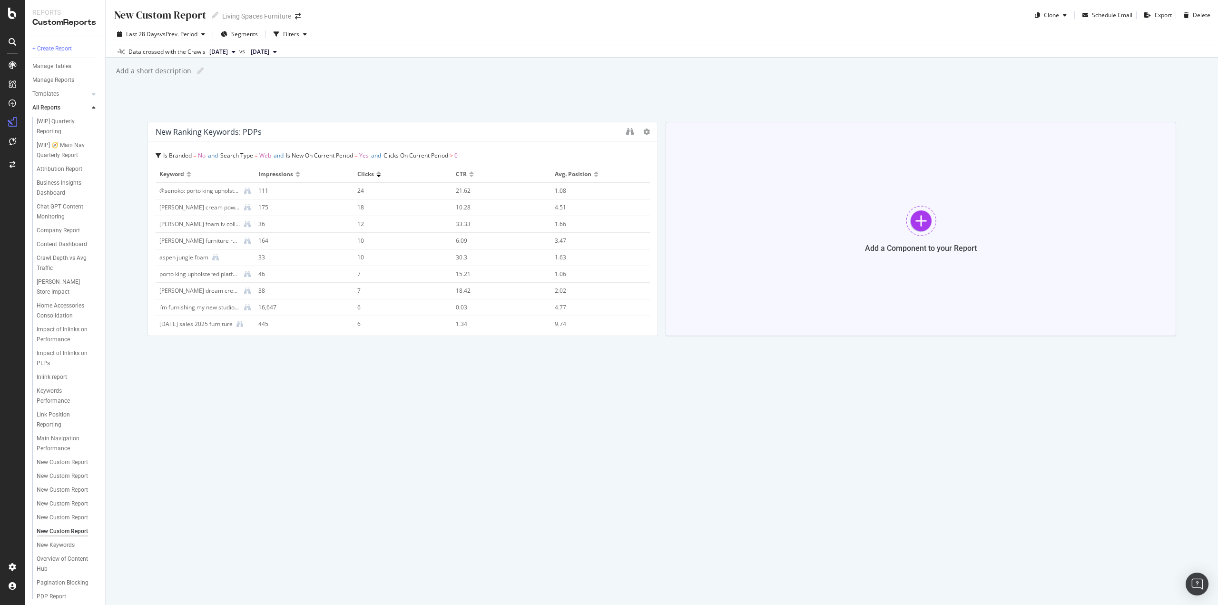
click at [928, 215] on div at bounding box center [921, 220] width 30 height 30
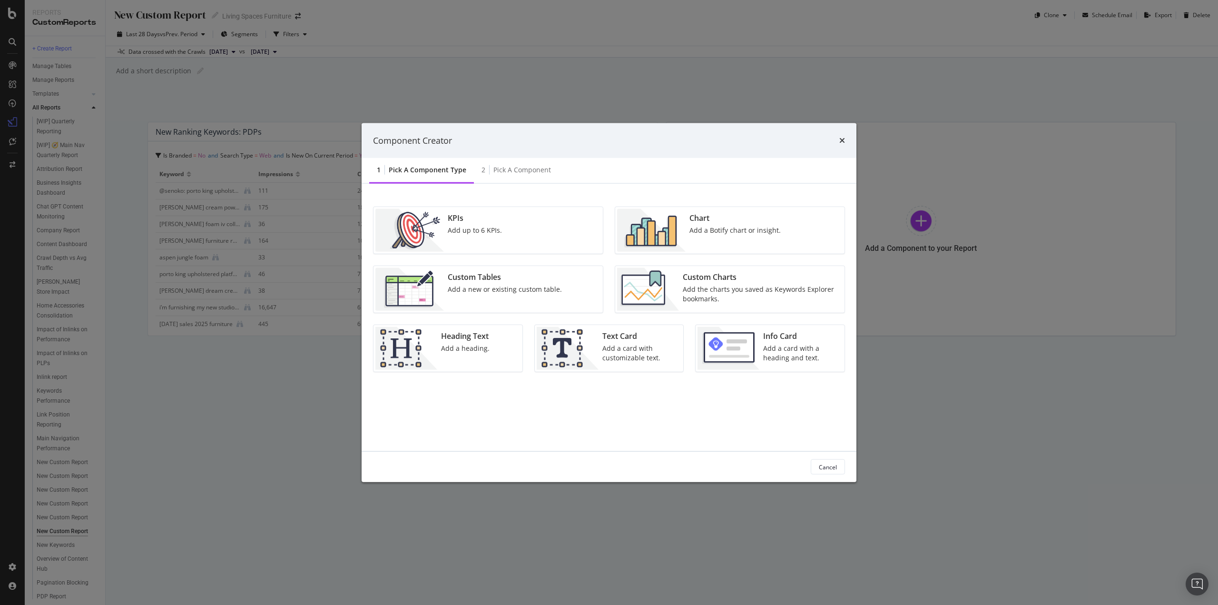
click at [664, 293] on img "modal" at bounding box center [648, 289] width 62 height 43
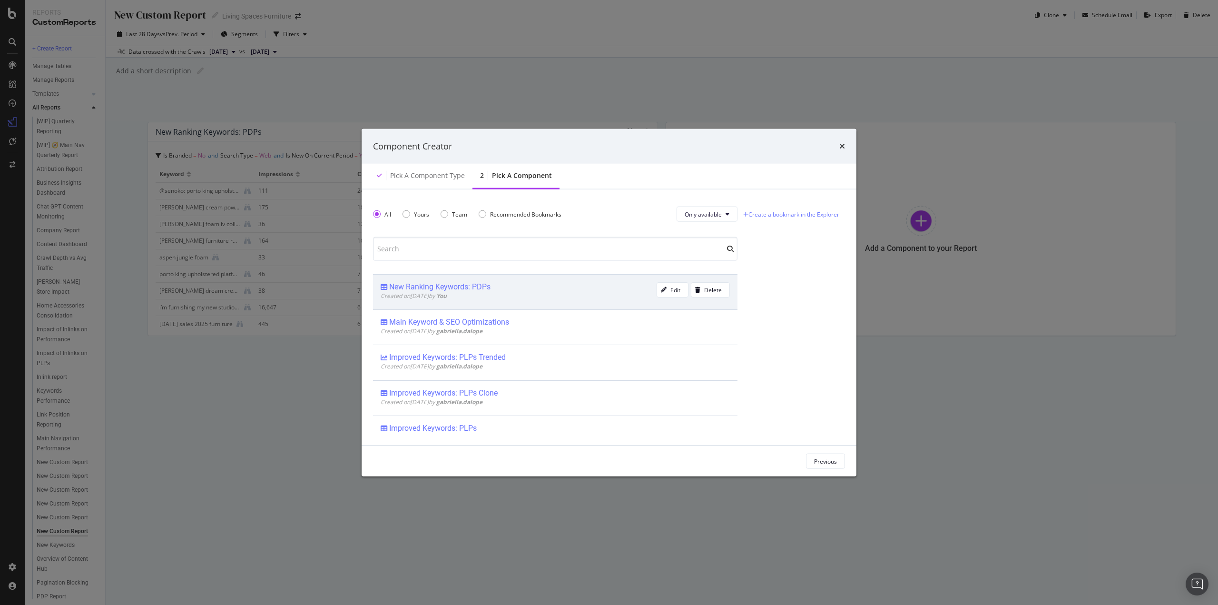
click at [539, 287] on div "New Ranking Keywords: PDPs" at bounding box center [518, 287] width 276 height 10
click at [821, 458] on div "Add Component" at bounding box center [815, 461] width 43 height 8
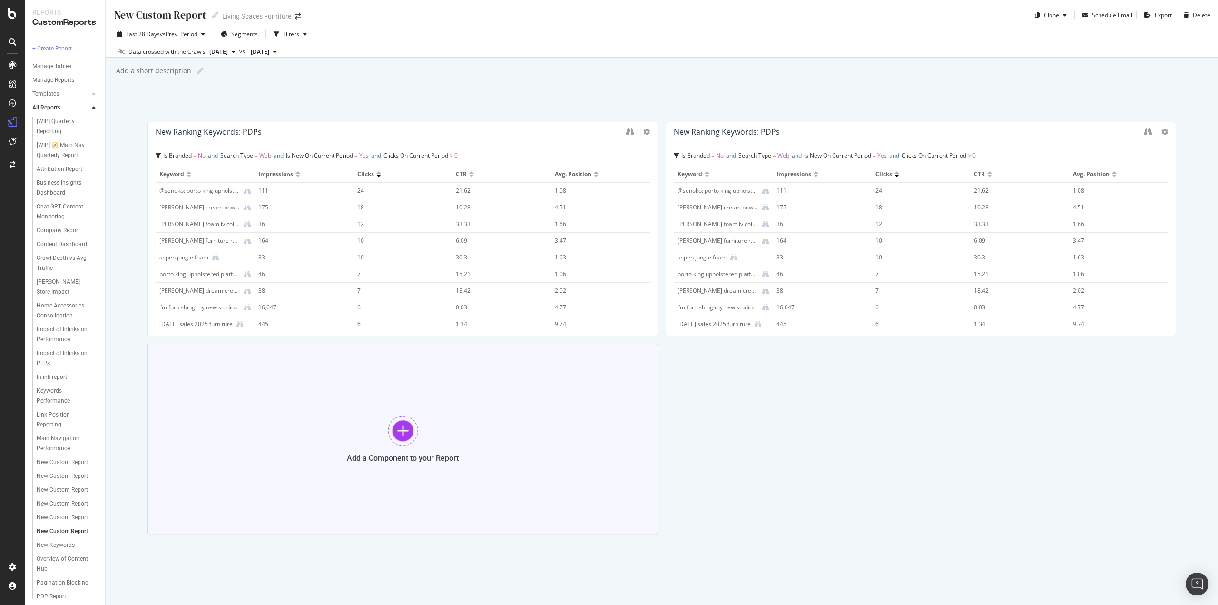
click at [401, 429] on div at bounding box center [403, 430] width 30 height 30
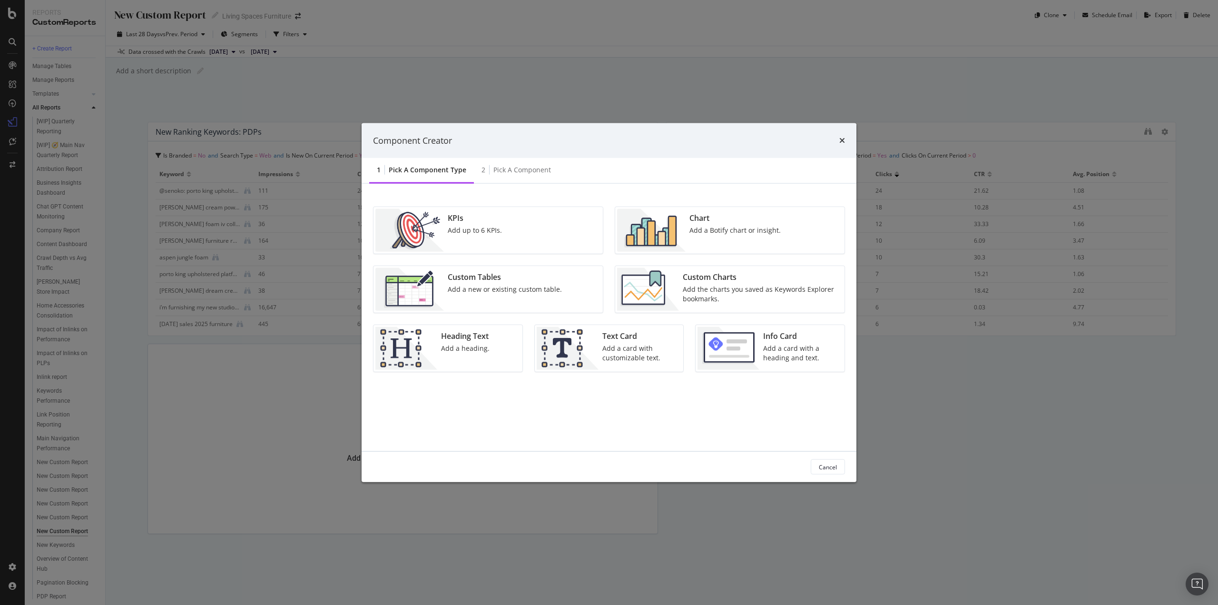
click at [669, 229] on img "modal" at bounding box center [651, 230] width 68 height 43
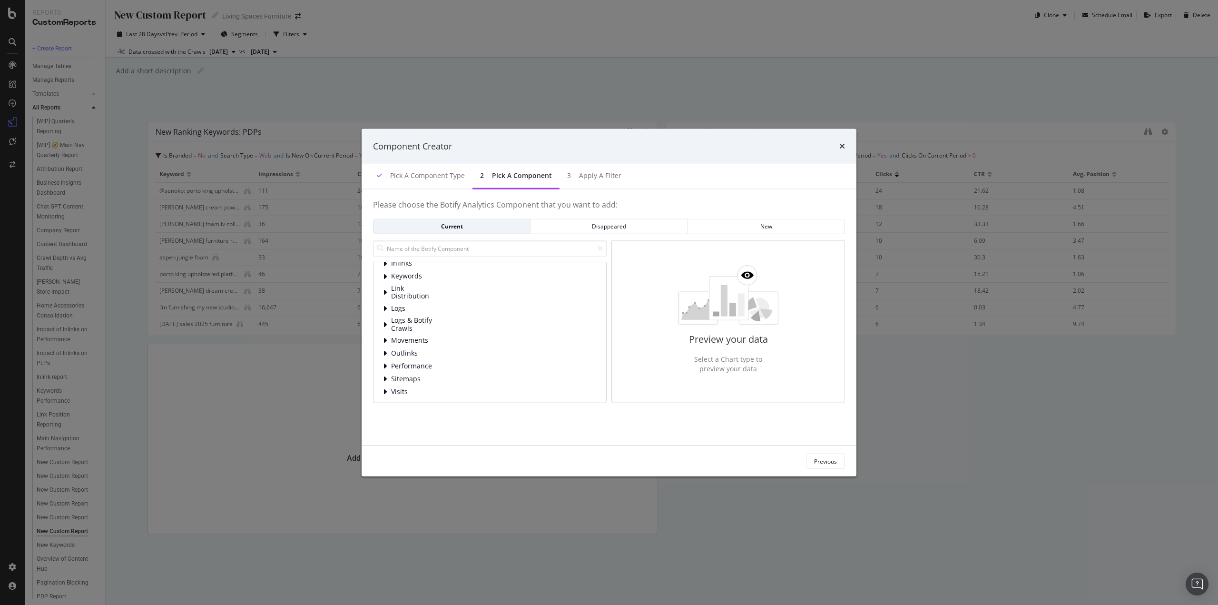
scroll to position [60, 0]
click at [384, 364] on icon "modal" at bounding box center [385, 365] width 4 height 8
click at [384, 364] on icon "modal" at bounding box center [384, 365] width 5 height 8
click at [445, 169] on div "Pick a Component type" at bounding box center [420, 176] width 103 height 26
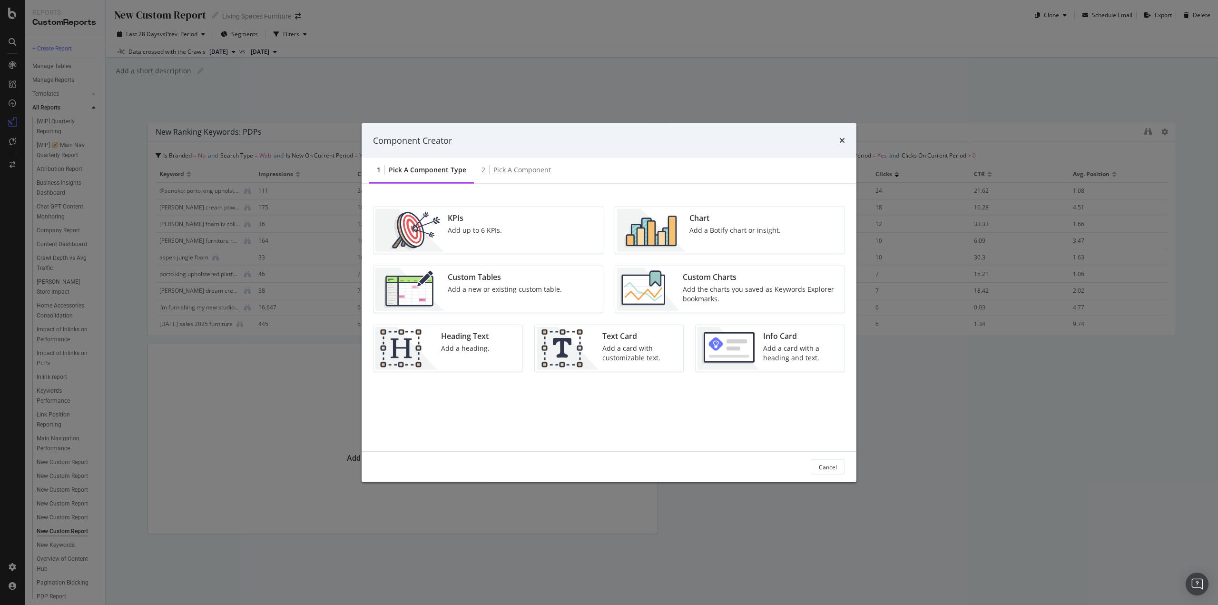
click at [502, 285] on div "Add a new or existing custom table." at bounding box center [505, 289] width 114 height 10
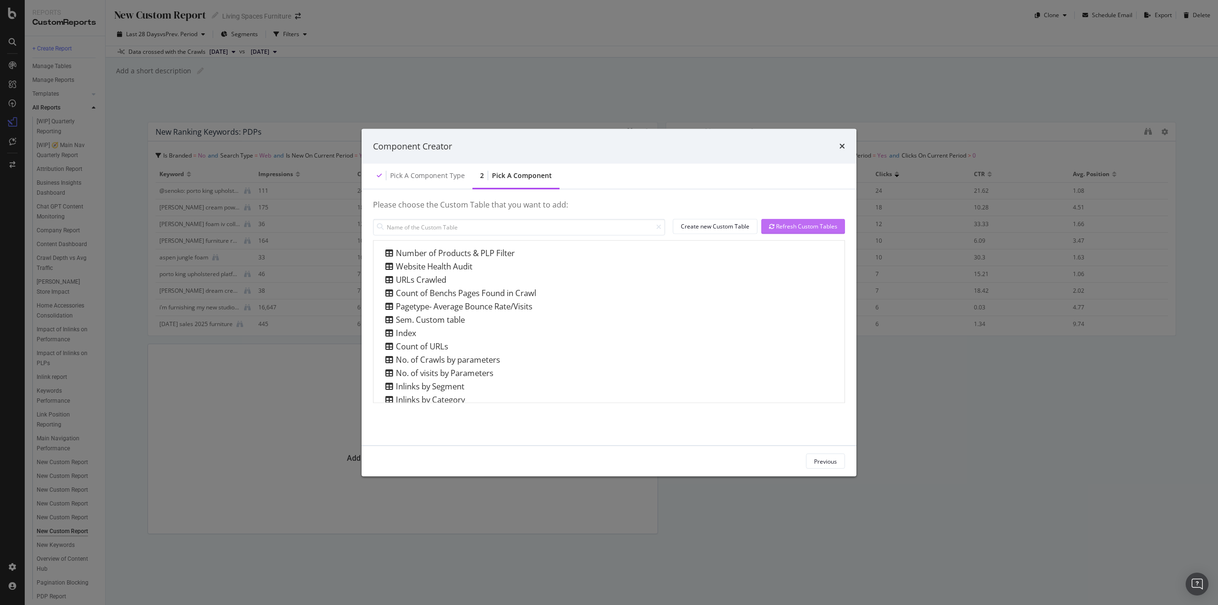
click at [806, 228] on div "Refresh Custom Tables" at bounding box center [803, 226] width 68 height 8
click at [816, 460] on div "Previous" at bounding box center [825, 461] width 23 height 8
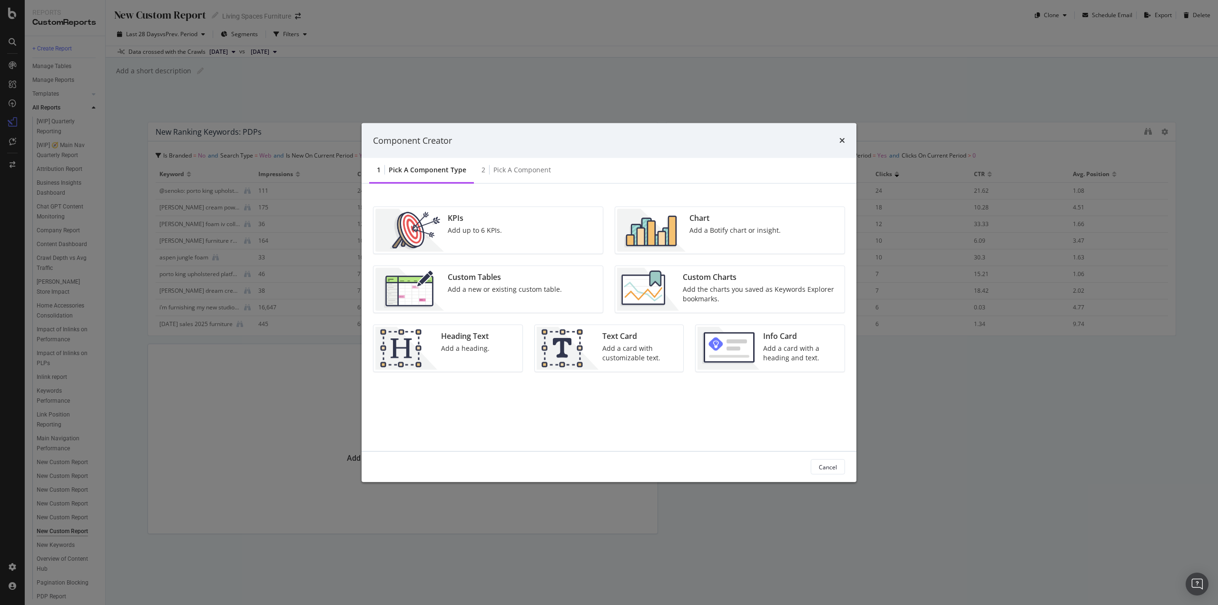
click at [659, 237] on img "modal" at bounding box center [651, 230] width 68 height 43
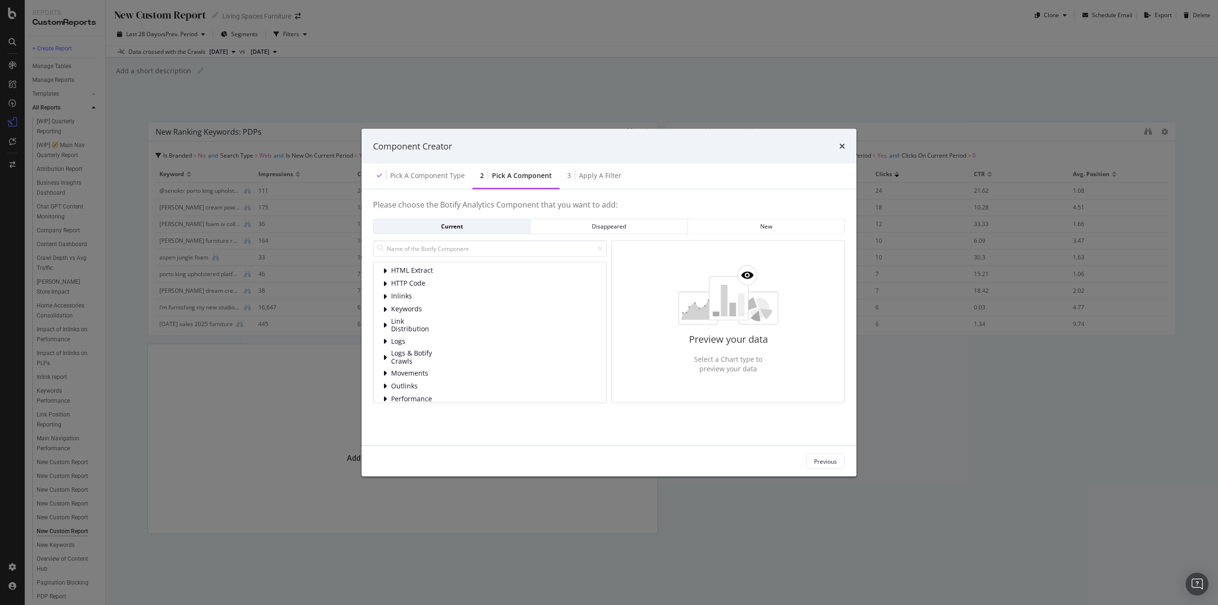
scroll to position [13, 0]
click at [390, 324] on div "Keywords" at bounding box center [490, 323] width 214 height 10
click at [841, 146] on icon "times" at bounding box center [842, 146] width 6 height 8
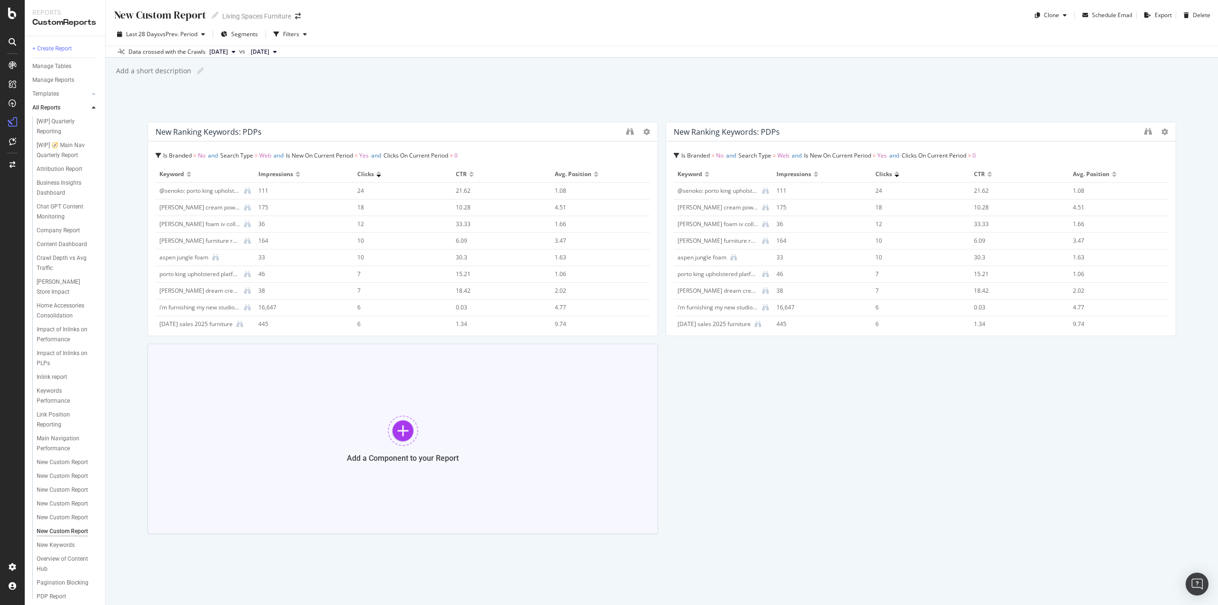
click at [403, 431] on div at bounding box center [403, 430] width 30 height 30
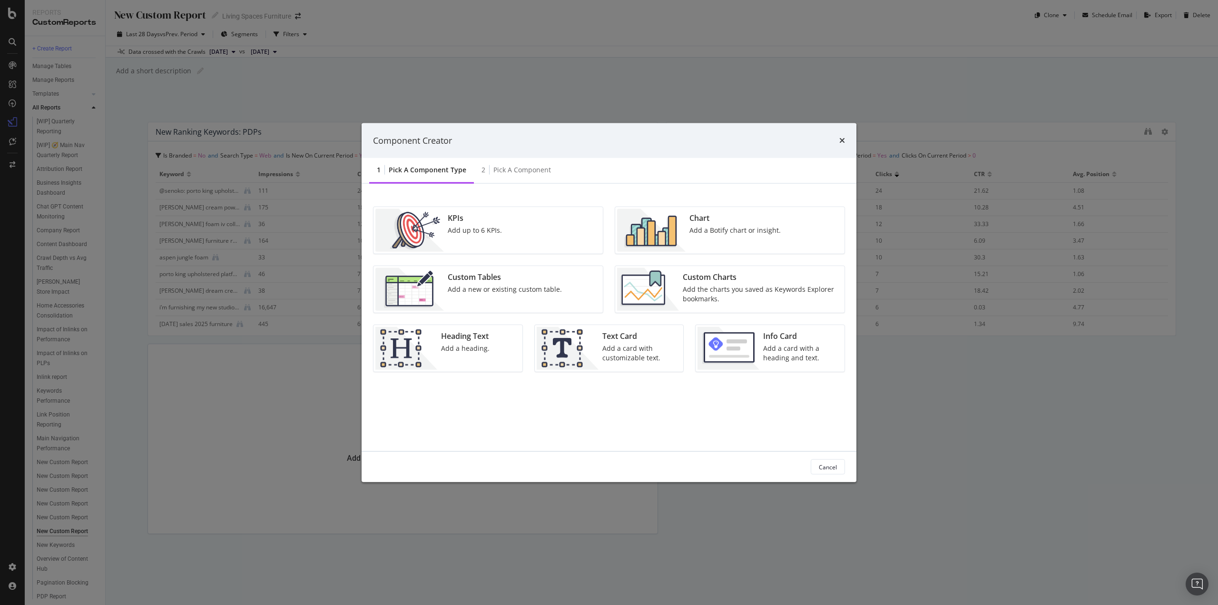
click at [705, 296] on div "Add the charts you saved as Keywords Explorer bookmarks." at bounding box center [761, 293] width 156 height 19
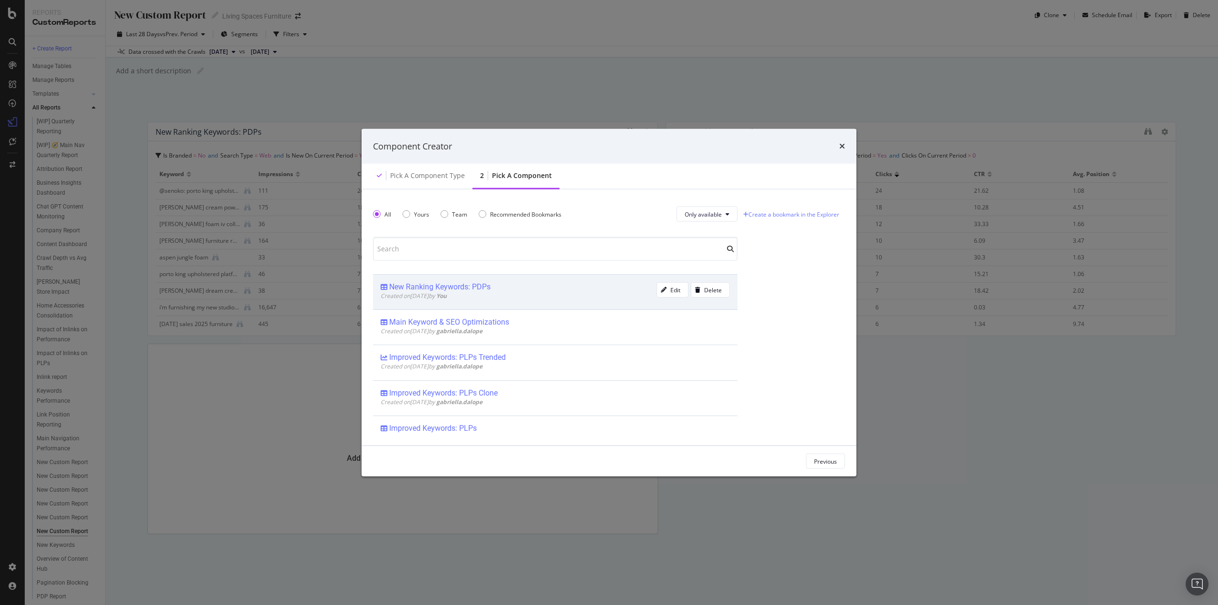
click at [492, 289] on div "New Ranking Keywords: PDPs" at bounding box center [518, 287] width 276 height 10
click at [809, 457] on div "Add Component" at bounding box center [815, 461] width 43 height 8
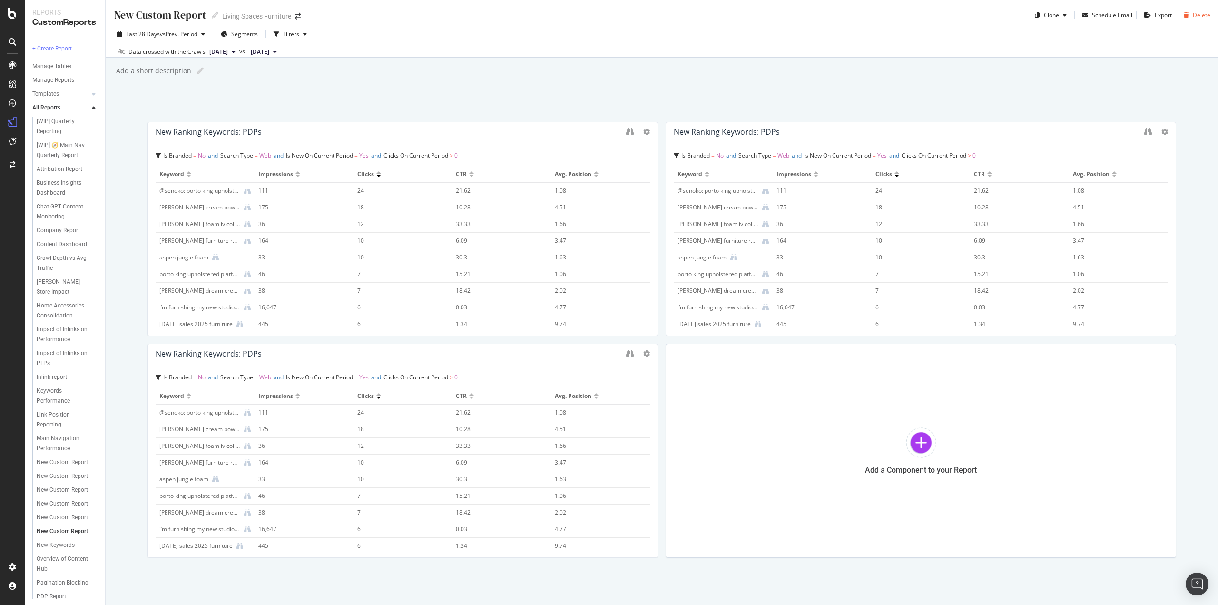
click at [1199, 15] on div "Delete" at bounding box center [1201, 15] width 18 height 8
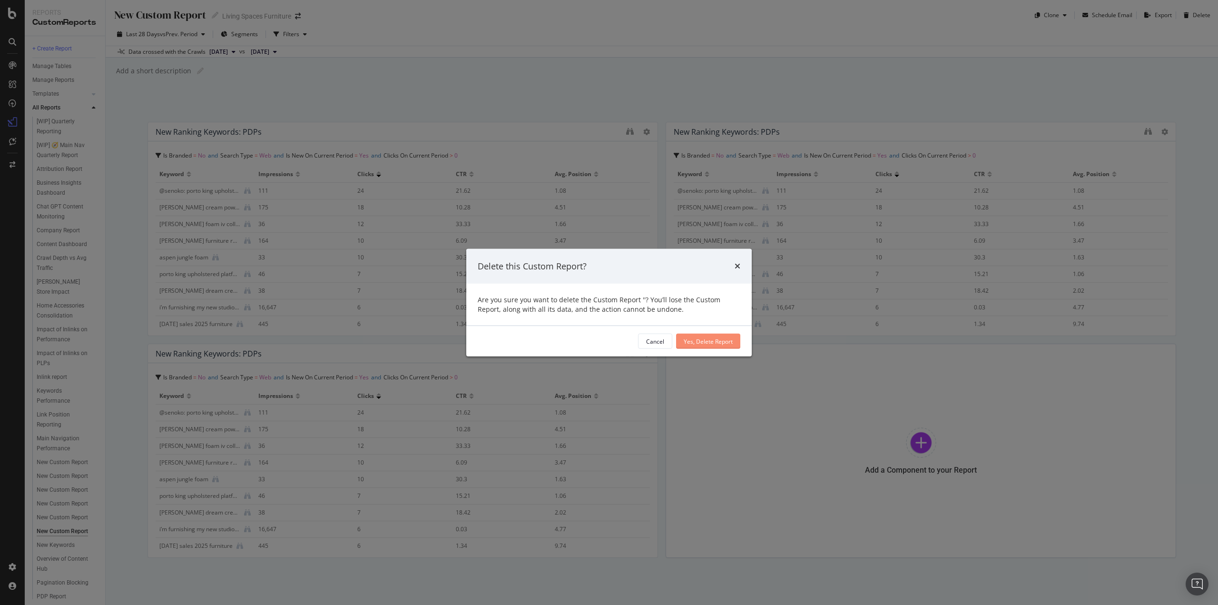
click at [727, 342] on div "Yes, Delete Report" at bounding box center [707, 341] width 49 height 8
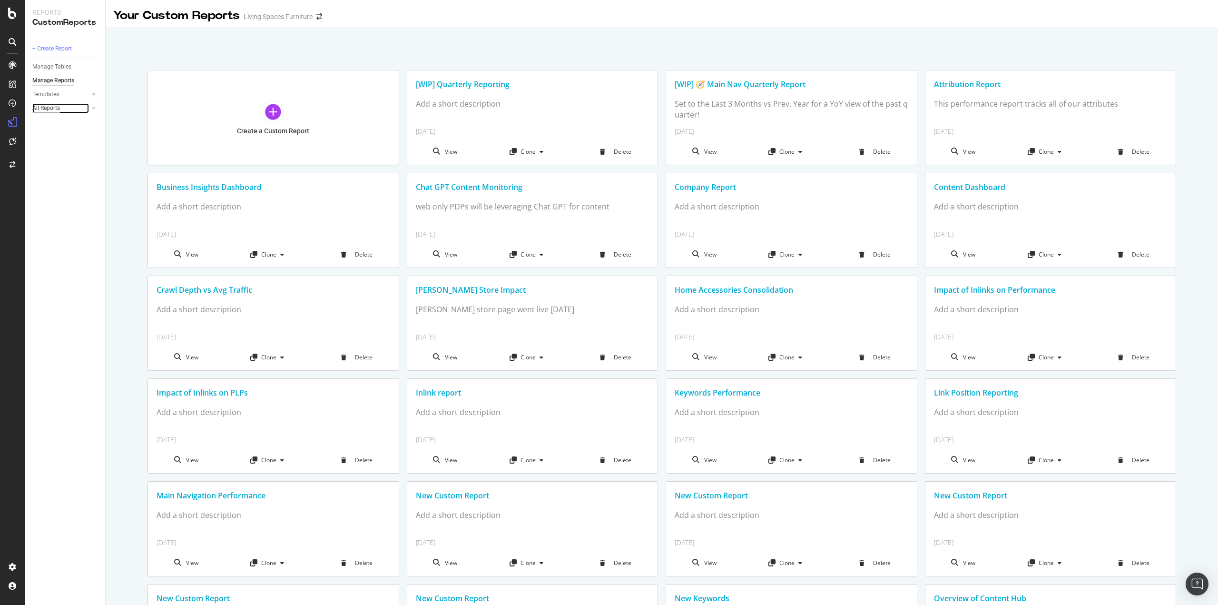
click at [55, 107] on div "All Reports" at bounding box center [46, 108] width 28 height 10
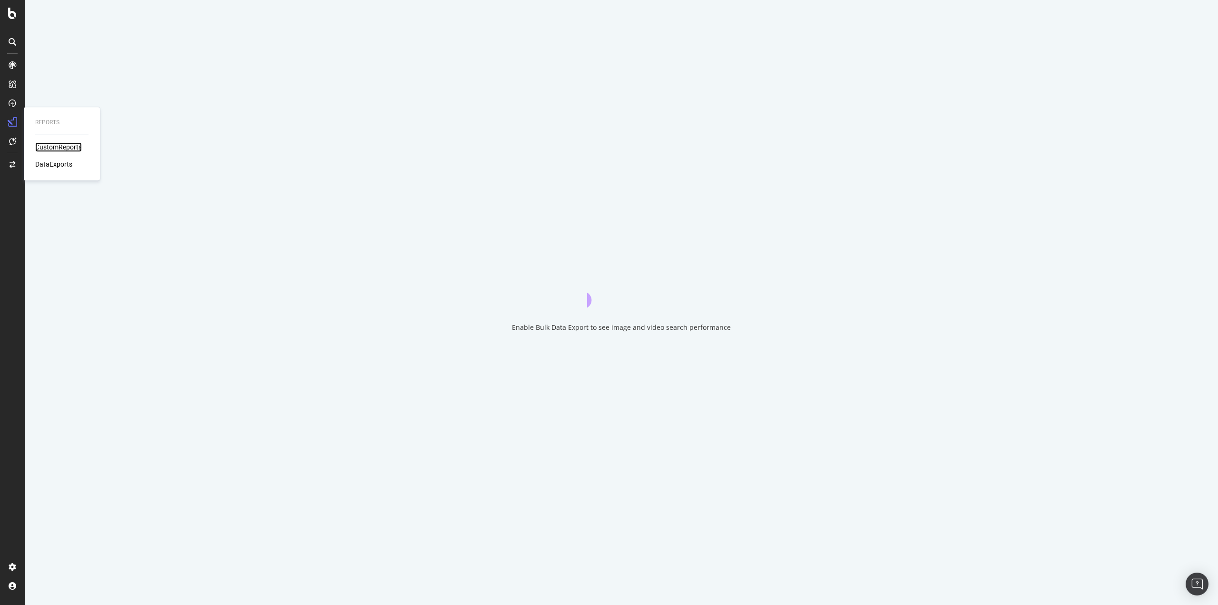
click at [60, 146] on div "CustomReports" at bounding box center [58, 147] width 47 height 10
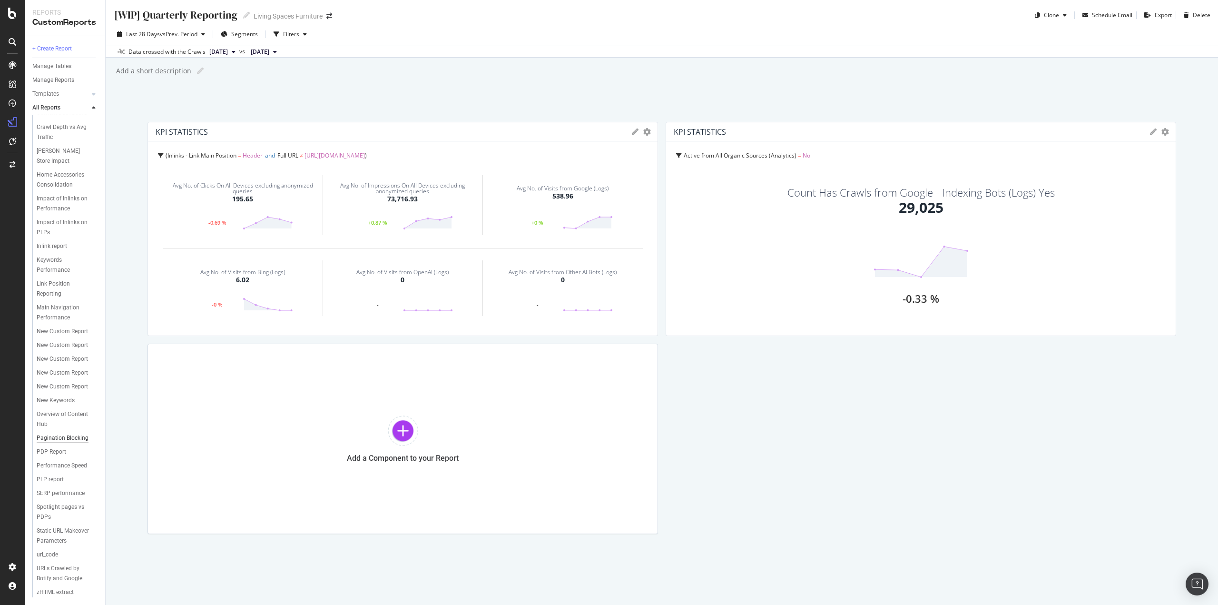
scroll to position [231, 0]
click at [72, 395] on div "New Keywords" at bounding box center [56, 400] width 38 height 10
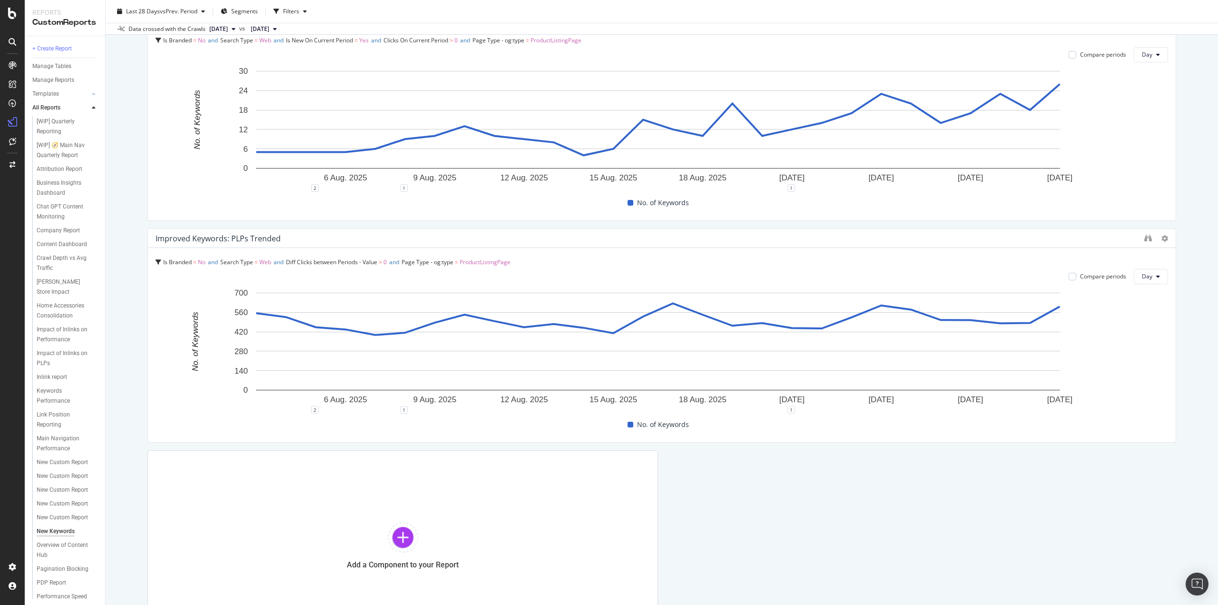
scroll to position [666, 0]
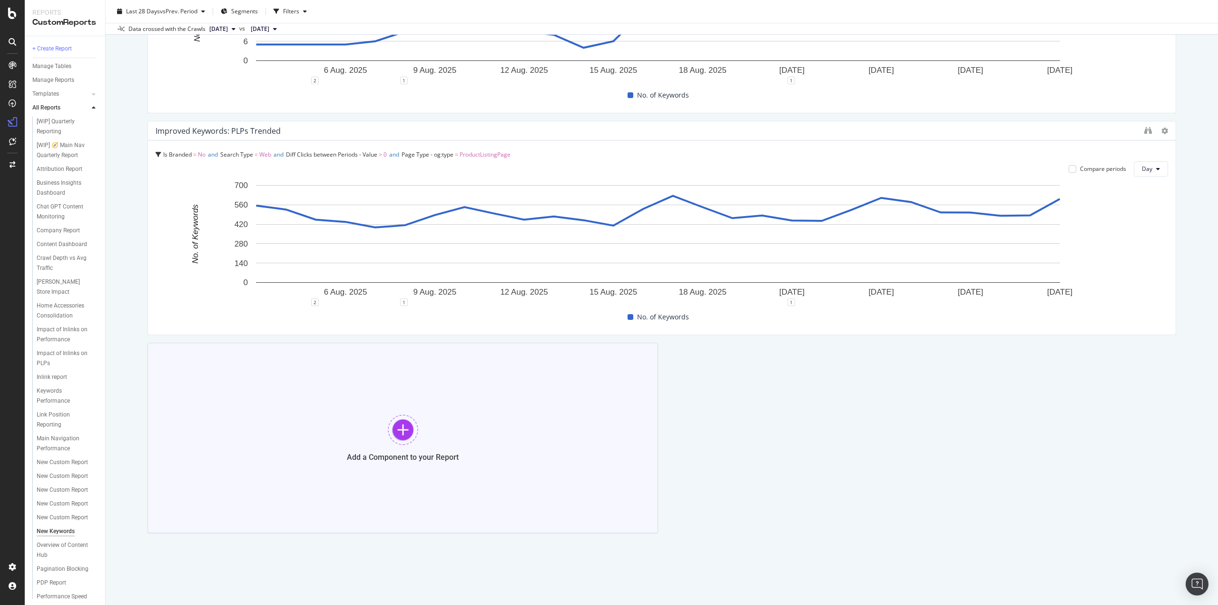
click at [404, 432] on div at bounding box center [403, 429] width 30 height 30
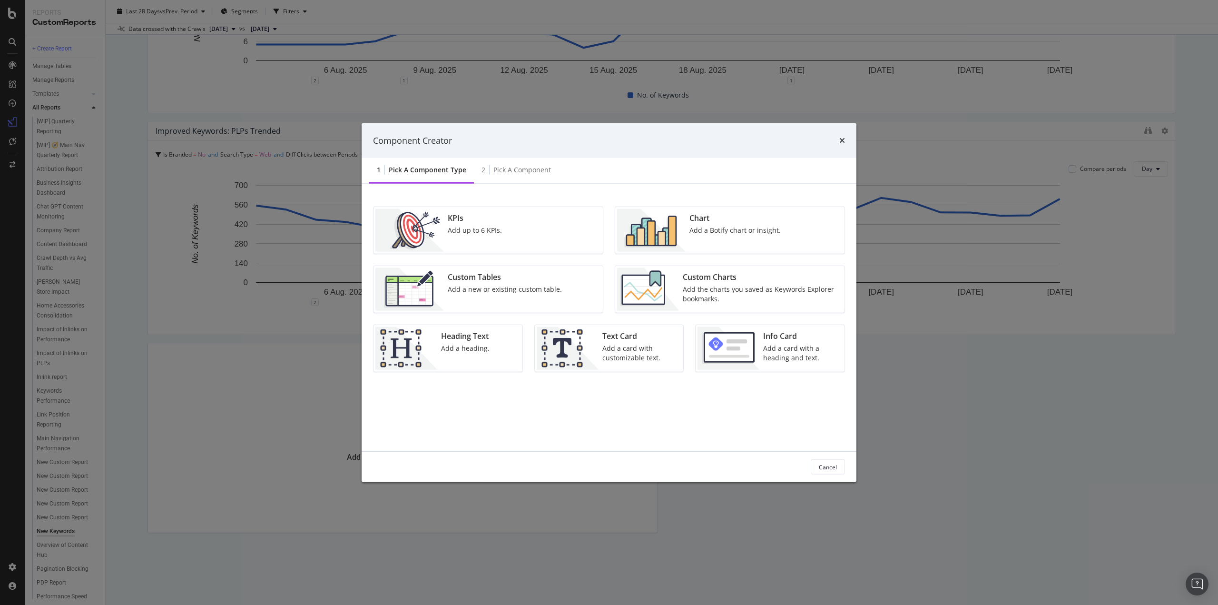
click at [676, 293] on img "modal" at bounding box center [648, 289] width 62 height 43
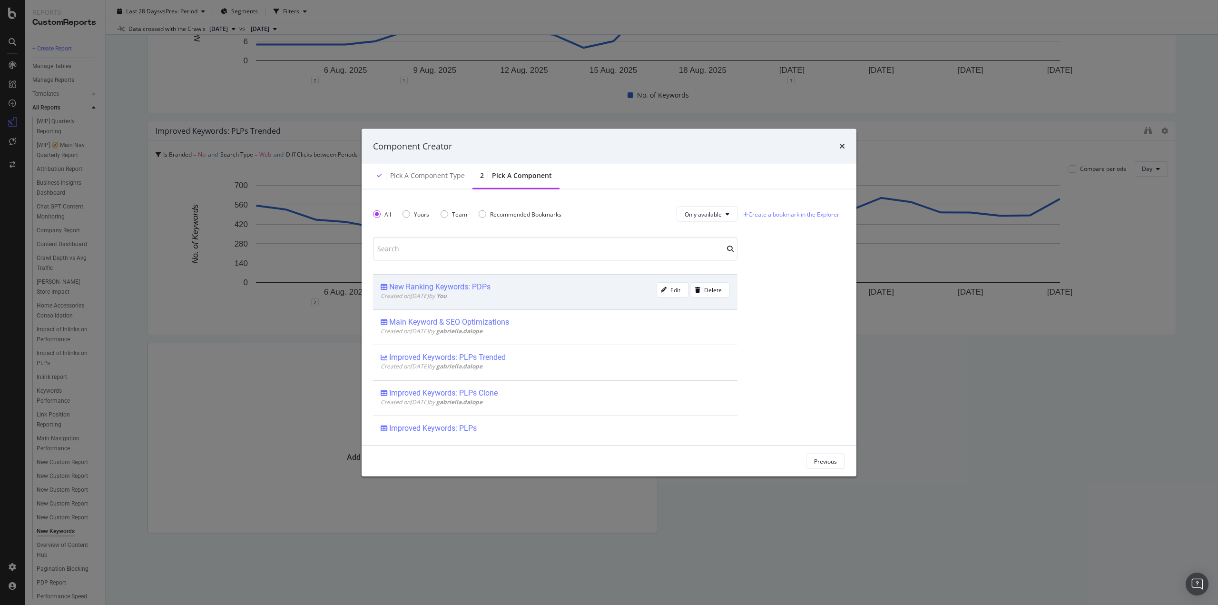
click at [478, 288] on div "New Ranking Keywords: PDPs" at bounding box center [439, 287] width 101 height 10
click at [819, 467] on div "Add Component" at bounding box center [815, 461] width 43 height 14
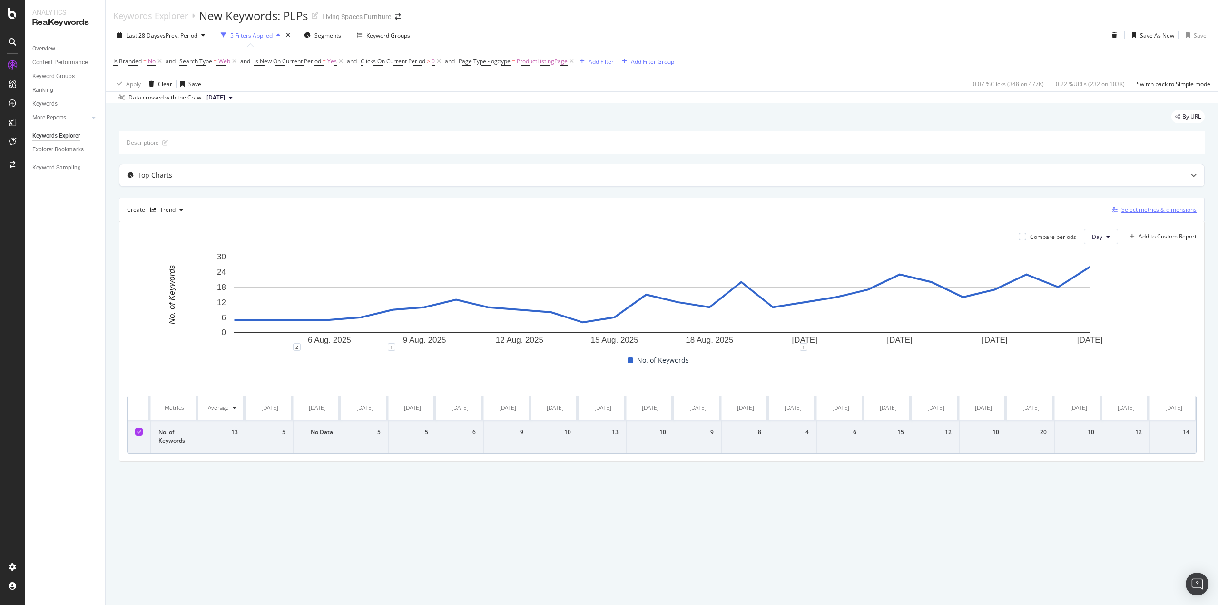
click at [1152, 205] on div "Select metrics & dimensions" at bounding box center [1158, 209] width 75 height 8
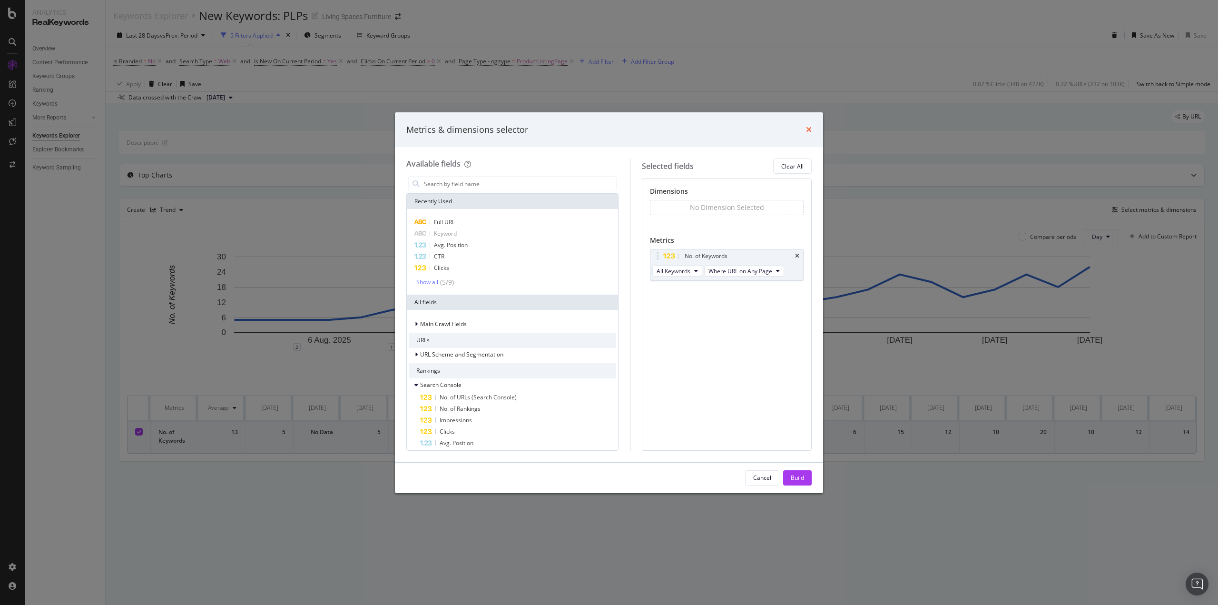
click at [808, 130] on icon "times" at bounding box center [809, 130] width 6 height 8
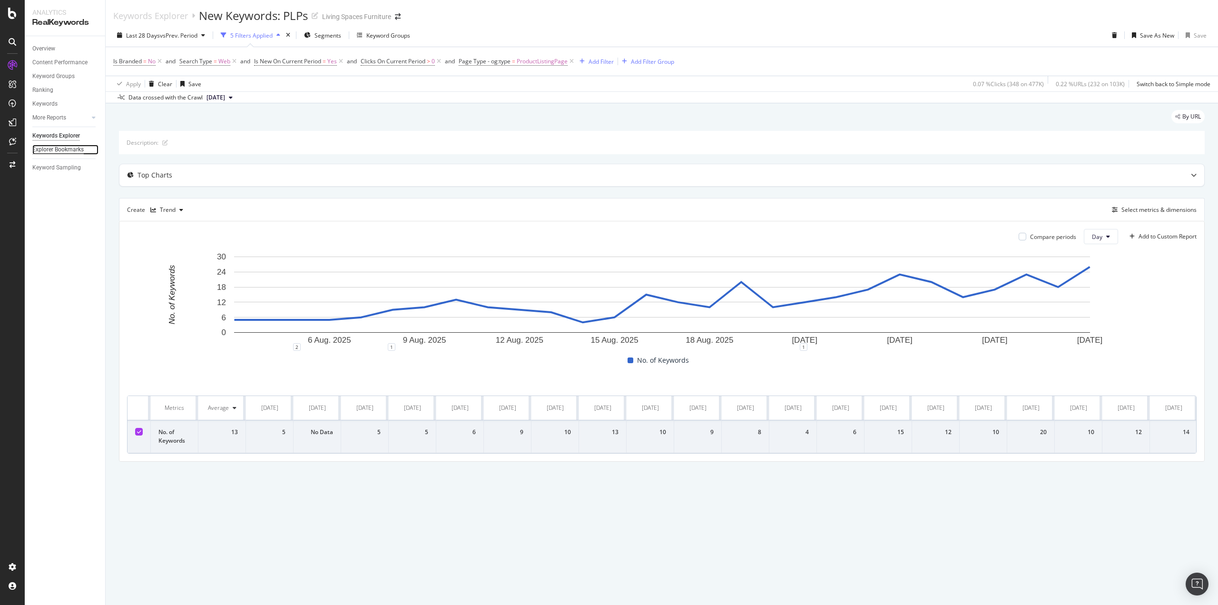
click at [55, 151] on div "Explorer Bookmarks" at bounding box center [57, 150] width 51 height 10
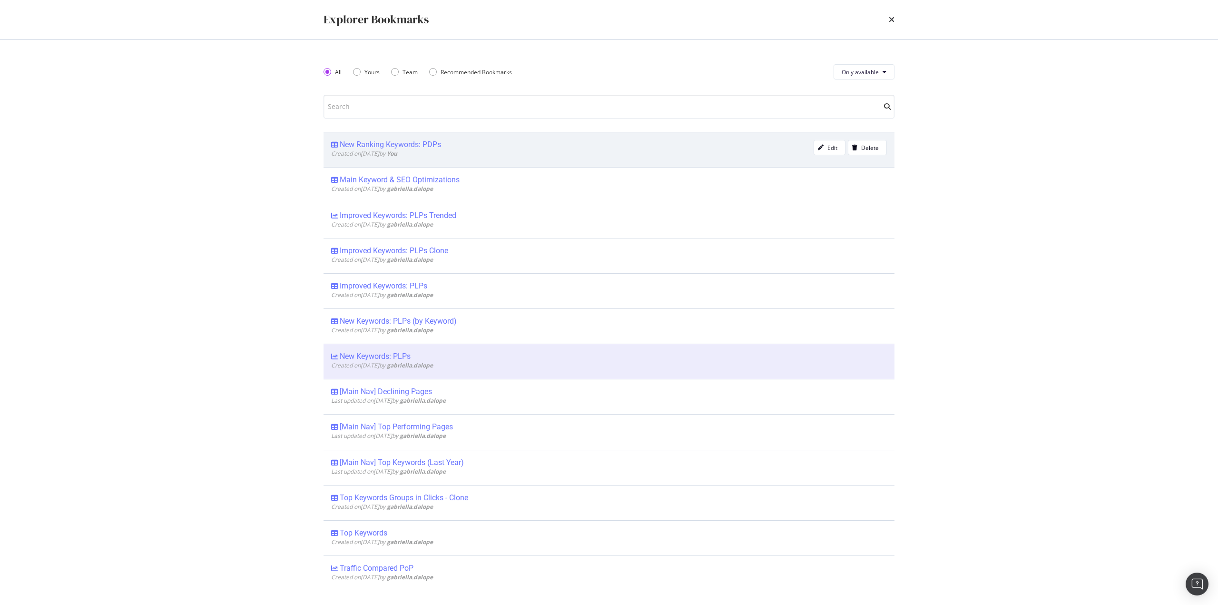
click at [431, 146] on div "New Ranking Keywords: PDPs" at bounding box center [390, 145] width 101 height 10
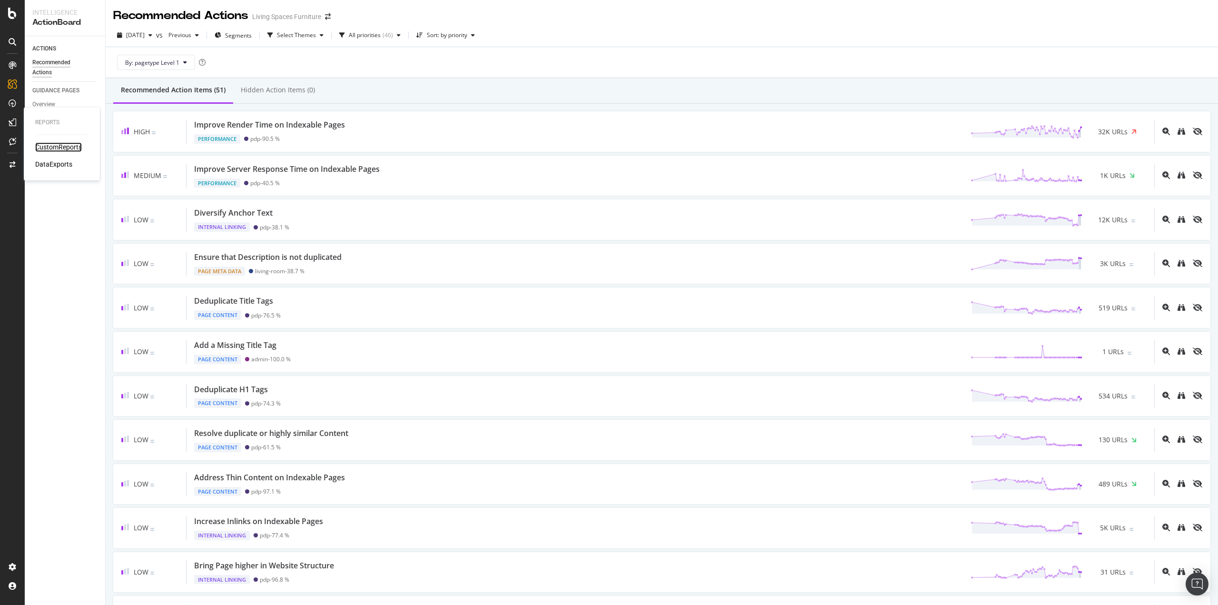
click at [56, 144] on div "CustomReports" at bounding box center [58, 147] width 47 height 10
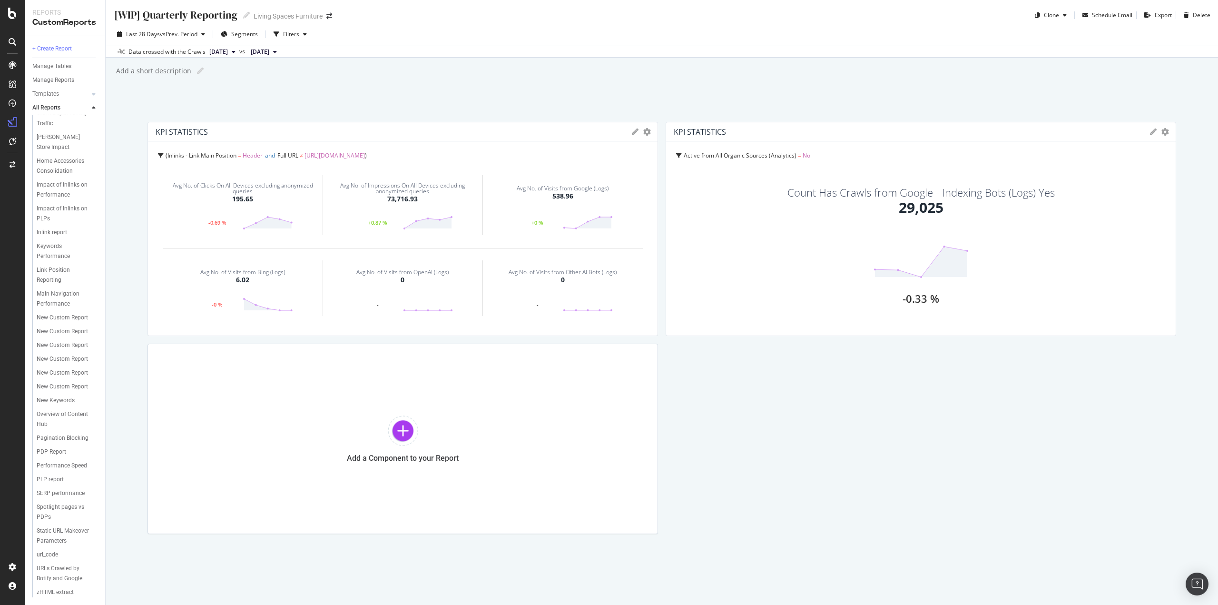
scroll to position [254, 0]
click at [53, 110] on div "ActionBoard" at bounding box center [53, 109] width 37 height 10
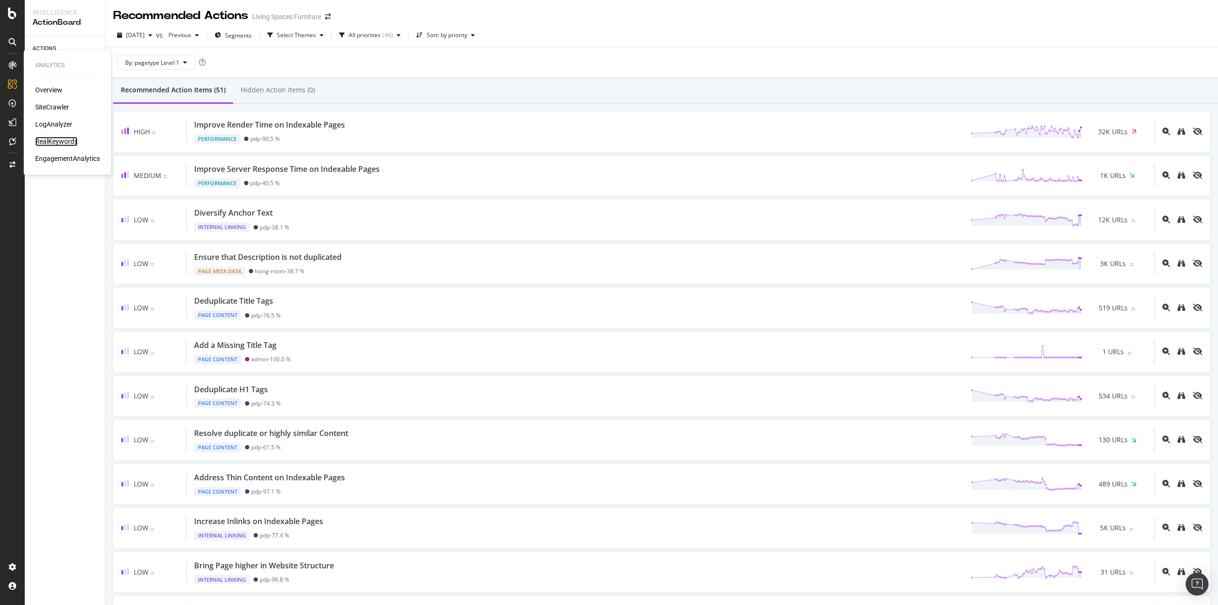
click at [57, 142] on div "RealKeywords" at bounding box center [56, 142] width 42 height 10
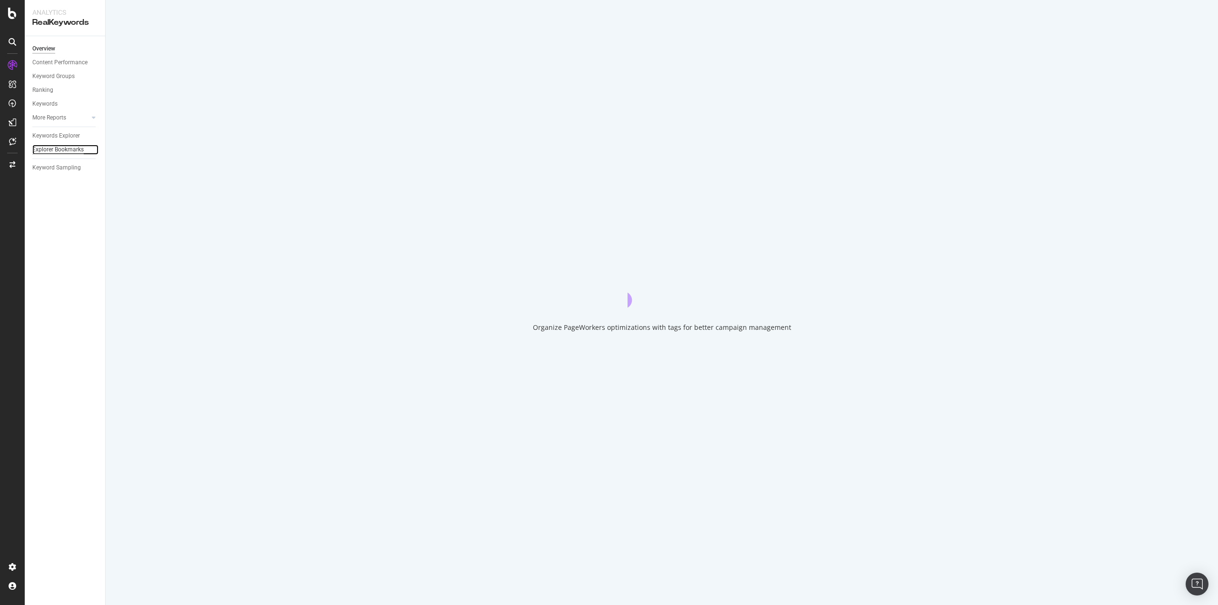
click at [71, 150] on div "Explorer Bookmarks" at bounding box center [57, 150] width 51 height 10
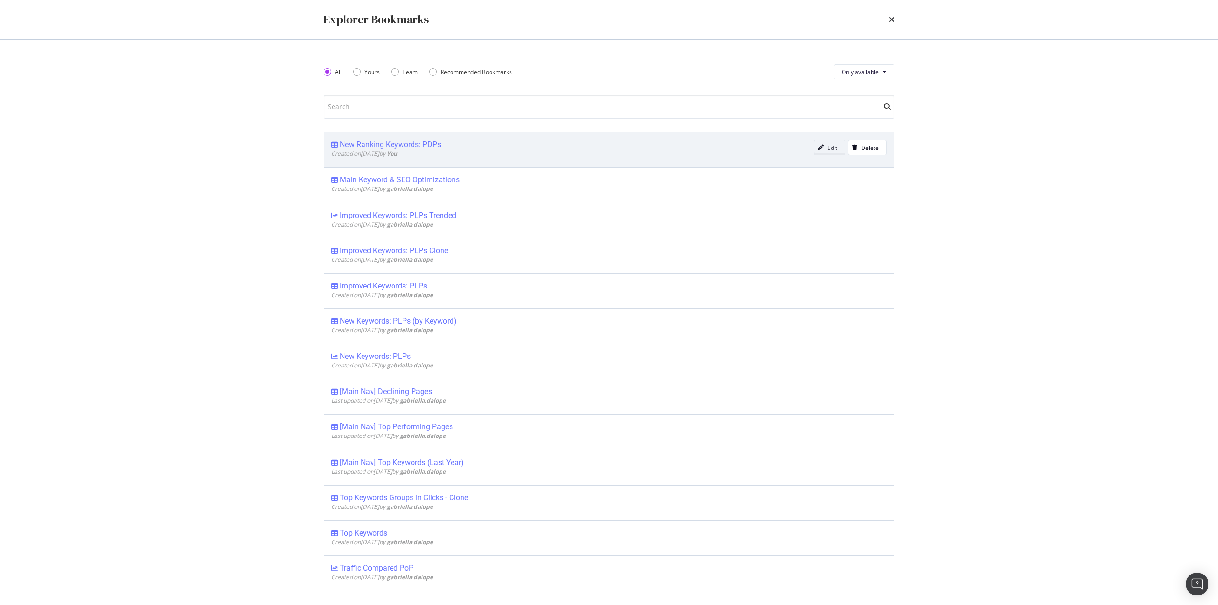
click at [817, 148] on div "modal" at bounding box center [820, 148] width 13 height 6
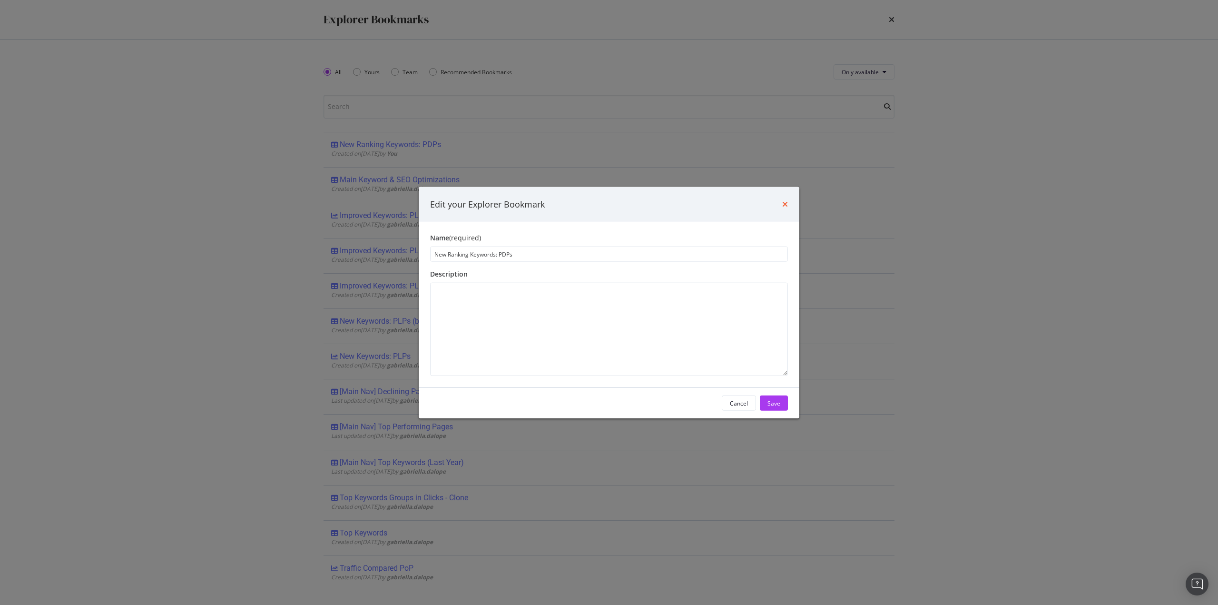
click at [786, 204] on icon "times" at bounding box center [785, 204] width 6 height 8
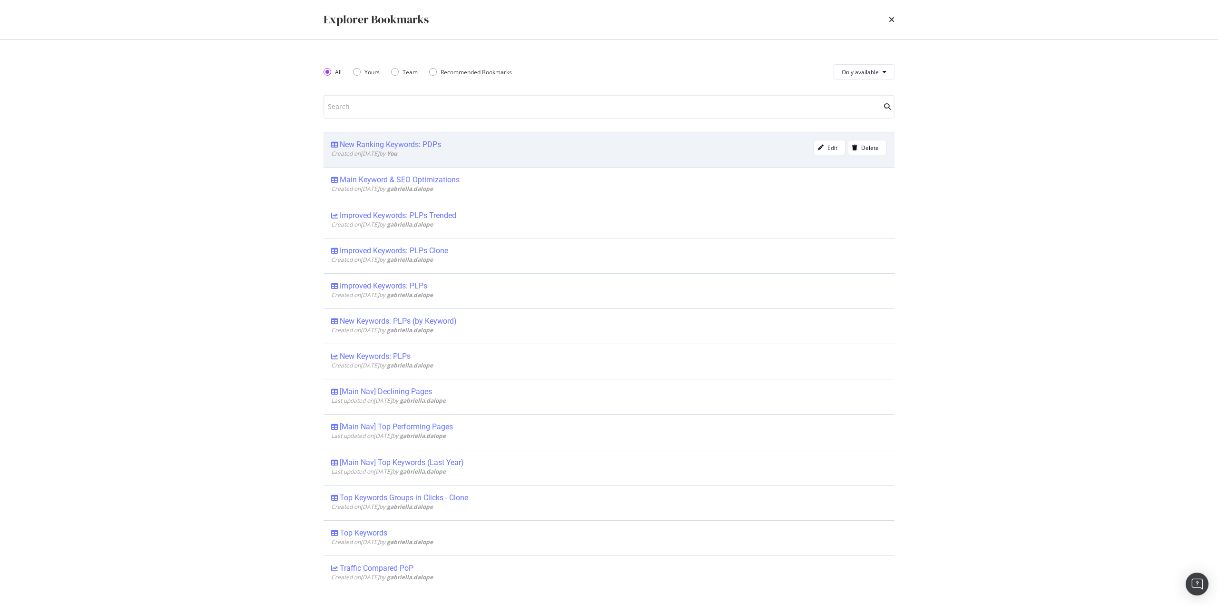
click at [389, 142] on div "New Ranking Keywords: PDPs" at bounding box center [390, 145] width 101 height 10
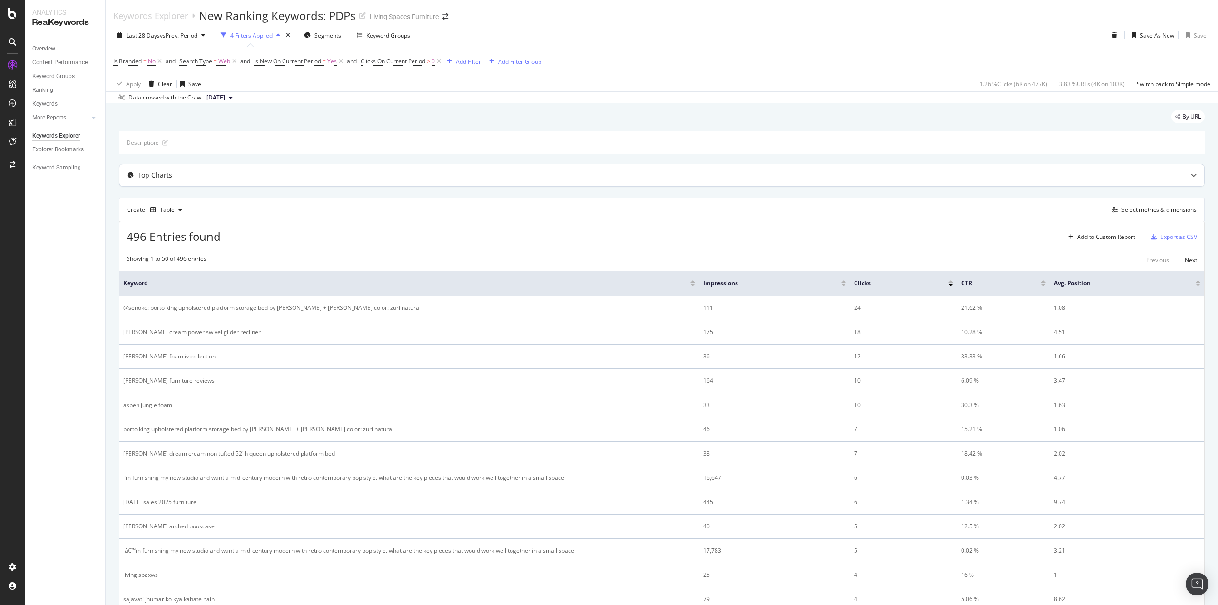
click at [1163, 178] on div "Top Charts" at bounding box center [661, 175] width 1084 height 22
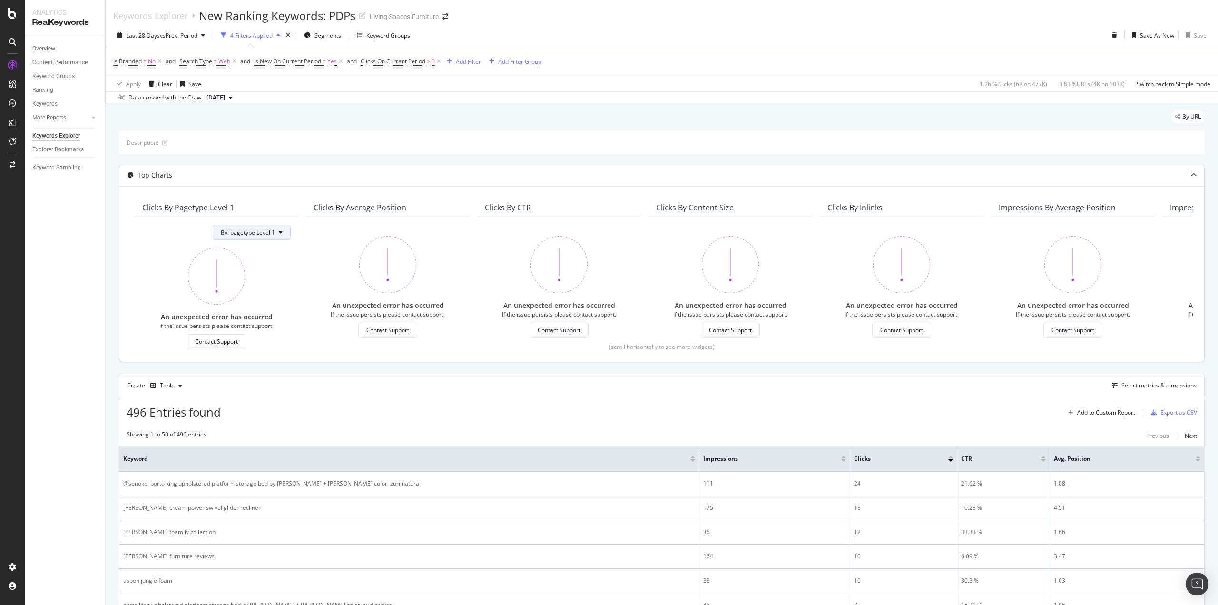
click at [277, 234] on button "By: pagetype Level 1" at bounding box center [252, 231] width 78 height 15
click at [280, 274] on div "Recommended Dimensions Select a Segment" at bounding box center [273, 258] width 118 height 37
click at [281, 280] on div "All Dimensions" at bounding box center [273, 284] width 118 height 16
click at [270, 301] on div "Select a field" at bounding box center [246, 298] width 45 height 6
click at [487, 327] on div "An unexpected error has occurred If the issue persists please contact support. …" at bounding box center [559, 286] width 148 height 124
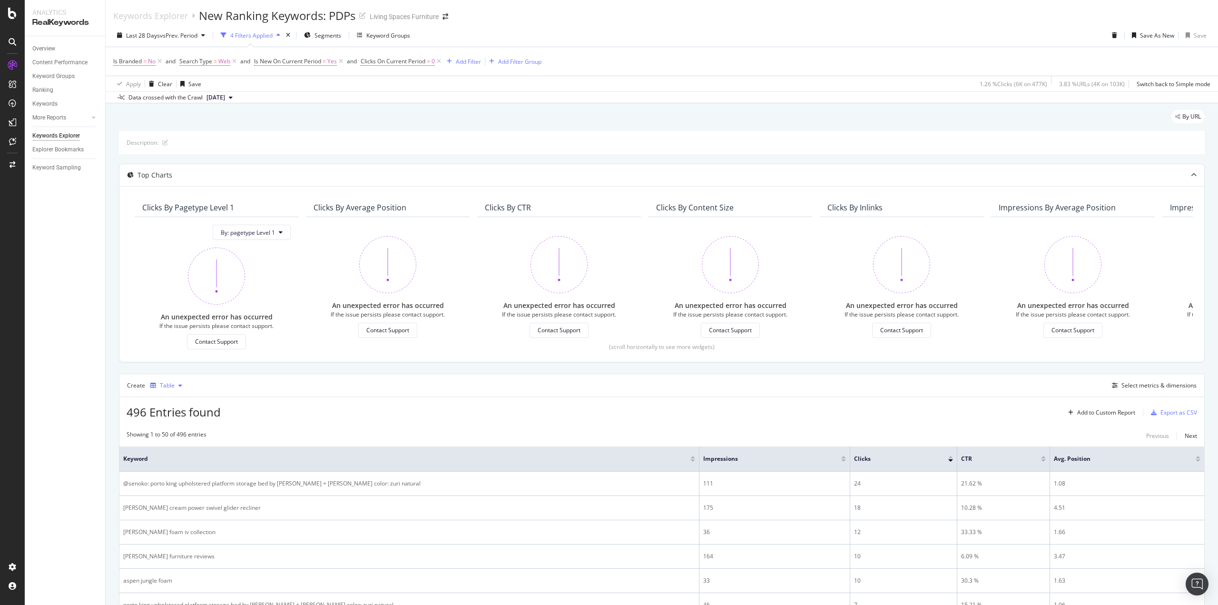
click at [175, 384] on div "button" at bounding box center [180, 385] width 11 height 6
click at [178, 416] on div "Trend" at bounding box center [177, 416] width 16 height 8
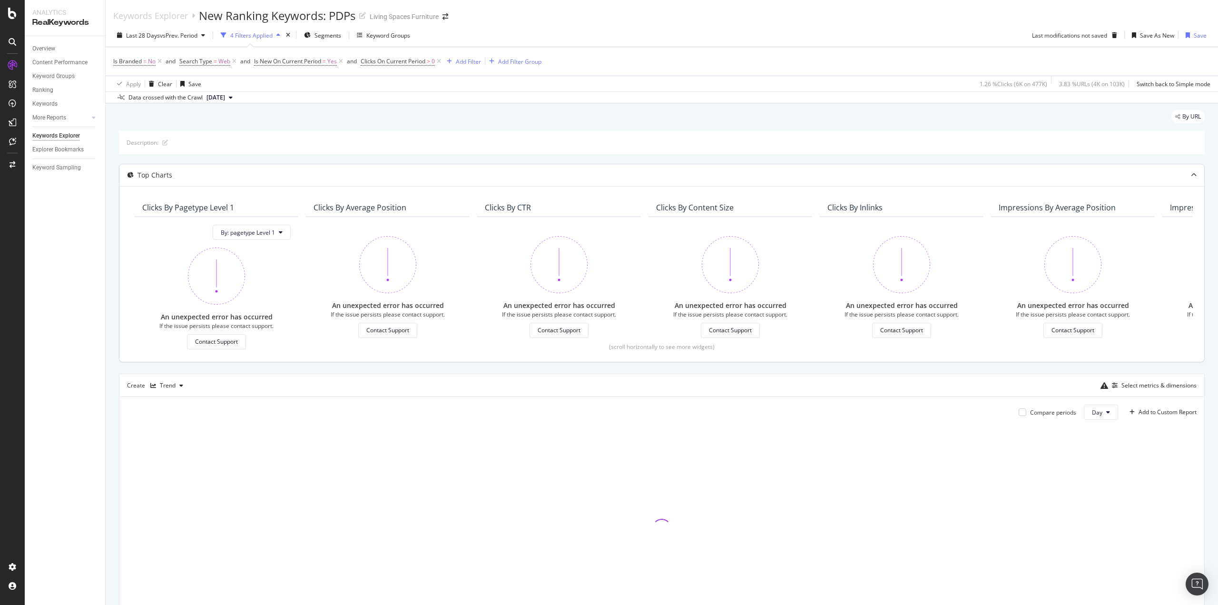
click at [1190, 173] on icon at bounding box center [1193, 175] width 6 height 6
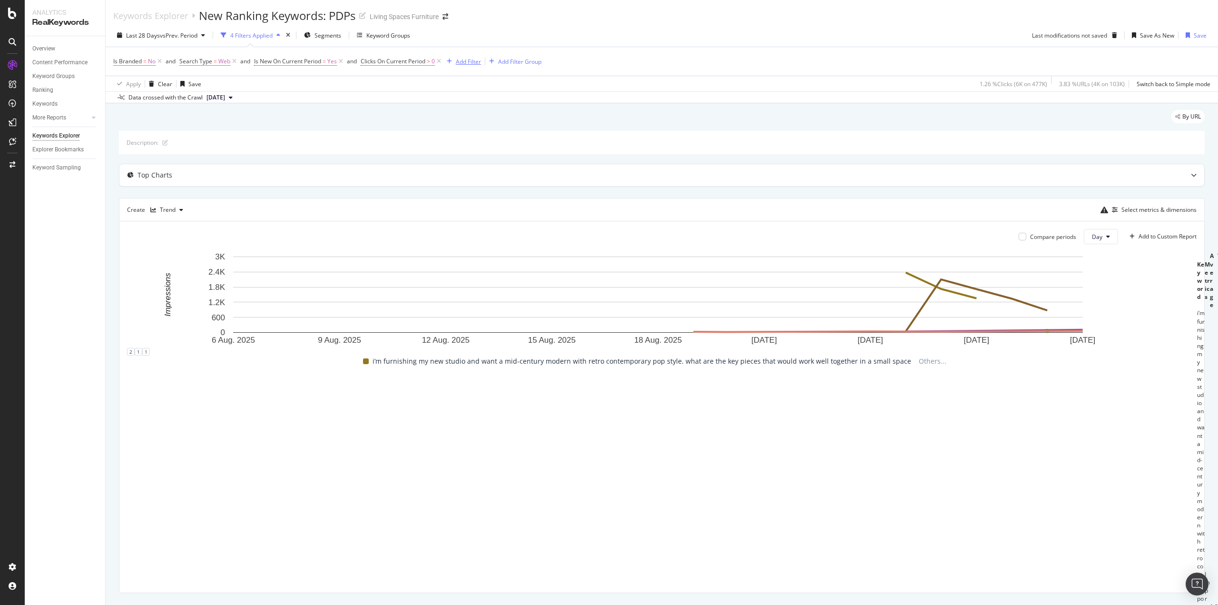
click at [468, 61] on div "Add Filter" at bounding box center [468, 62] width 25 height 8
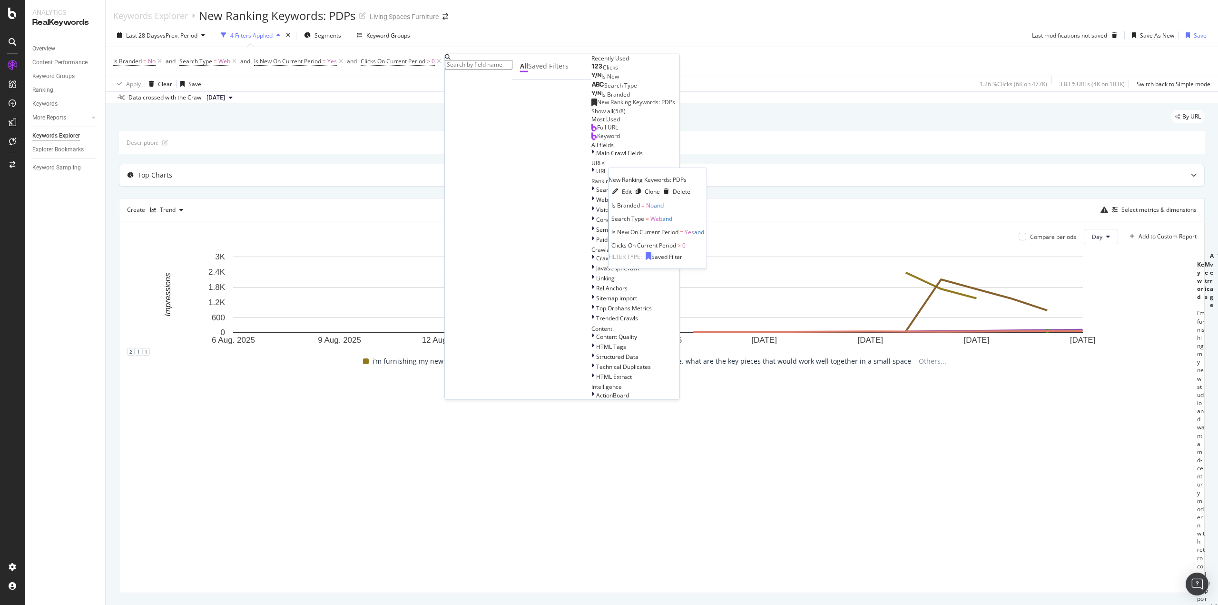
click at [597, 106] on span "New Ranking Keywords: PDPs" at bounding box center [636, 102] width 78 height 8
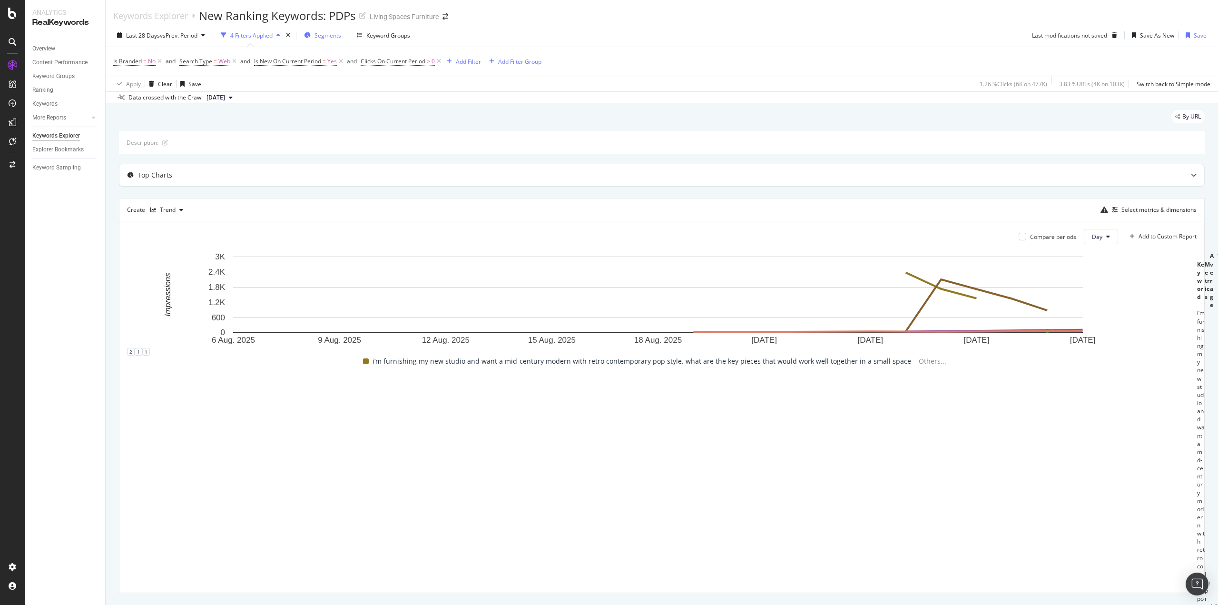
click at [321, 33] on span "Segments" at bounding box center [327, 35] width 27 height 8
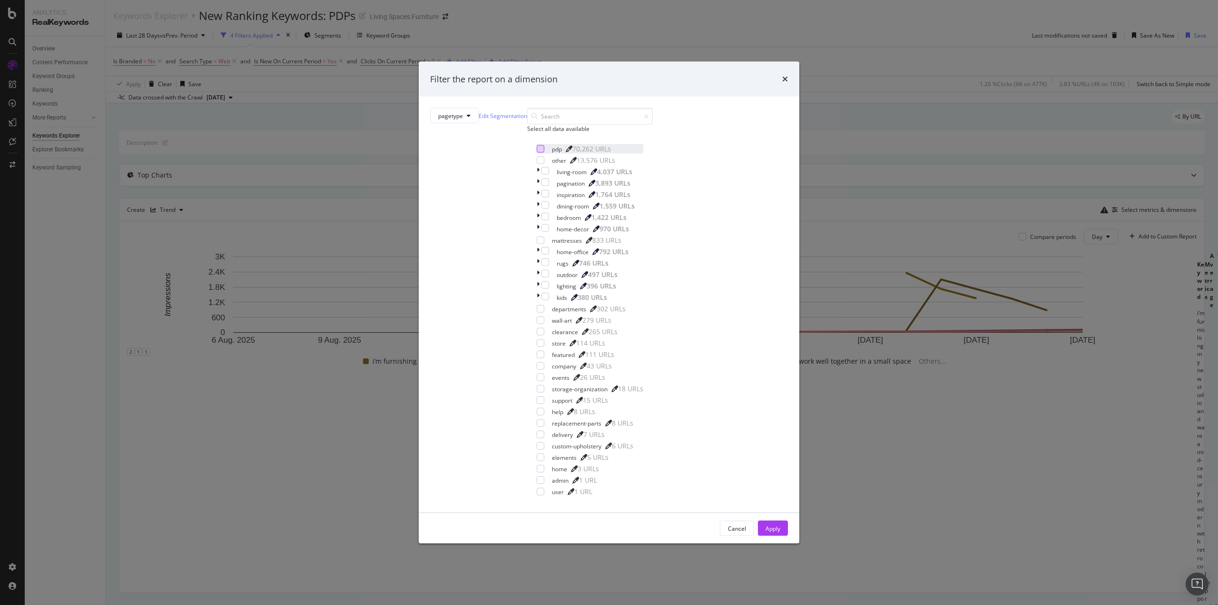
click at [536, 153] on div "modal" at bounding box center [540, 149] width 8 height 8
click at [765, 524] on div "Apply" at bounding box center [772, 528] width 15 height 8
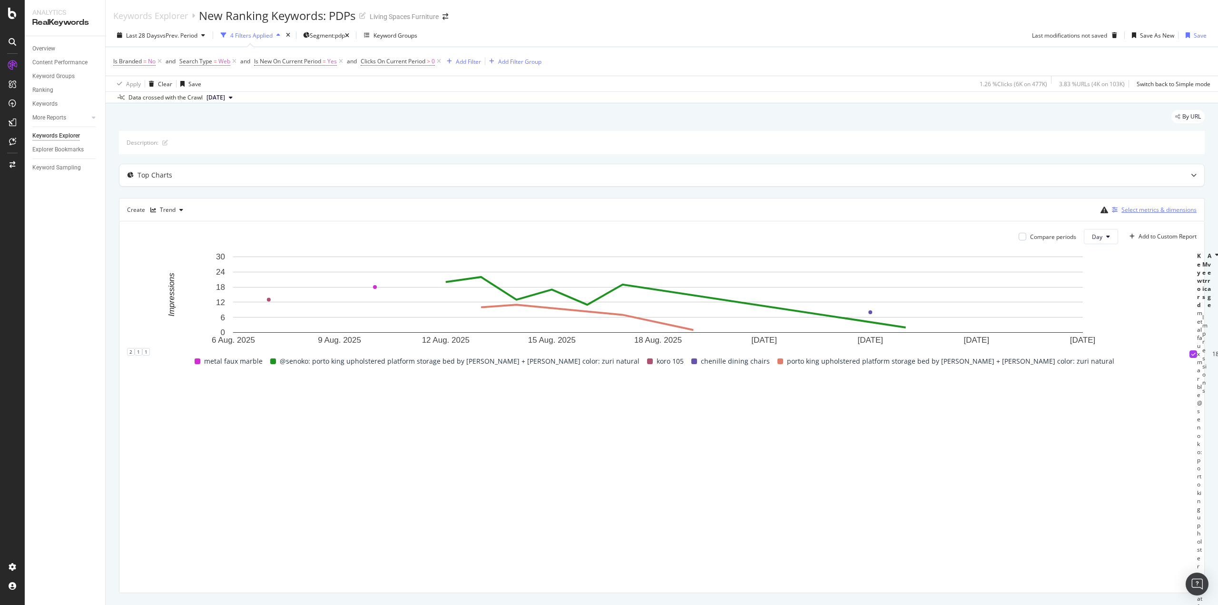
click at [1148, 209] on div "Select metrics & dimensions" at bounding box center [1158, 209] width 75 height 8
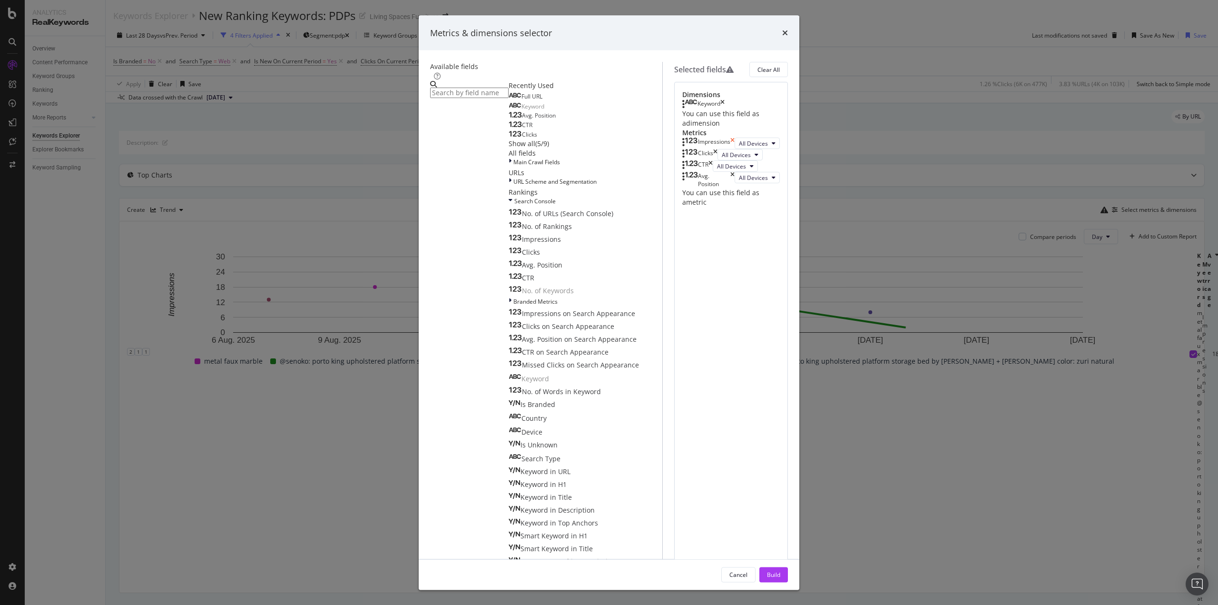
click at [734, 149] on icon "times" at bounding box center [732, 142] width 4 height 11
click at [724, 160] on icon "times" at bounding box center [722, 154] width 4 height 11
click at [734, 165] on icon "times" at bounding box center [732, 157] width 4 height 16
click at [780, 570] on div "Build" at bounding box center [773, 574] width 13 height 8
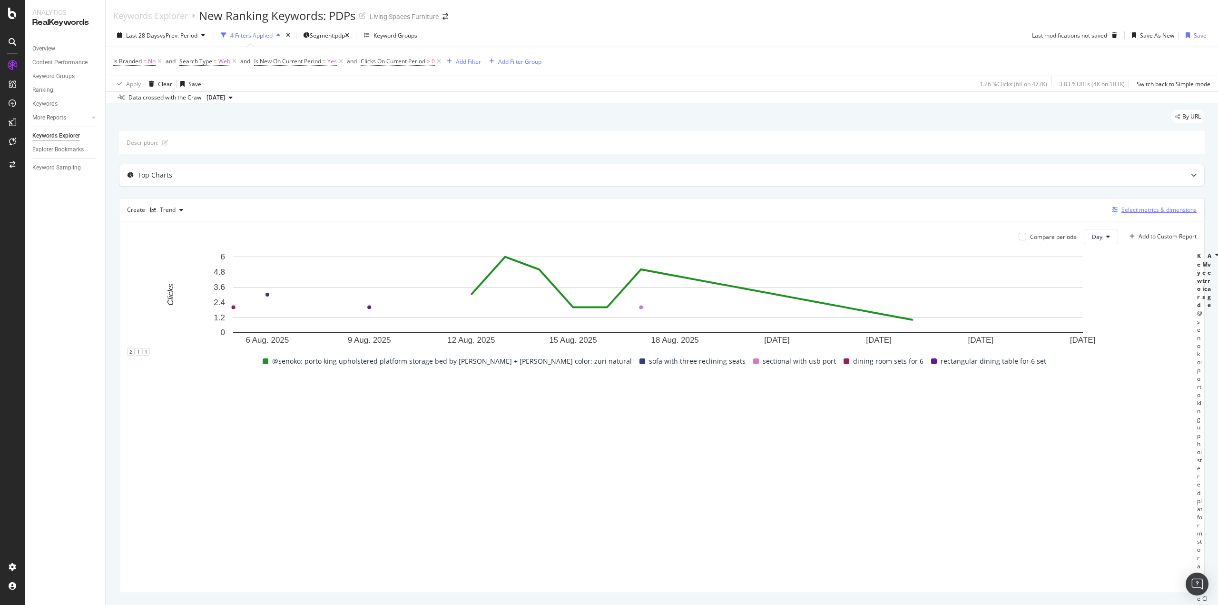
click at [1121, 209] on div "Select metrics & dimensions" at bounding box center [1158, 209] width 75 height 8
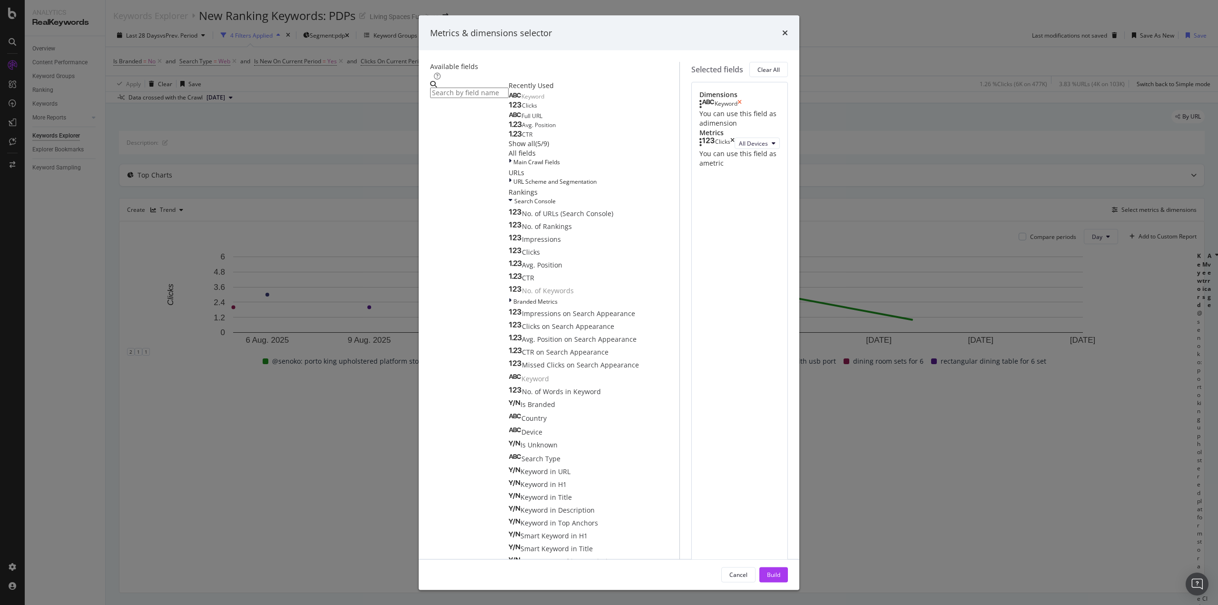
click at [741, 109] on icon "times" at bounding box center [739, 104] width 4 height 10
click at [780, 570] on div "Build" at bounding box center [773, 574] width 13 height 8
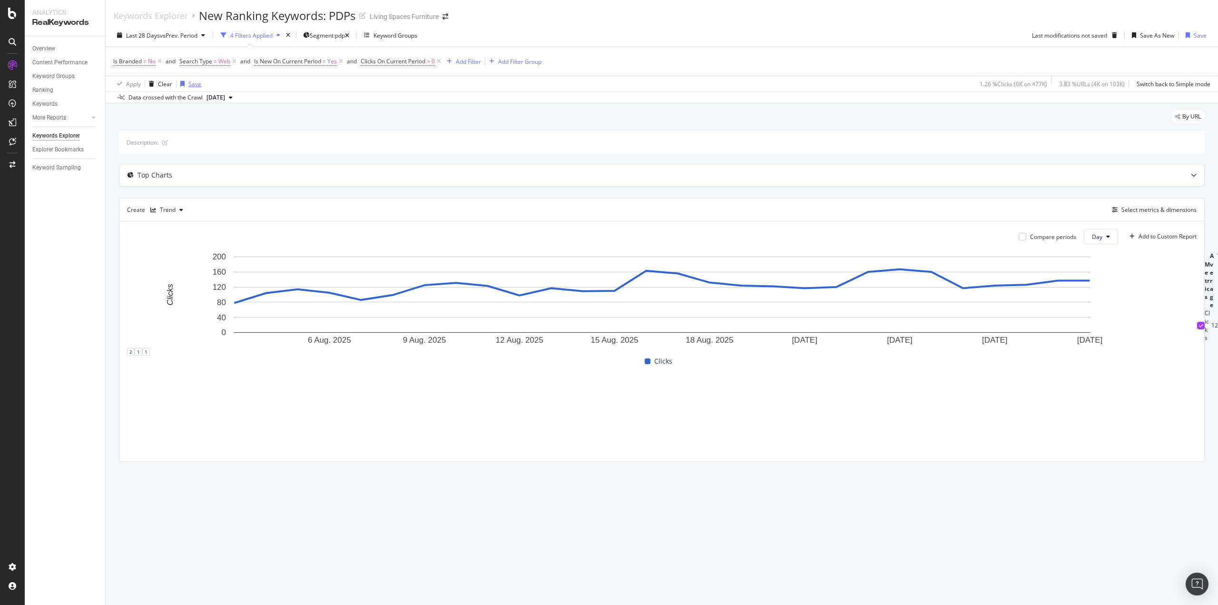
click at [193, 84] on div "Save" at bounding box center [194, 84] width 13 height 8
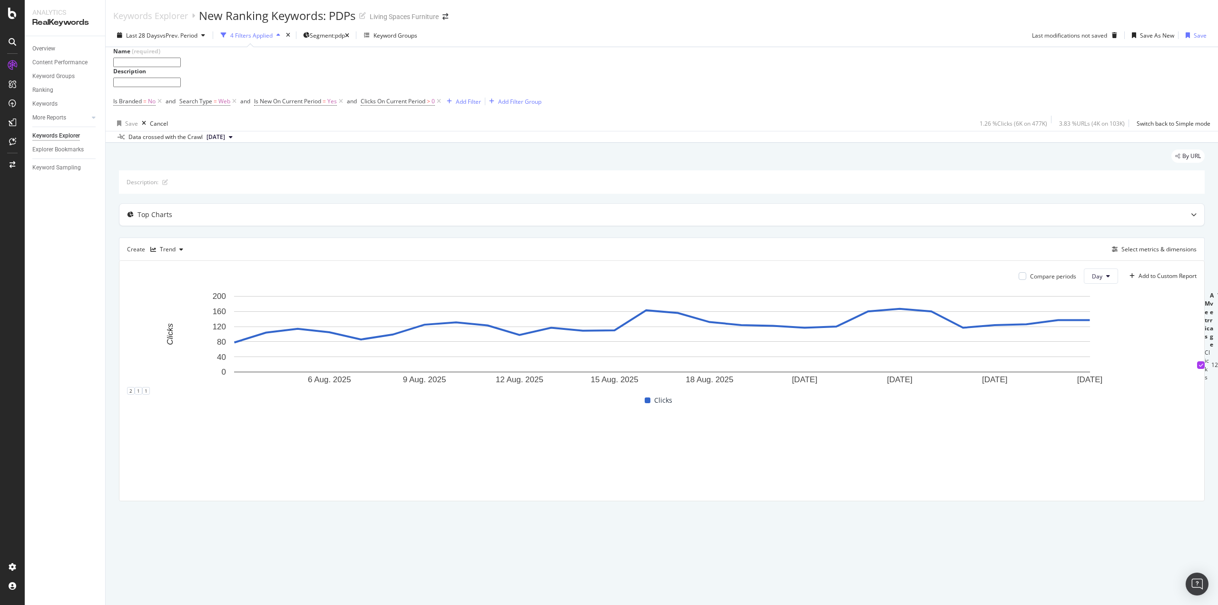
click at [1146, 67] on div at bounding box center [661, 63] width 1097 height 10
click at [1204, 33] on div "Save" at bounding box center [1199, 35] width 13 height 8
click at [1204, 32] on div "Save" at bounding box center [1199, 35] width 13 height 8
click at [218, 604] on link "here" at bounding box center [211, 609] width 15 height 9
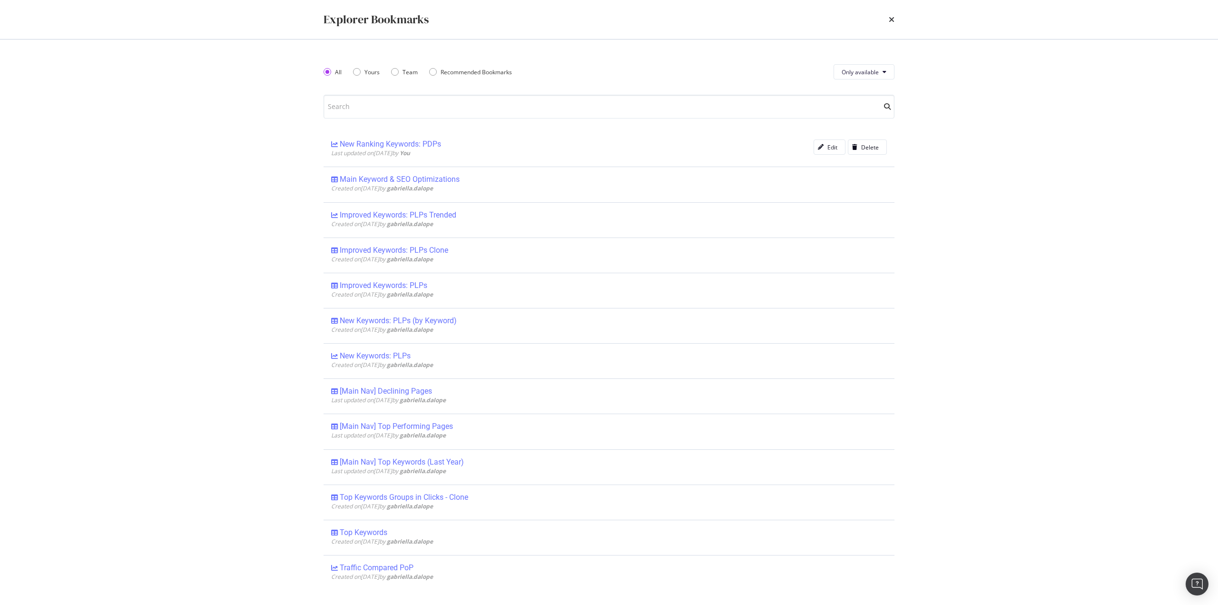
click at [411, 146] on div "New Ranking Keywords: PDPs" at bounding box center [390, 144] width 101 height 10
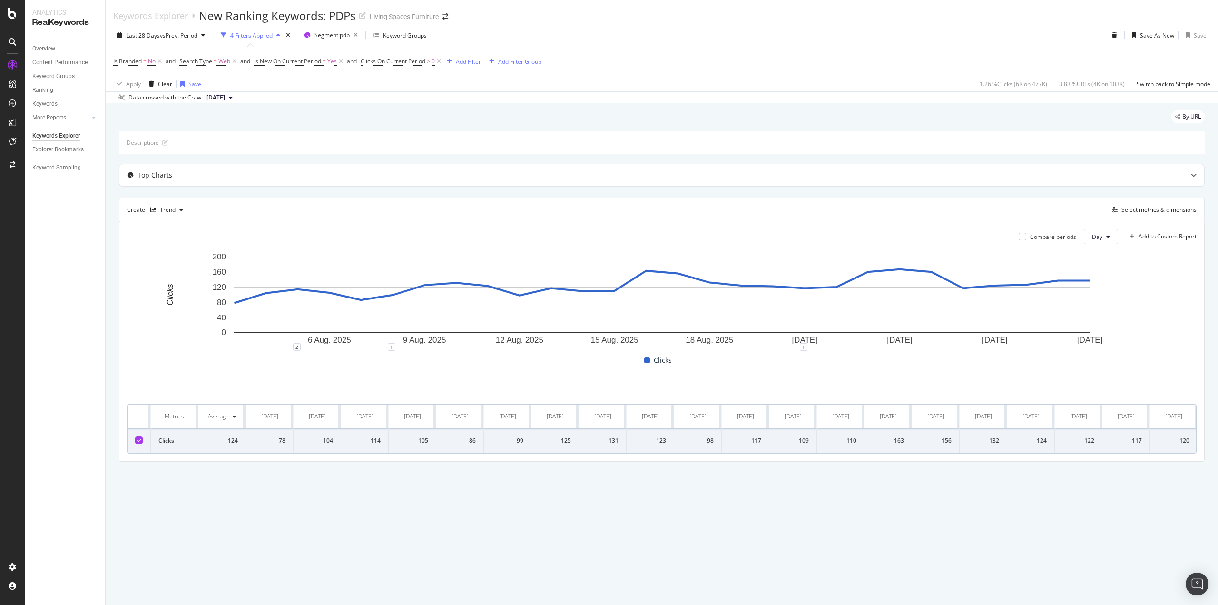
click at [188, 83] on div "Save" at bounding box center [194, 84] width 13 height 8
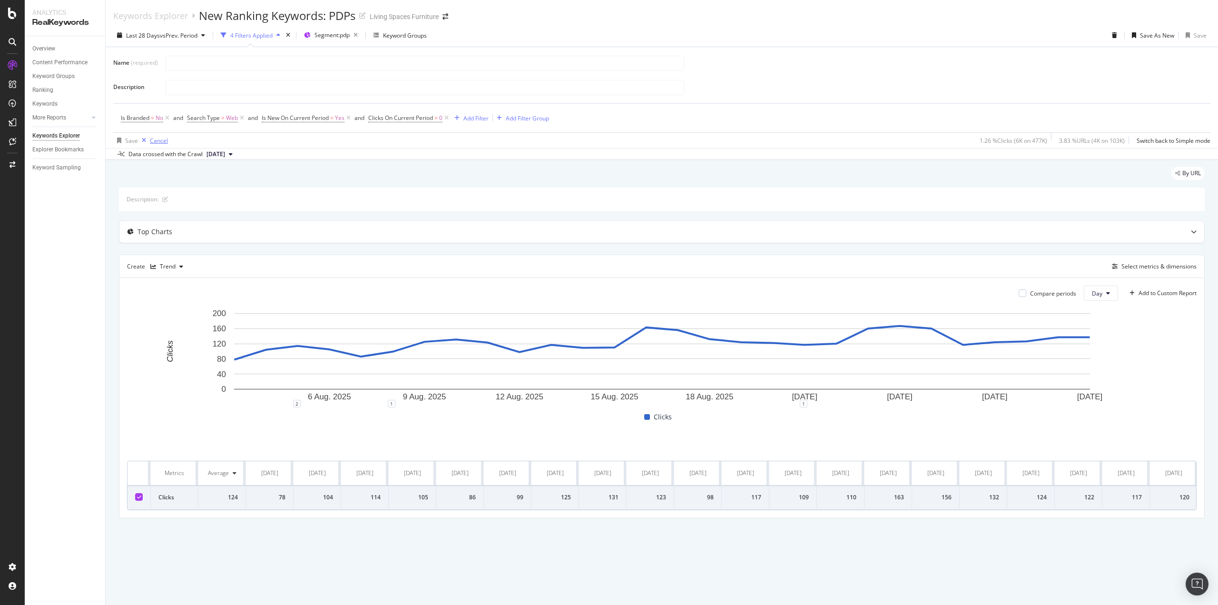
click at [158, 141] on div "Cancel" at bounding box center [159, 141] width 18 height 8
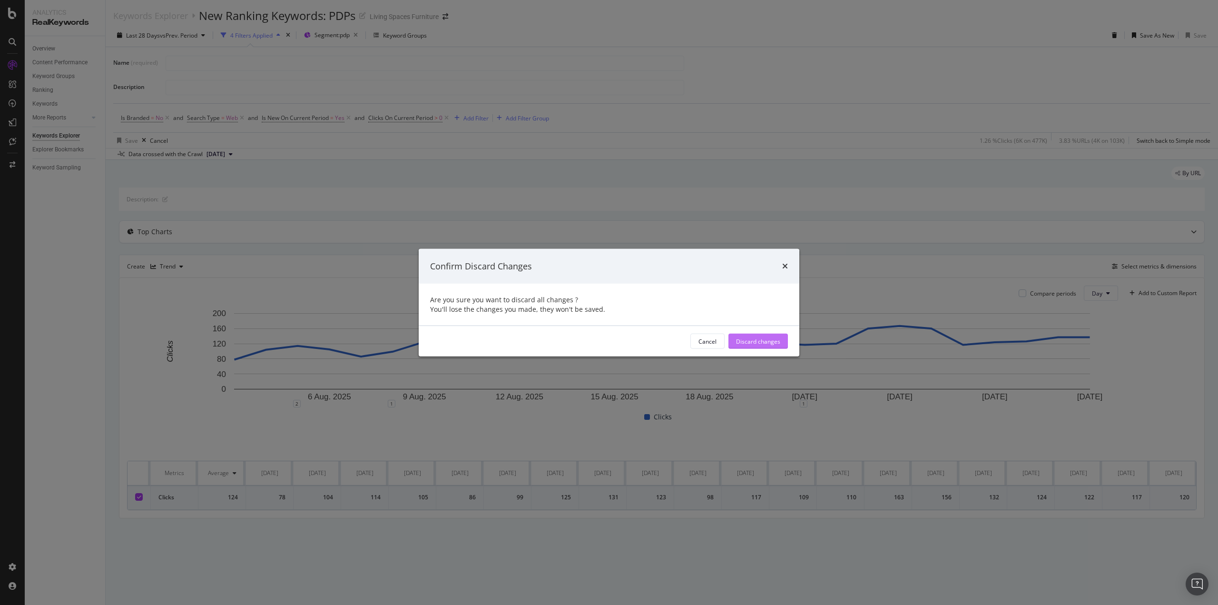
click at [777, 336] on div "Discard changes" at bounding box center [758, 341] width 44 height 14
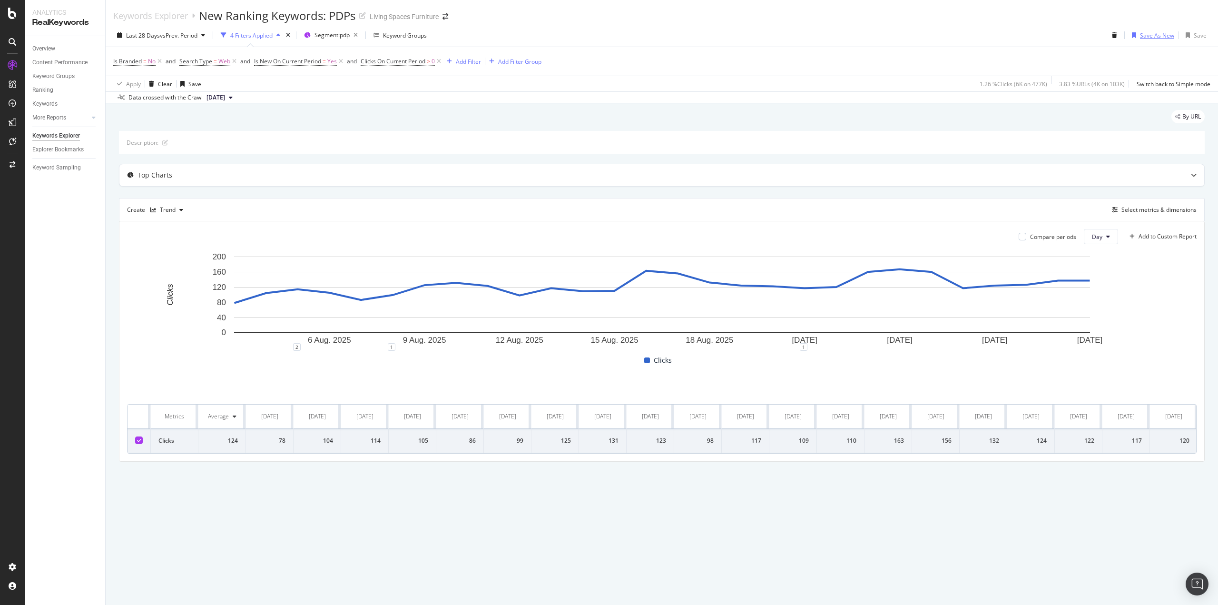
click at [1148, 34] on div "Save As New" at bounding box center [1157, 35] width 34 height 8
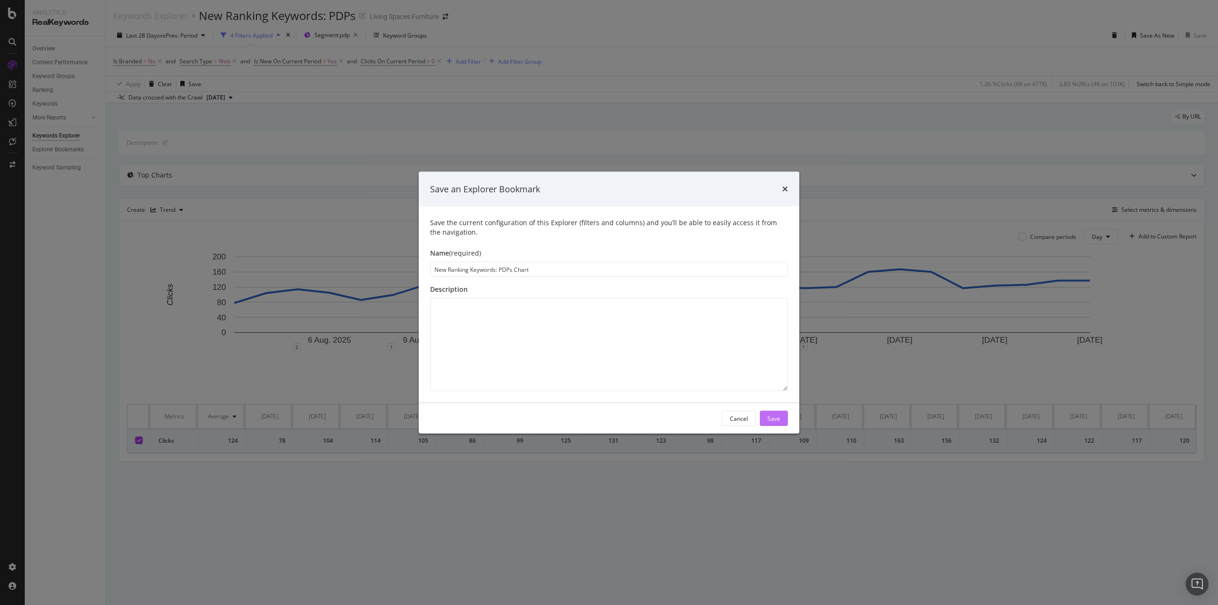
type input "New Ranking Keywords: PDPs Chart"
click at [770, 412] on div "Save" at bounding box center [773, 418] width 13 height 14
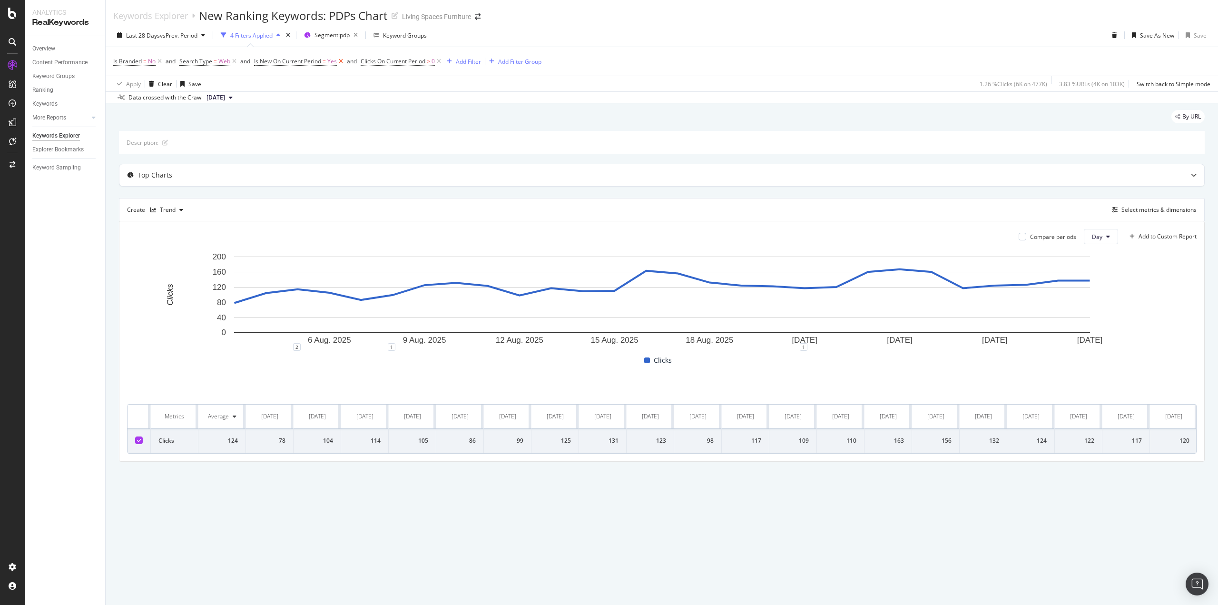
click at [342, 60] on icon at bounding box center [341, 62] width 8 height 10
click at [294, 61] on span "Clicks On Current Period" at bounding box center [286, 61] width 65 height 8
click at [439, 117] on div "By URL" at bounding box center [661, 120] width 1085 height 21
click at [332, 60] on icon at bounding box center [332, 62] width 8 height 10
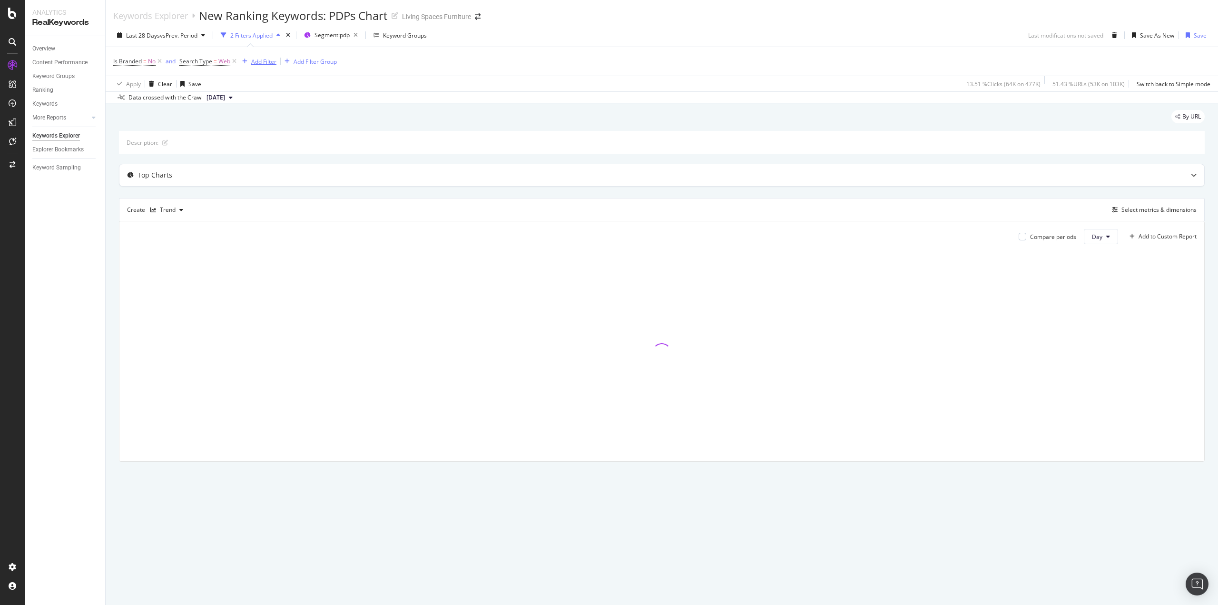
click at [269, 62] on div "Add Filter" at bounding box center [263, 62] width 25 height 8
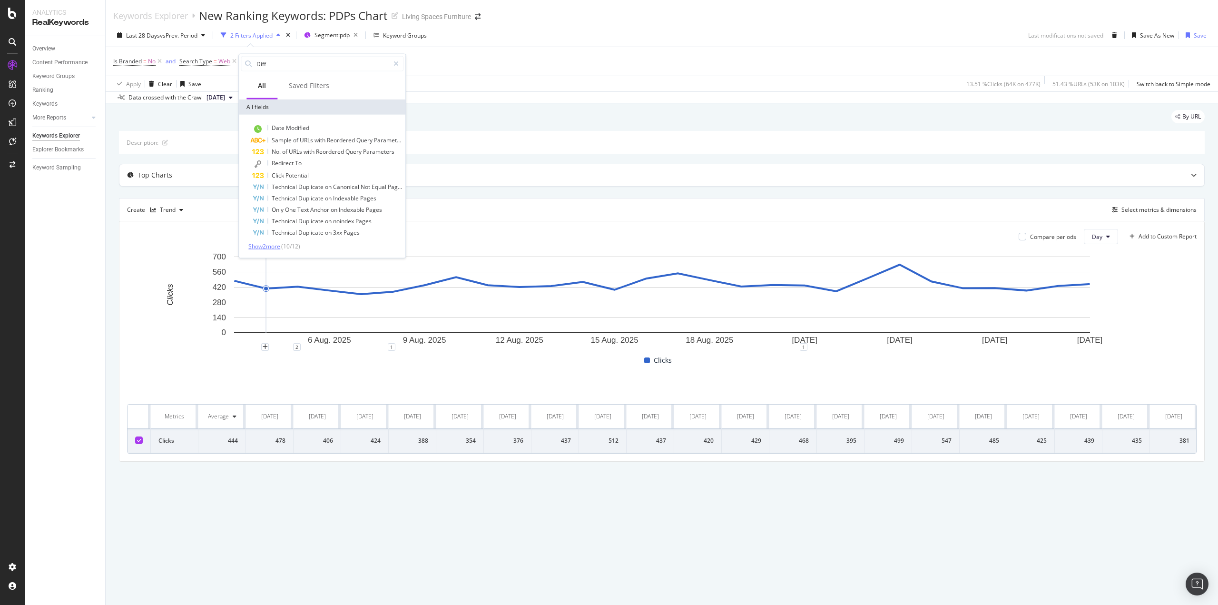
click at [264, 244] on span "Show 2 more" at bounding box center [264, 246] width 32 height 8
click at [297, 62] on input "Diff" at bounding box center [322, 64] width 134 height 14
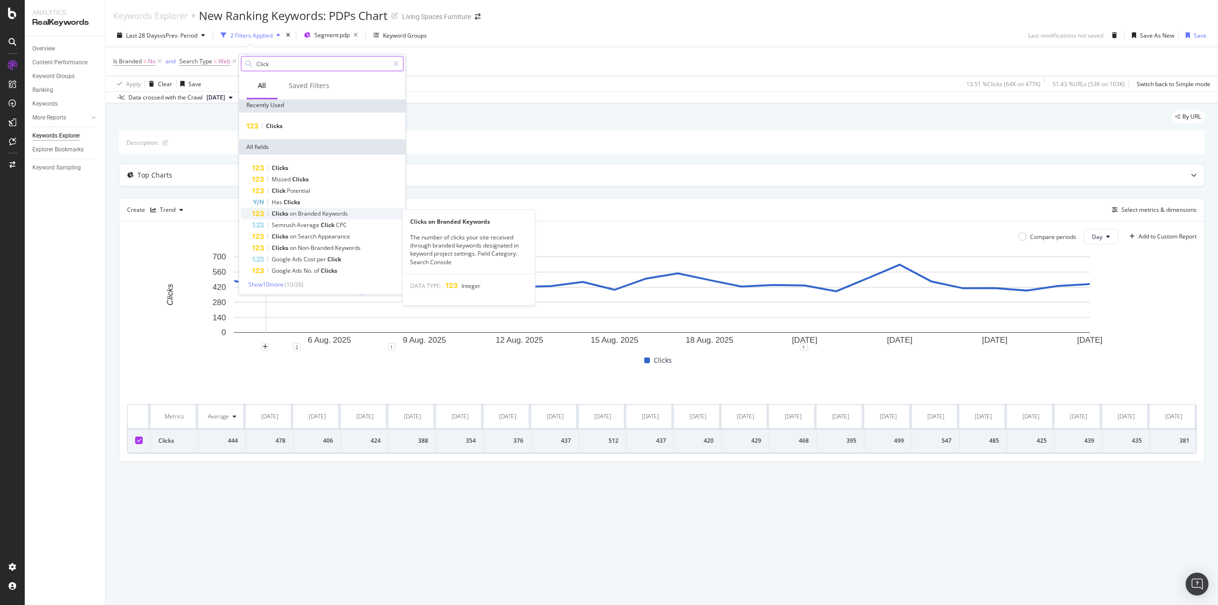
scroll to position [3, 0]
type input "Click"
click at [330, 165] on div "Clicks" at bounding box center [327, 166] width 151 height 11
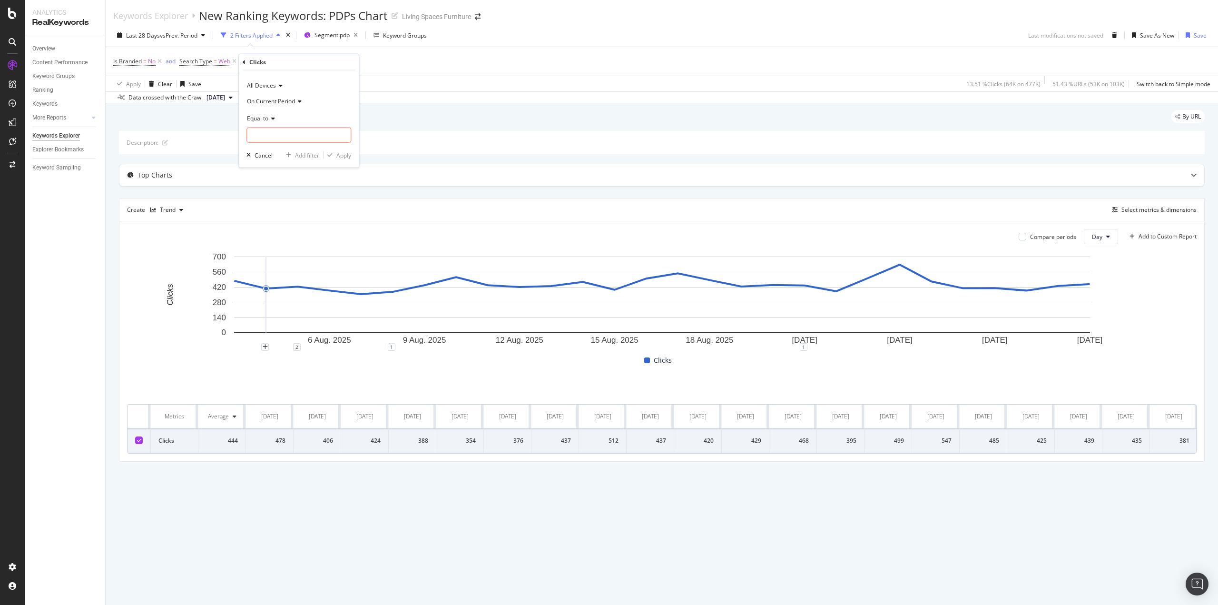
click at [271, 116] on icon at bounding box center [271, 118] width 7 height 6
click at [285, 182] on div "Greater than" at bounding box center [300, 187] width 102 height 12
click at [293, 139] on input "number" at bounding box center [298, 134] width 105 height 15
type input "10"
click at [306, 154] on div "Add filter" at bounding box center [307, 155] width 24 height 8
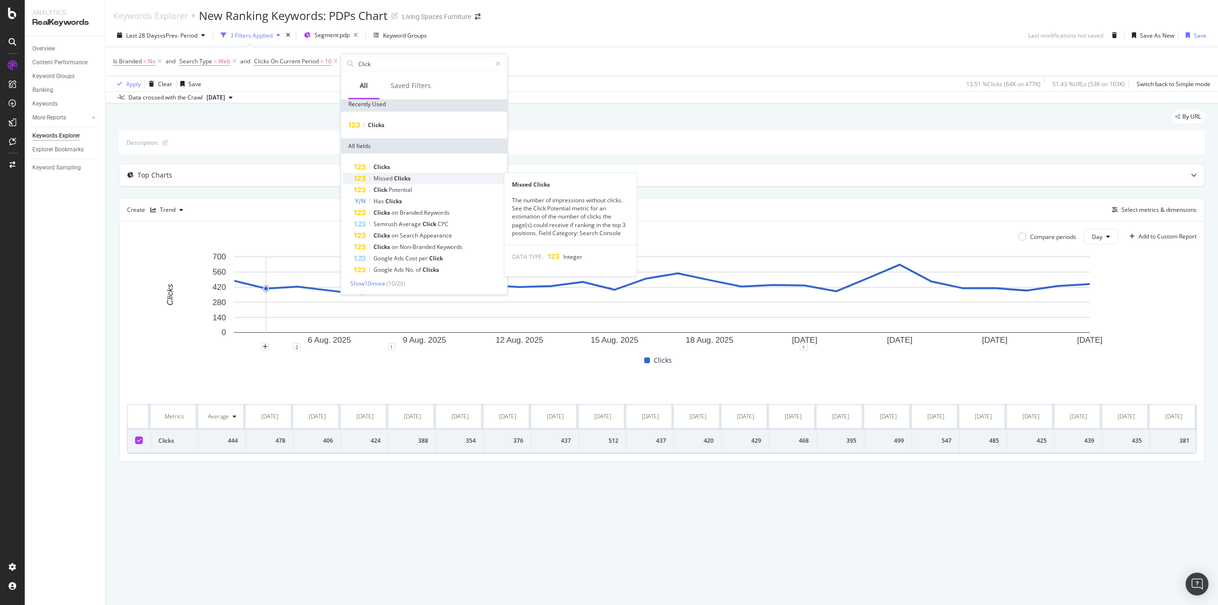
scroll to position [0, 0]
click at [289, 77] on div "Apply Clear Save 3.53 % Clicks ( 17K on 477K ) 0.21 % URLs ( 218 on 103K ) Swit…" at bounding box center [662, 84] width 1112 height 16
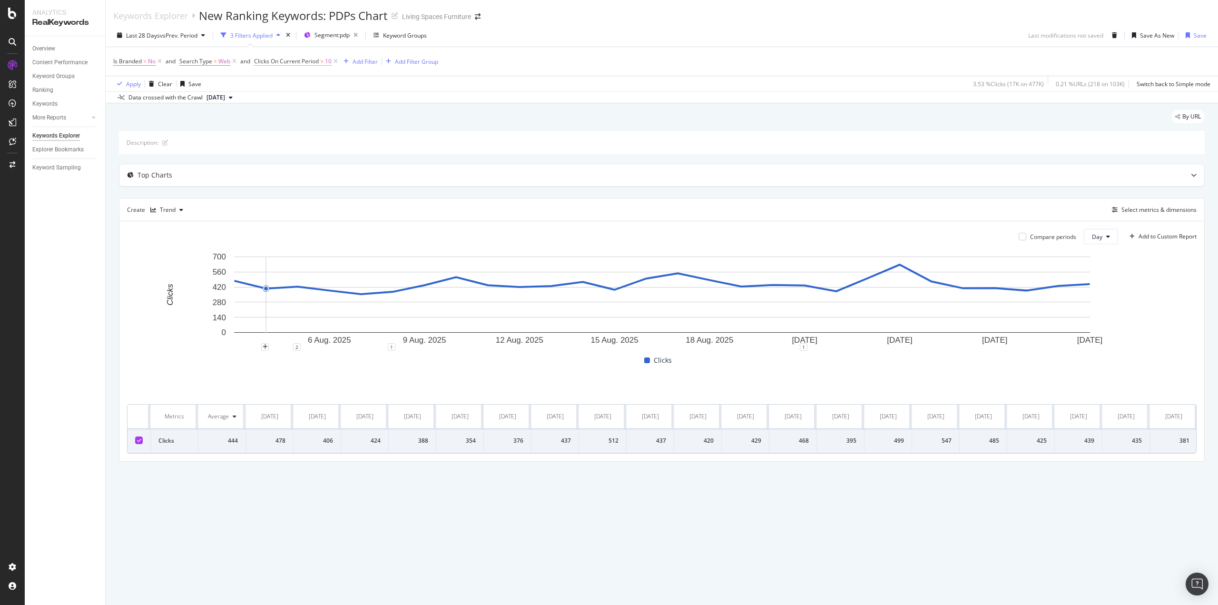
click at [327, 62] on span "10" at bounding box center [328, 61] width 7 height 13
click at [293, 134] on input "10" at bounding box center [315, 133] width 105 height 15
type input "1"
type input "0"
click at [367, 154] on div "Apply" at bounding box center [359, 153] width 15 height 8
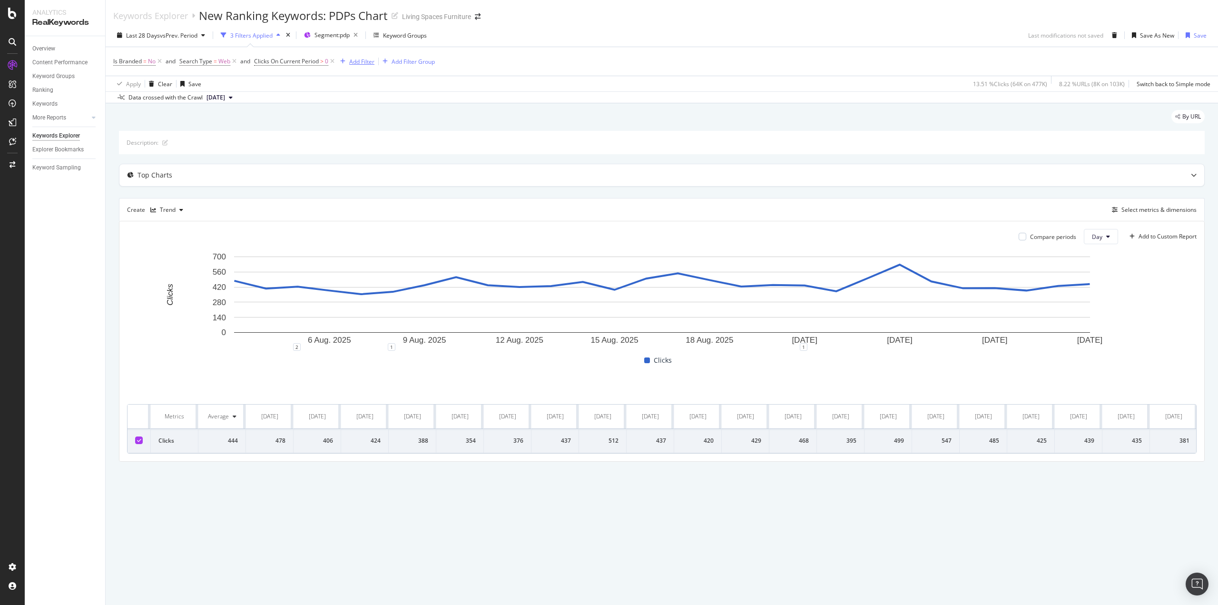
click at [355, 60] on div "Add Filter" at bounding box center [361, 62] width 25 height 8
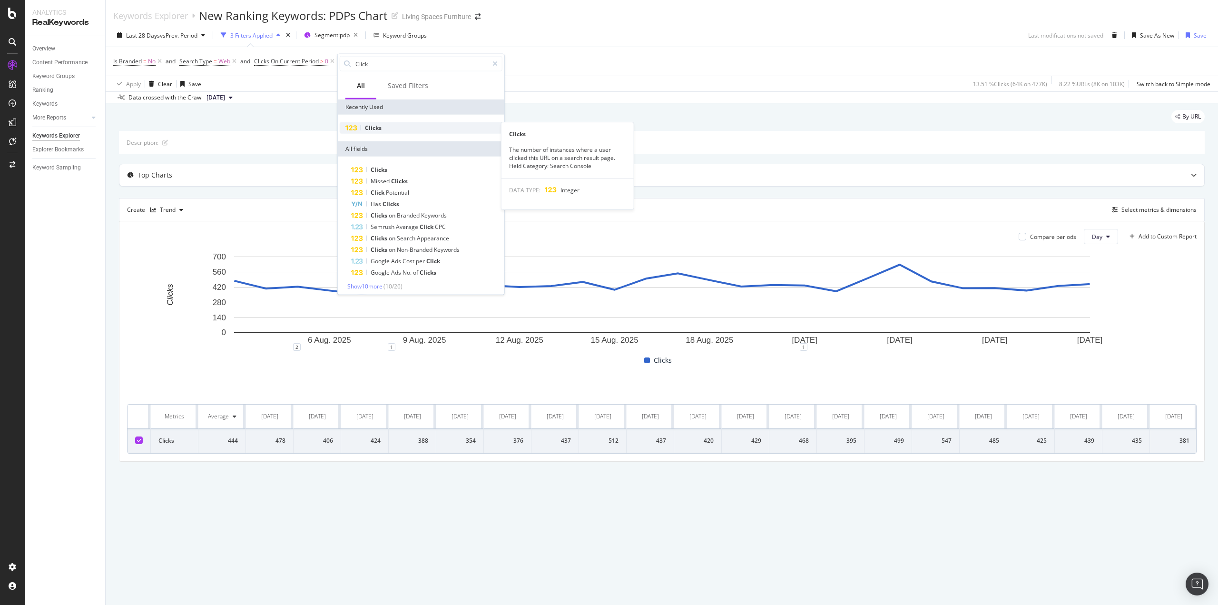
click at [376, 130] on span "Clicks" at bounding box center [373, 128] width 17 height 8
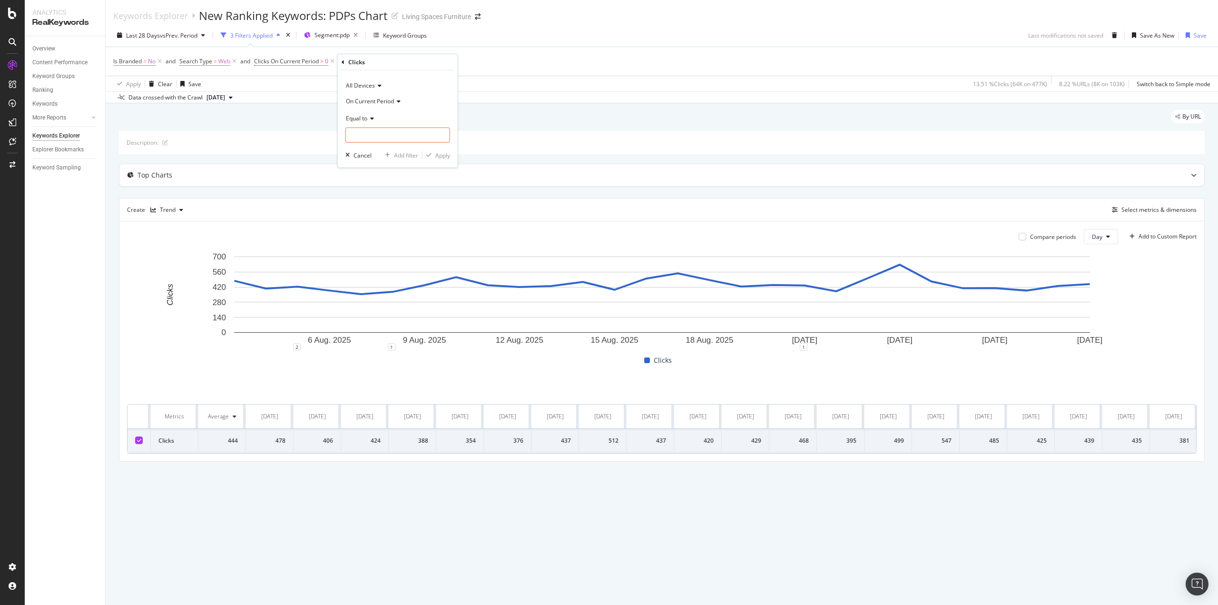
click at [399, 100] on icon at bounding box center [397, 101] width 7 height 6
click at [423, 156] on div "Diff. Between Period - value" at bounding box center [399, 157] width 102 height 12
click at [371, 118] on icon at bounding box center [370, 118] width 7 height 6
click at [381, 188] on span "Greater than" at bounding box center [367, 187] width 34 height 8
click at [394, 144] on div "All Devices Diff. Between Period - value Greater than Cancel Add filter Apply" at bounding box center [398, 118] width 120 height 97
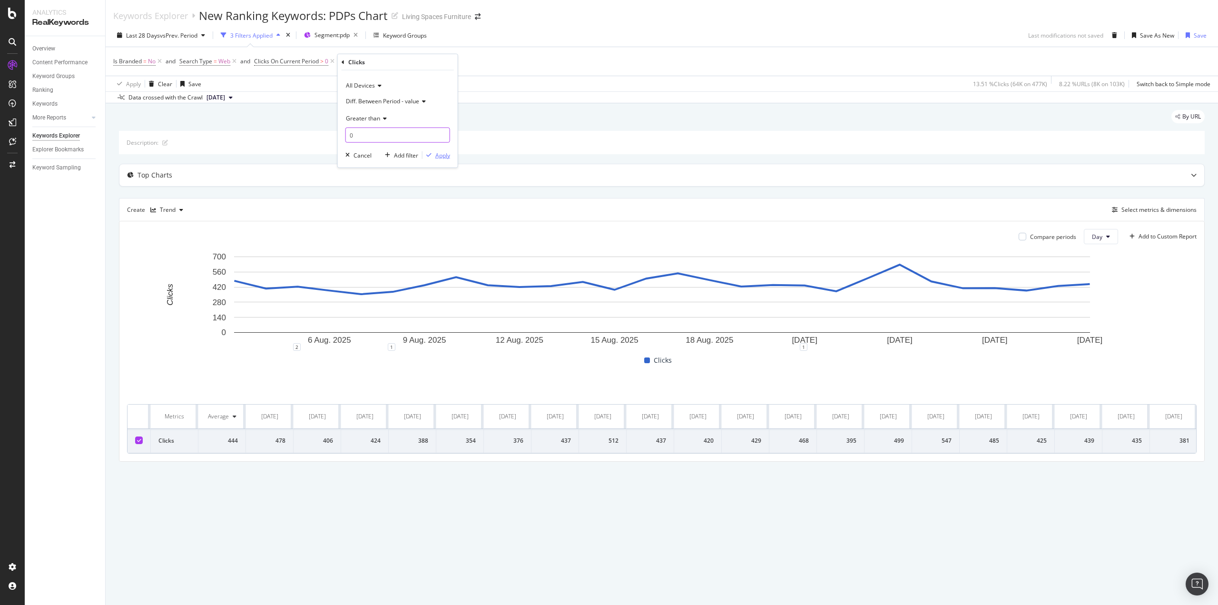
type input "0"
click at [446, 151] on div "Apply" at bounding box center [442, 155] width 15 height 8
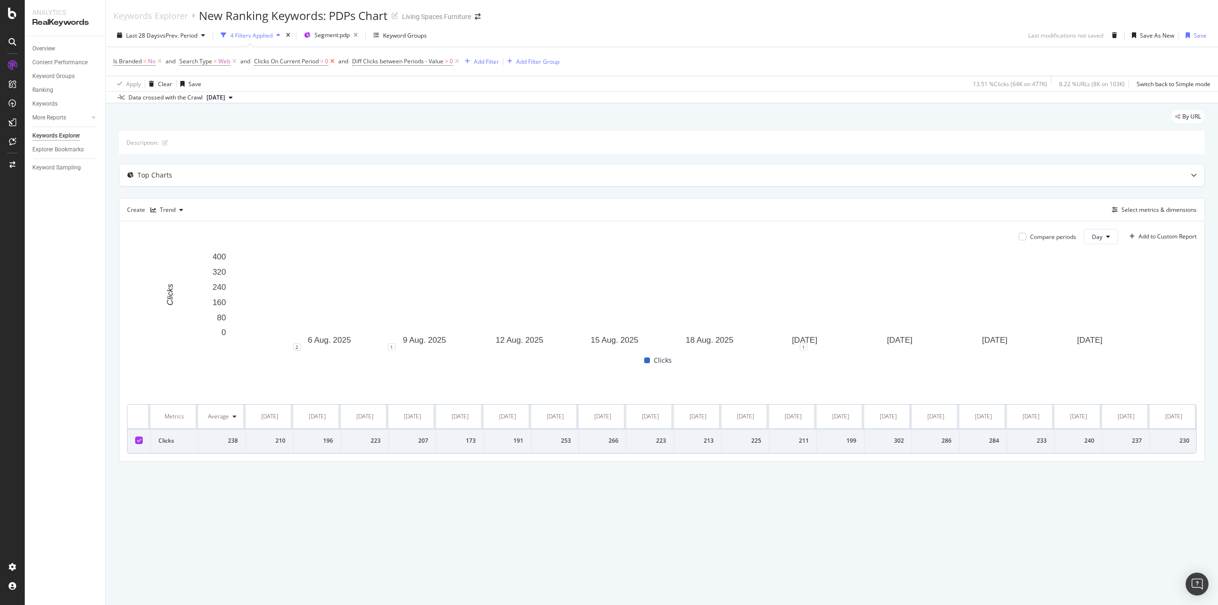
click at [332, 60] on icon at bounding box center [332, 62] width 8 height 10
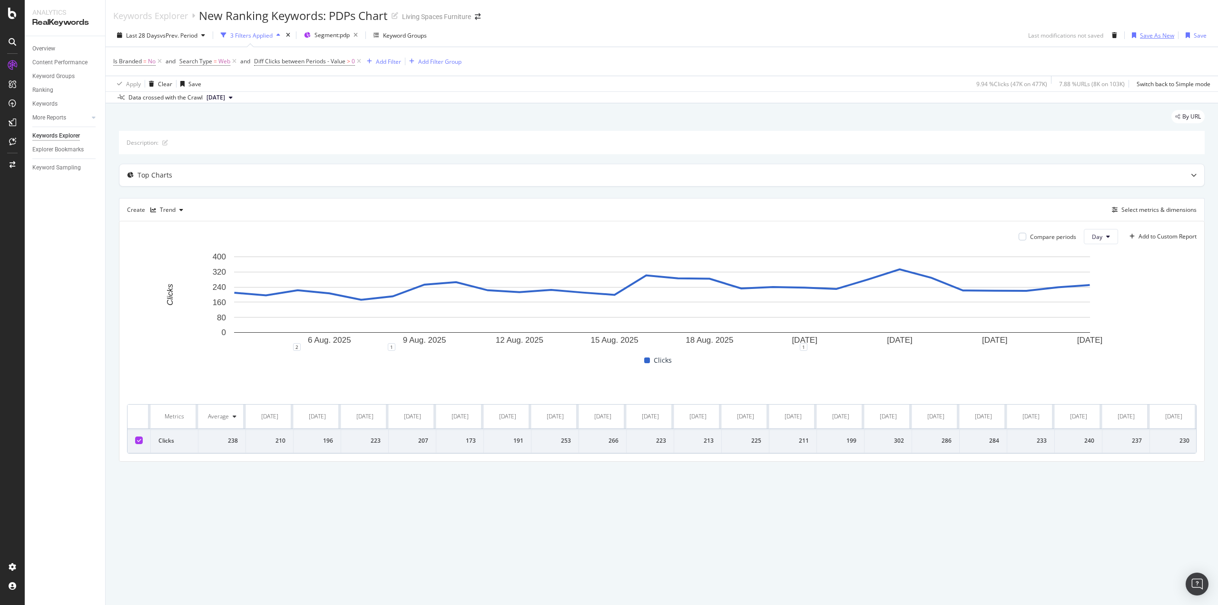
click at [1164, 34] on div "Save As New" at bounding box center [1157, 35] width 34 height 8
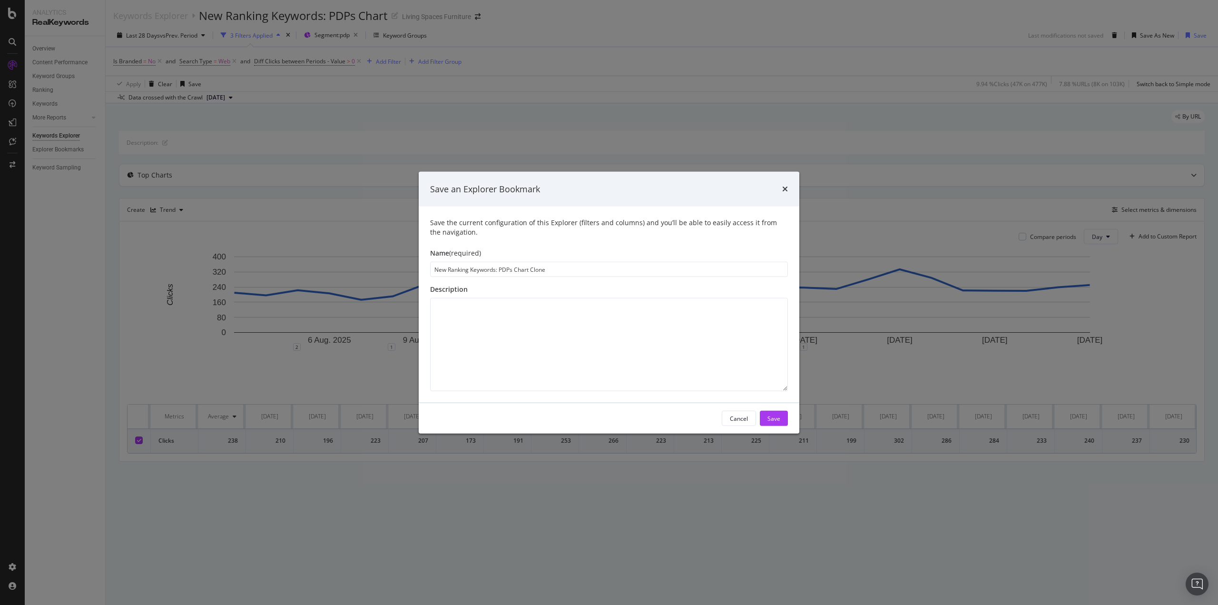
drag, startPoint x: 447, startPoint y: 270, endPoint x: 421, endPoint y: 269, distance: 25.7
click at [421, 269] on div "Save the current configuration of this Explorer (filters and columns) and you’l…" at bounding box center [609, 304] width 380 height 196
click at [485, 272] on input "Improved Ranking Keywords: PDPs Chart Clone" at bounding box center [609, 269] width 358 height 15
click at [577, 268] on input "Improved Keywords: PDPs Chart Clone" at bounding box center [609, 269] width 358 height 15
type input "Improved Keywords: PDPs"
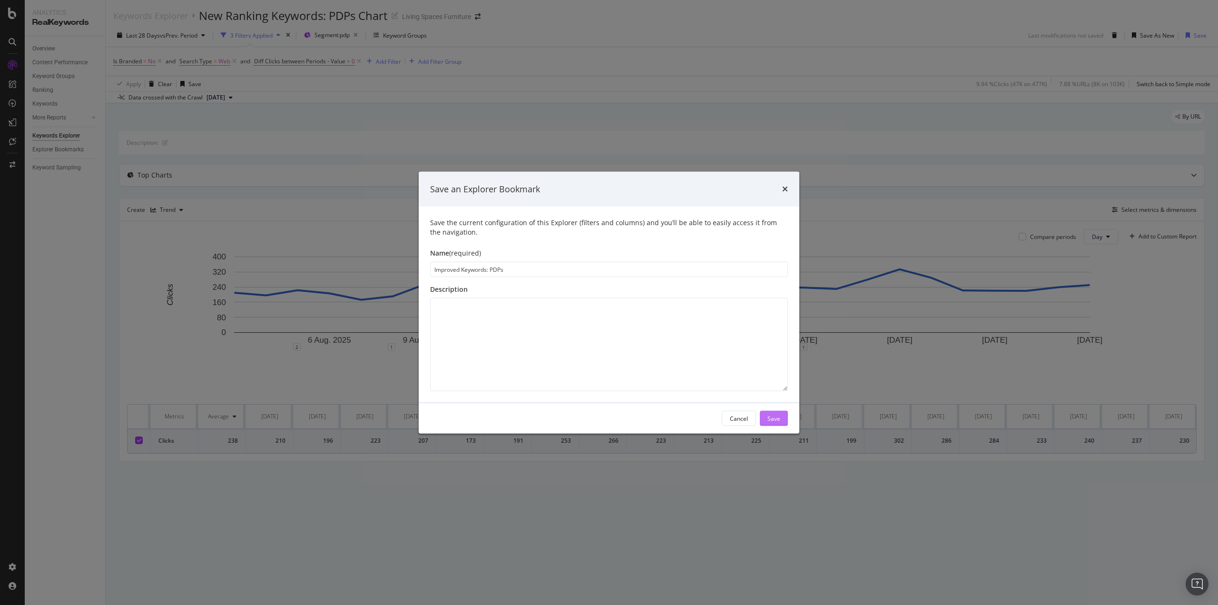
click at [772, 415] on div "Save" at bounding box center [773, 418] width 13 height 8
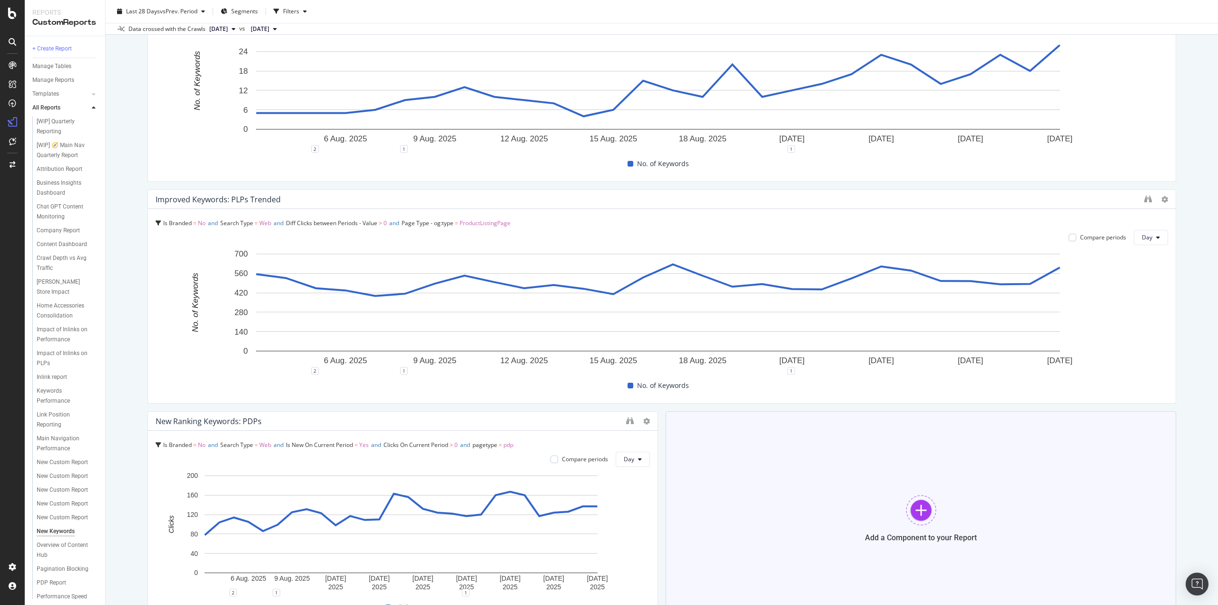
scroll to position [645, 0]
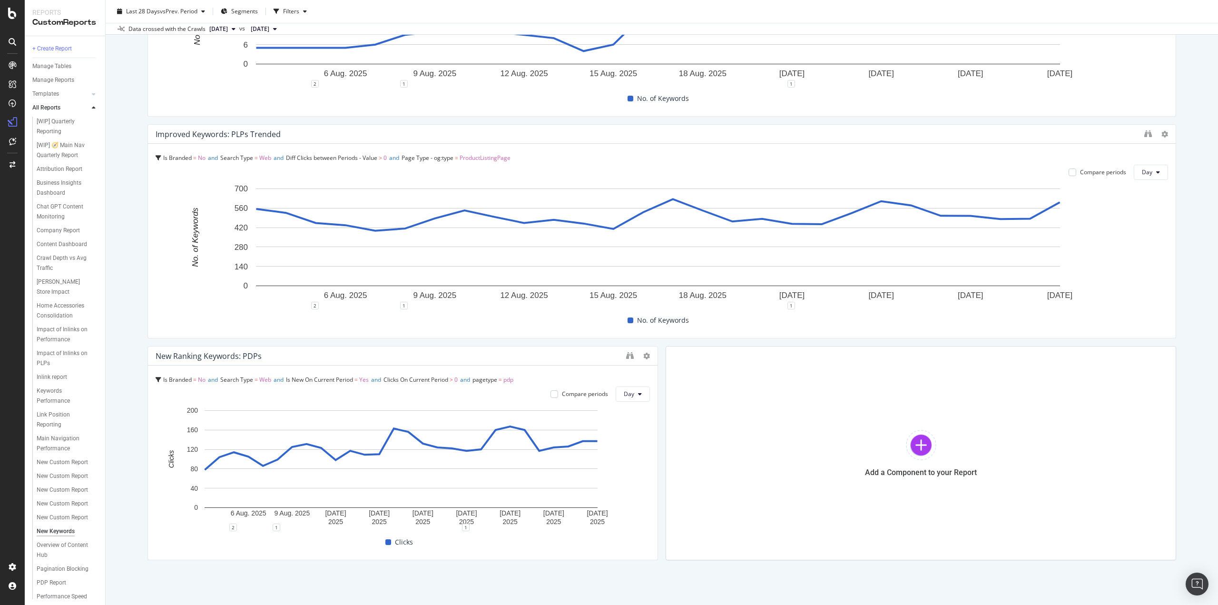
scroll to position [692, 0]
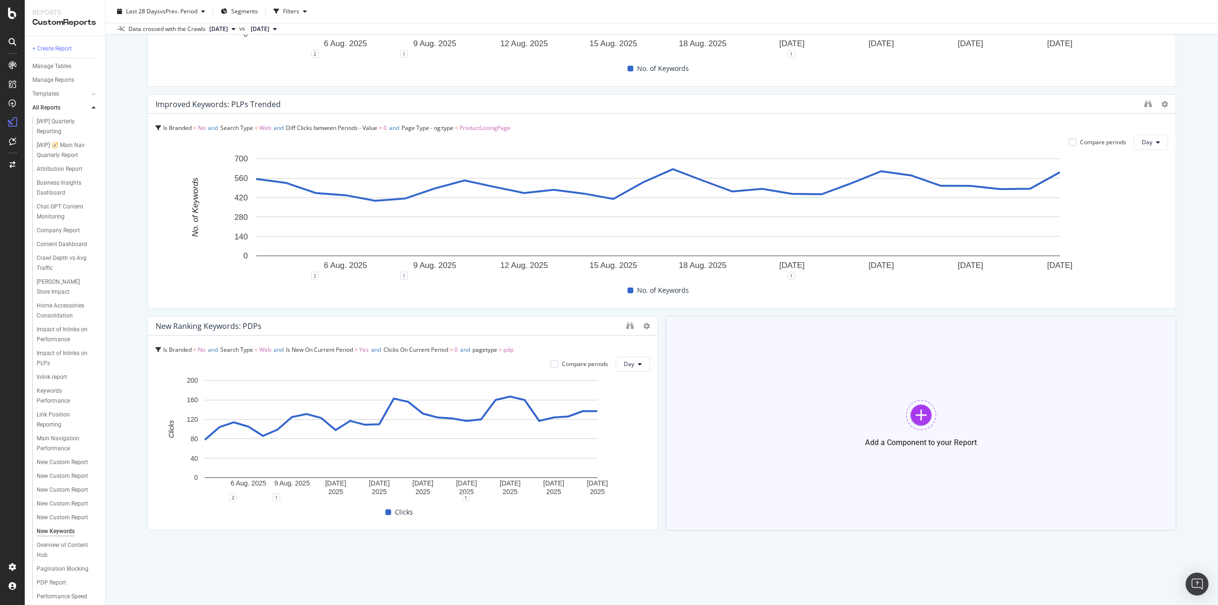
click at [913, 419] on div at bounding box center [921, 415] width 30 height 30
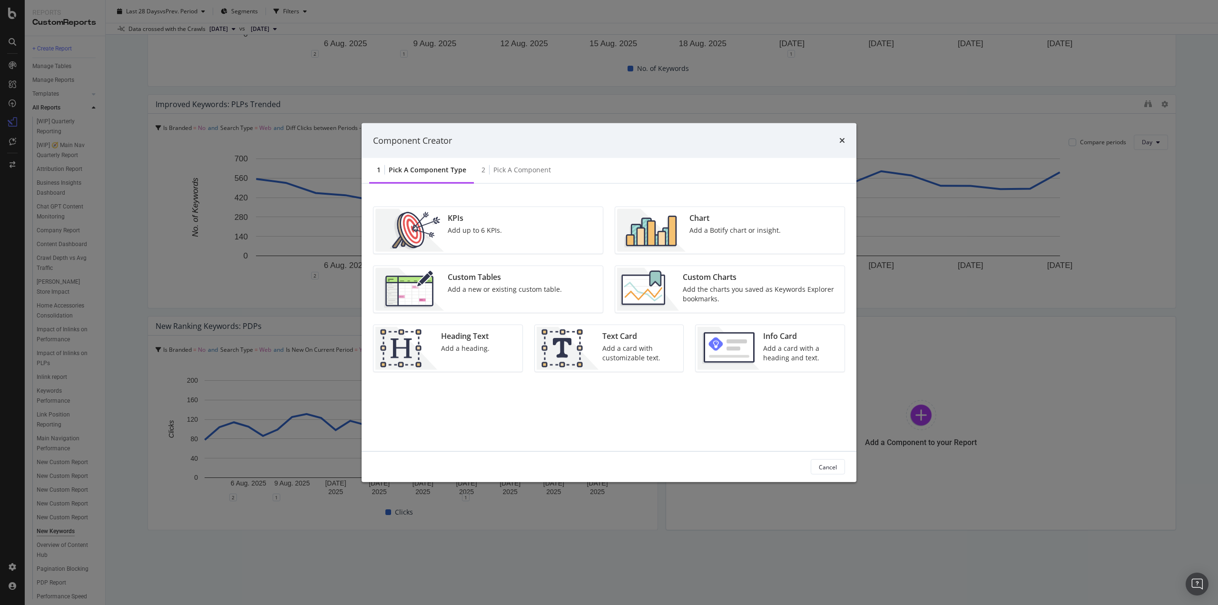
click at [688, 290] on div "Add the charts you saved as Keywords Explorer bookmarks." at bounding box center [761, 293] width 156 height 19
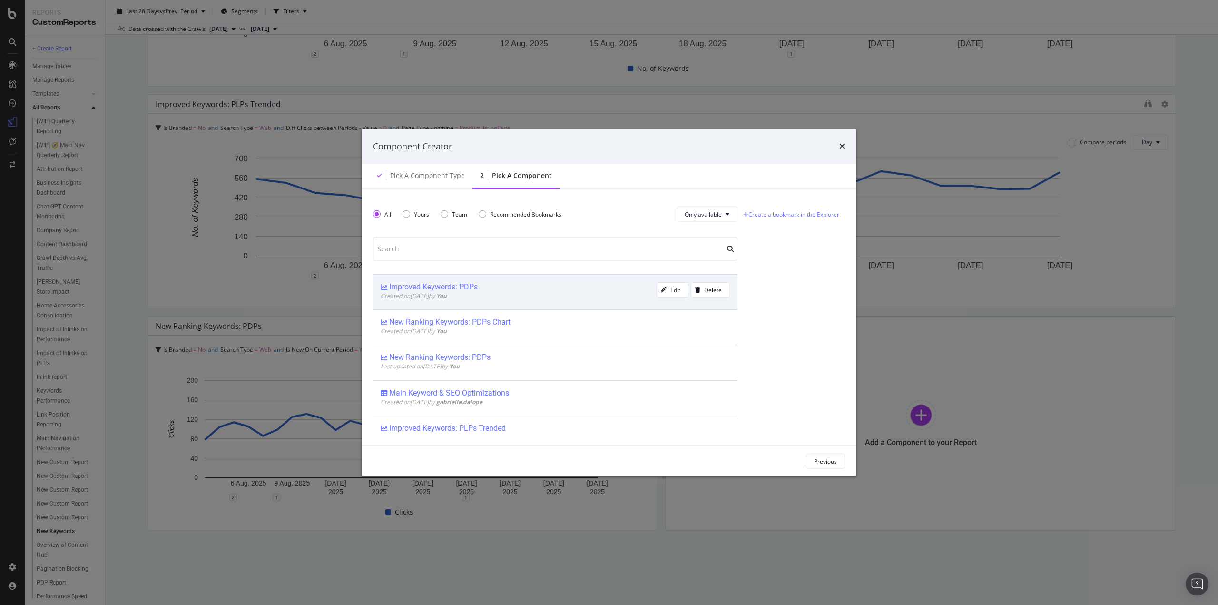
click at [443, 289] on div "Improved Keywords: PDPs" at bounding box center [433, 287] width 88 height 10
click at [820, 462] on div "Add Component" at bounding box center [815, 461] width 43 height 8
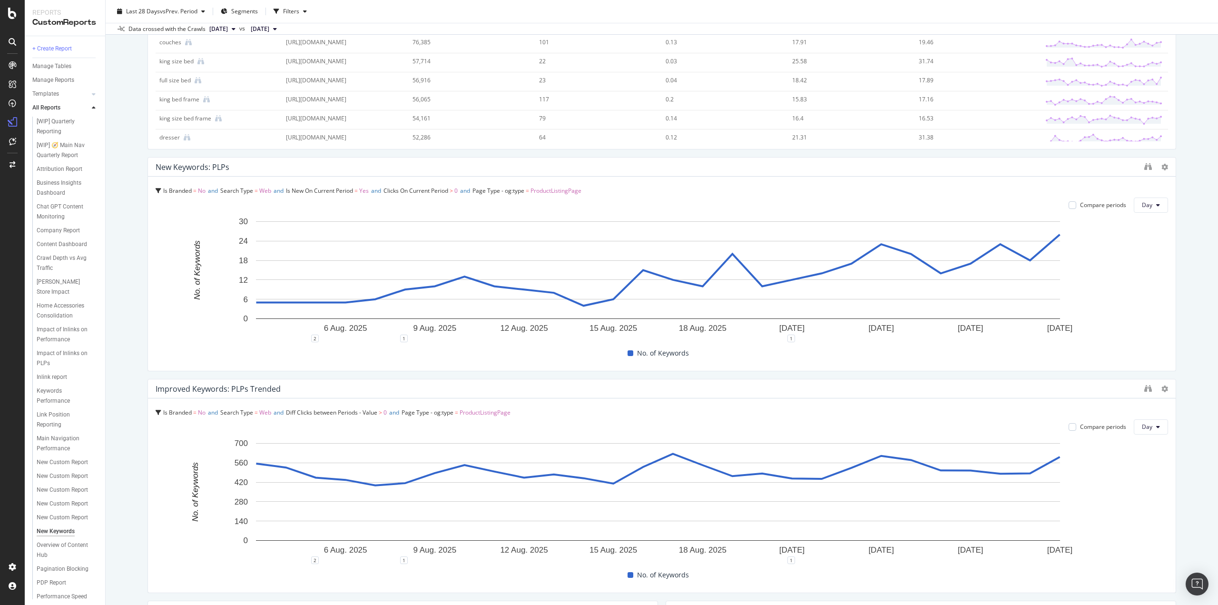
scroll to position [455, 0]
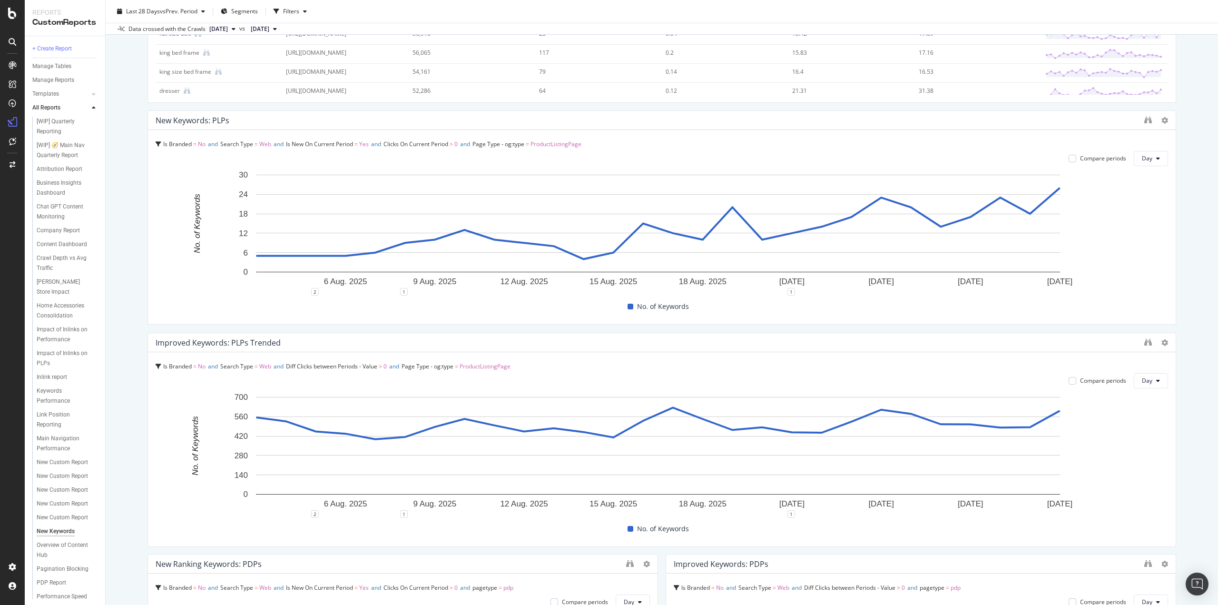
drag, startPoint x: 1041, startPoint y: 340, endPoint x: 969, endPoint y: 341, distance: 71.8
click at [969, 341] on div "Improved Keywords: PLPs Trended" at bounding box center [648, 343] width 984 height 10
drag, startPoint x: 1166, startPoint y: 417, endPoint x: 1182, endPoint y: 432, distance: 22.5
click at [1182, 432] on div "New Keywords New Keywords Living Spaces Furniture Clone Schedule Email Export D…" at bounding box center [662, 302] width 1112 height 605
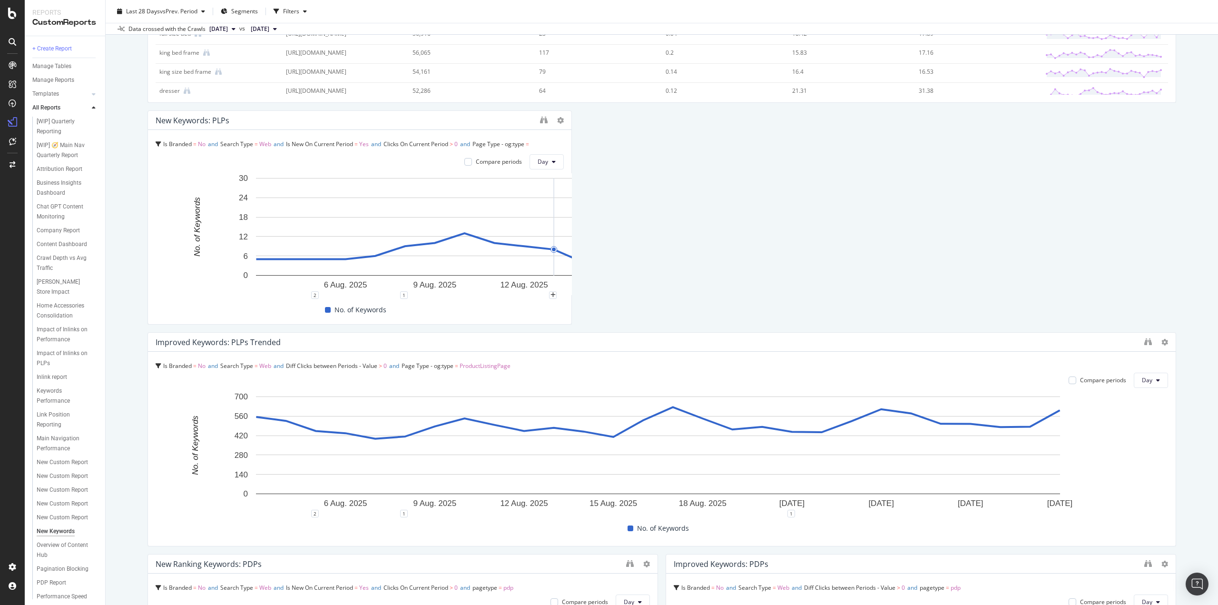
drag, startPoint x: 1165, startPoint y: 248, endPoint x: 572, endPoint y: 250, distance: 593.1
click at [572, 250] on div "New Keywords: PLPs (by Keyword) Is Branded = No and Search Type = Web and Is Ne…" at bounding box center [661, 316] width 1028 height 1298
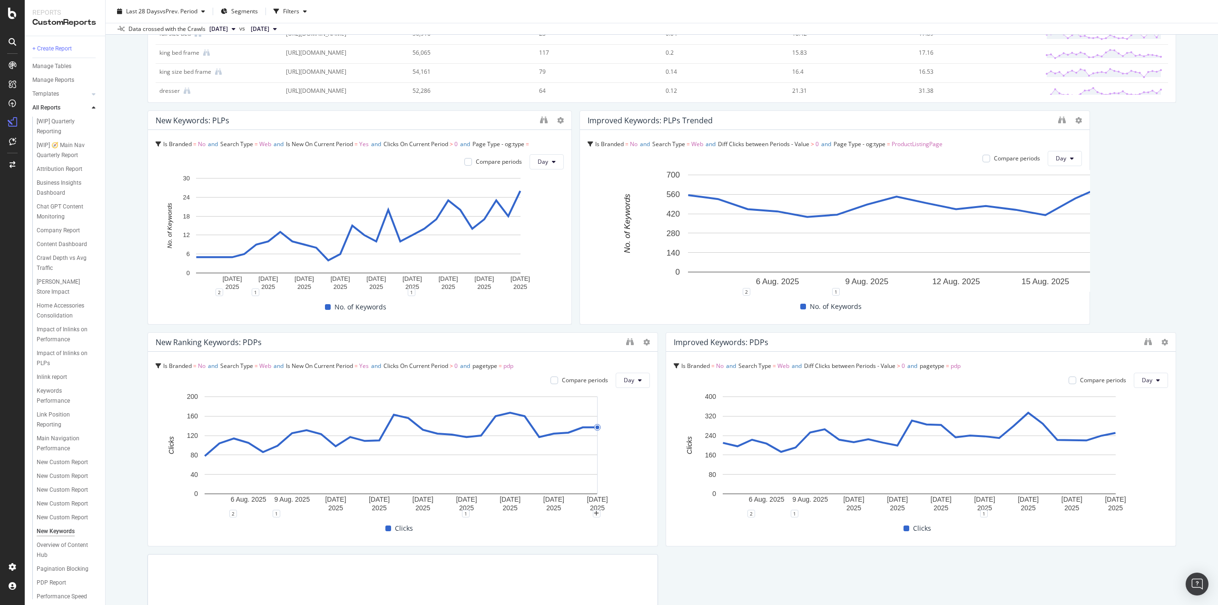
drag, startPoint x: 1165, startPoint y: 467, endPoint x: 660, endPoint y: 413, distance: 507.9
click at [660, 413] on div "New Keywords: PLPs (by Keyword) Is Branded = No and Search Type = Web and Is Ne…" at bounding box center [661, 205] width 1028 height 1077
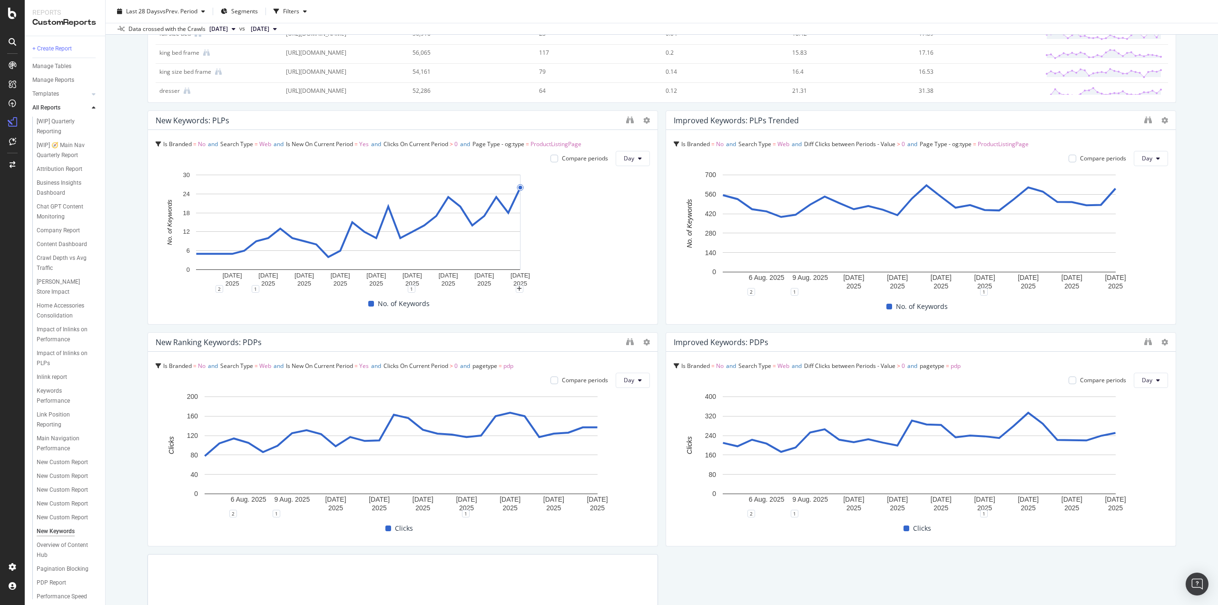
drag, startPoint x: 565, startPoint y: 225, endPoint x: 643, endPoint y: 230, distance: 78.6
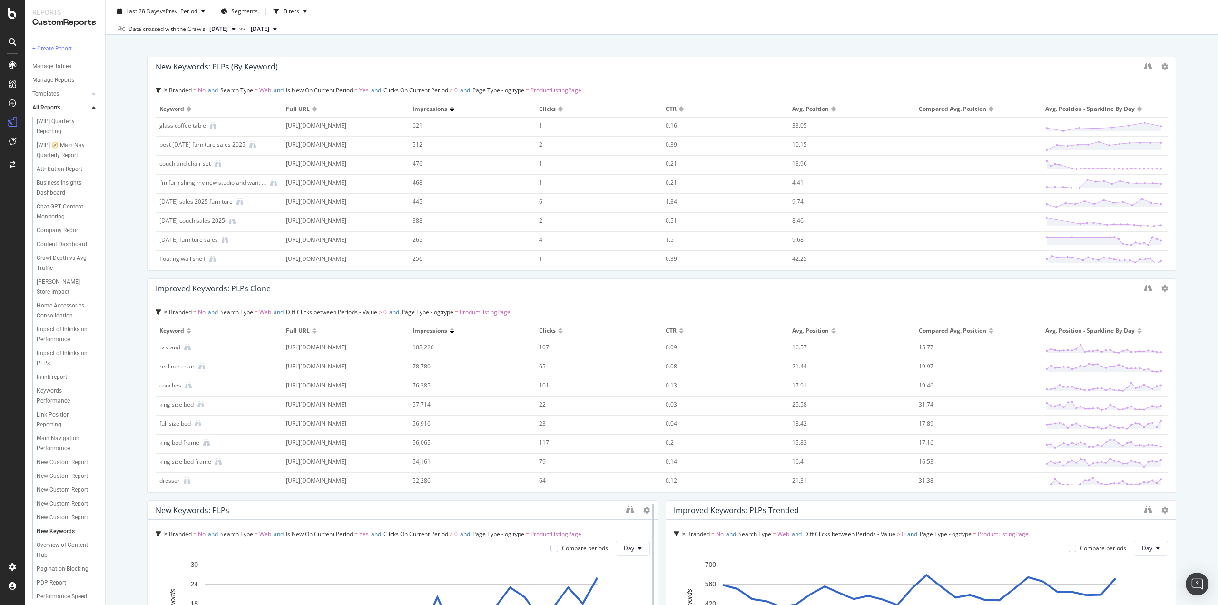
scroll to position [0, 0]
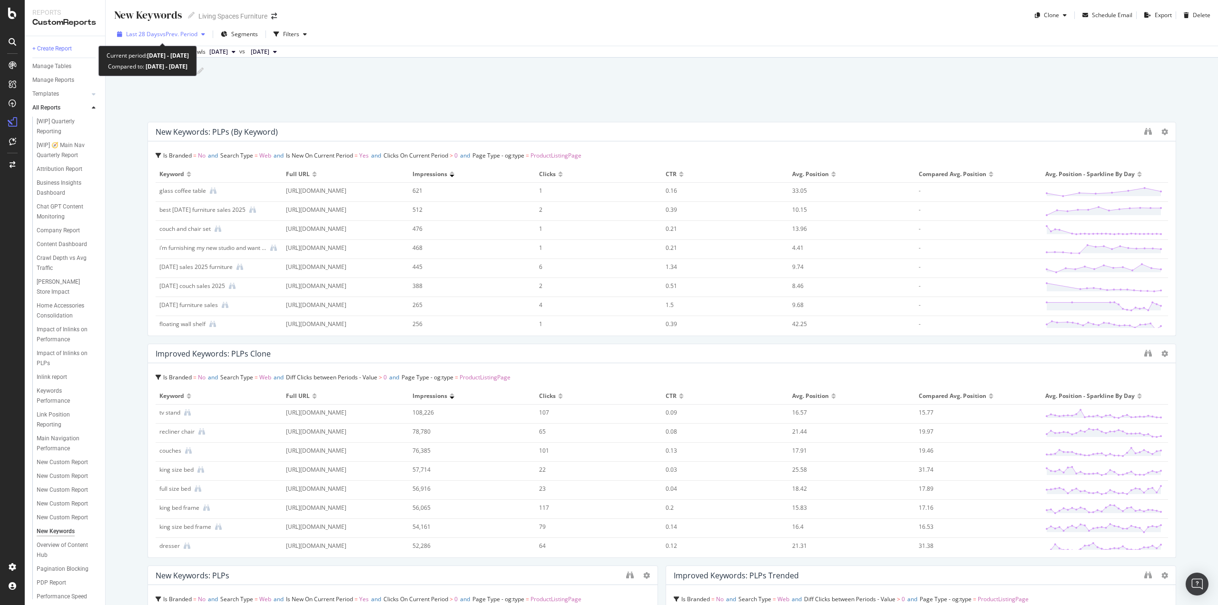
click at [145, 33] on span "Last 28 Days" at bounding box center [143, 34] width 34 height 8
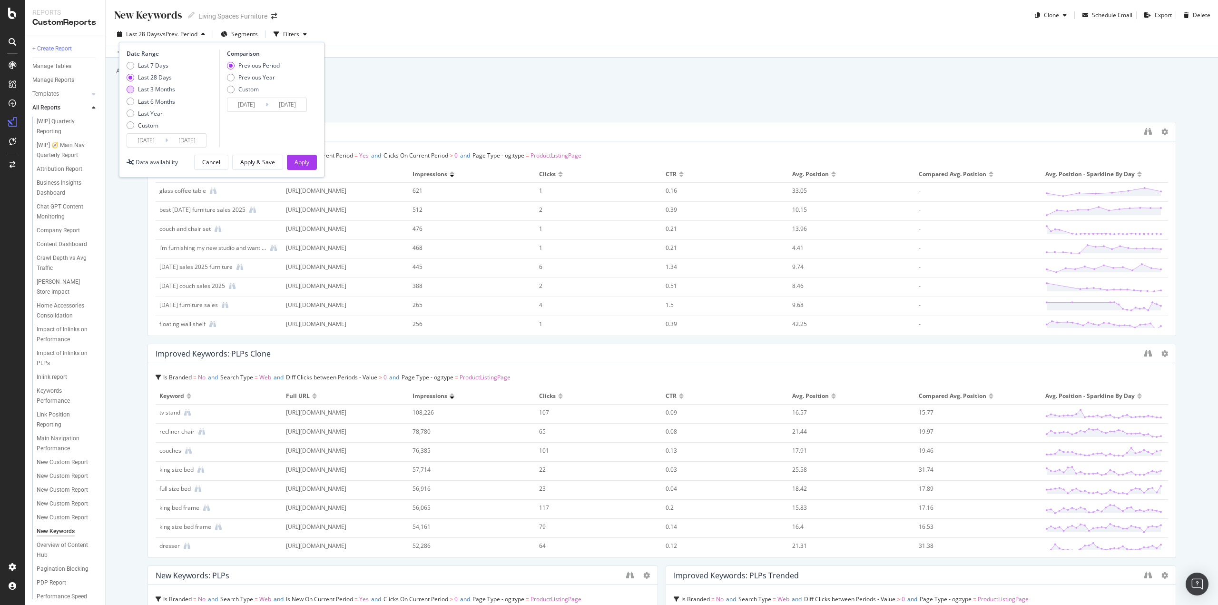
click at [131, 88] on div "Last 3 Months" at bounding box center [131, 90] width 8 height 8
type input "2025/05/31"
type input "2025/02/28"
type input "2025/05/30"
click at [233, 76] on div "Previous Year" at bounding box center [231, 78] width 8 height 8
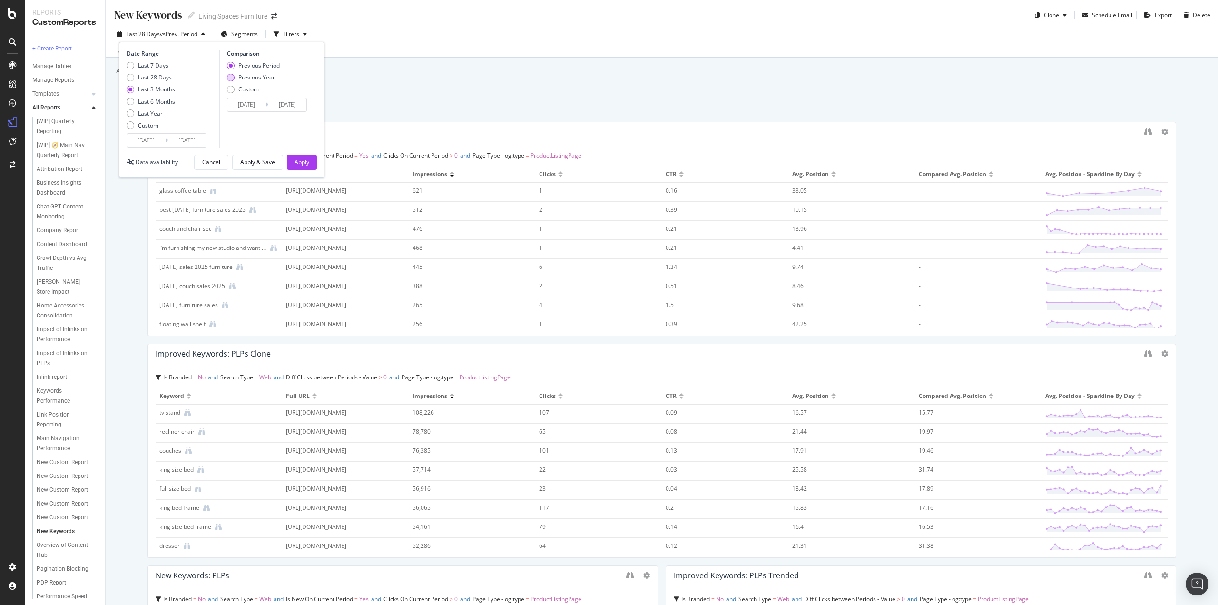
type input "2024/06/01"
type input "2024/08/31"
click at [301, 158] on div "Apply" at bounding box center [301, 162] width 15 height 8
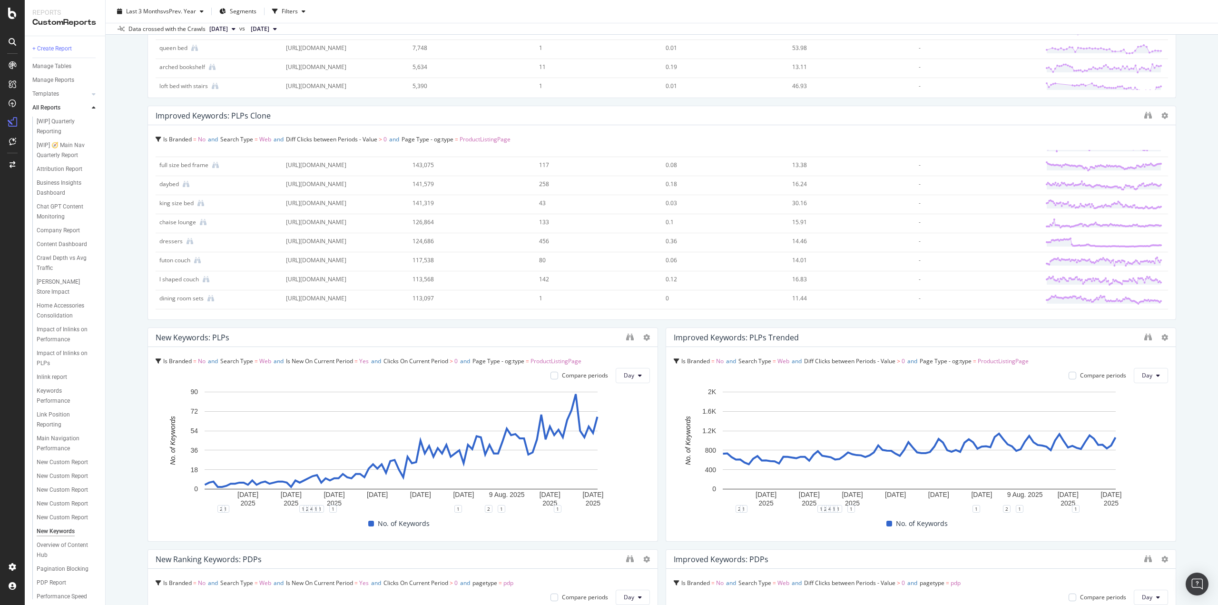
scroll to position [476, 0]
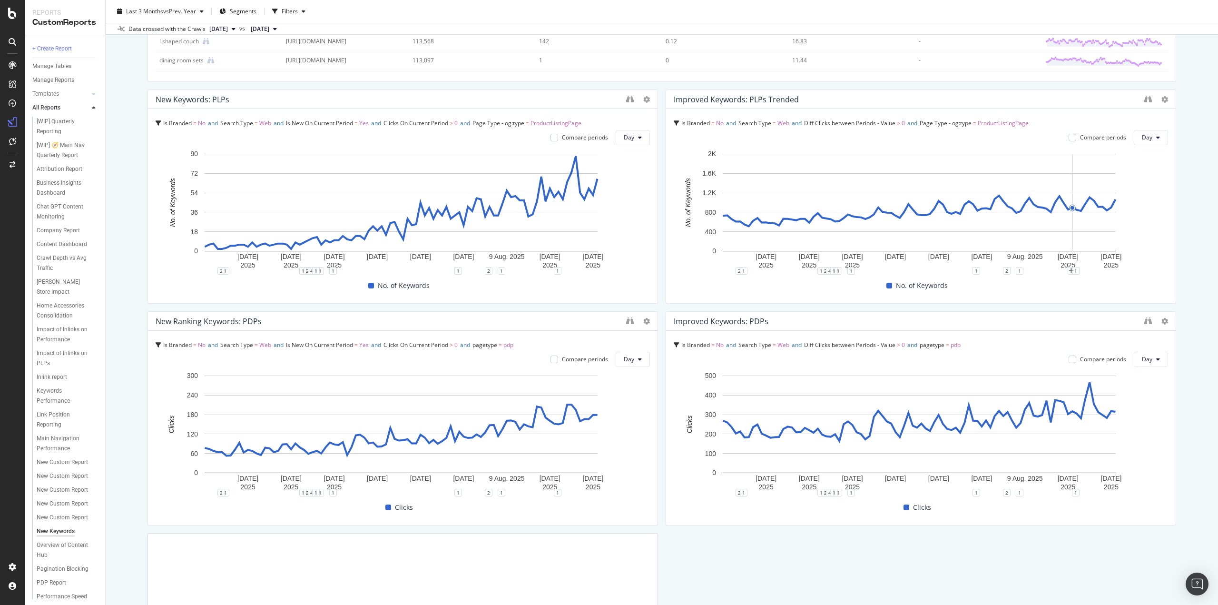
click at [654, 302] on div "New Keywords: PLPs (by Keyword) Is Branded = No and Search Type = Web and Is Ne…" at bounding box center [661, 184] width 1028 height 1077
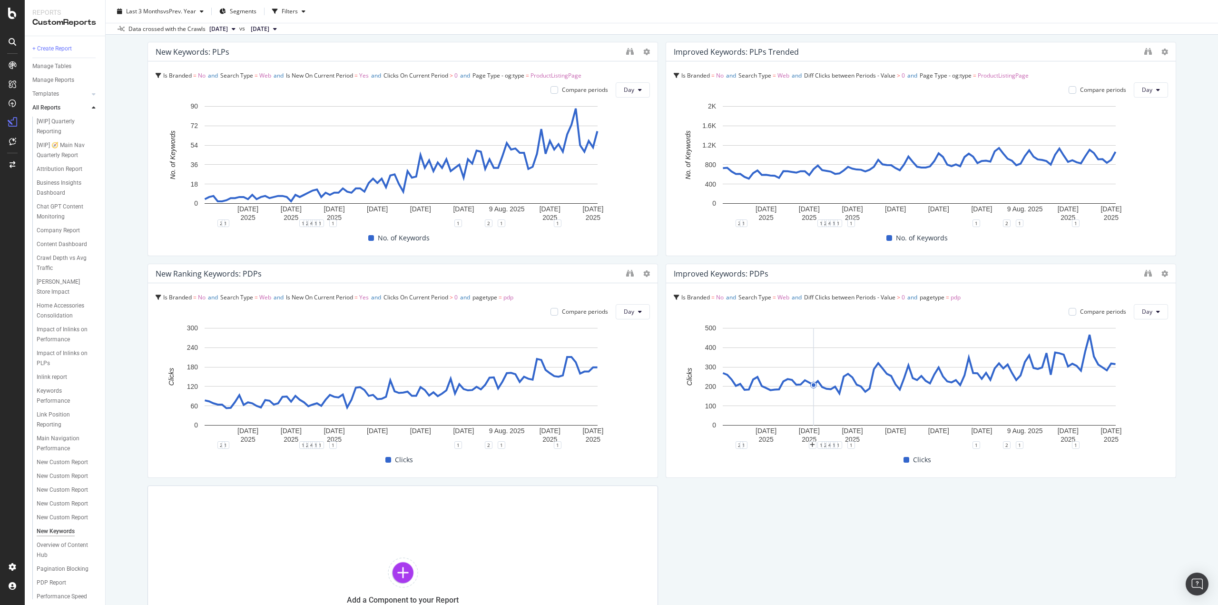
scroll to position [523, 0]
